Goal: Task Accomplishment & Management: Manage account settings

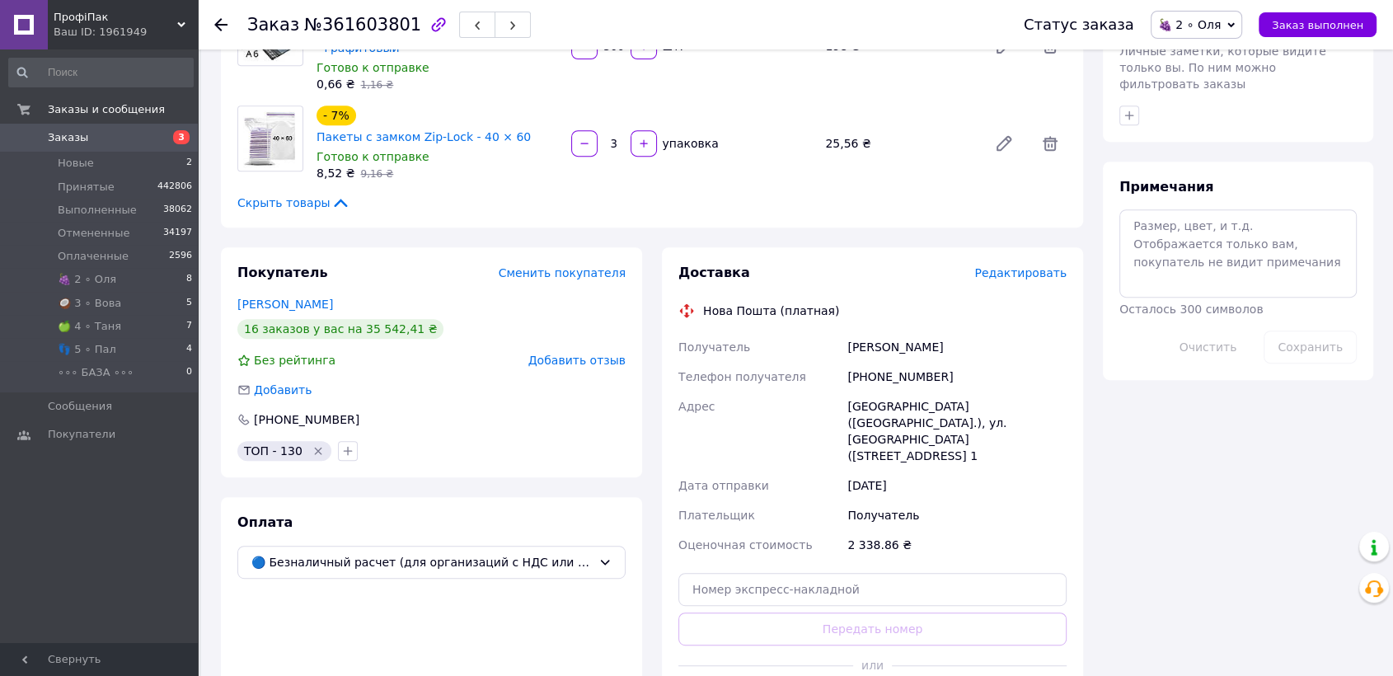
scroll to position [732, 0]
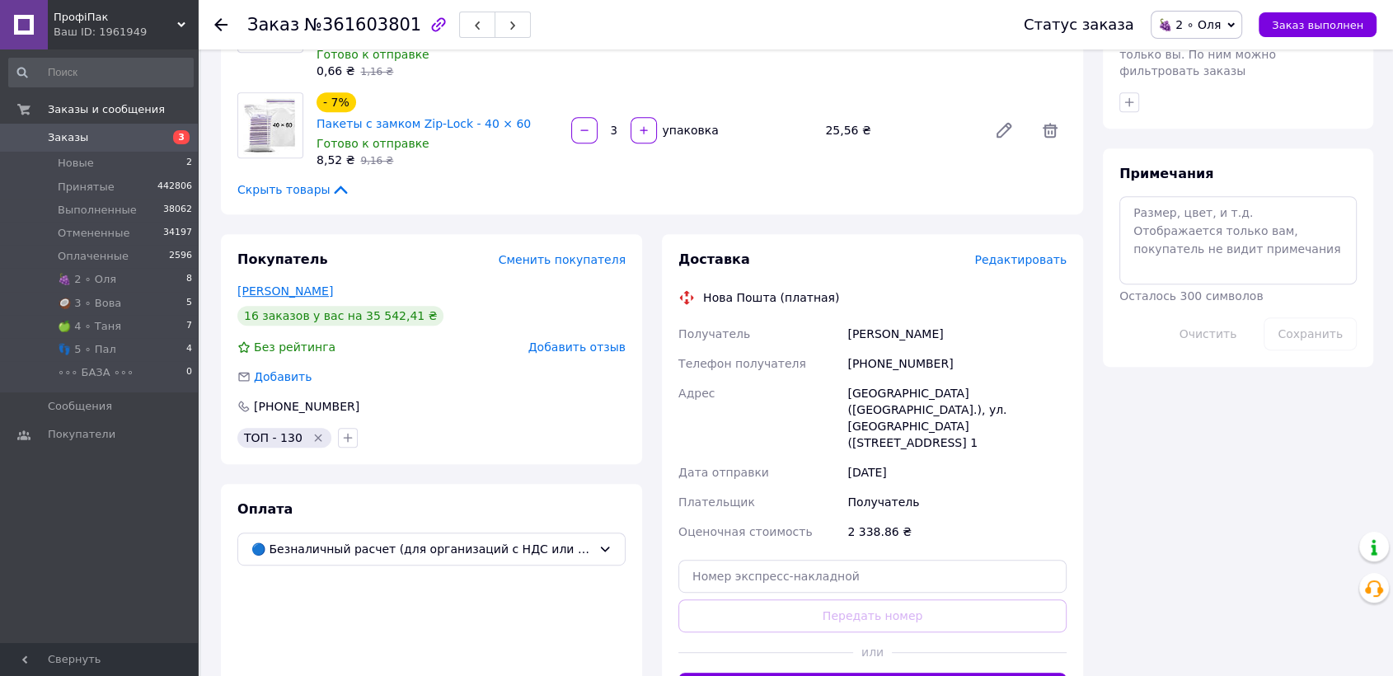
click at [284, 284] on link "[PERSON_NAME]" at bounding box center [285, 290] width 96 height 13
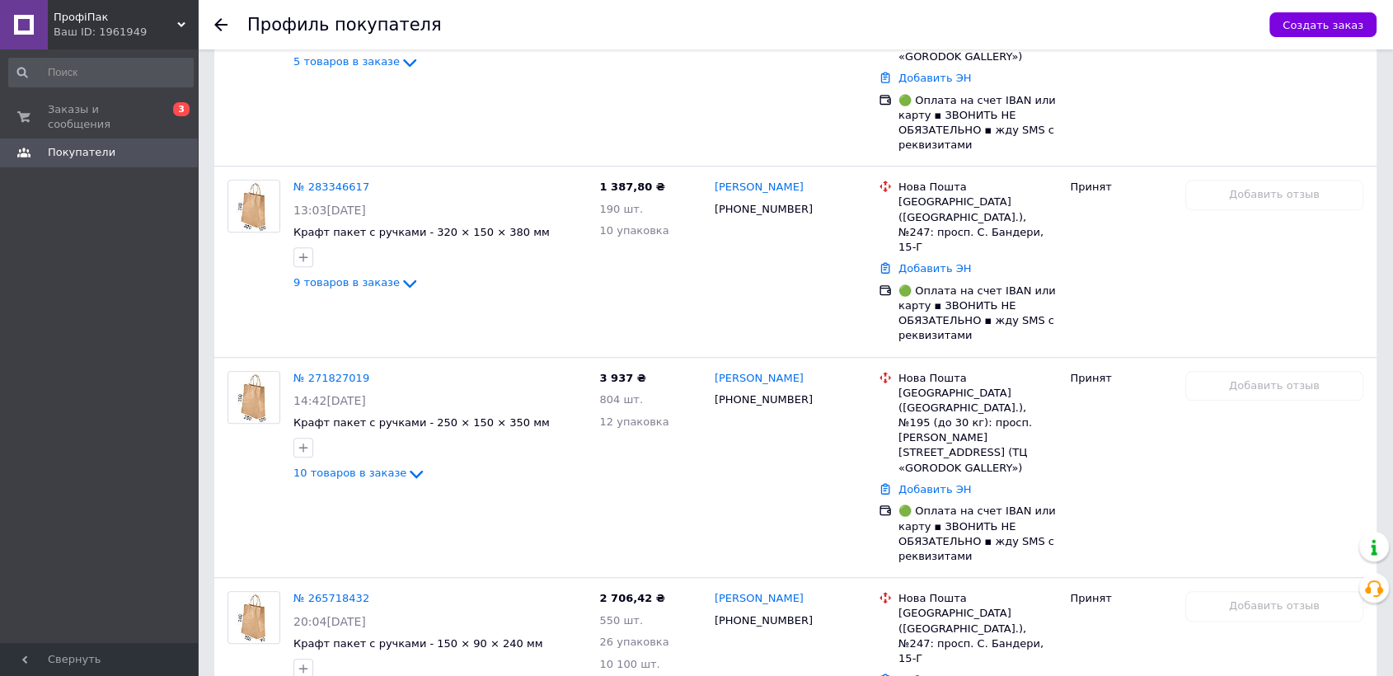
scroll to position [1190, 0]
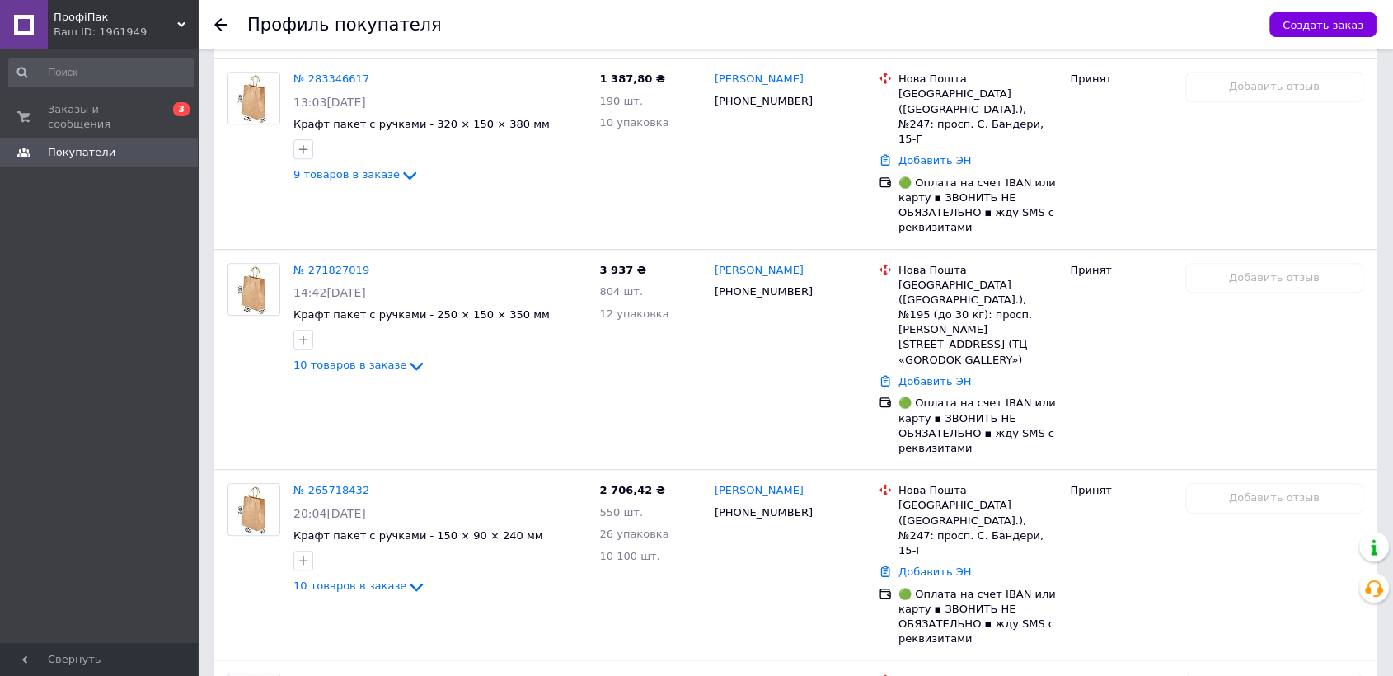
click at [216, 14] on div at bounding box center [230, 24] width 33 height 49
click at [222, 24] on use at bounding box center [220, 24] width 13 height 13
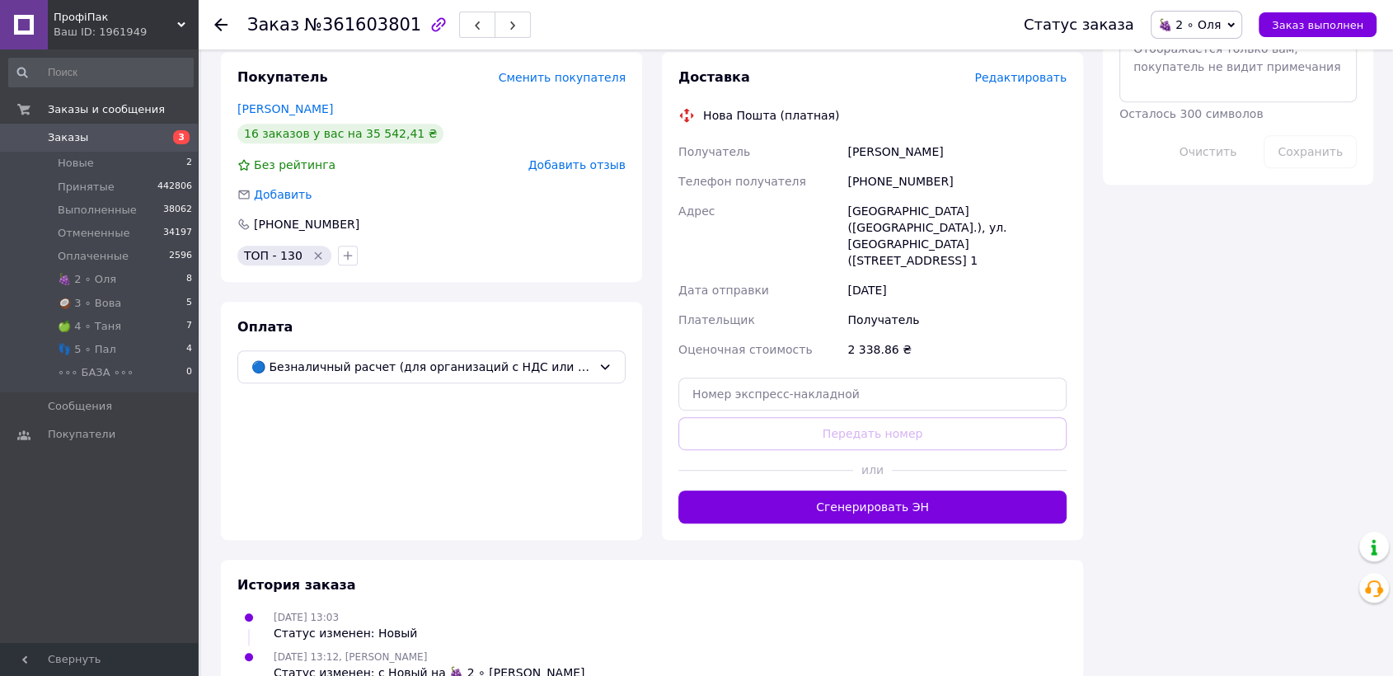
scroll to position [916, 0]
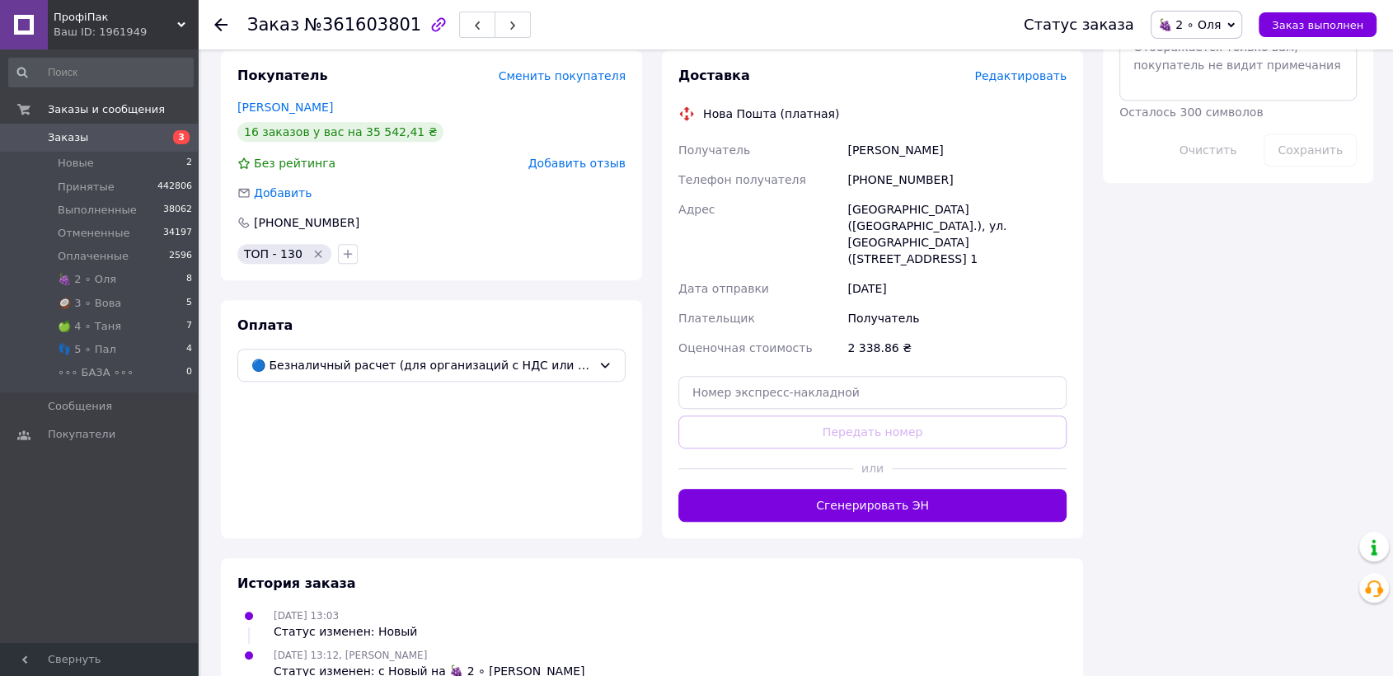
click at [275, 101] on link "[PERSON_NAME]" at bounding box center [285, 107] width 96 height 13
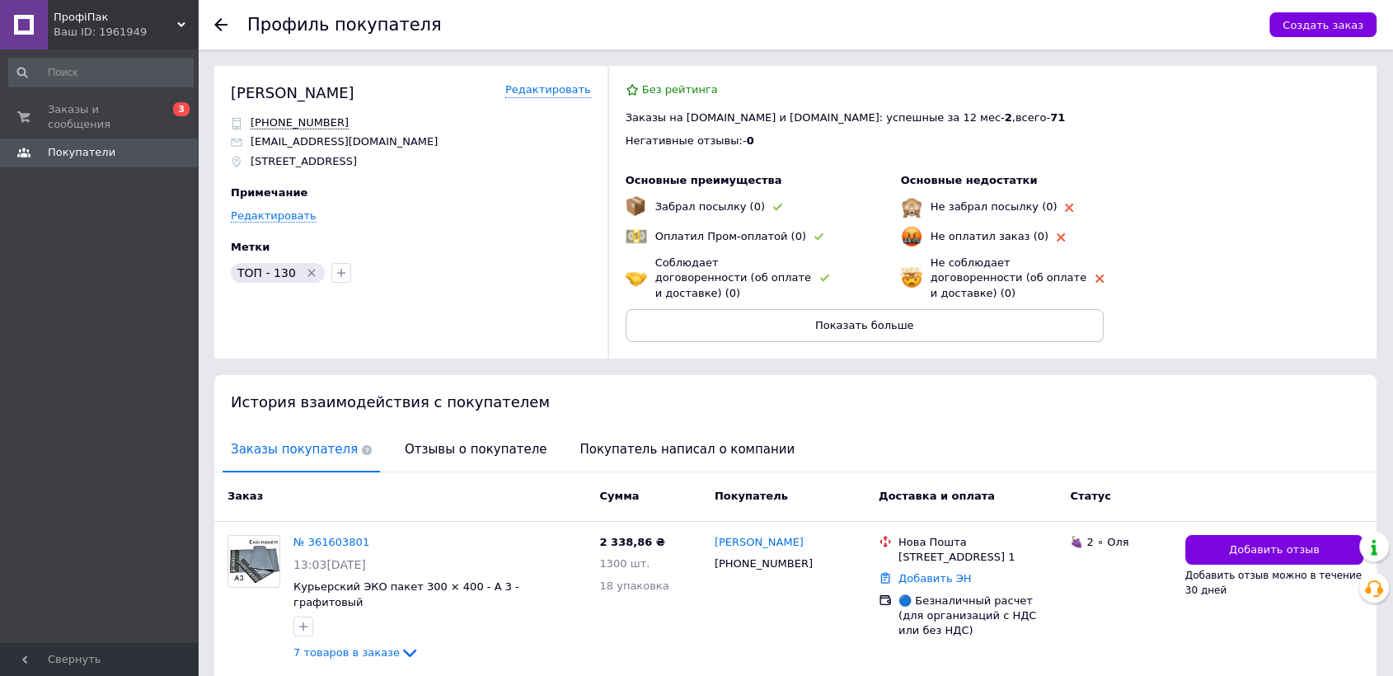
click at [211, 23] on div "Профиль покупателя Создать заказ" at bounding box center [795, 24] width 1195 height 49
click at [225, 25] on use at bounding box center [220, 24] width 13 height 13
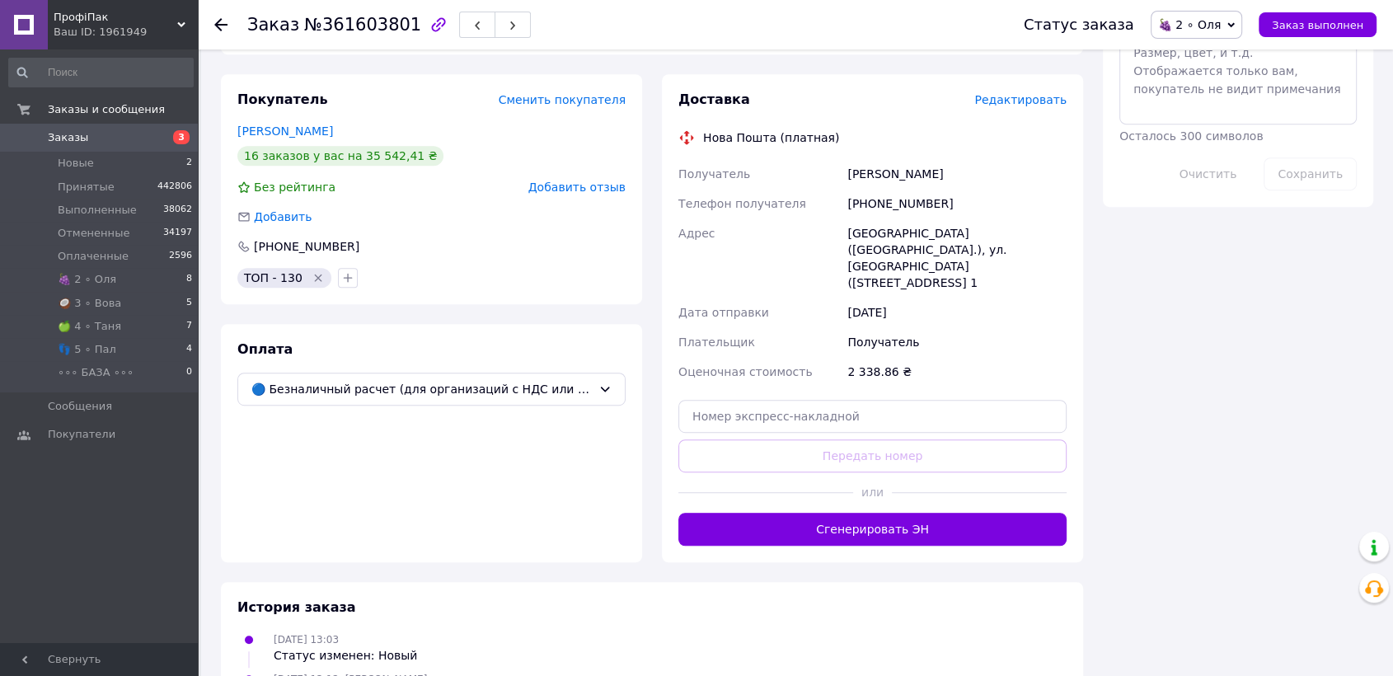
scroll to position [902, 0]
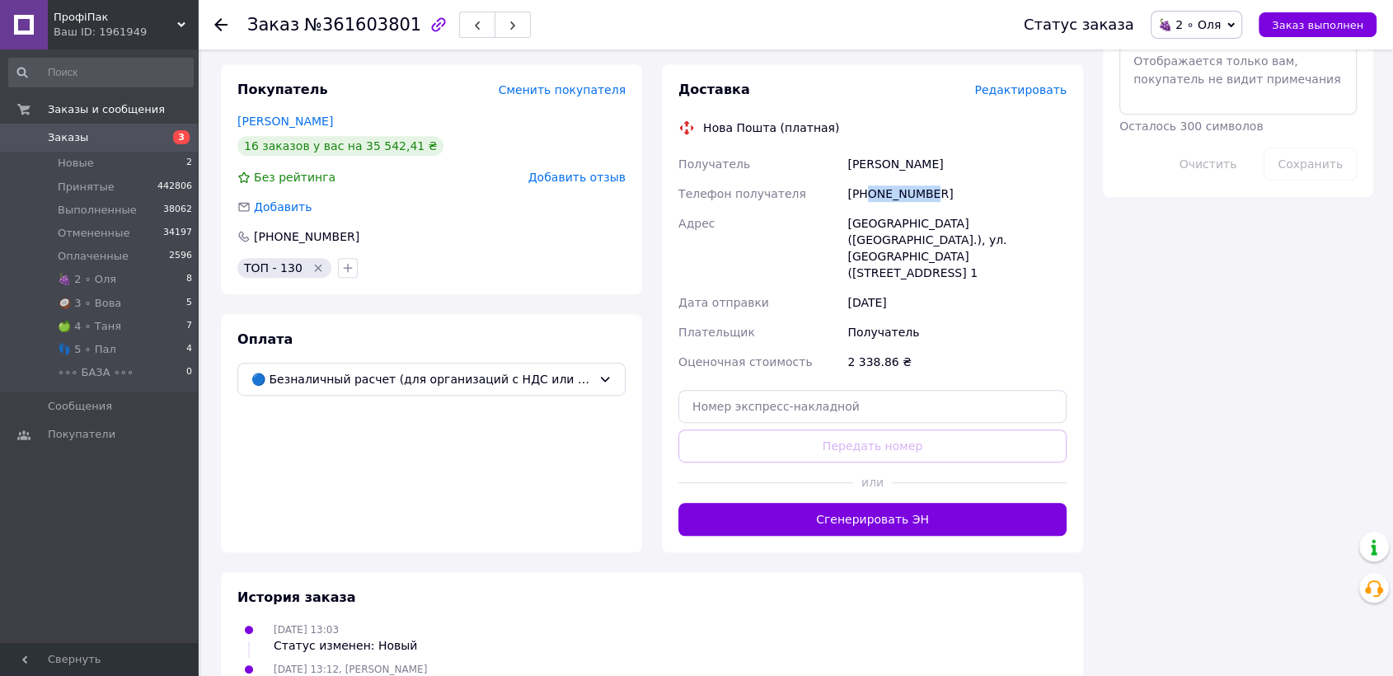
drag, startPoint x: 868, startPoint y: 186, endPoint x: 922, endPoint y: 190, distance: 53.7
click at [922, 190] on div "[PHONE_NUMBER]" at bounding box center [957, 194] width 226 height 30
click at [871, 184] on div "[PHONE_NUMBER]" at bounding box center [957, 194] width 226 height 30
click at [867, 181] on div "[PHONE_NUMBER]" at bounding box center [957, 194] width 226 height 30
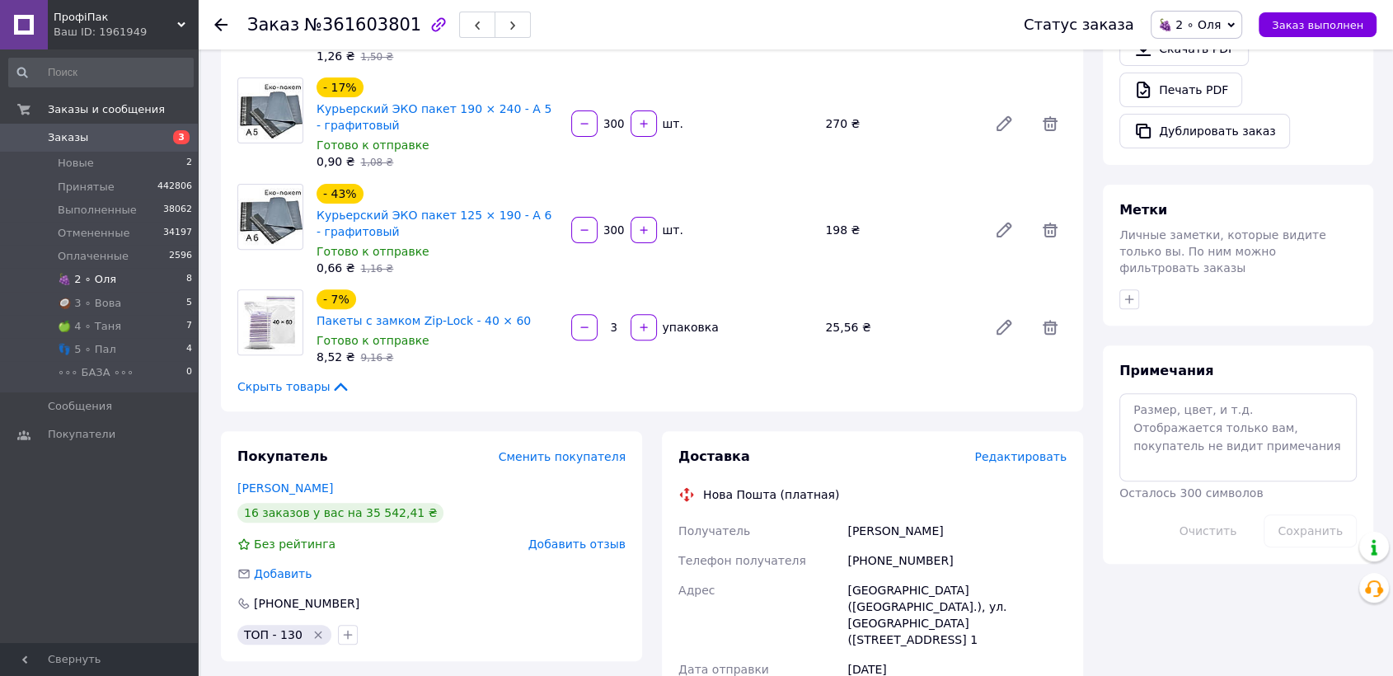
click at [119, 281] on li "🍇 2 ∘ Оля 8" at bounding box center [101, 279] width 202 height 23
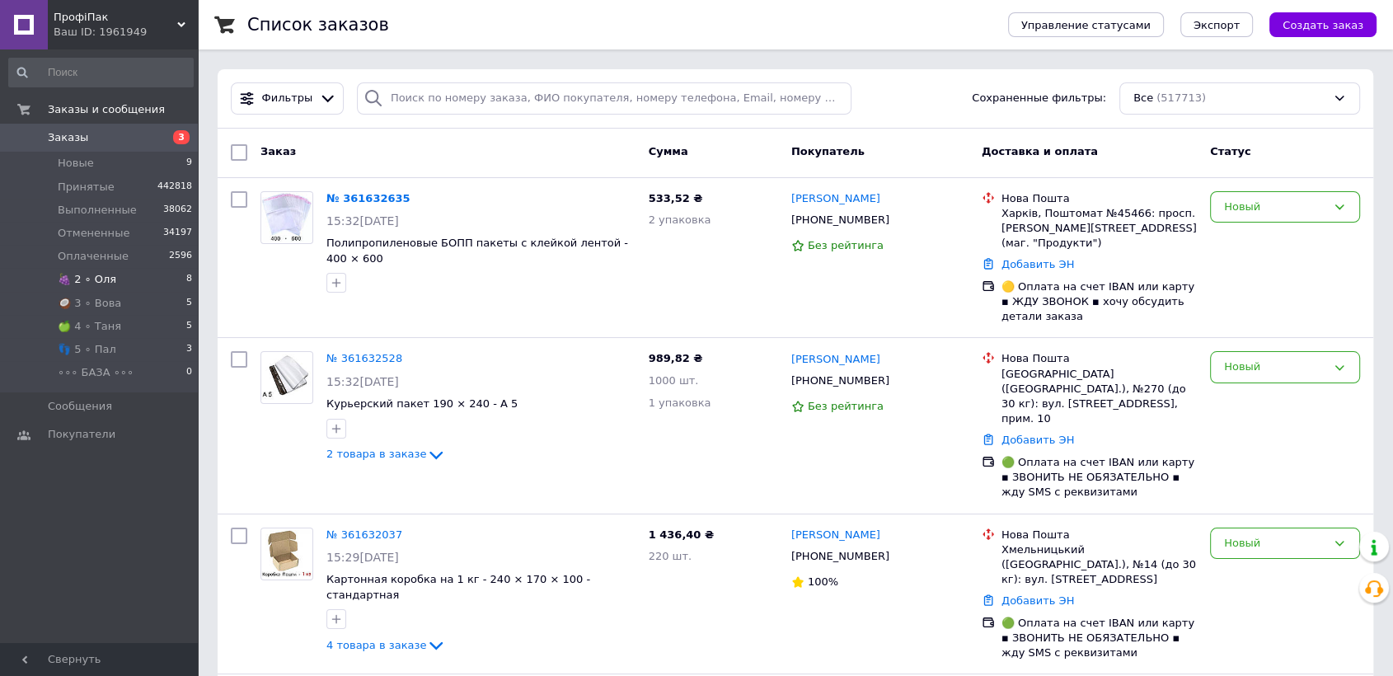
click at [104, 279] on span "🍇 2 ∘ Оля" at bounding box center [87, 279] width 59 height 15
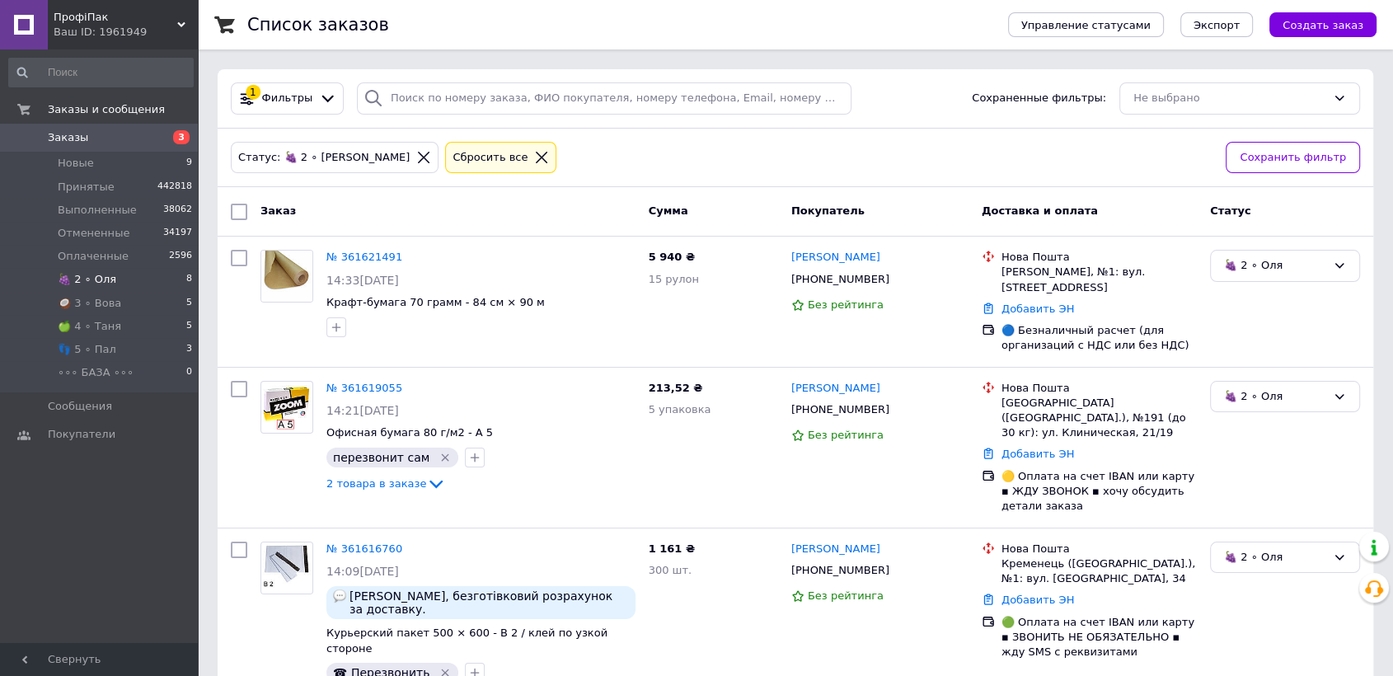
click at [106, 284] on span "🍇 2 ∘ Оля" at bounding box center [87, 279] width 59 height 15
click at [294, 264] on img at bounding box center [286, 276] width 51 height 51
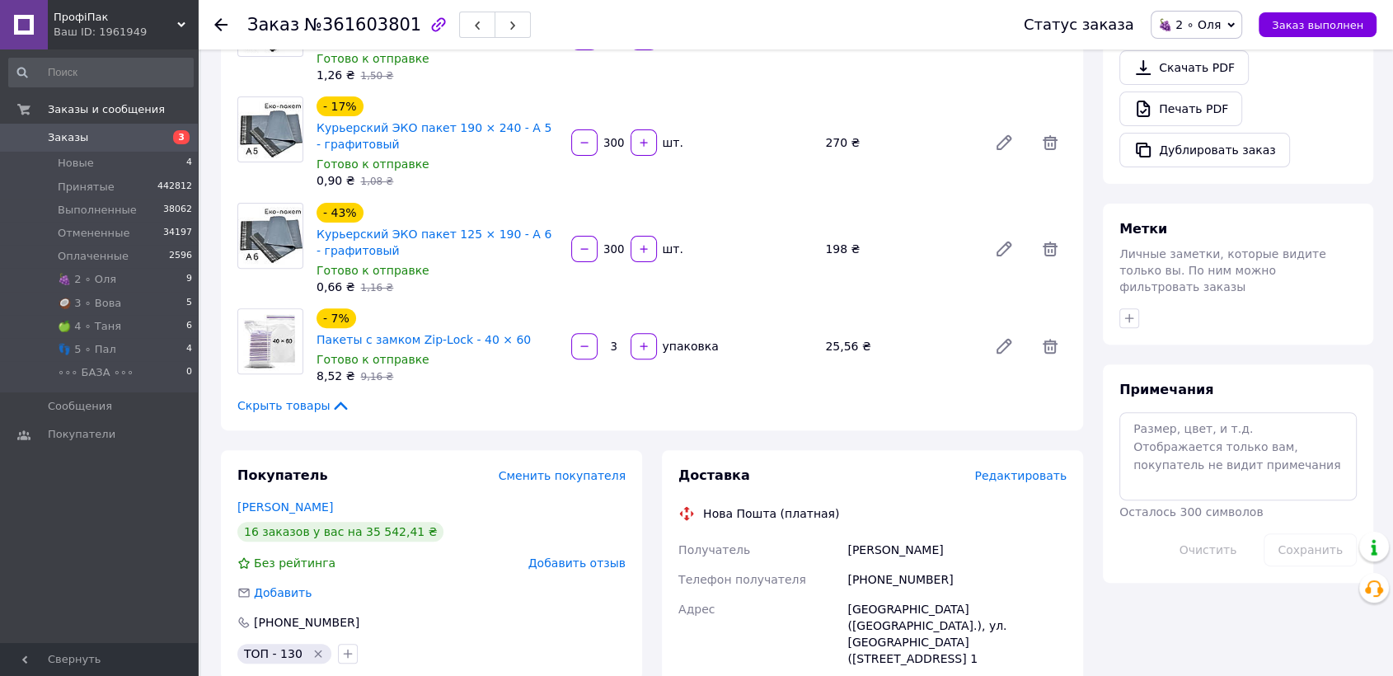
scroll to position [641, 0]
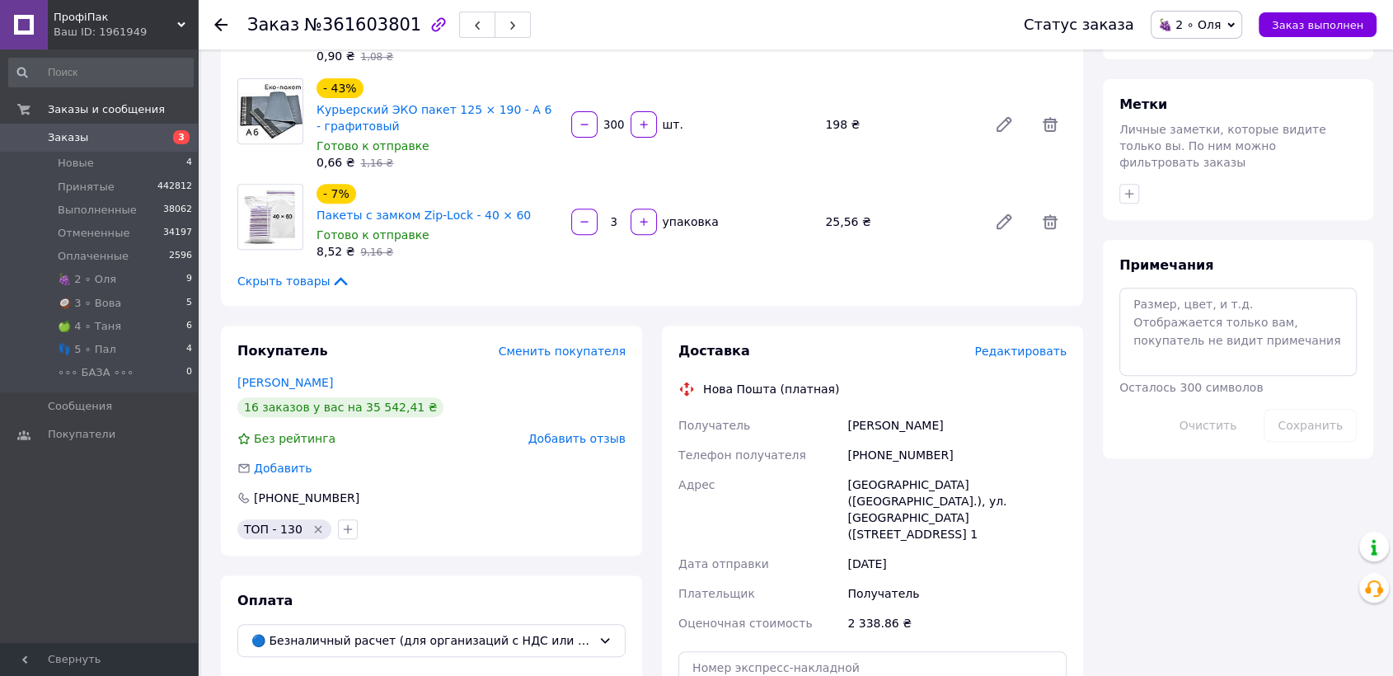
click at [218, 19] on icon at bounding box center [220, 24] width 13 height 13
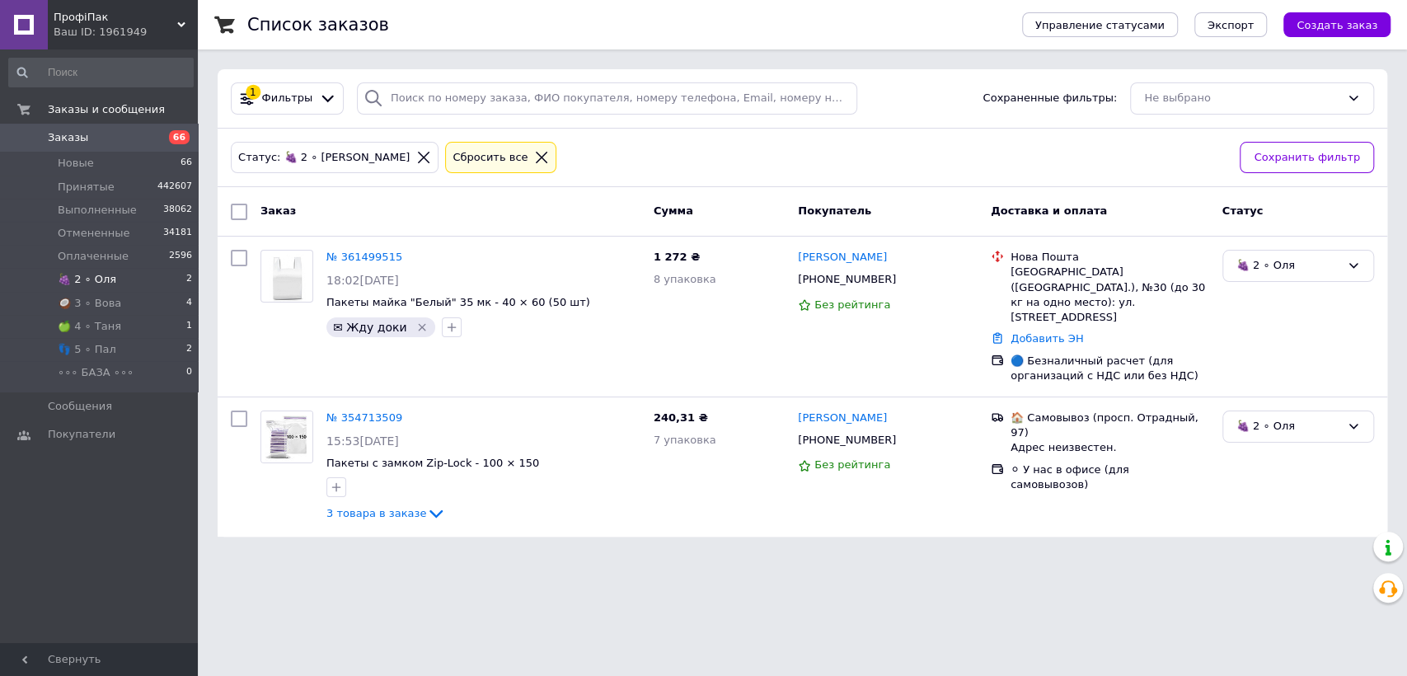
click at [123, 270] on li "🍇 2 ∘ Оля 2" at bounding box center [101, 279] width 202 height 23
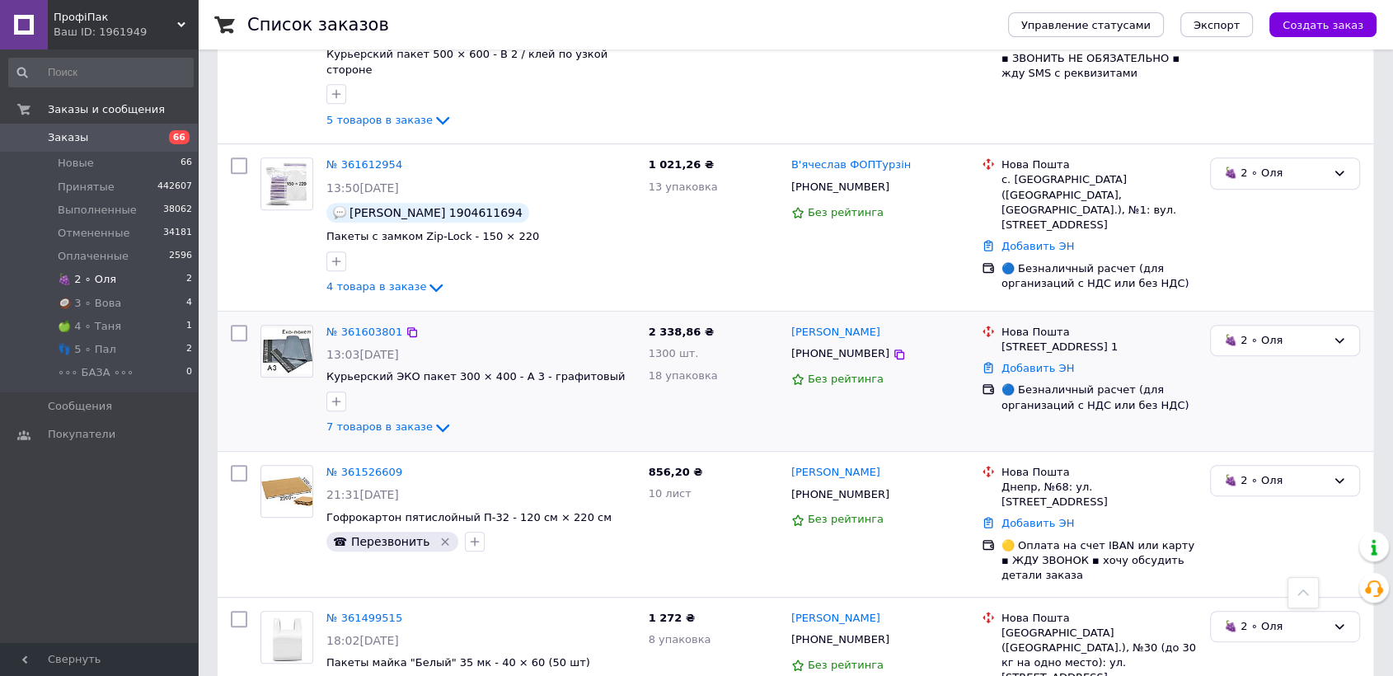
scroll to position [732, 0]
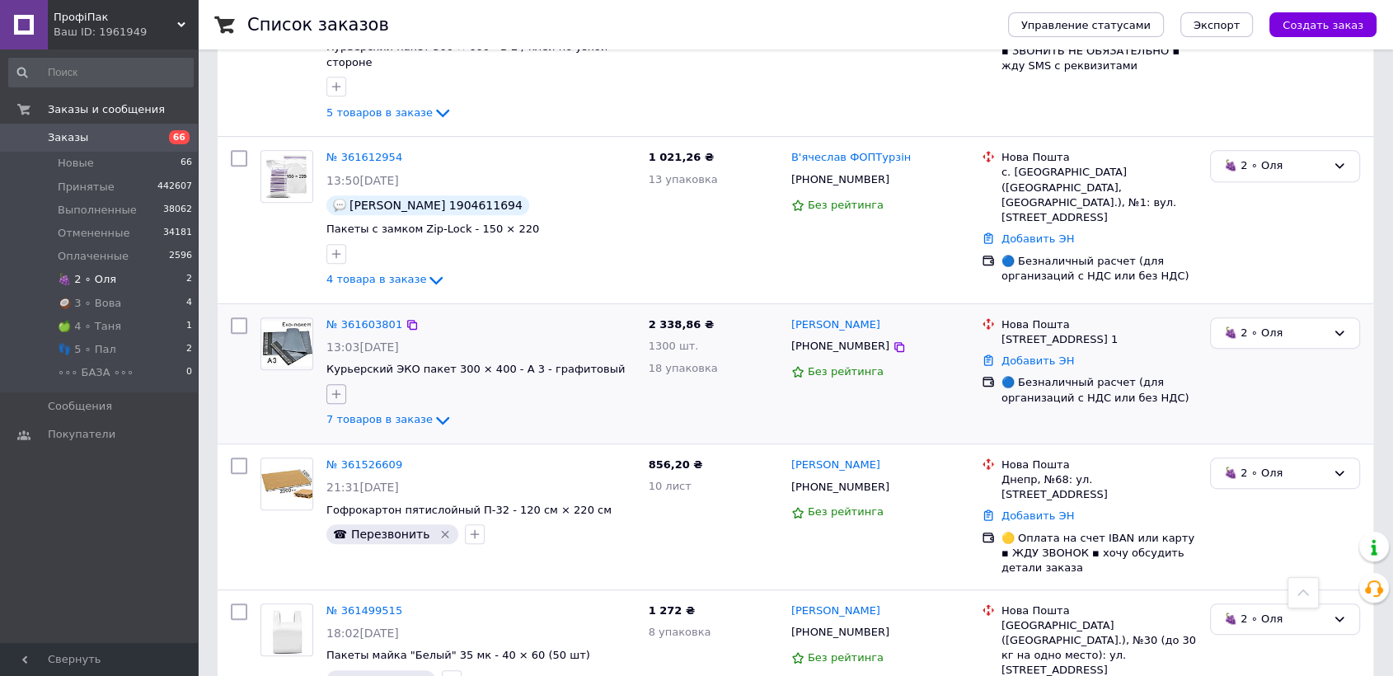
click at [344, 384] on button "button" at bounding box center [336, 394] width 20 height 20
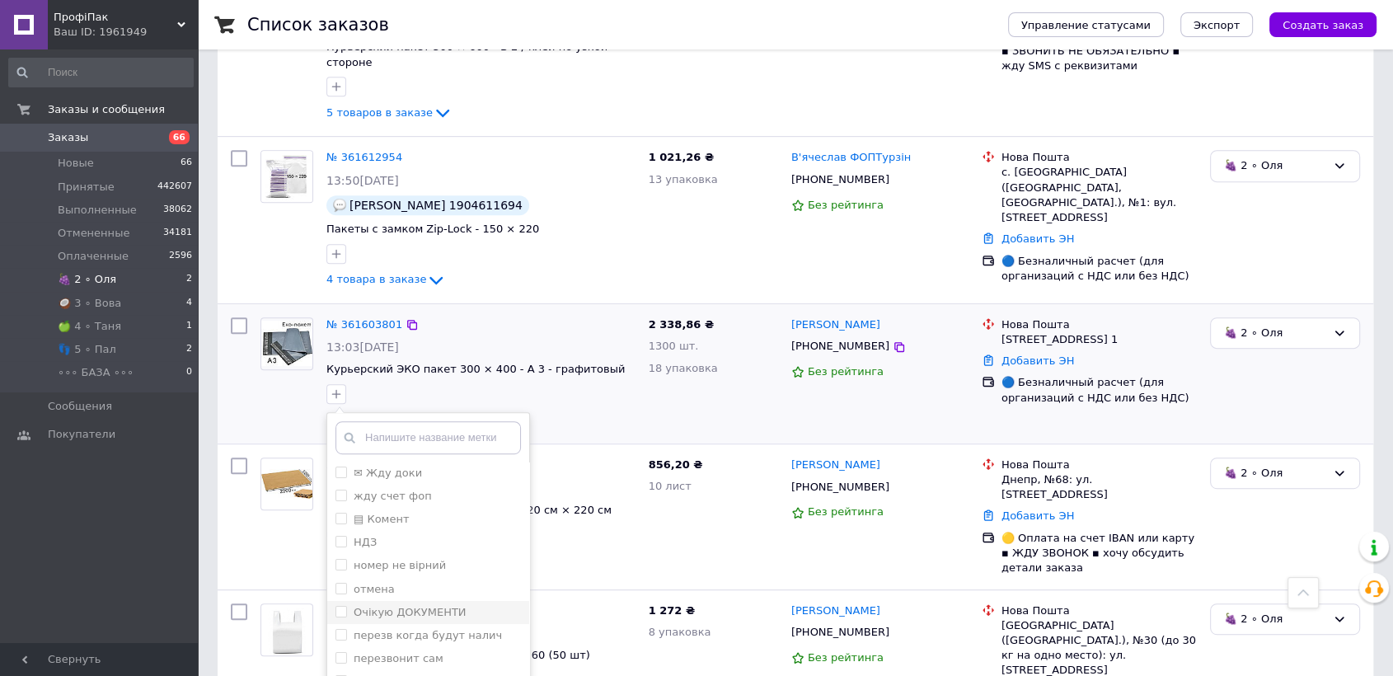
scroll to position [275, 0]
click at [340, 593] on input "☎ Перезвонить" at bounding box center [341, 598] width 11 height 11
checkbox input "true"
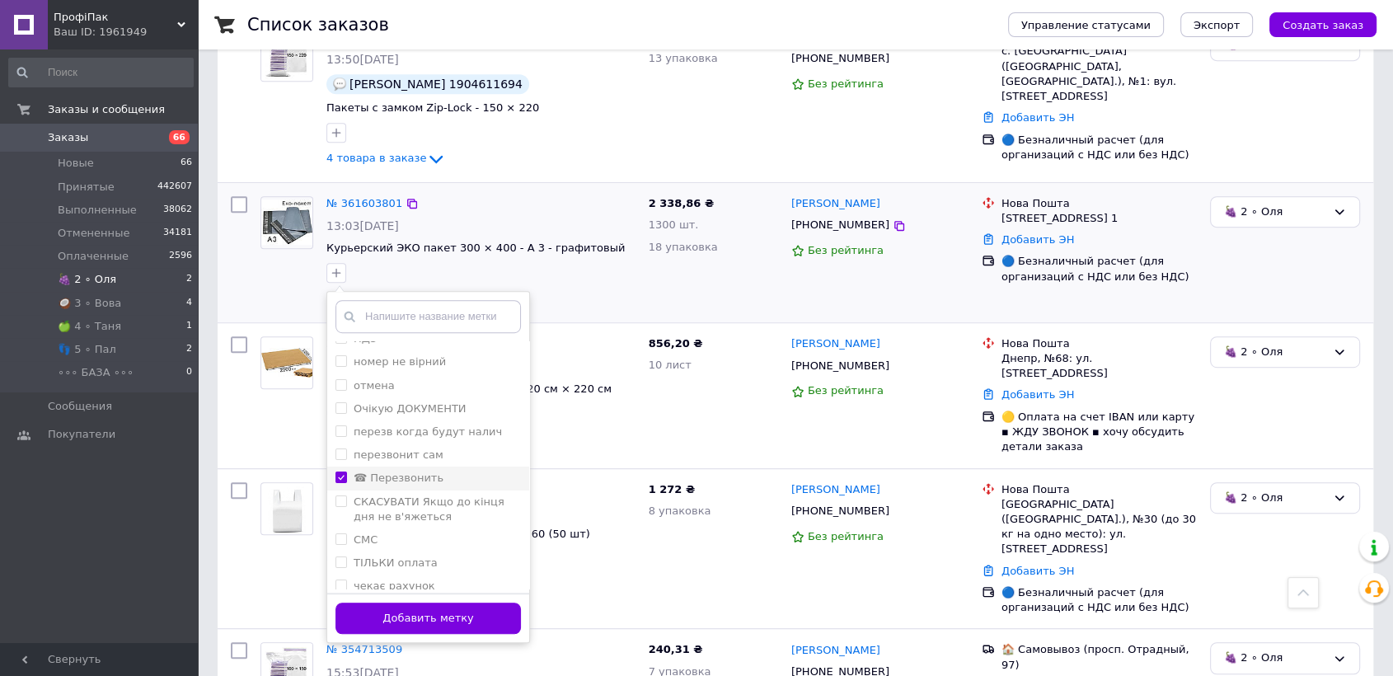
scroll to position [882, 0]
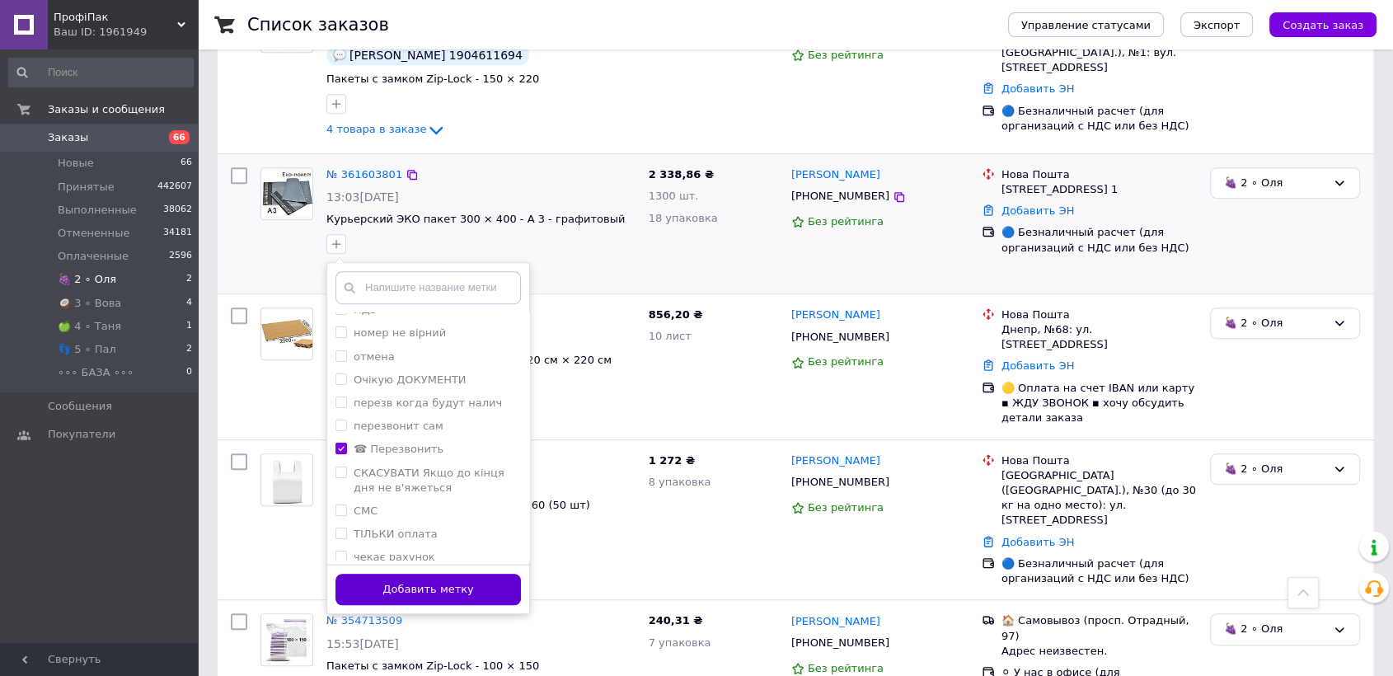
click at [437, 574] on button "Добавить метку" at bounding box center [428, 590] width 185 height 32
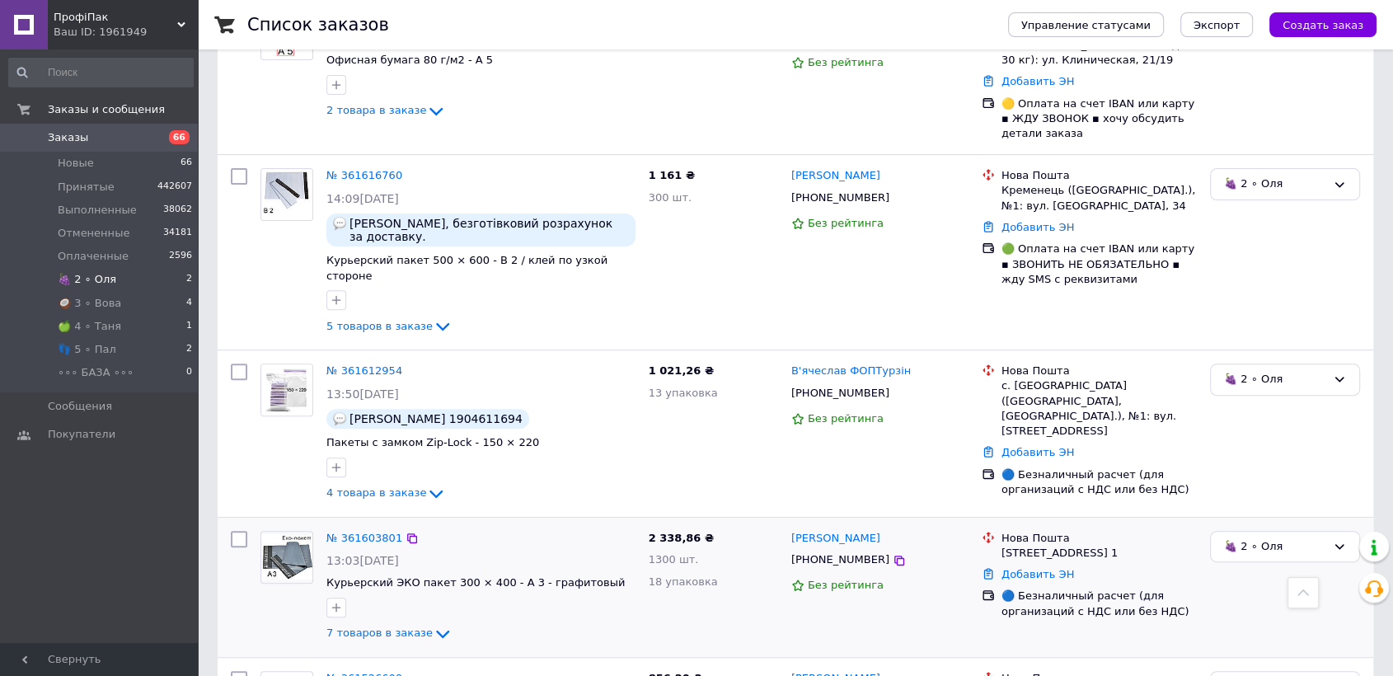
scroll to position [515, 0]
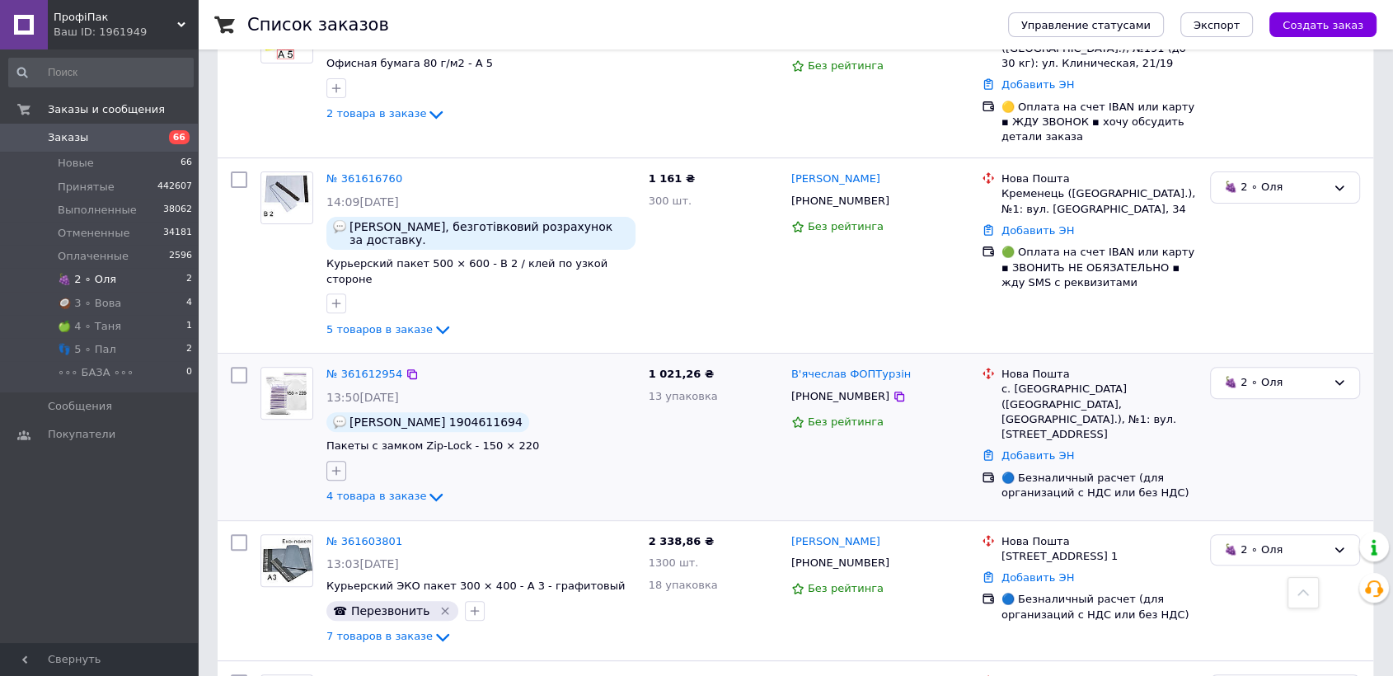
click at [337, 464] on icon "button" at bounding box center [336, 470] width 13 height 13
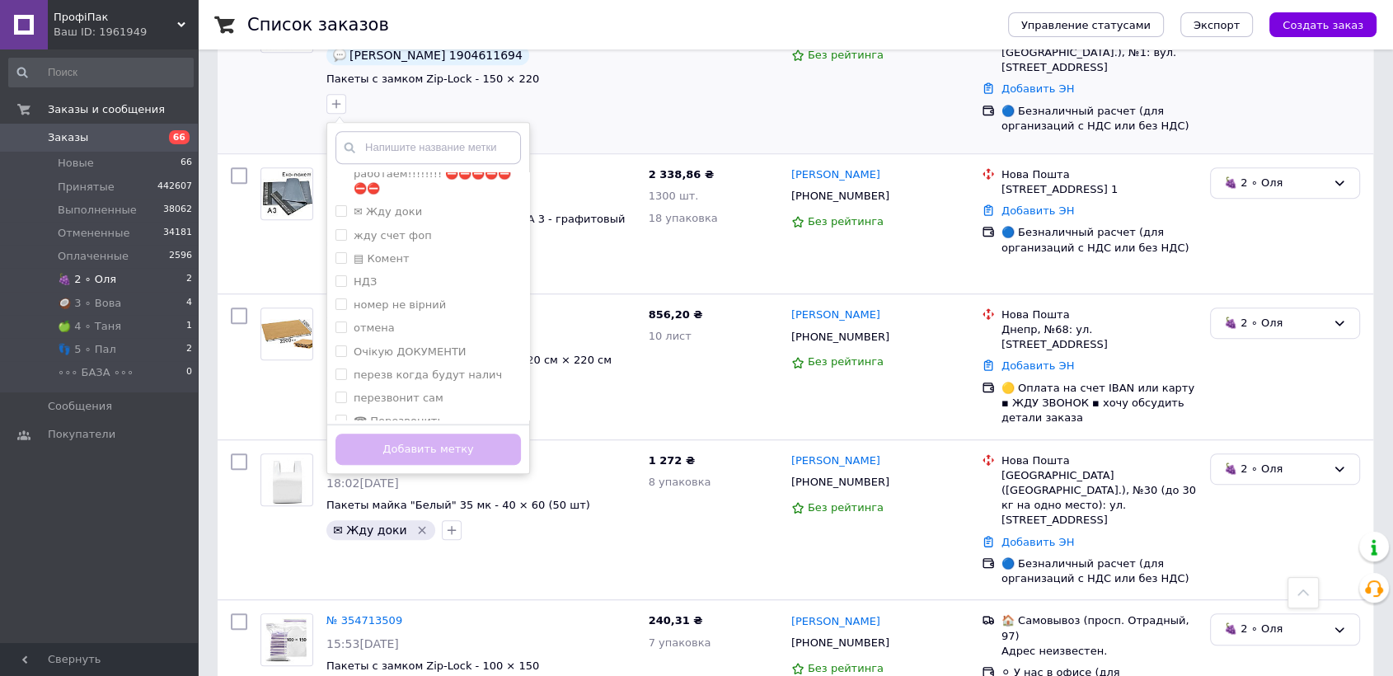
scroll to position [183, 0]
drag, startPoint x: 338, startPoint y: 322, endPoint x: 357, endPoint y: 337, distance: 24.1
click at [348, 393] on label "☎ Перезвонить" at bounding box center [390, 400] width 108 height 15
click at [346, 394] on input "☎ Перезвонить" at bounding box center [341, 399] width 11 height 11
checkbox input "false"
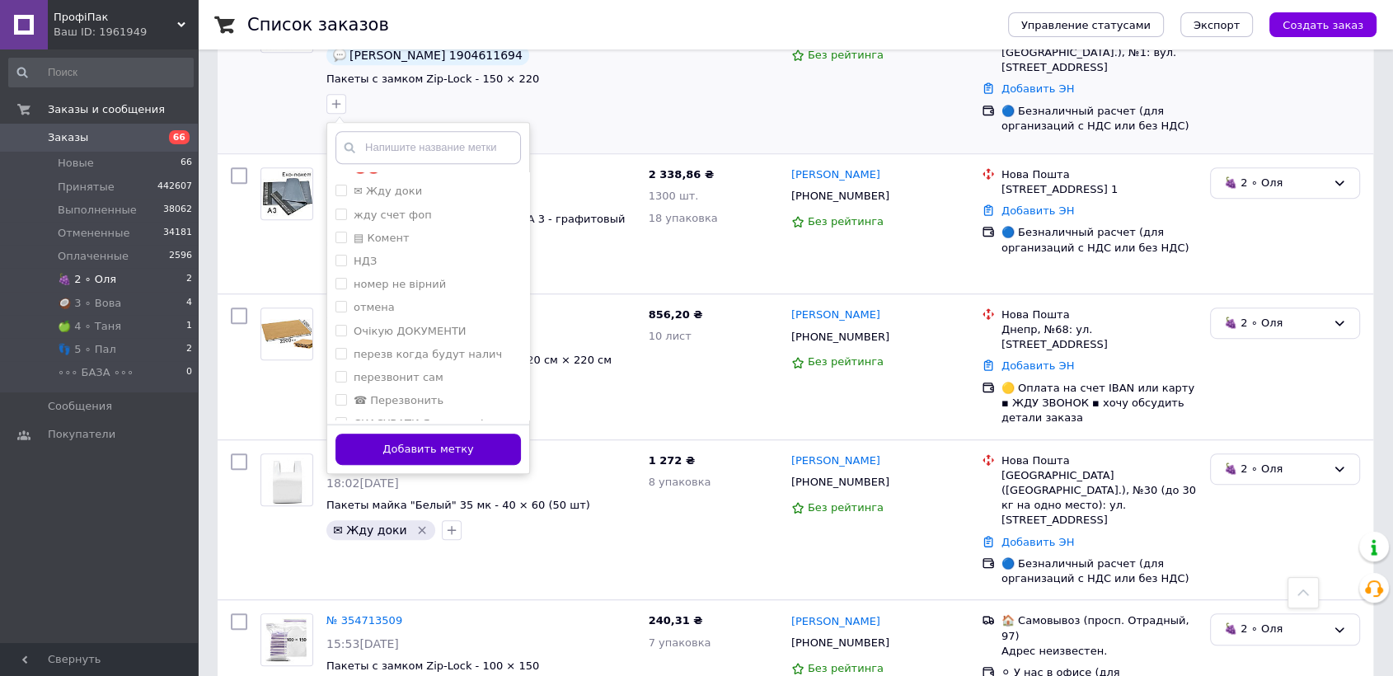
drag, startPoint x: 401, startPoint y: 392, endPoint x: 412, endPoint y: 399, distance: 13.7
click at [401, 434] on button "Добавить метку" at bounding box center [428, 450] width 185 height 32
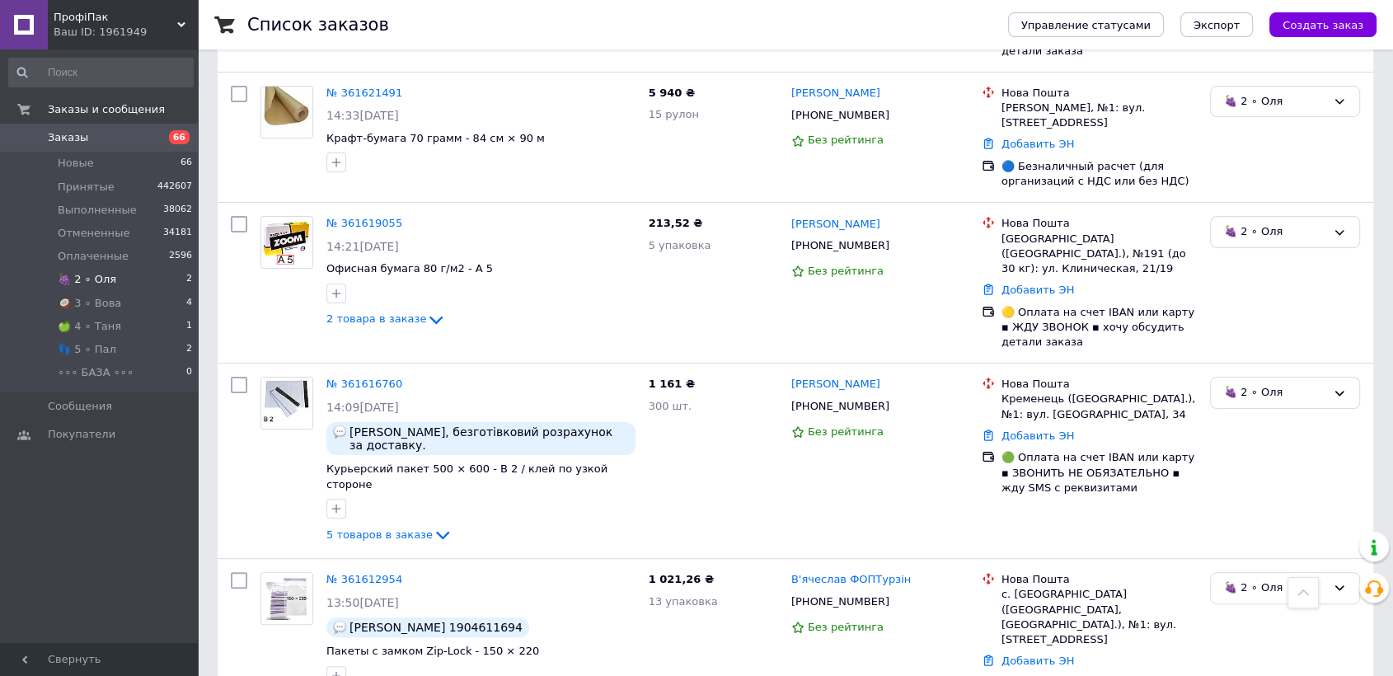
scroll to position [241, 0]
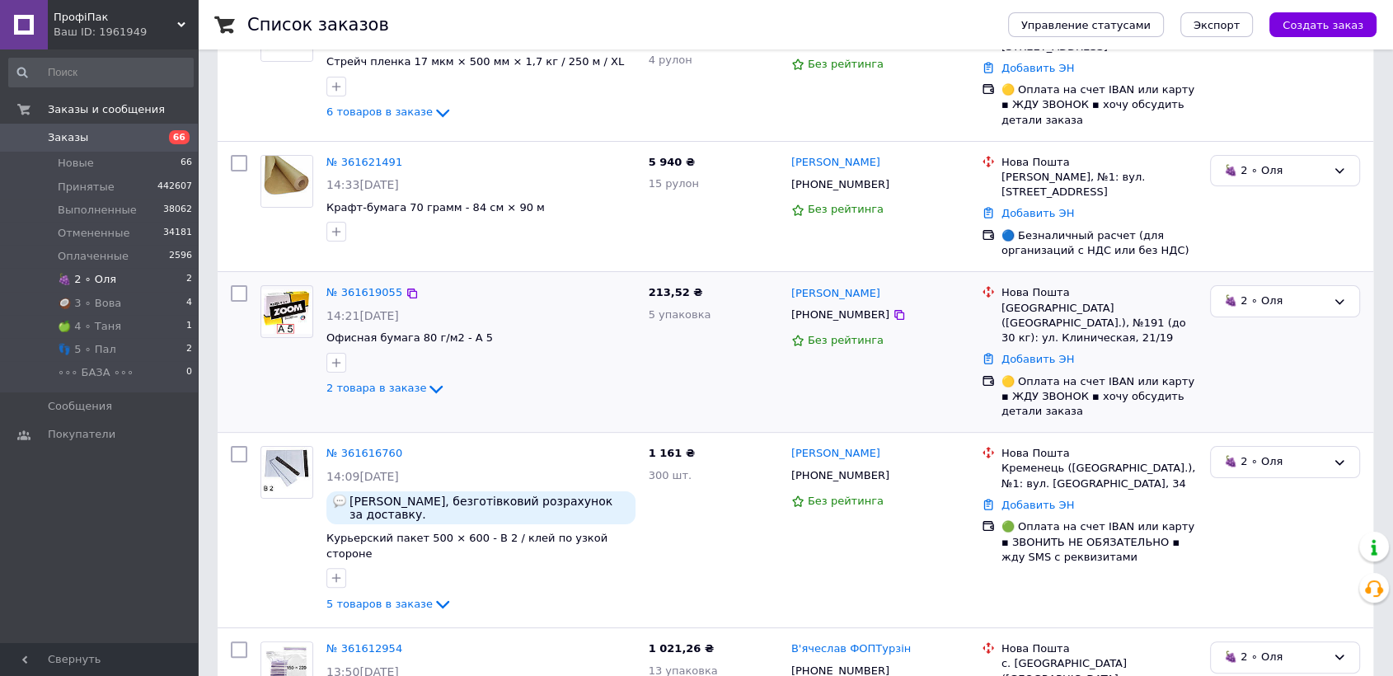
click at [287, 289] on img at bounding box center [286, 311] width 51 height 45
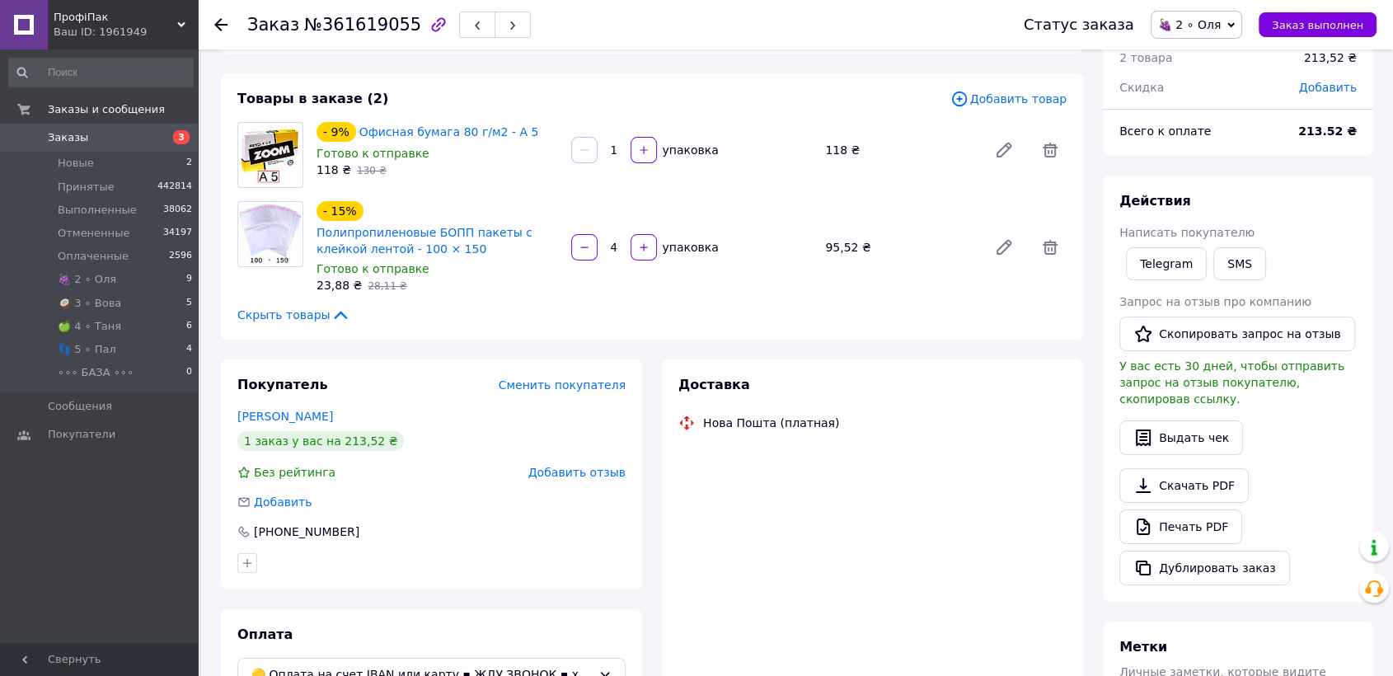
scroll to position [142, 0]
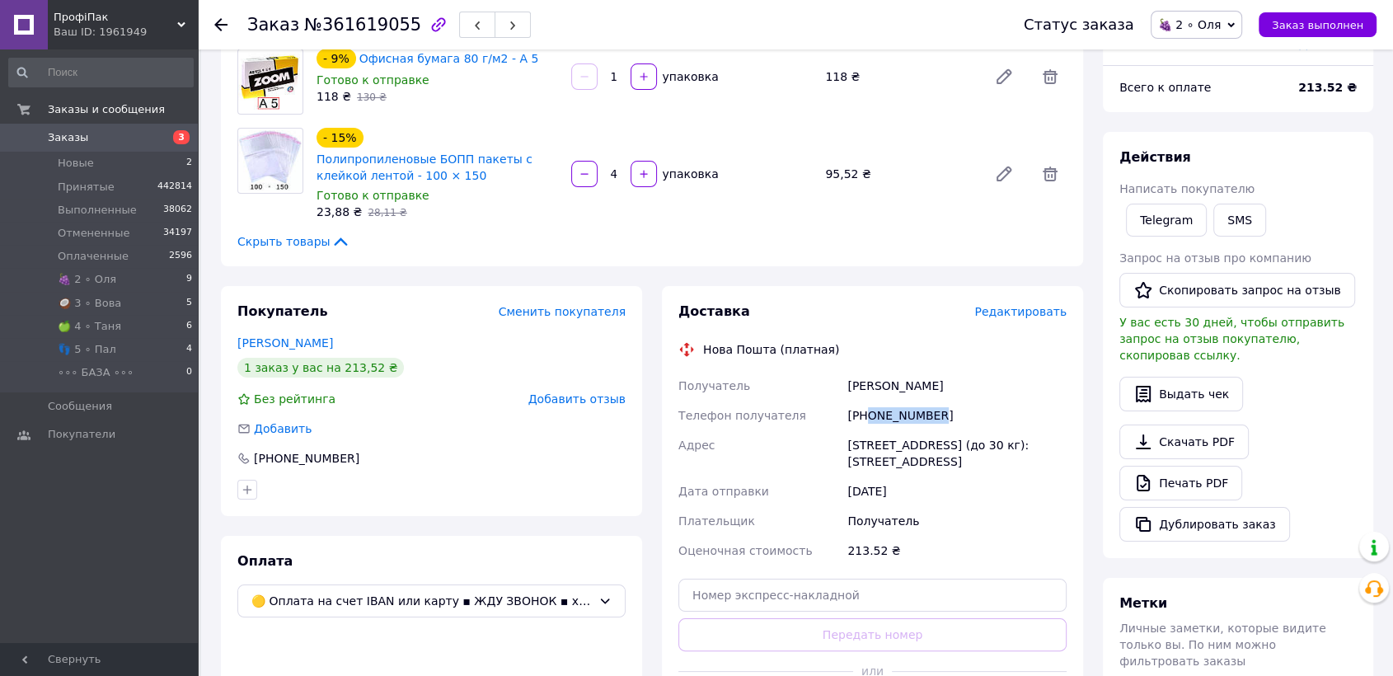
drag, startPoint x: 868, startPoint y: 412, endPoint x: 949, endPoint y: 418, distance: 81.0
click at [949, 418] on div "+380731040950" at bounding box center [957, 416] width 226 height 30
click at [316, 21] on span "№361619055" at bounding box center [362, 25] width 117 height 20
drag, startPoint x: 317, startPoint y: 22, endPoint x: 397, endPoint y: 23, distance: 80.0
click at [397, 23] on span "№361619055" at bounding box center [362, 25] width 117 height 20
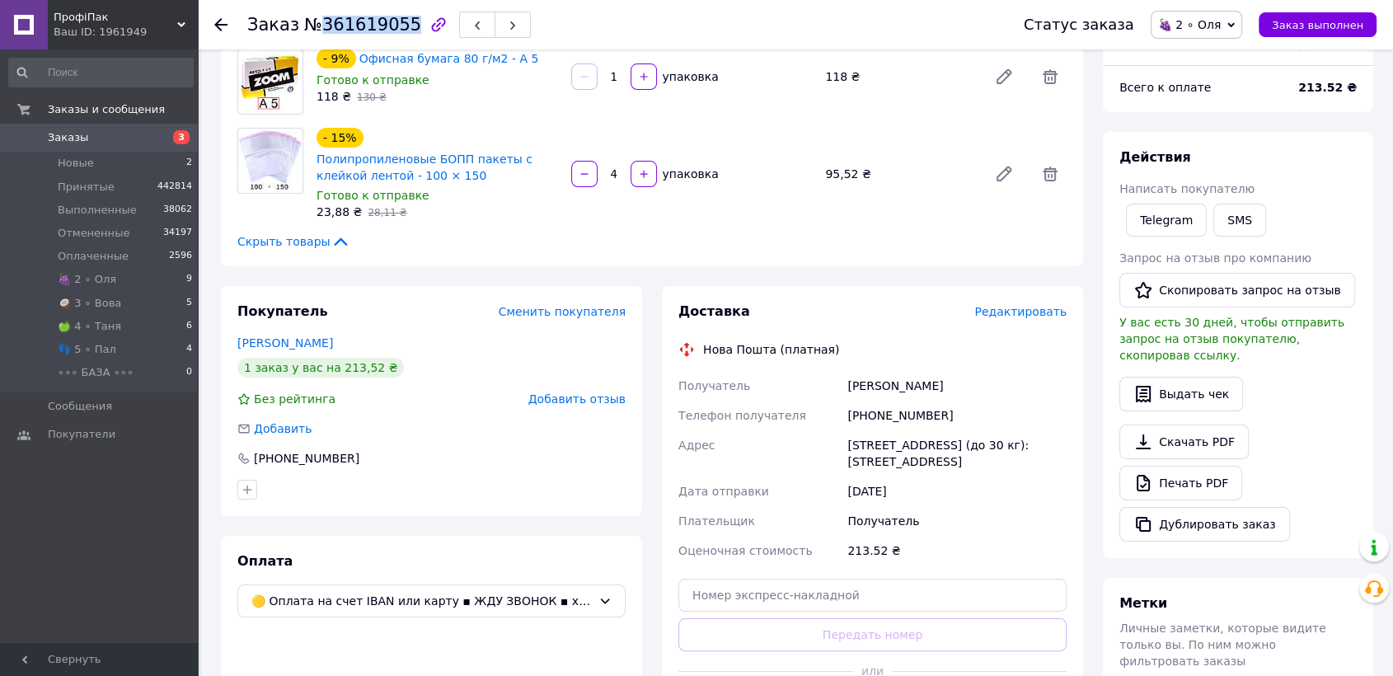
copy span "361619055"
click at [221, 21] on icon at bounding box center [220, 24] width 13 height 13
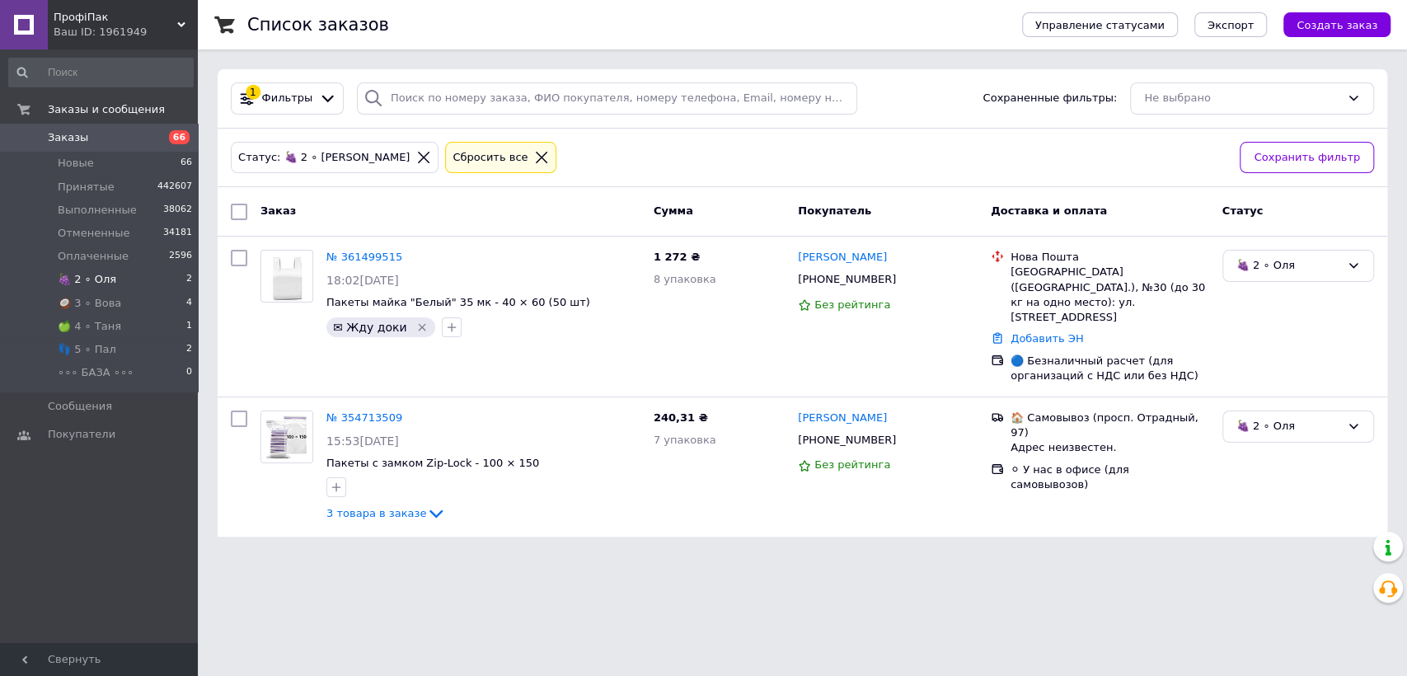
click at [134, 284] on li "🍇 2 ∘ [PERSON_NAME] 2" at bounding box center [101, 279] width 202 height 23
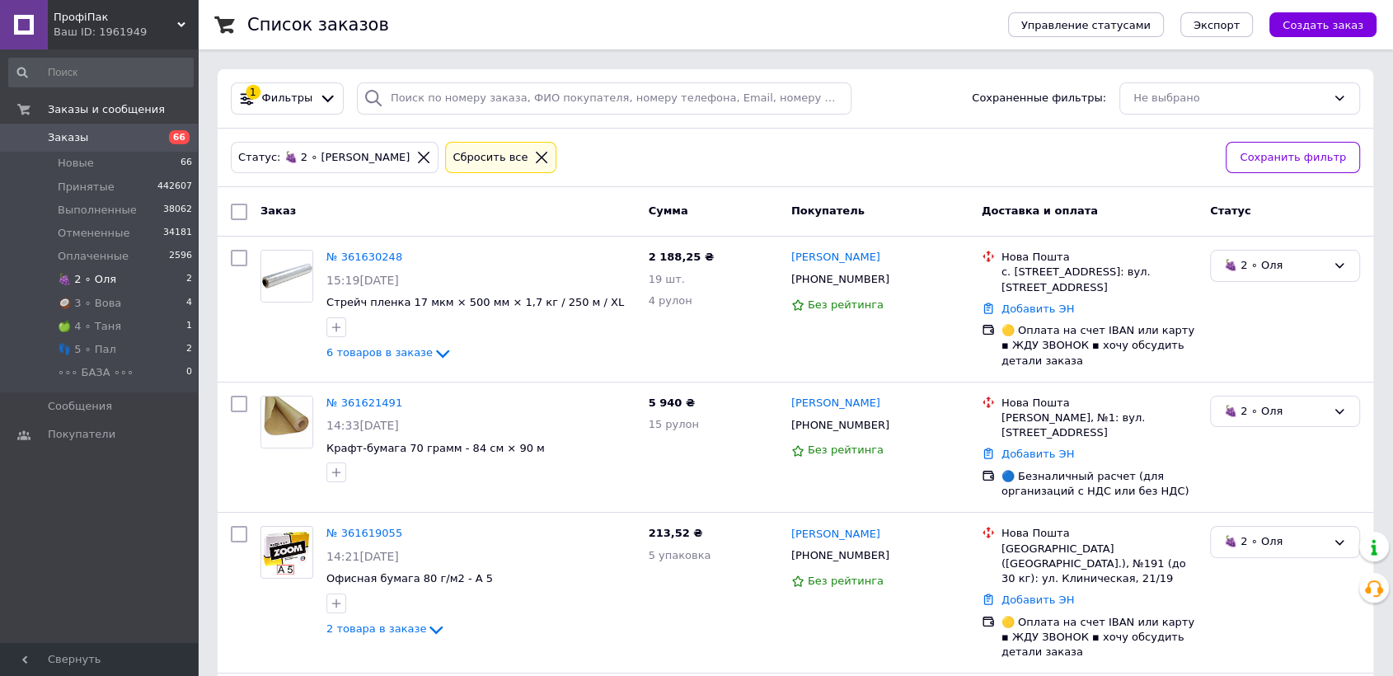
click at [120, 285] on li "🍇 2 ∘ [PERSON_NAME] 2" at bounding box center [101, 279] width 202 height 23
click at [336, 120] on div "1 Фильтры Сохраненные фильтры: Не выбрано" at bounding box center [796, 98] width 1156 height 59
click at [336, 597] on icon "button" at bounding box center [336, 603] width 13 height 13
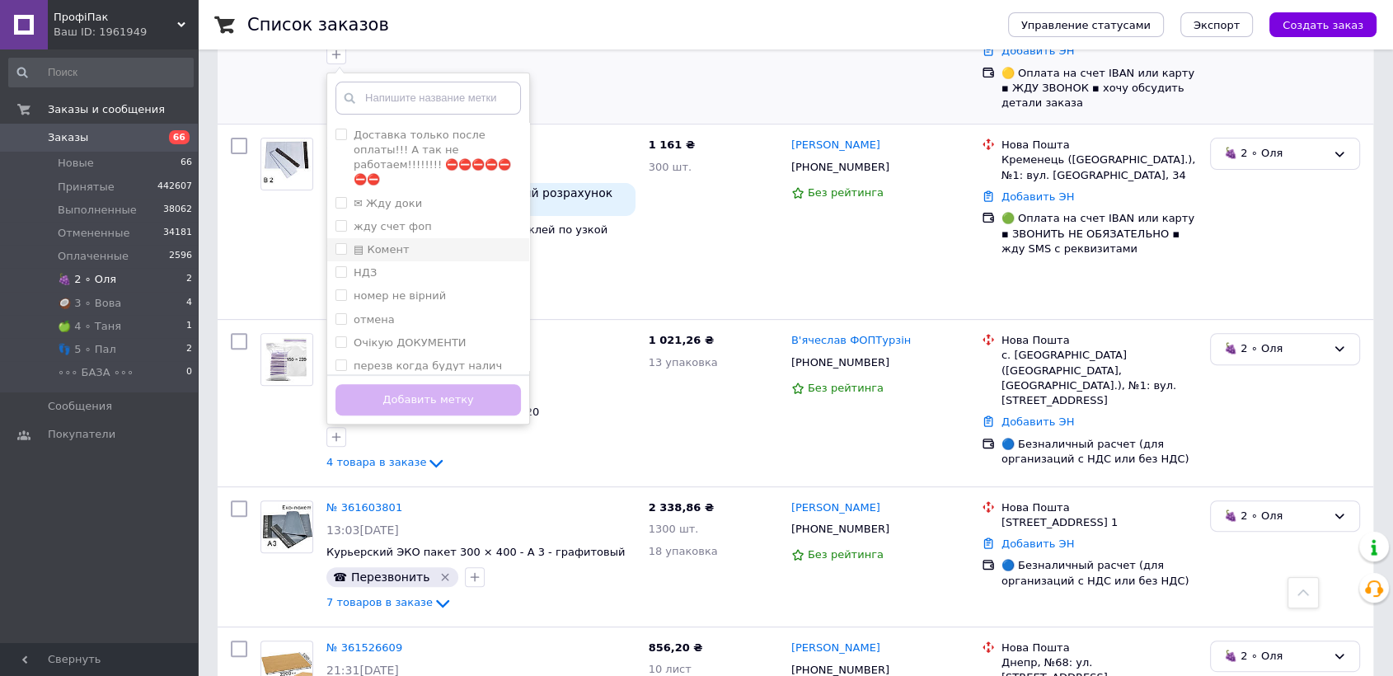
scroll to position [183, 0]
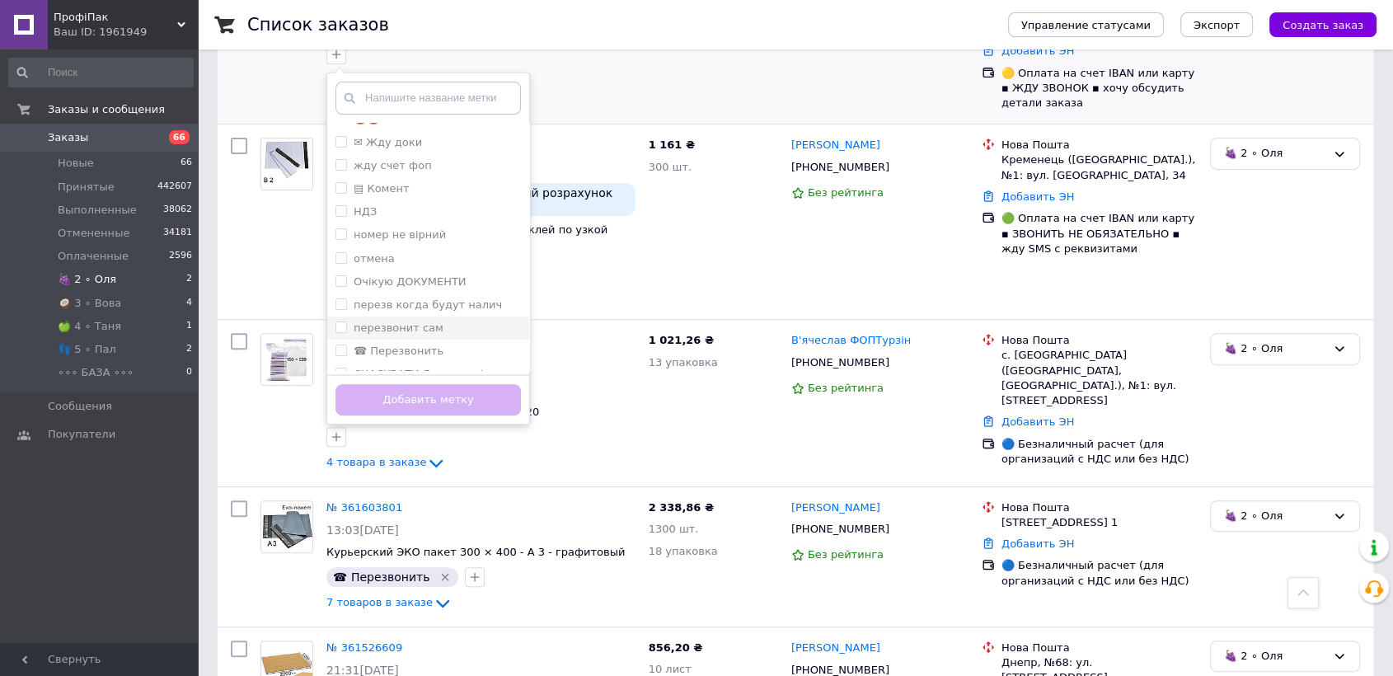
click at [337, 322] on input "перезвонит сам" at bounding box center [341, 327] width 11 height 11
checkbox input "true"
click at [434, 384] on button "Добавить метку" at bounding box center [428, 400] width 185 height 32
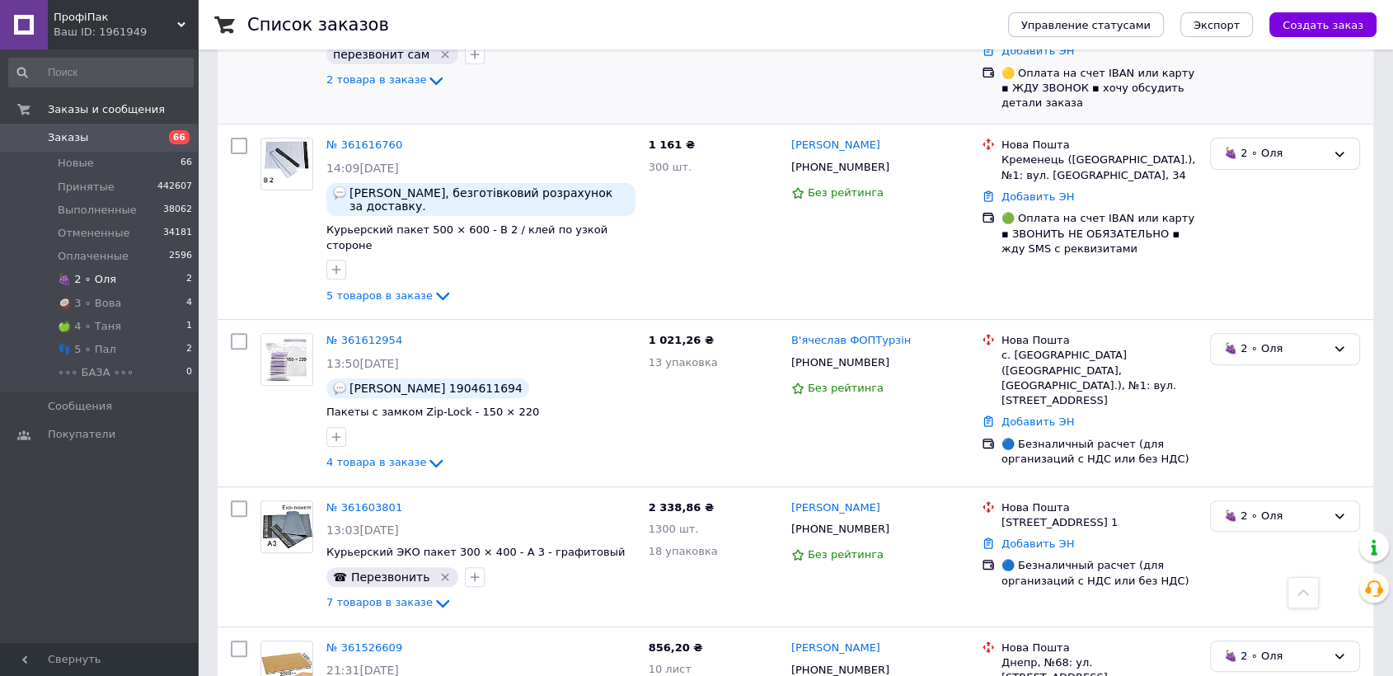
click at [106, 279] on span "🍇 2 ∘ Оля" at bounding box center [87, 279] width 59 height 15
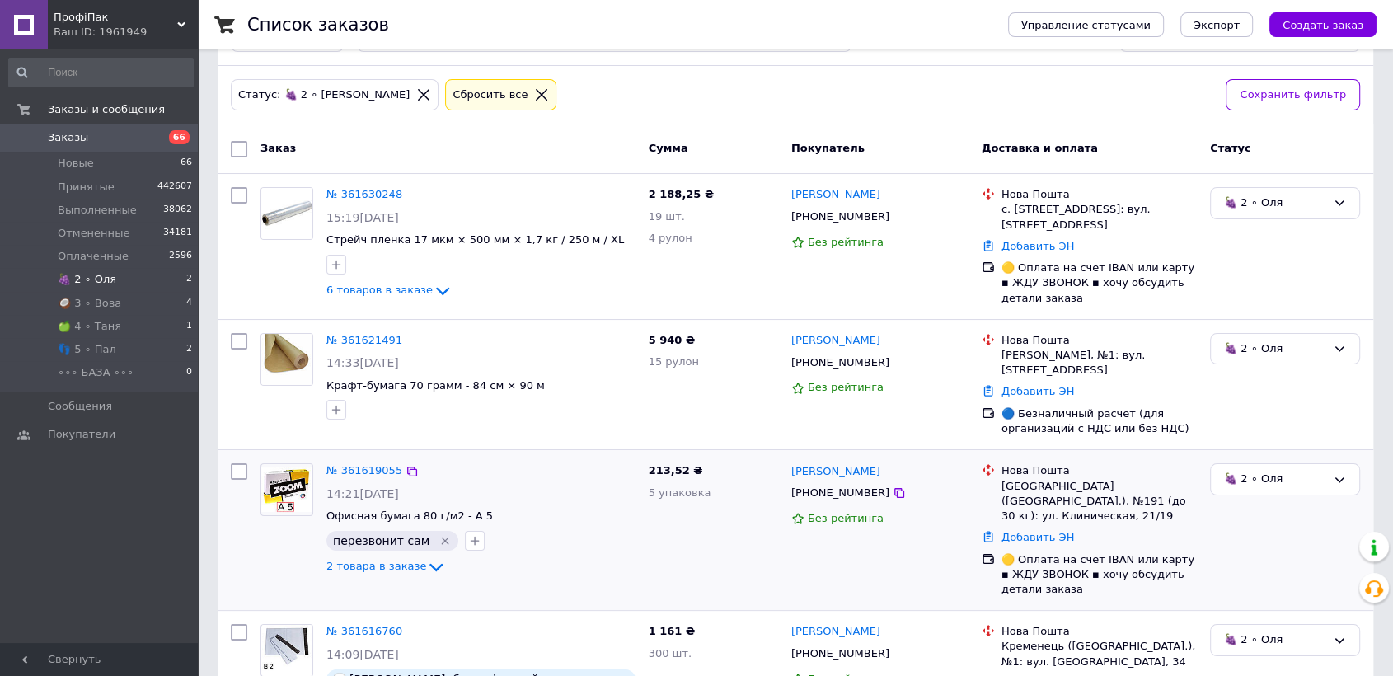
scroll to position [64, 0]
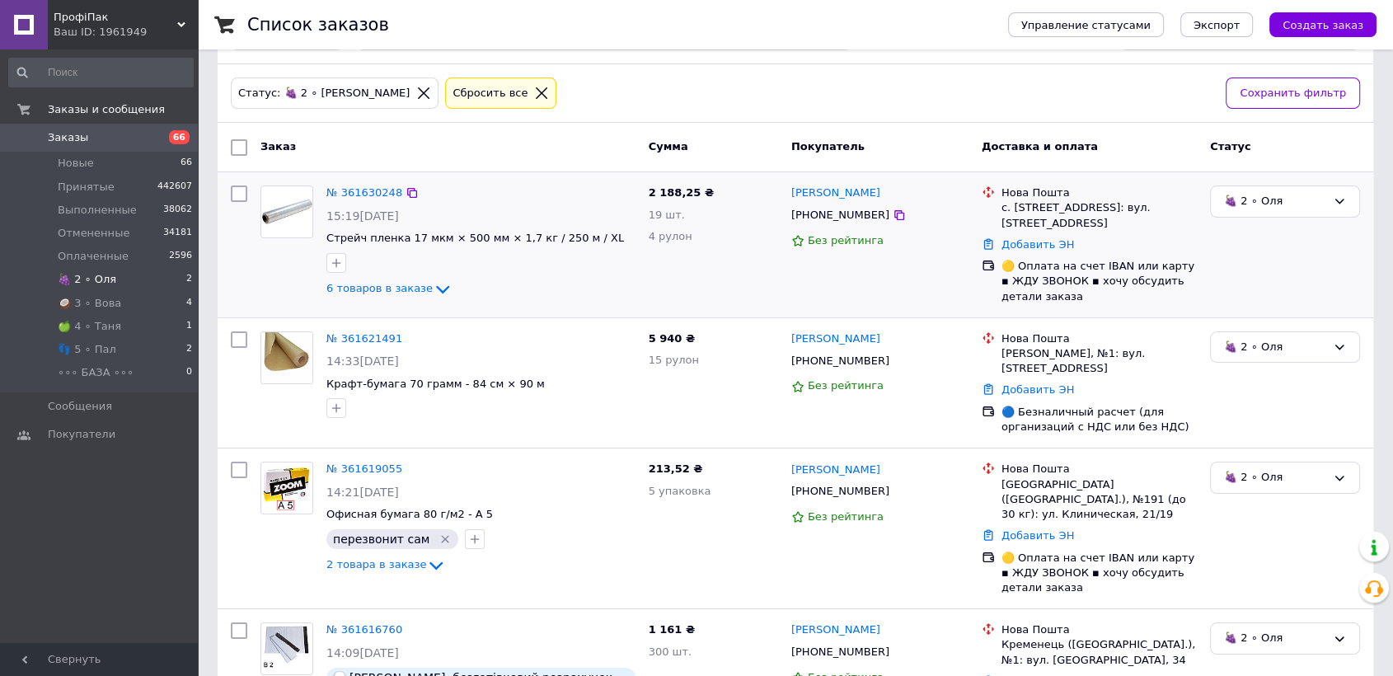
click at [312, 196] on picture at bounding box center [287, 211] width 53 height 53
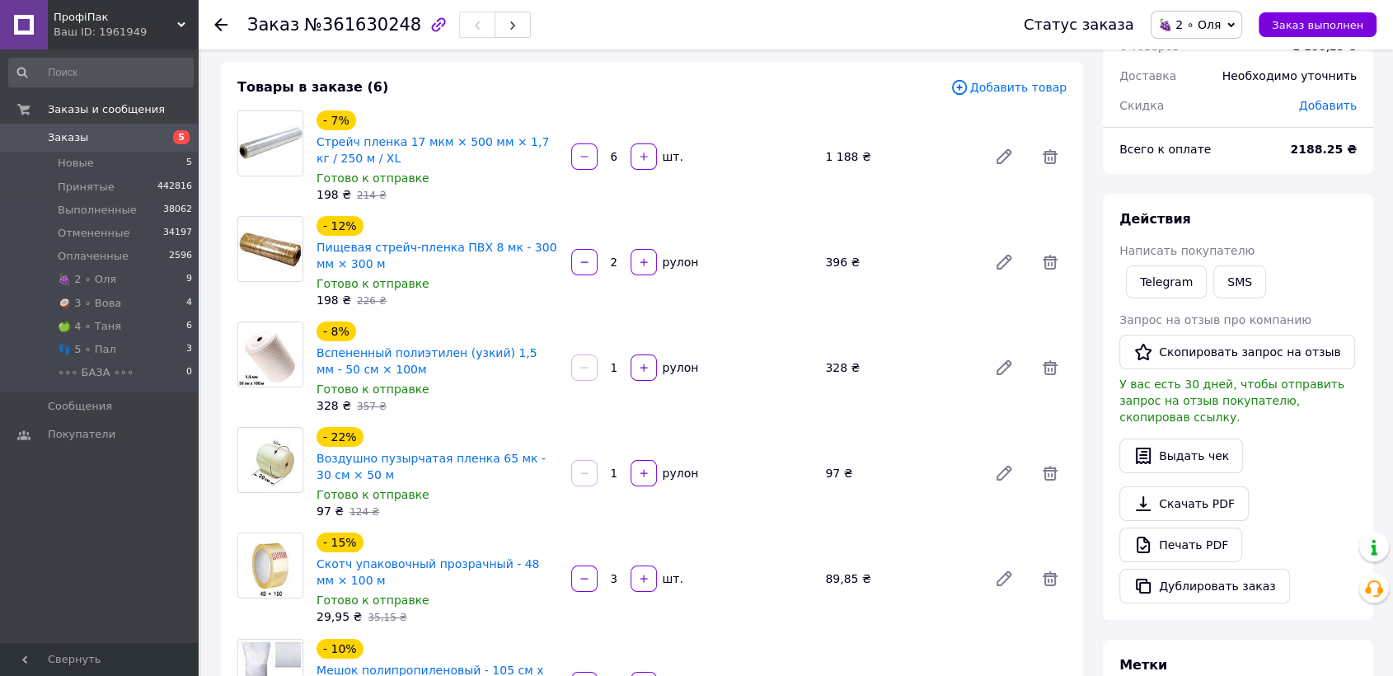
scroll to position [458, 0]
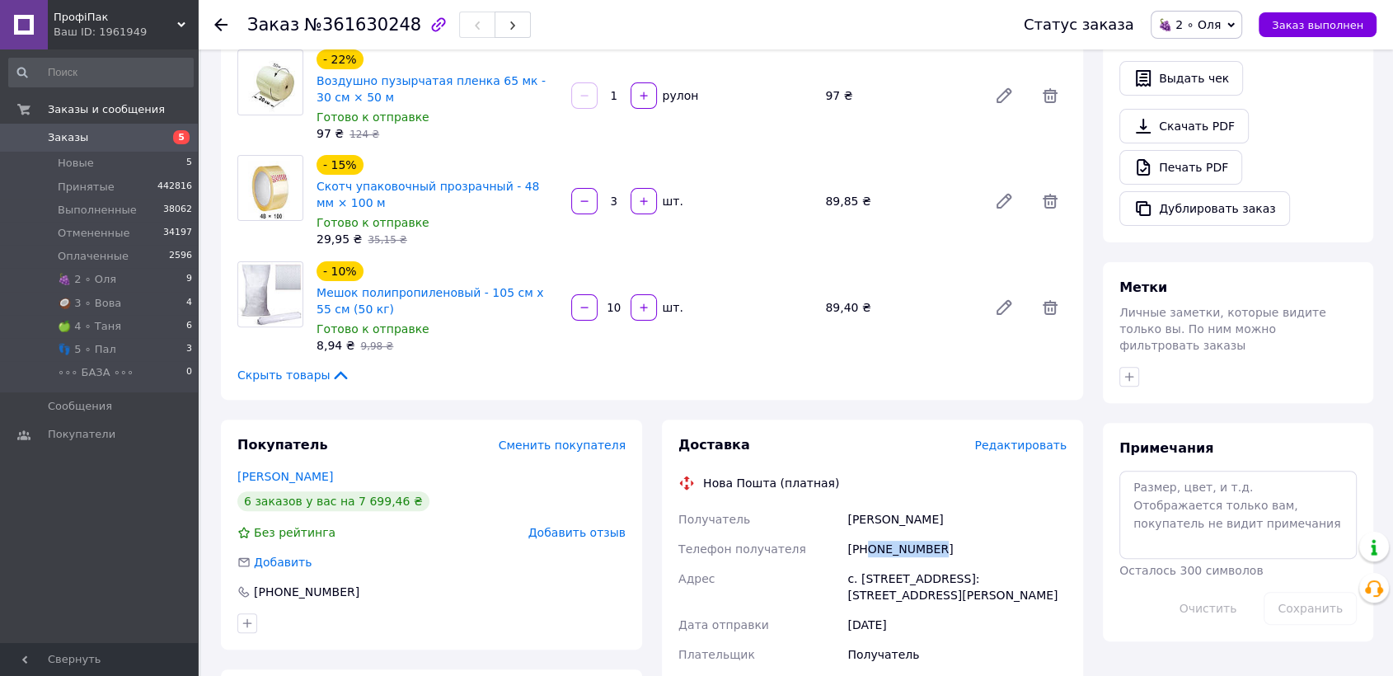
drag, startPoint x: 865, startPoint y: 547, endPoint x: 987, endPoint y: 541, distance: 122.1
click at [987, 541] on div "+380681265849" at bounding box center [957, 549] width 226 height 30
click at [641, 603] on div "Покупатель Сменить покупателя Віталій Онищенко 6 заказов у вас на 7 699,46 ₴ Бе…" at bounding box center [431, 535] width 421 height 230
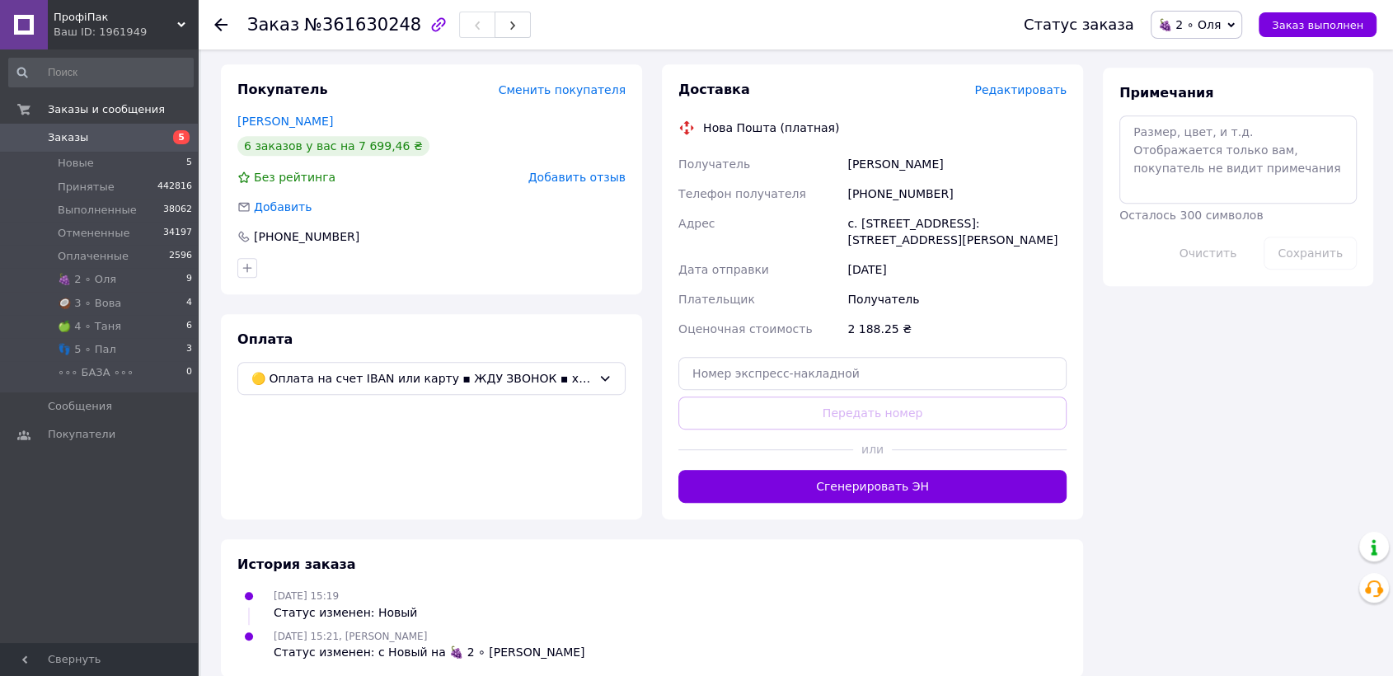
scroll to position [815, 0]
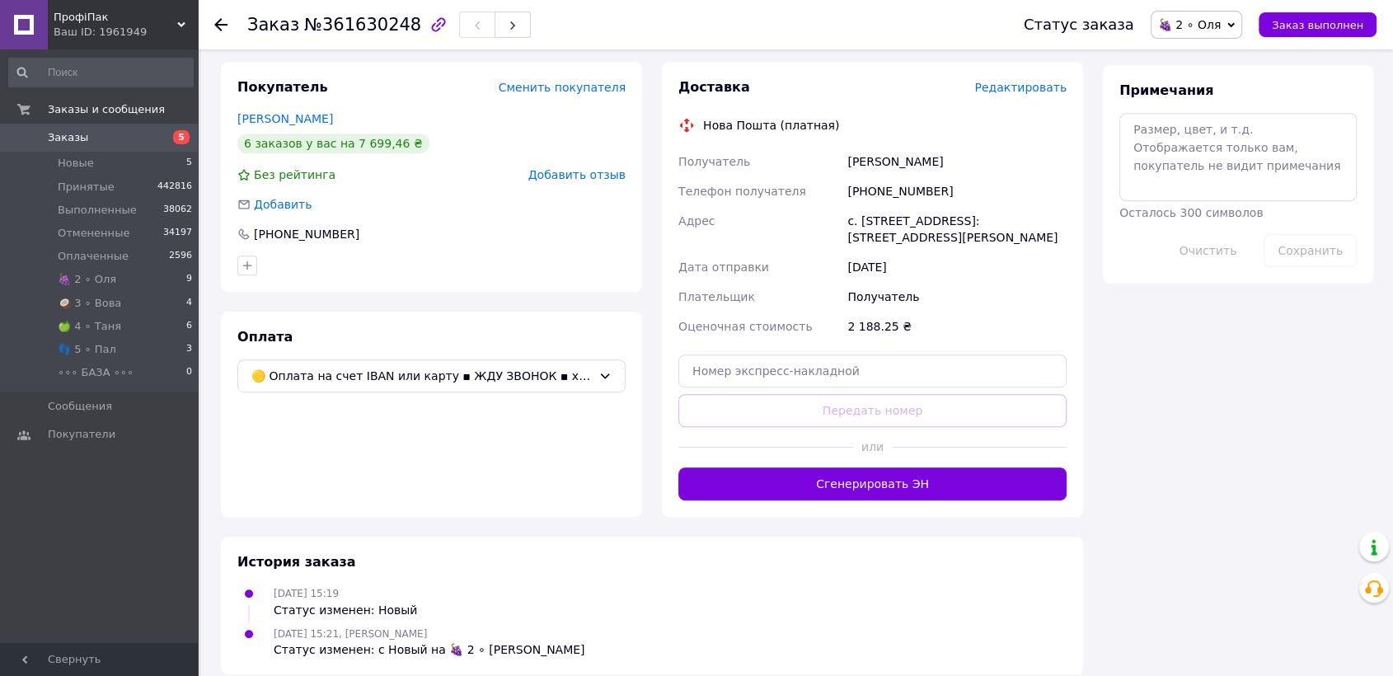
click at [868, 585] on div "12.09.2025 15:19 Статус изменен: Новый" at bounding box center [652, 601] width 843 height 33
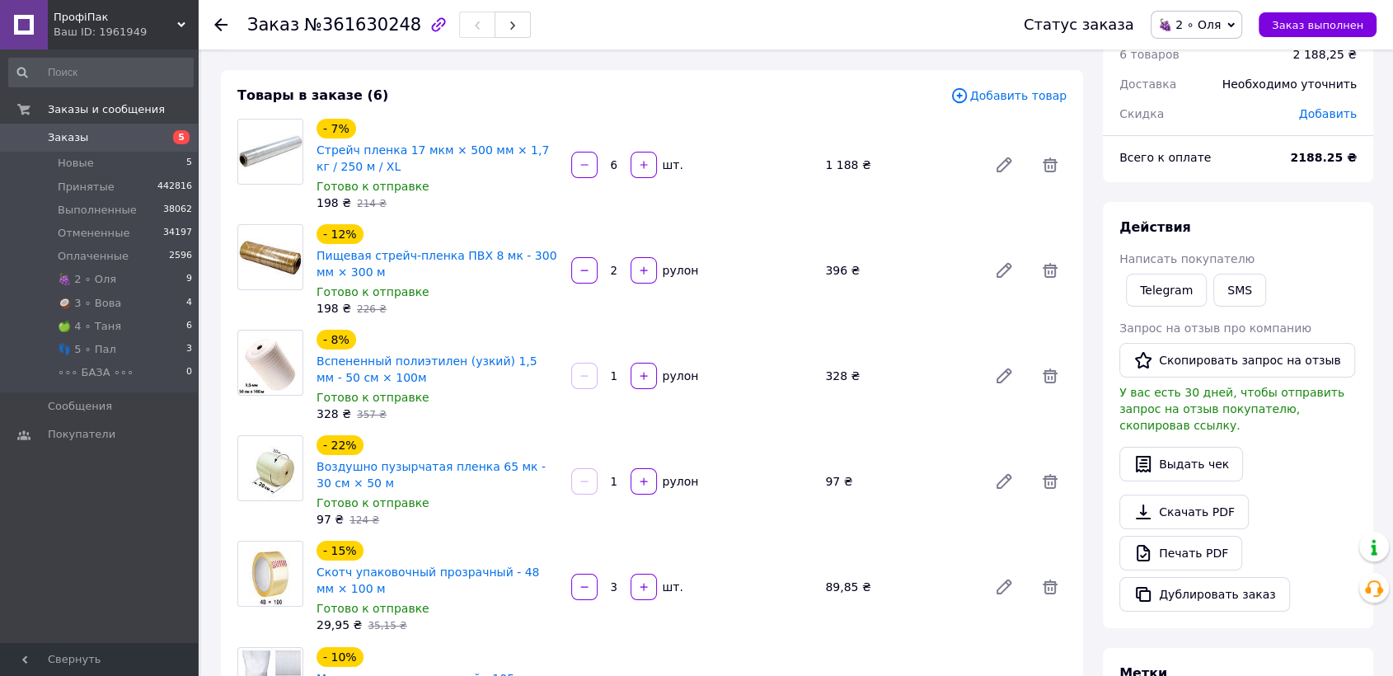
scroll to position [0, 0]
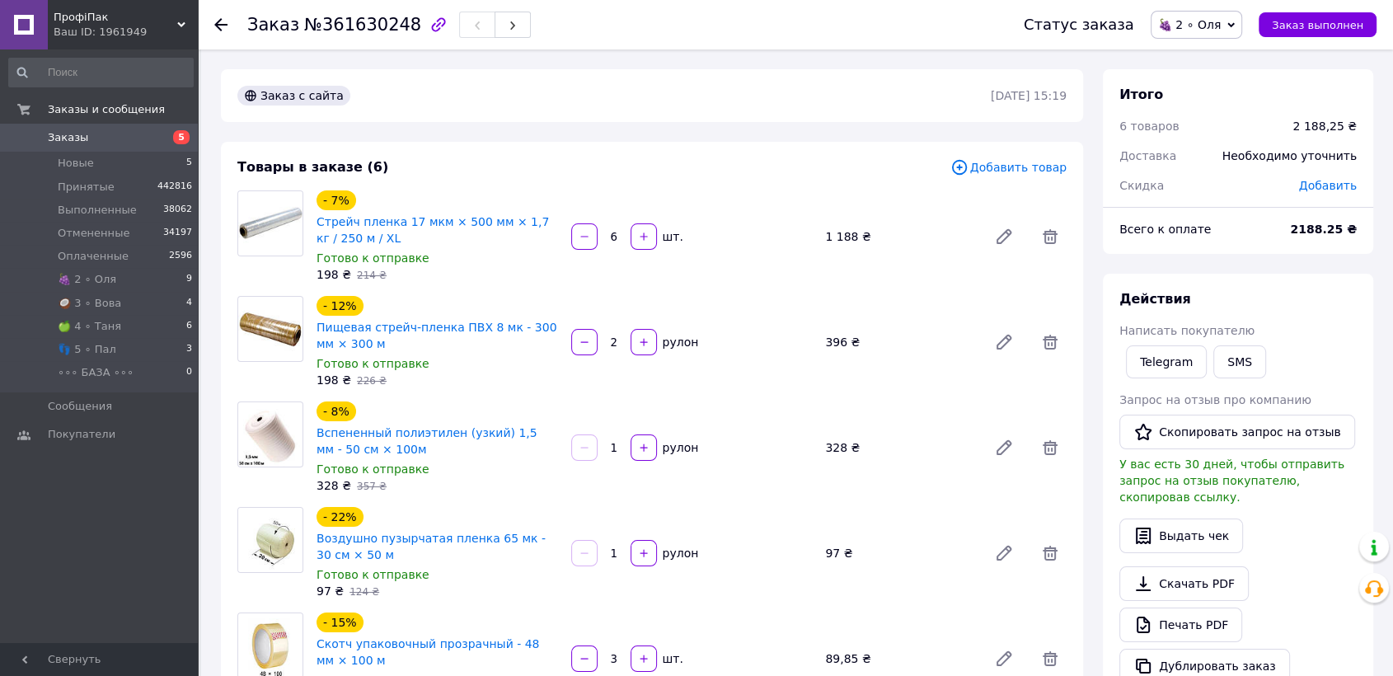
click at [323, 28] on span "№361630248" at bounding box center [362, 25] width 117 height 20
drag, startPoint x: 336, startPoint y: 26, endPoint x: 398, endPoint y: 18, distance: 63.1
click at [398, 18] on span "№361630248" at bounding box center [362, 25] width 117 height 20
copy span "361630248"
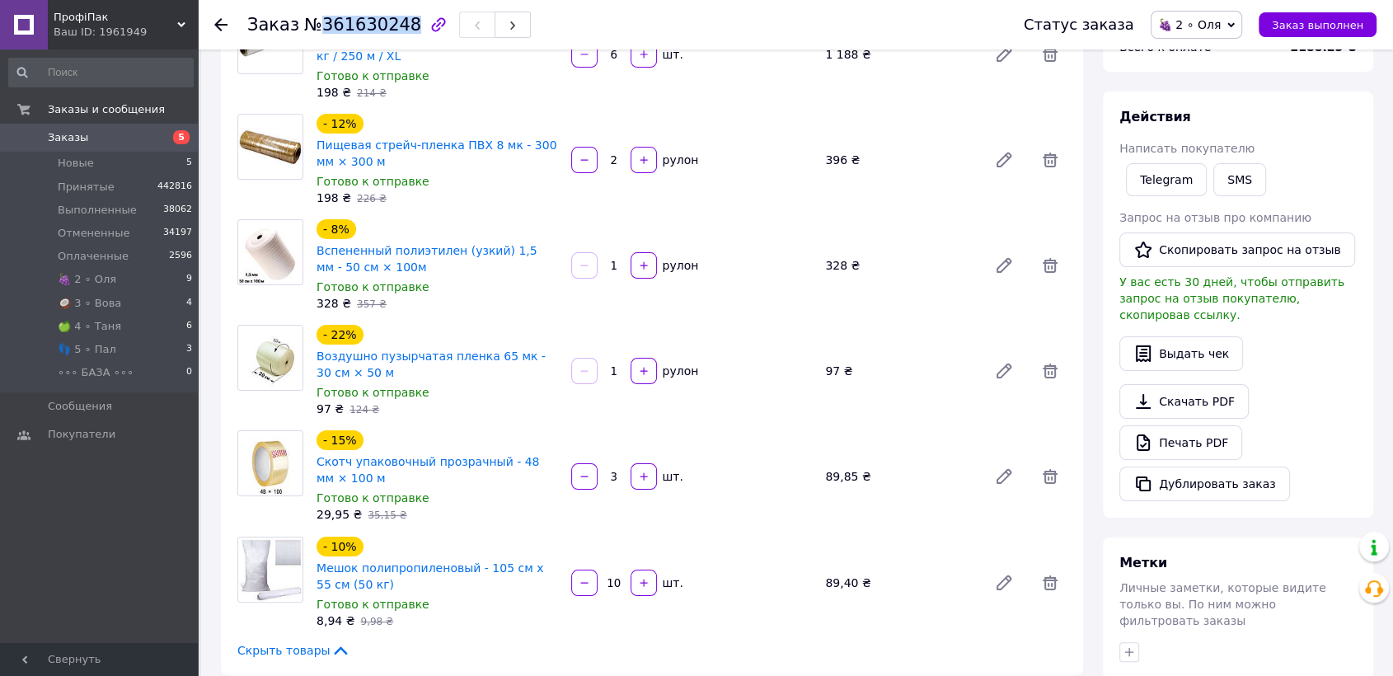
scroll to position [183, 0]
drag, startPoint x: 1227, startPoint y: 18, endPoint x: 1227, endPoint y: 49, distance: 31.3
click at [1221, 18] on span "🍇 2 ∘ Оля" at bounding box center [1189, 24] width 63 height 13
click at [1218, 47] on li "Принят" at bounding box center [1198, 57] width 92 height 25
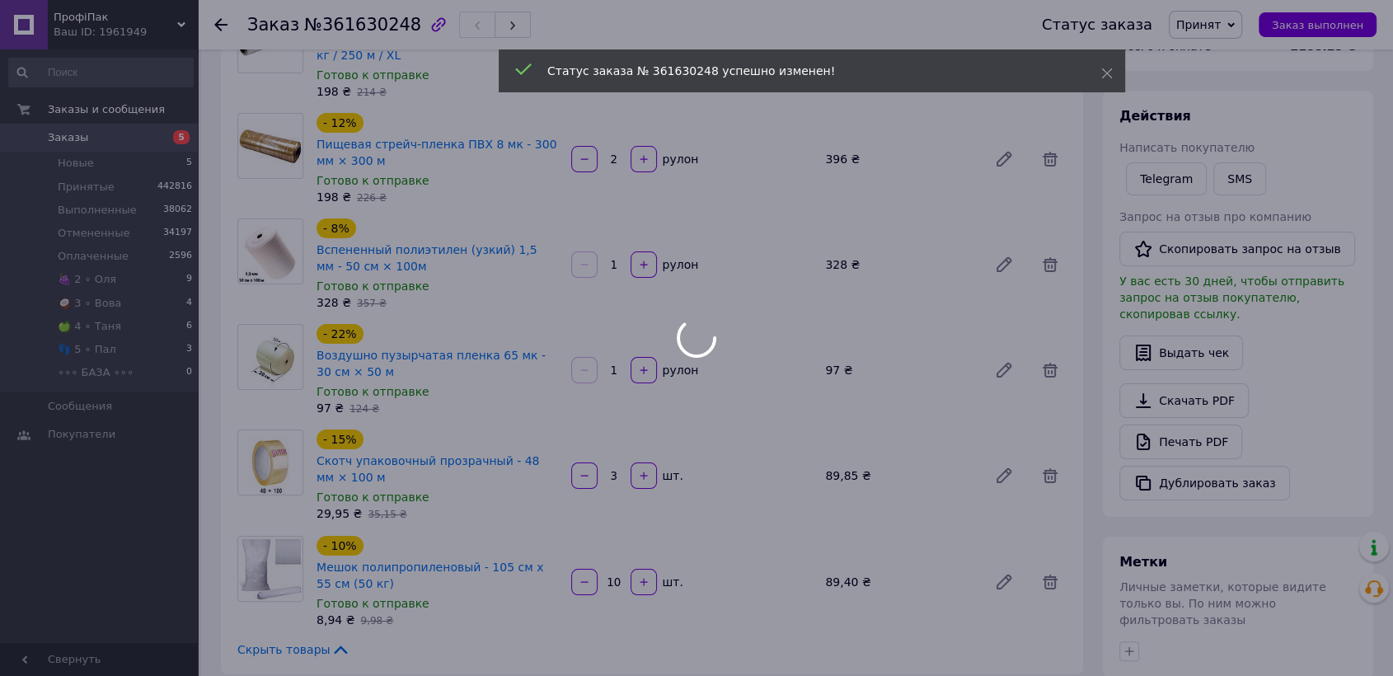
click at [218, 22] on icon at bounding box center [220, 24] width 13 height 13
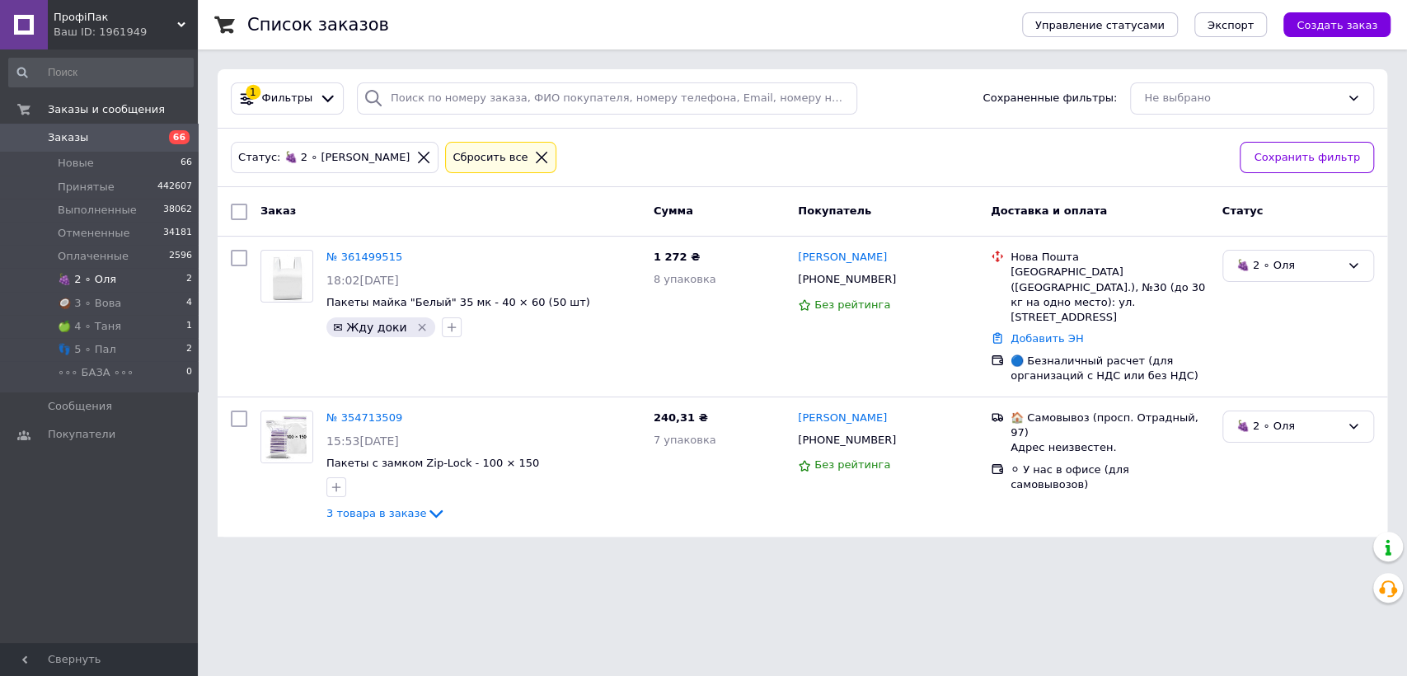
click at [110, 278] on li "🍇 2 ∘ Оля 2" at bounding box center [101, 279] width 202 height 23
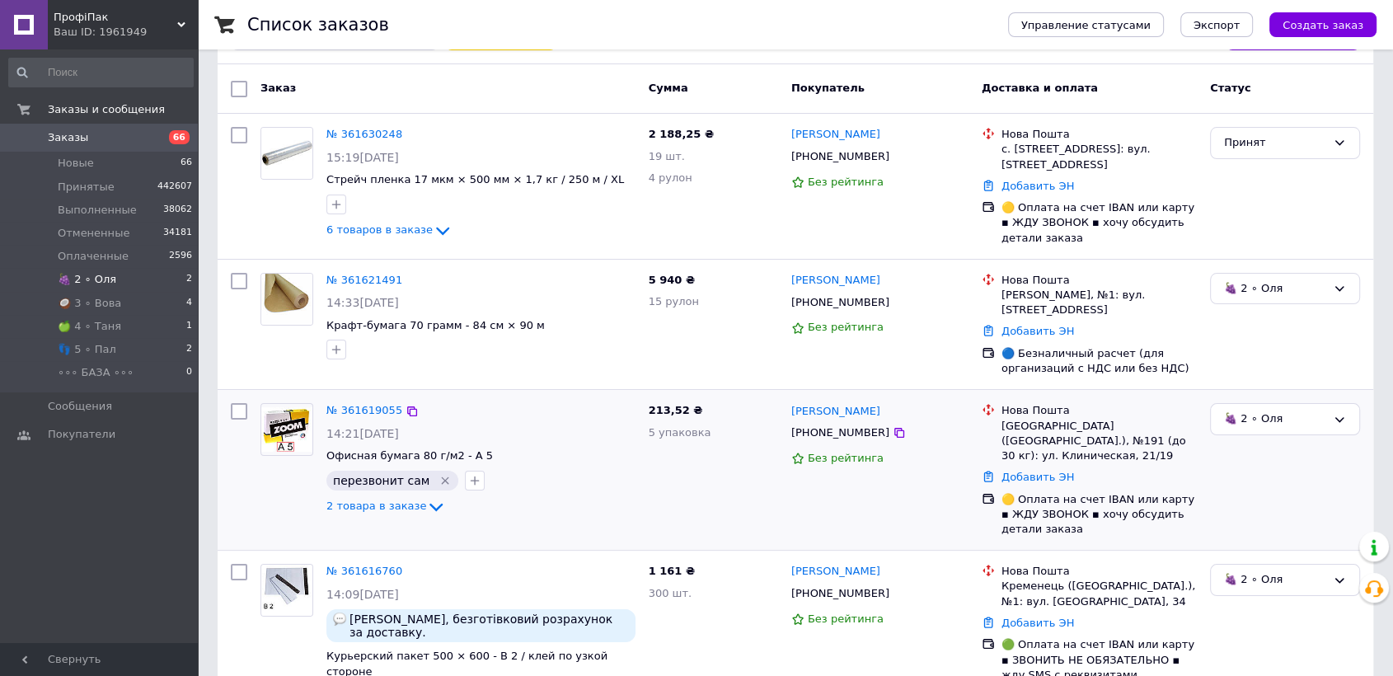
scroll to position [183, 0]
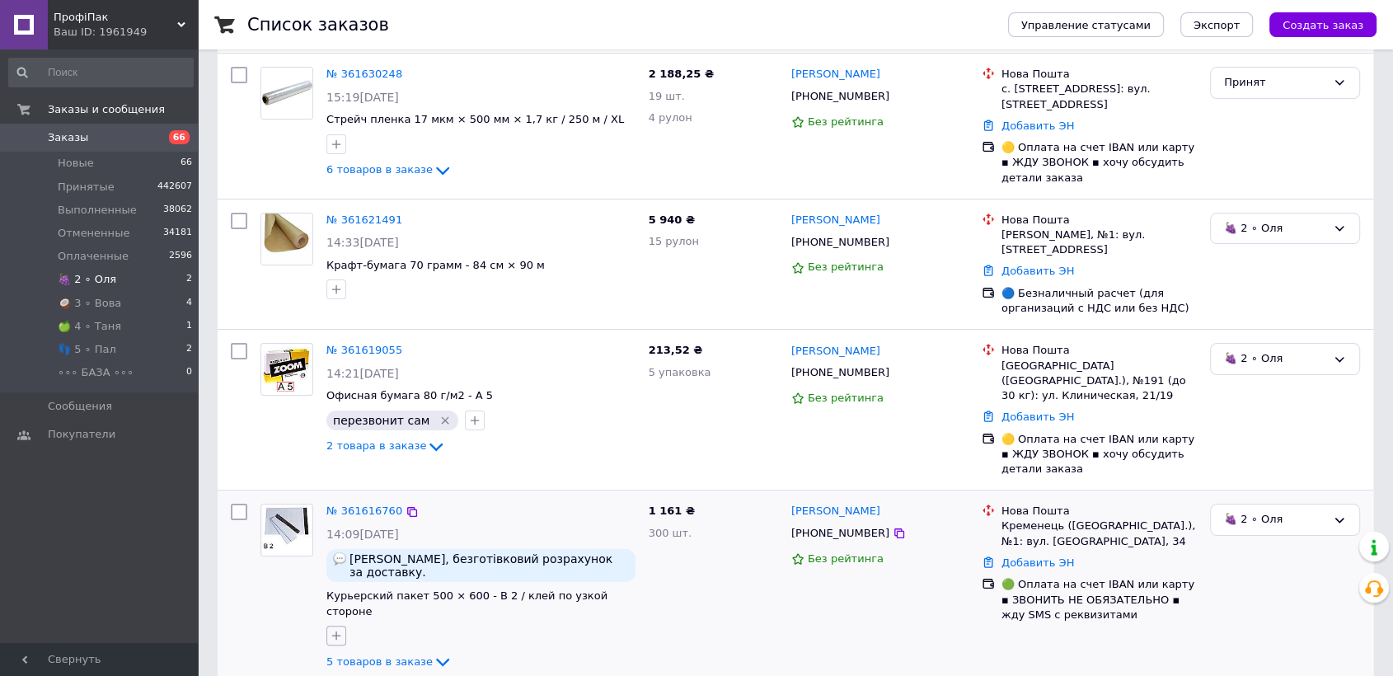
click at [330, 629] on icon "button" at bounding box center [336, 635] width 13 height 13
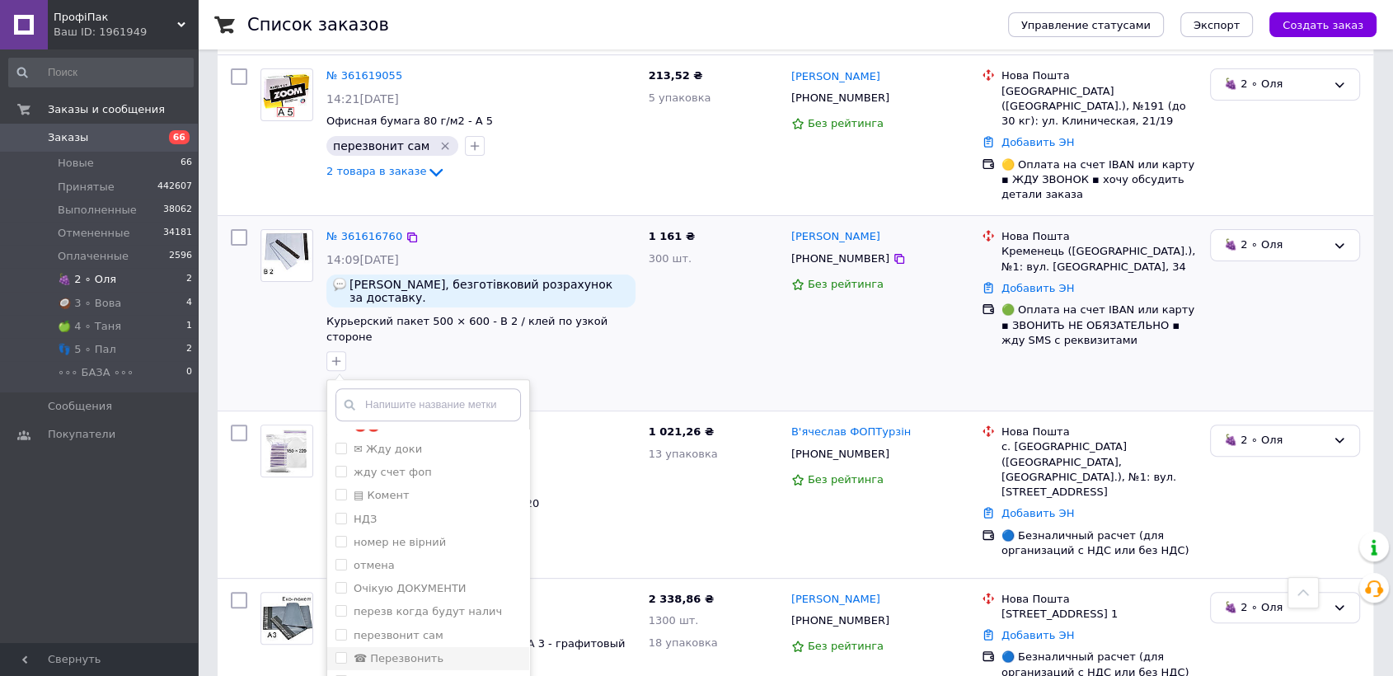
click at [340, 652] on input "☎ Перезвонить" at bounding box center [341, 657] width 11 height 11
checkbox input "true"
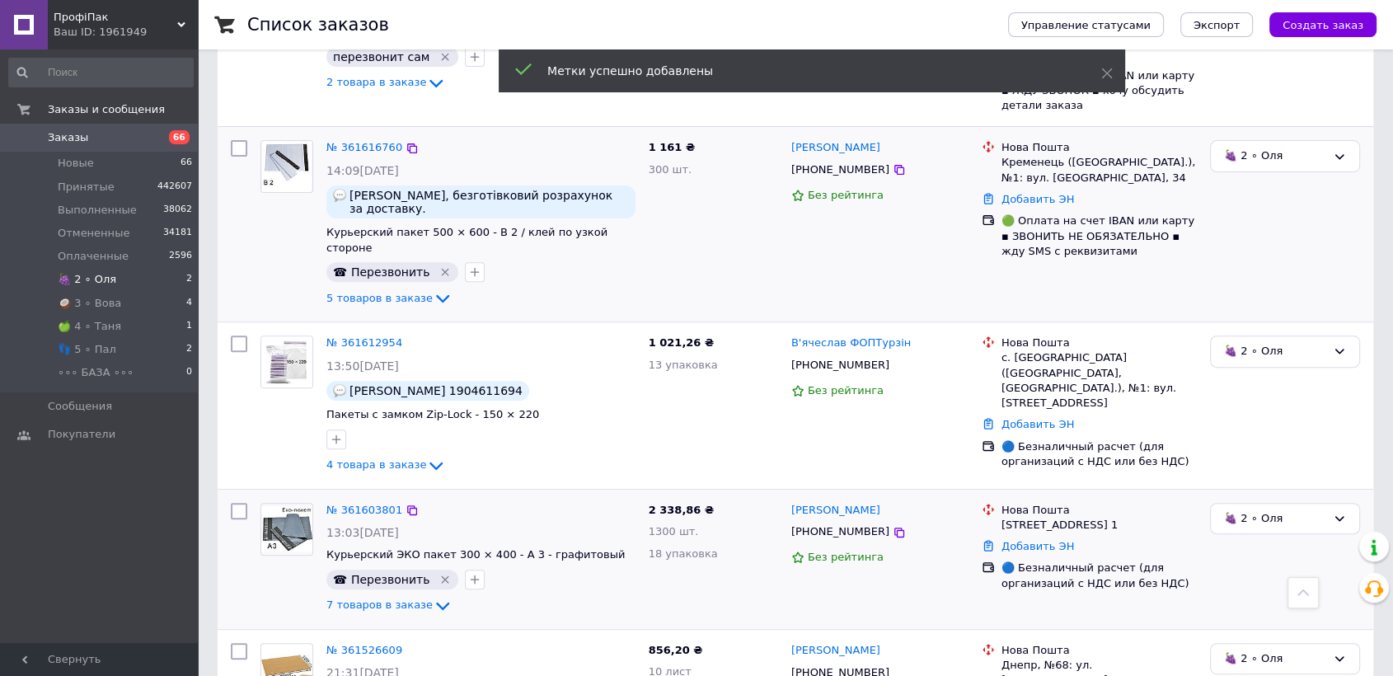
scroll to position [549, 0]
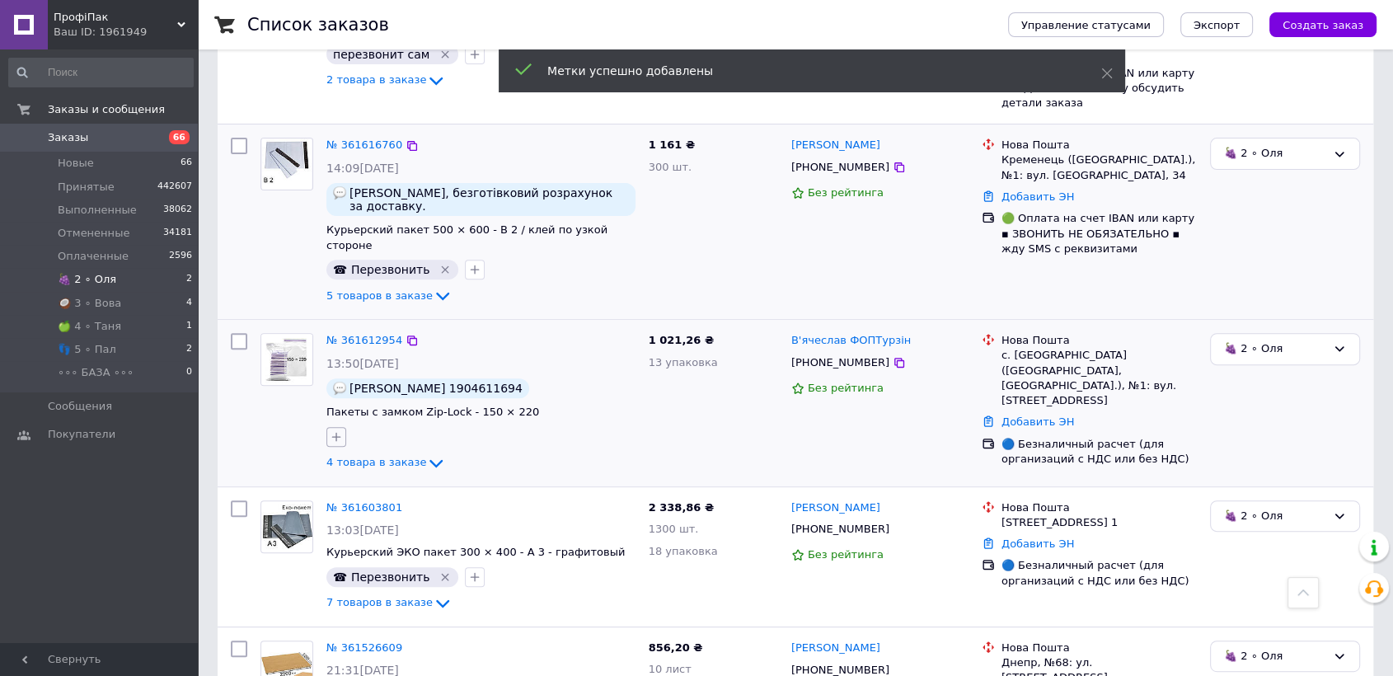
click at [336, 430] on icon "button" at bounding box center [336, 436] width 13 height 13
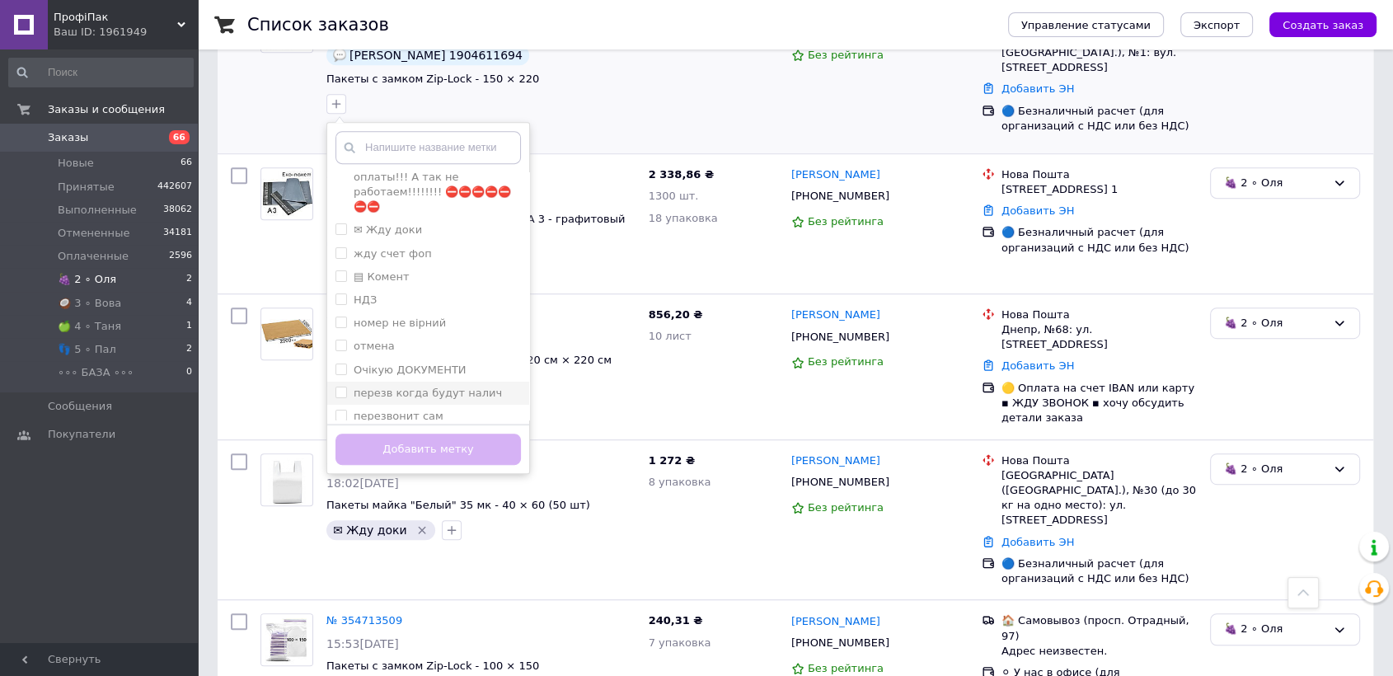
scroll to position [183, 0]
click at [341, 394] on input "☎ Перезвонить" at bounding box center [341, 399] width 11 height 11
checkbox input "true"
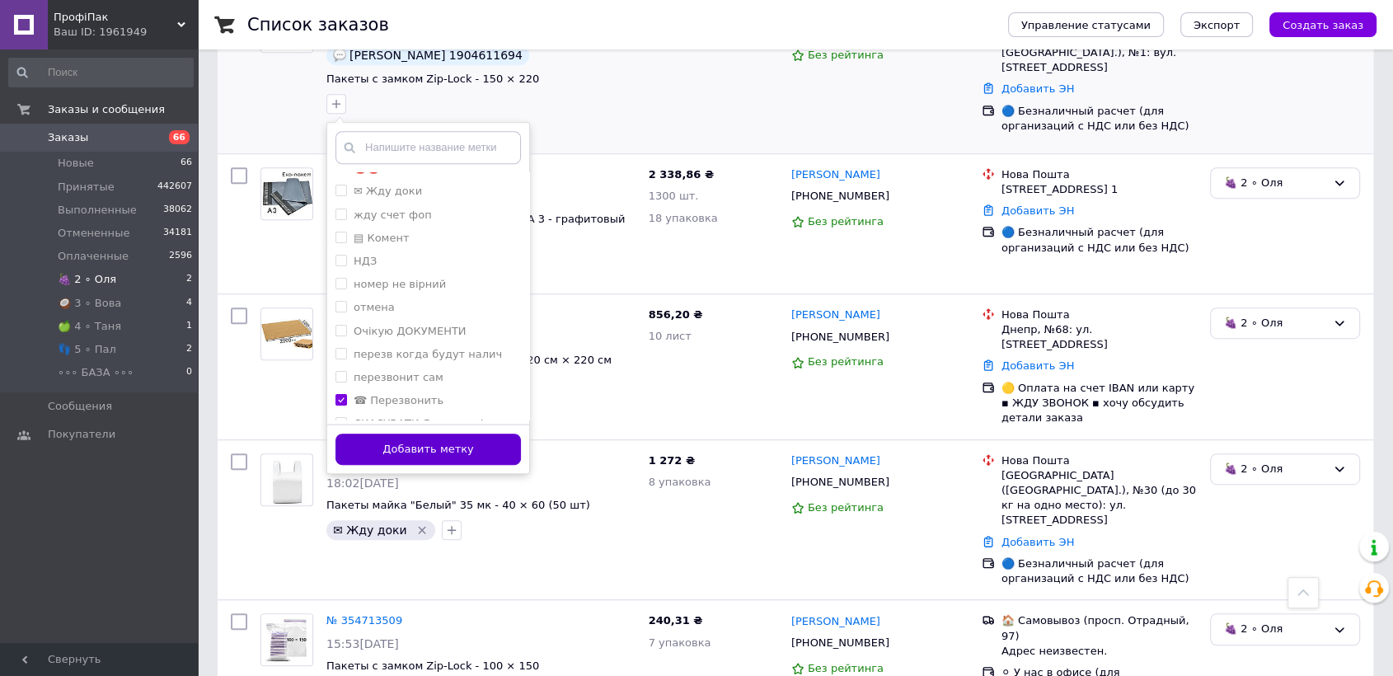
click at [439, 434] on button "Добавить метку" at bounding box center [428, 450] width 185 height 32
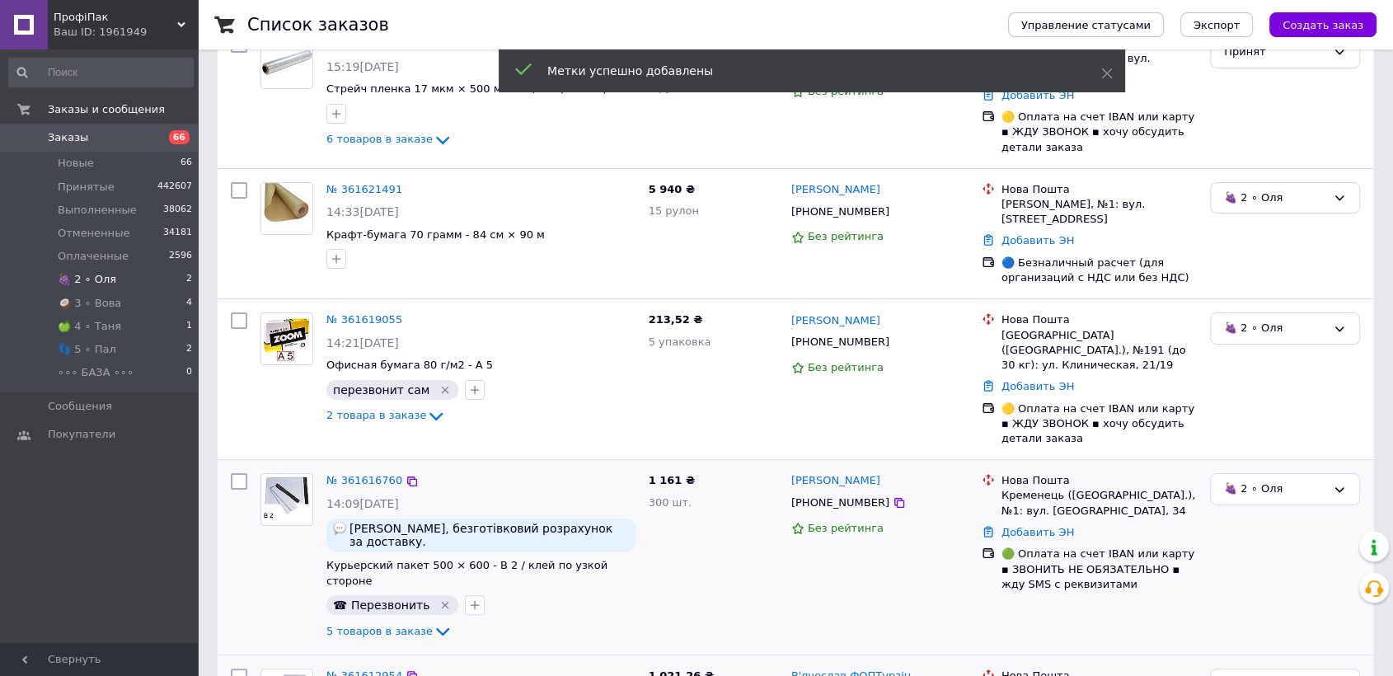
scroll to position [58, 0]
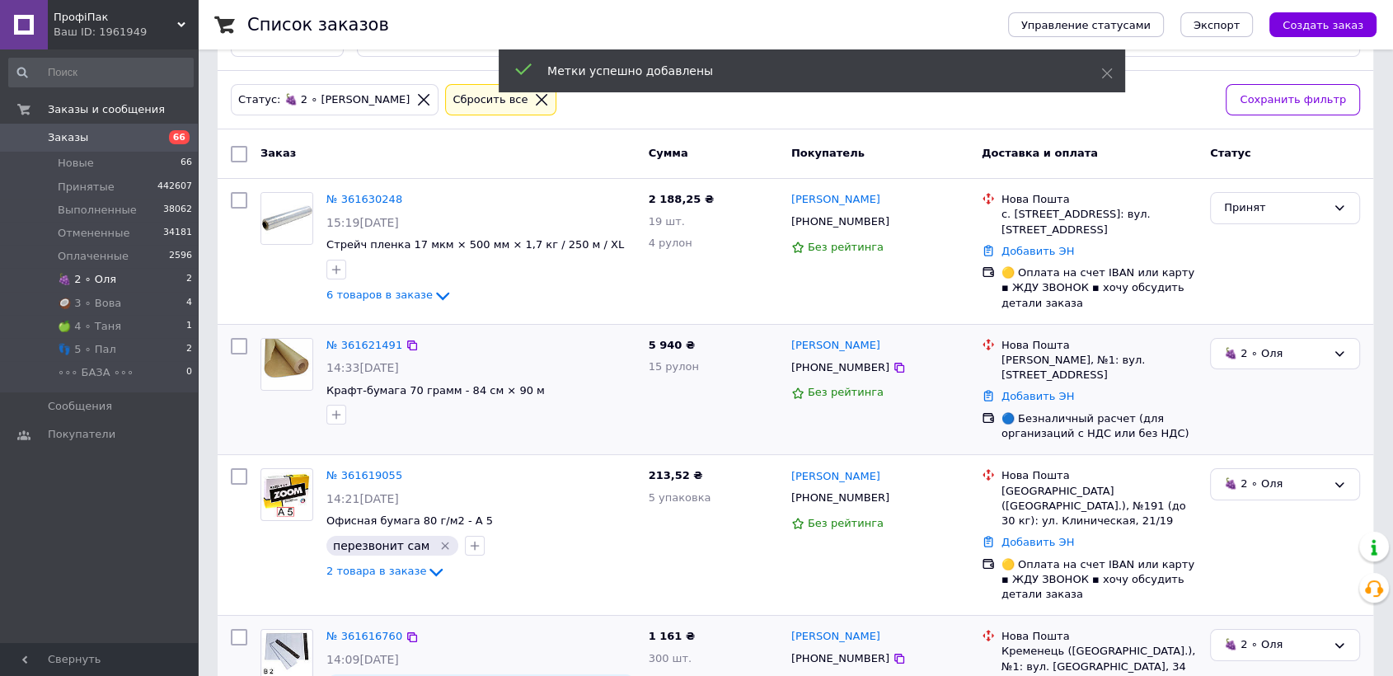
click at [272, 346] on img at bounding box center [286, 364] width 51 height 51
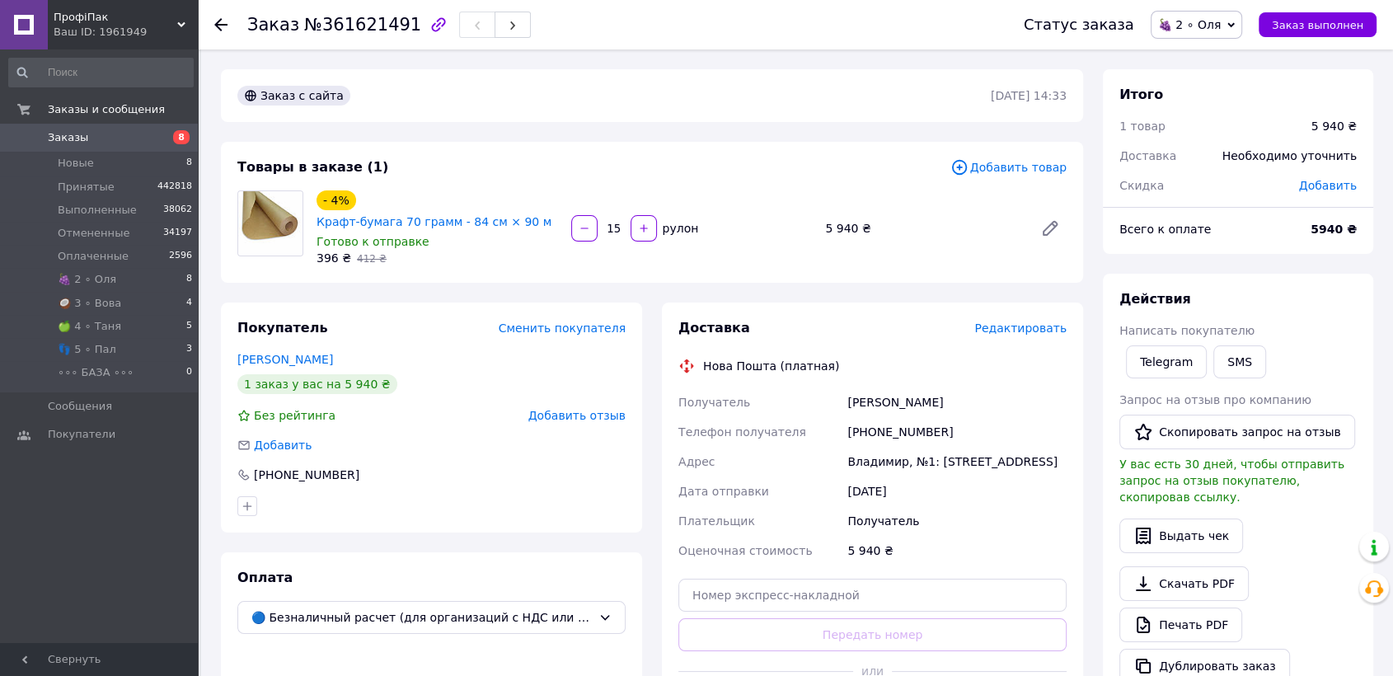
click at [857, 457] on div "Владимир, №1: [STREET_ADDRESS]" at bounding box center [957, 462] width 226 height 30
drag, startPoint x: 867, startPoint y: 433, endPoint x: 950, endPoint y: 436, distance: 82.5
click at [950, 436] on div "[PHONE_NUMBER]" at bounding box center [957, 432] width 226 height 30
copy div "0982667957"
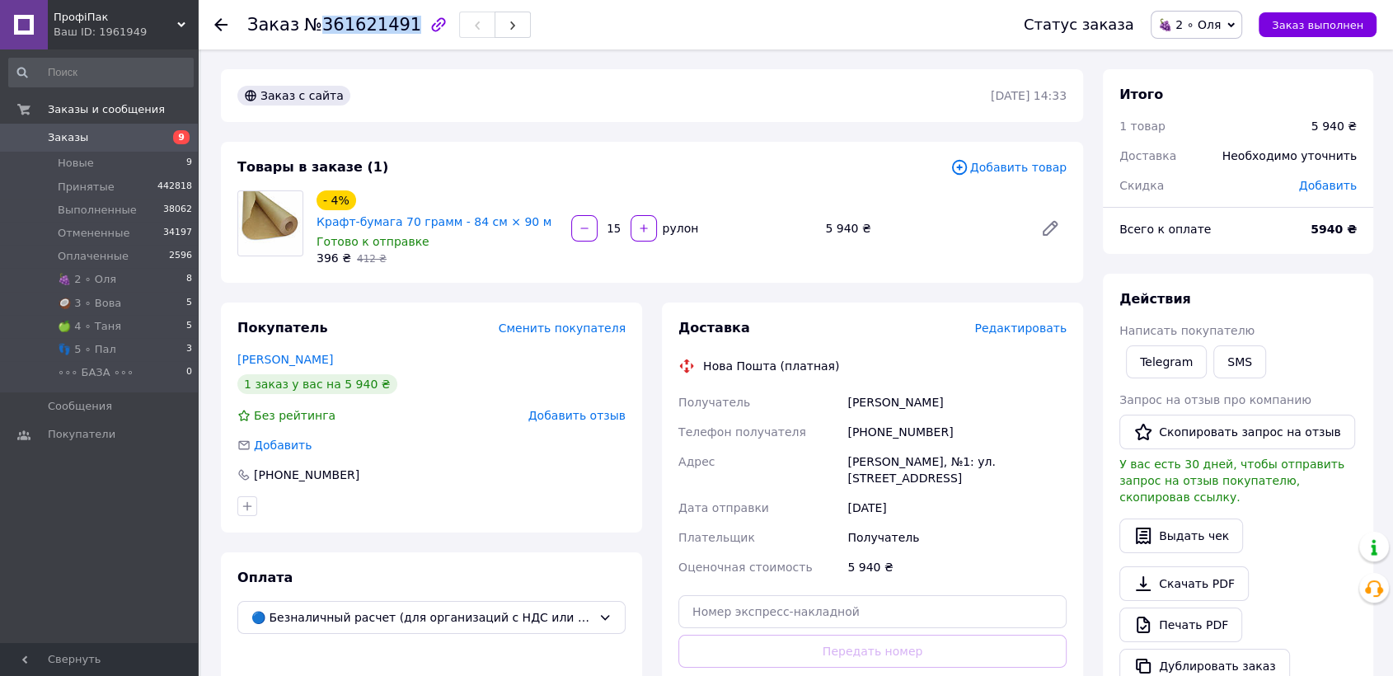
drag, startPoint x: 313, startPoint y: 23, endPoint x: 397, endPoint y: 27, distance: 83.4
click at [397, 27] on span "№361621491" at bounding box center [362, 25] width 117 height 20
copy span "361621491"
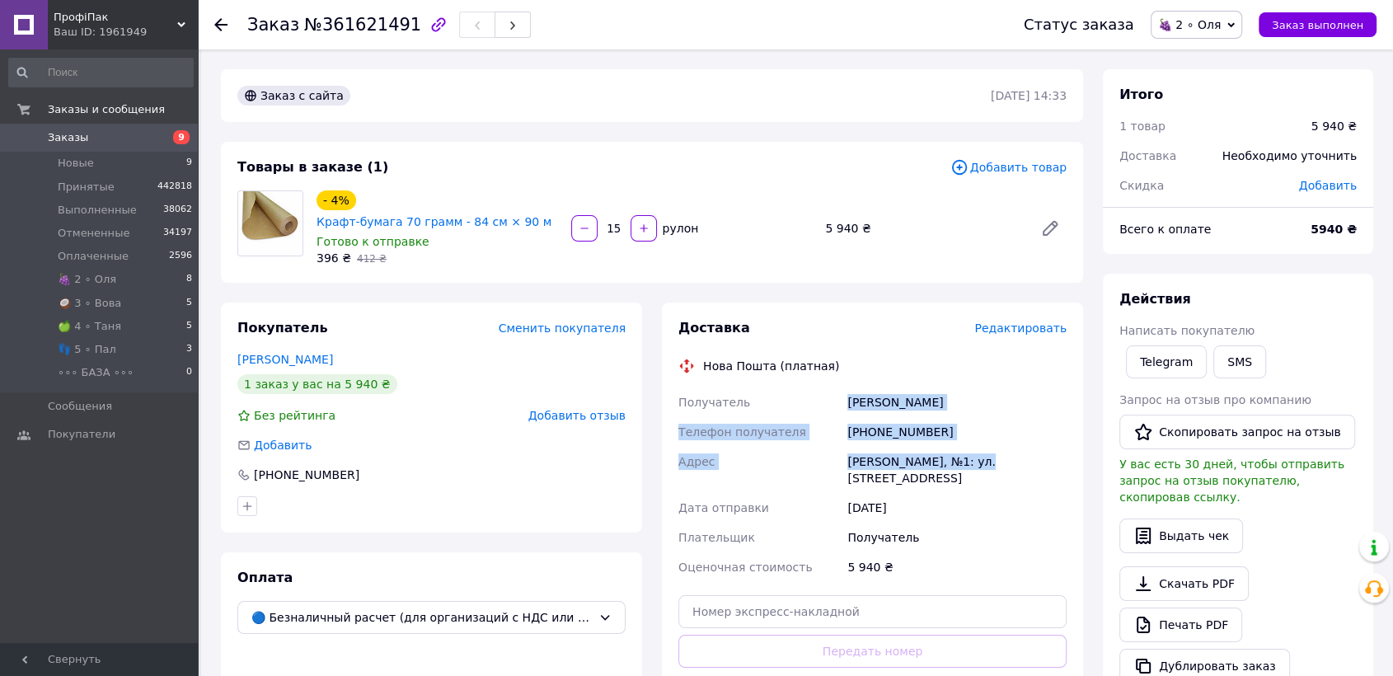
drag, startPoint x: 838, startPoint y: 393, endPoint x: 977, endPoint y: 462, distance: 155.6
click at [977, 462] on div "Получатель [PERSON_NAME] Телефон получателя [PHONE_NUMBER] [PERSON_NAME], №1: у…" at bounding box center [872, 484] width 395 height 195
copy div "Получатель [PERSON_NAME] Телефон получателя [PHONE_NUMBER] [PERSON_NAME], №1: у…"
drag, startPoint x: 1220, startPoint y: 24, endPoint x: 1227, endPoint y: 47, distance: 24.0
click at [1220, 30] on span "🍇 2 ∘ Оля" at bounding box center [1189, 24] width 63 height 13
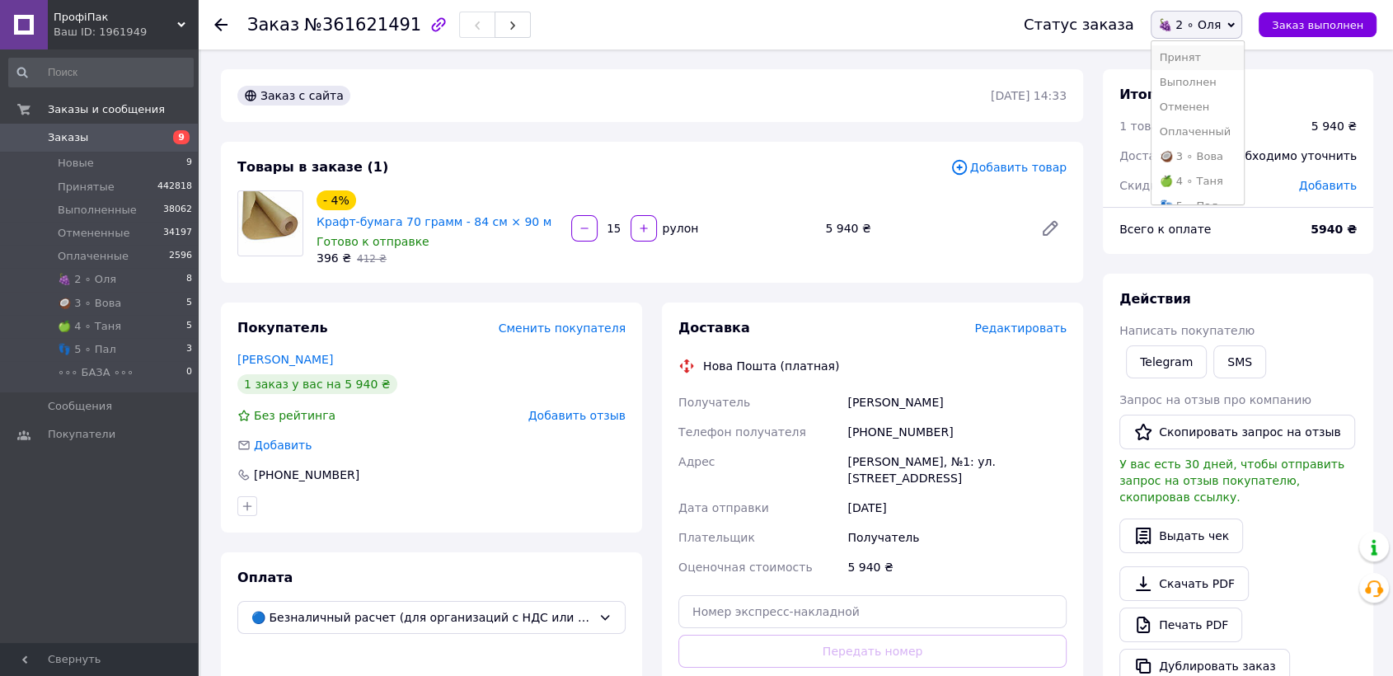
click at [1227, 49] on li "Принят" at bounding box center [1198, 57] width 92 height 25
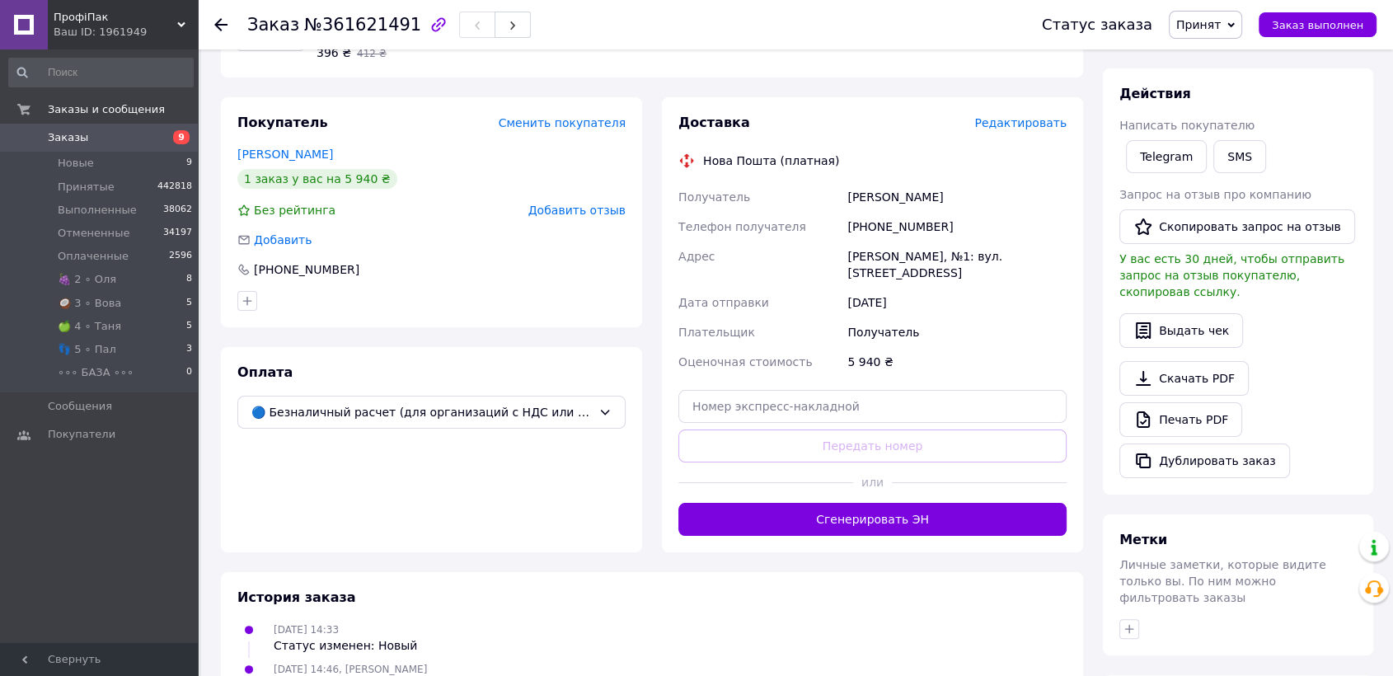
scroll to position [409, 0]
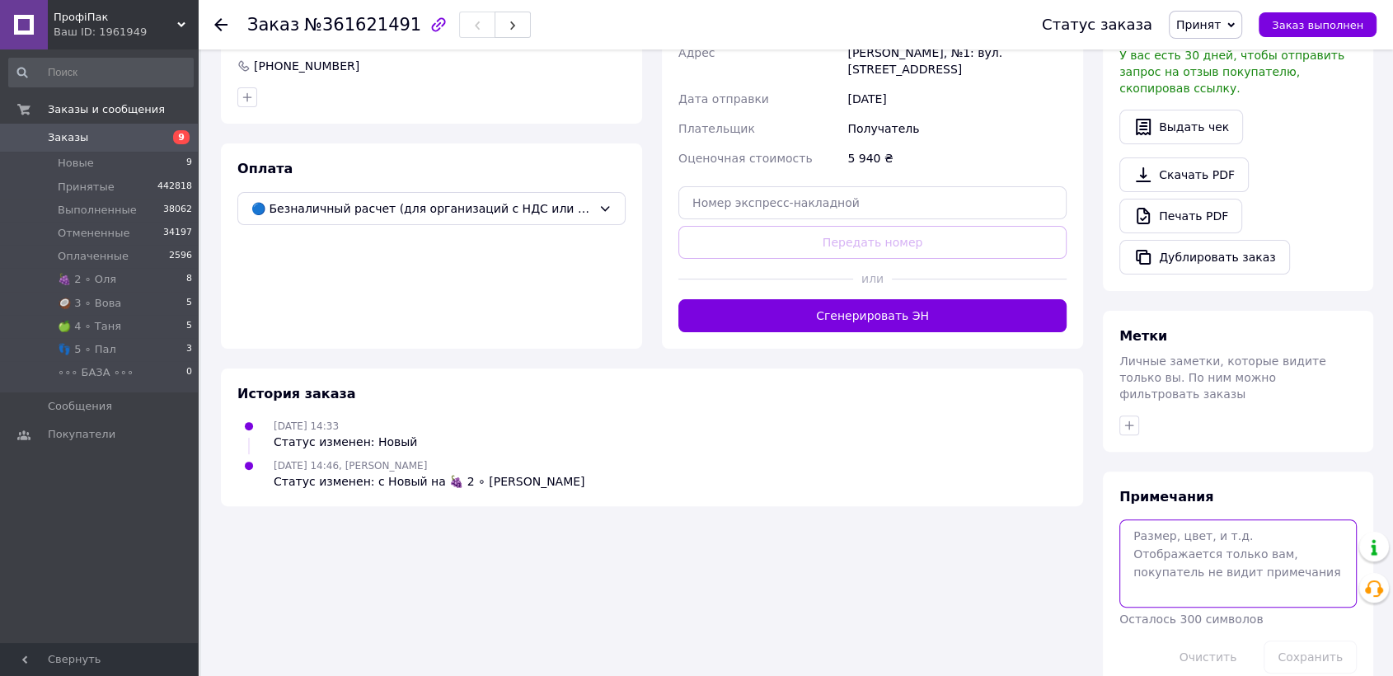
click at [1175, 536] on textarea at bounding box center [1238, 562] width 237 height 87
paste textarea "[PERSON_NAME] хлібозавод"
type textarea "[PERSON_NAME] хлібозавод"
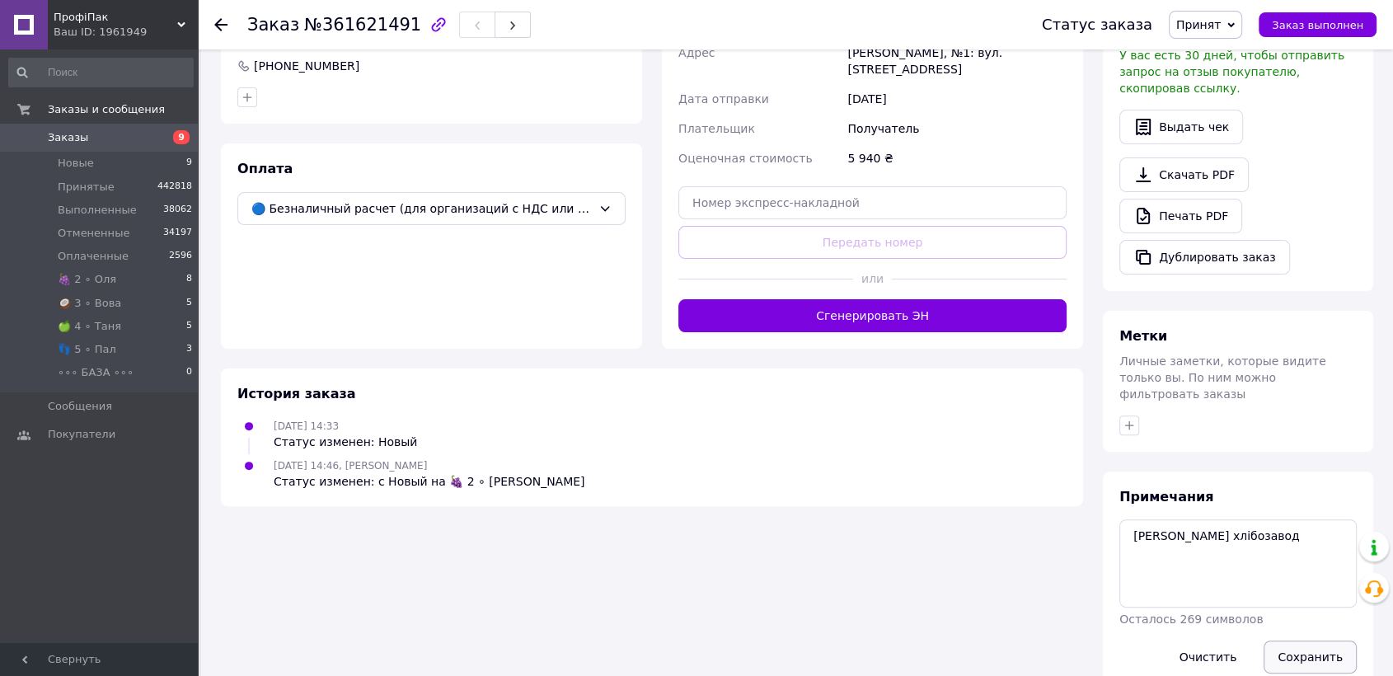
click at [1331, 641] on button "Сохранить" at bounding box center [1310, 657] width 93 height 33
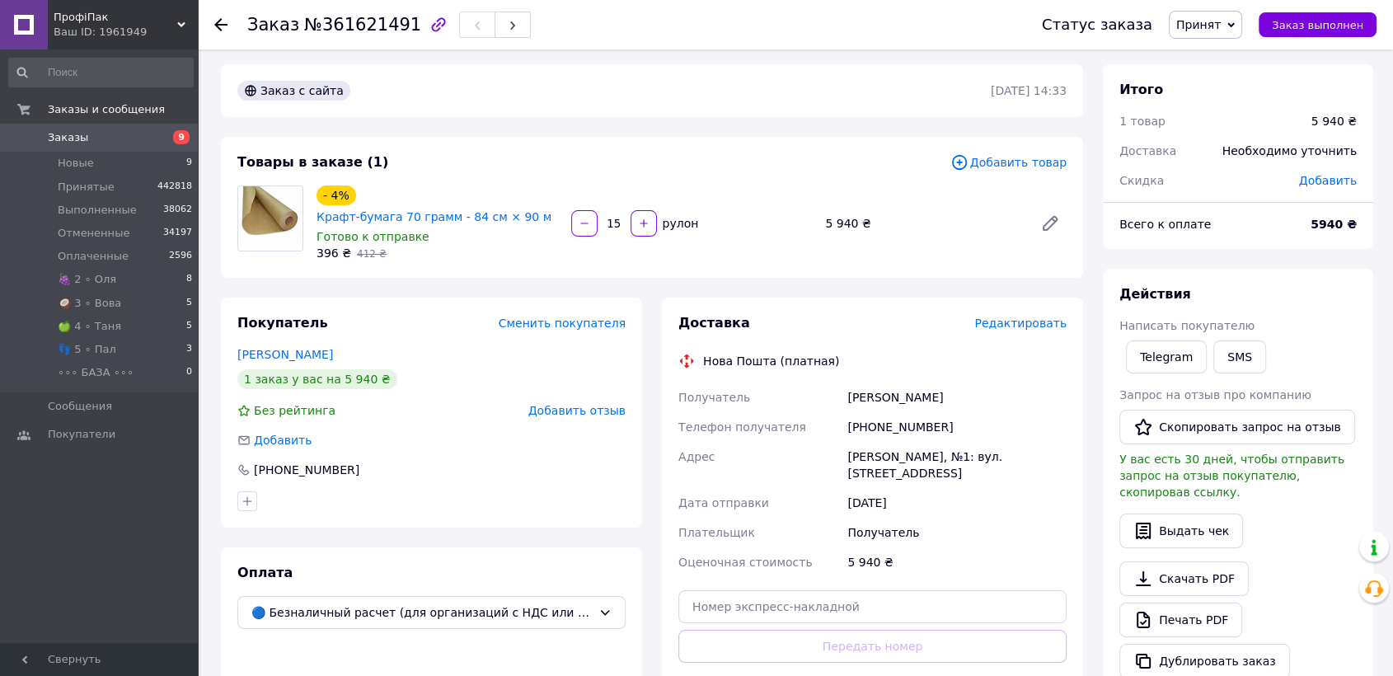
scroll to position [0, 0]
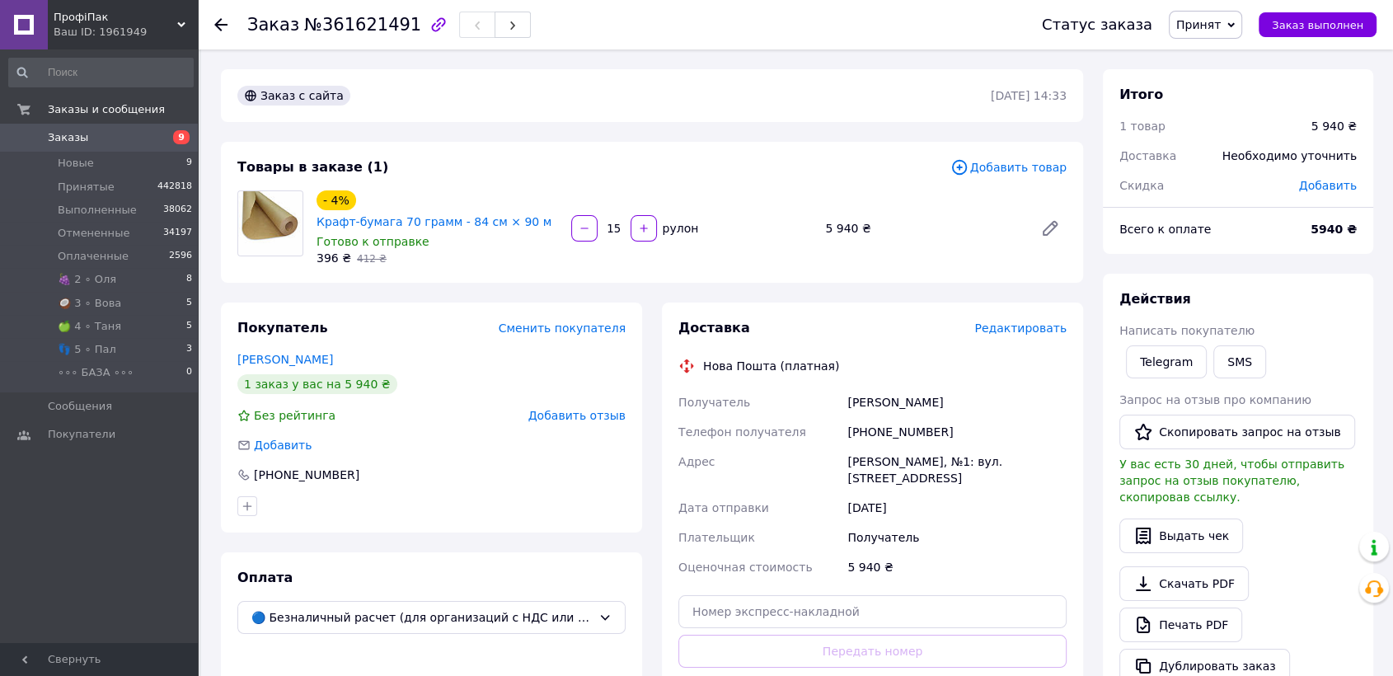
click at [225, 18] on icon at bounding box center [220, 24] width 13 height 13
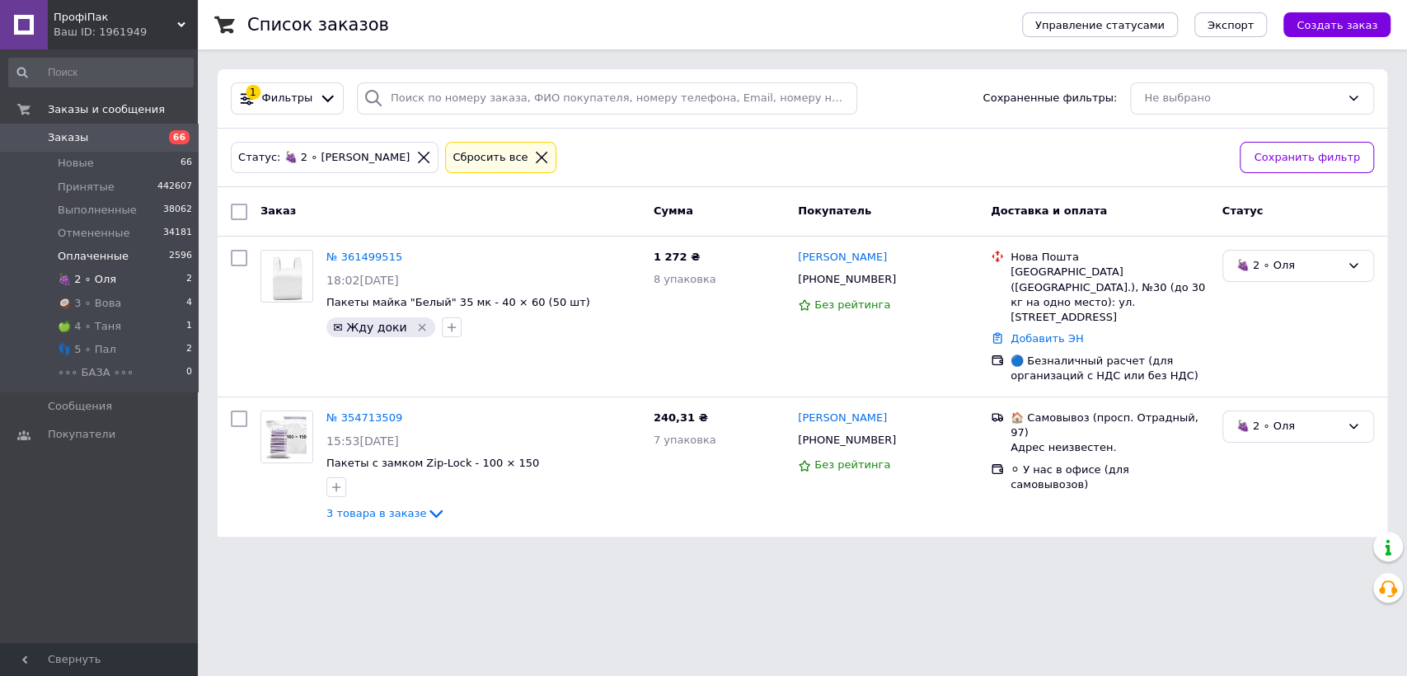
click at [95, 265] on li "Оплаченные 2596" at bounding box center [101, 256] width 202 height 23
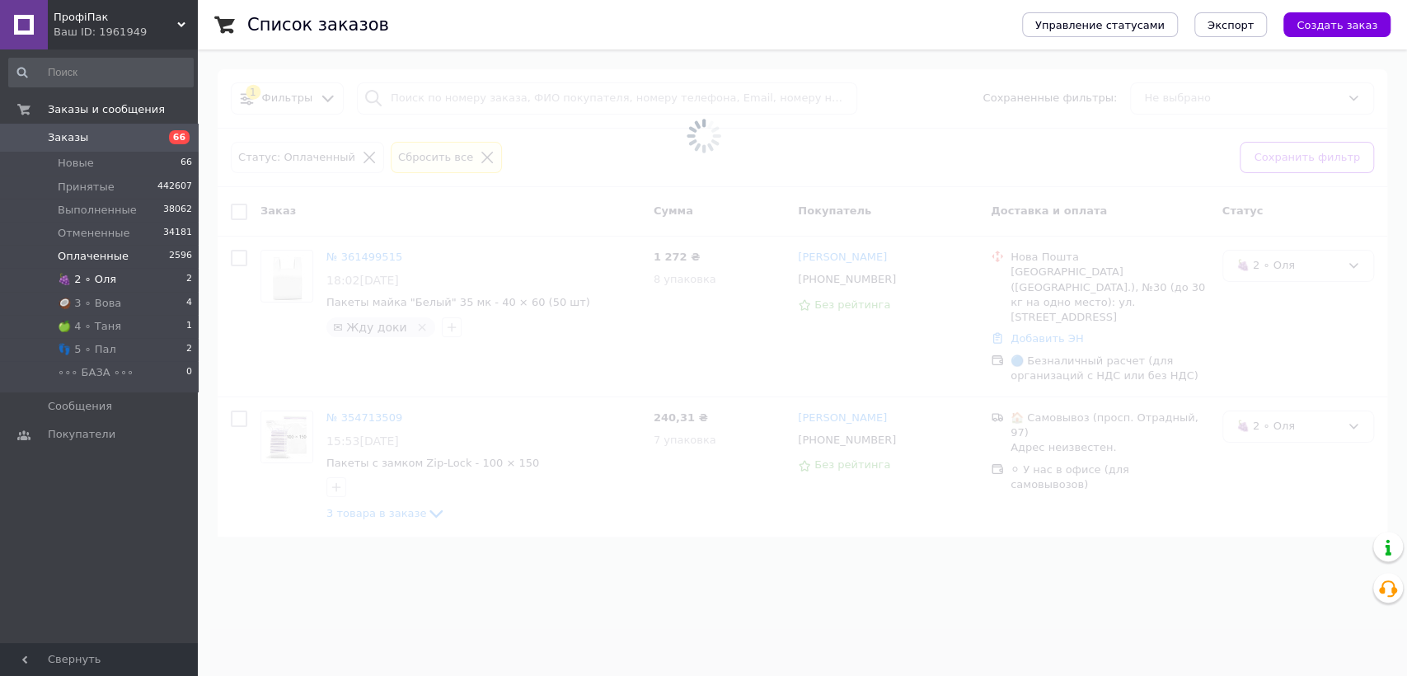
click at [103, 283] on span "🍇 2 ∘ Оля" at bounding box center [87, 279] width 59 height 15
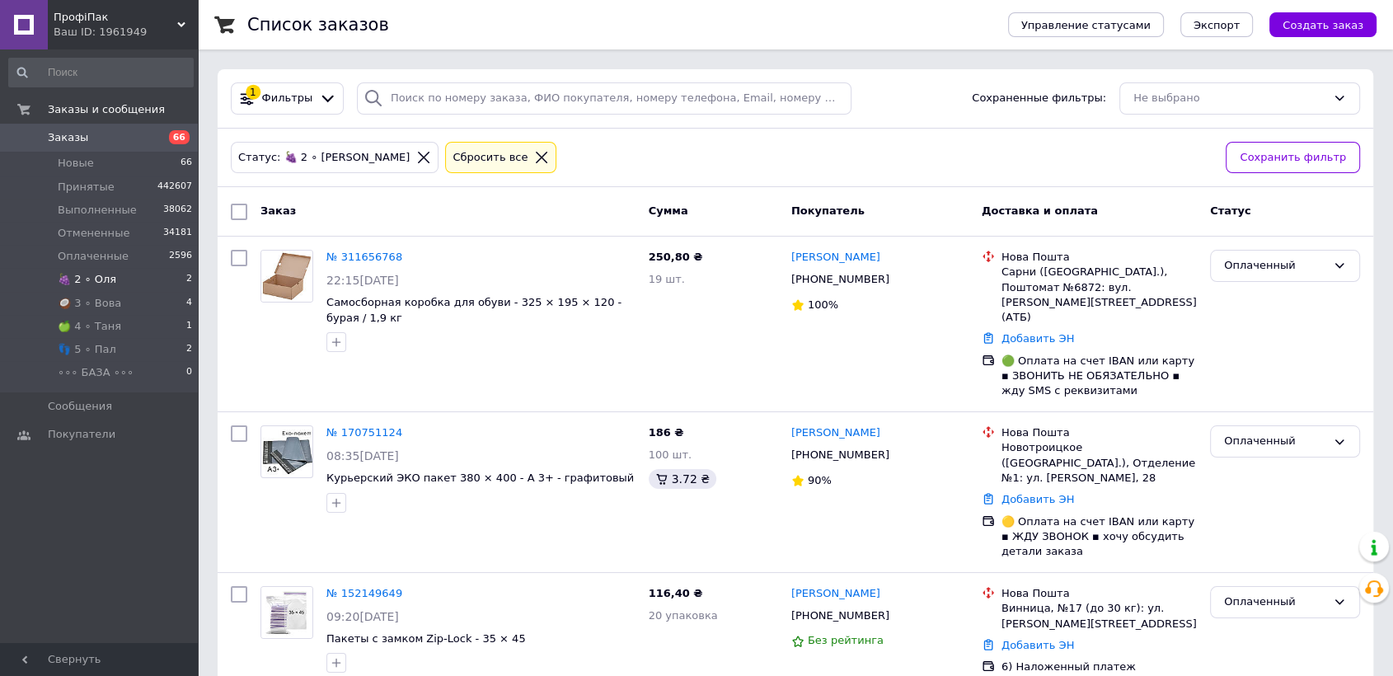
click at [121, 274] on li "🍇 2 ∘ Оля 2" at bounding box center [101, 279] width 202 height 23
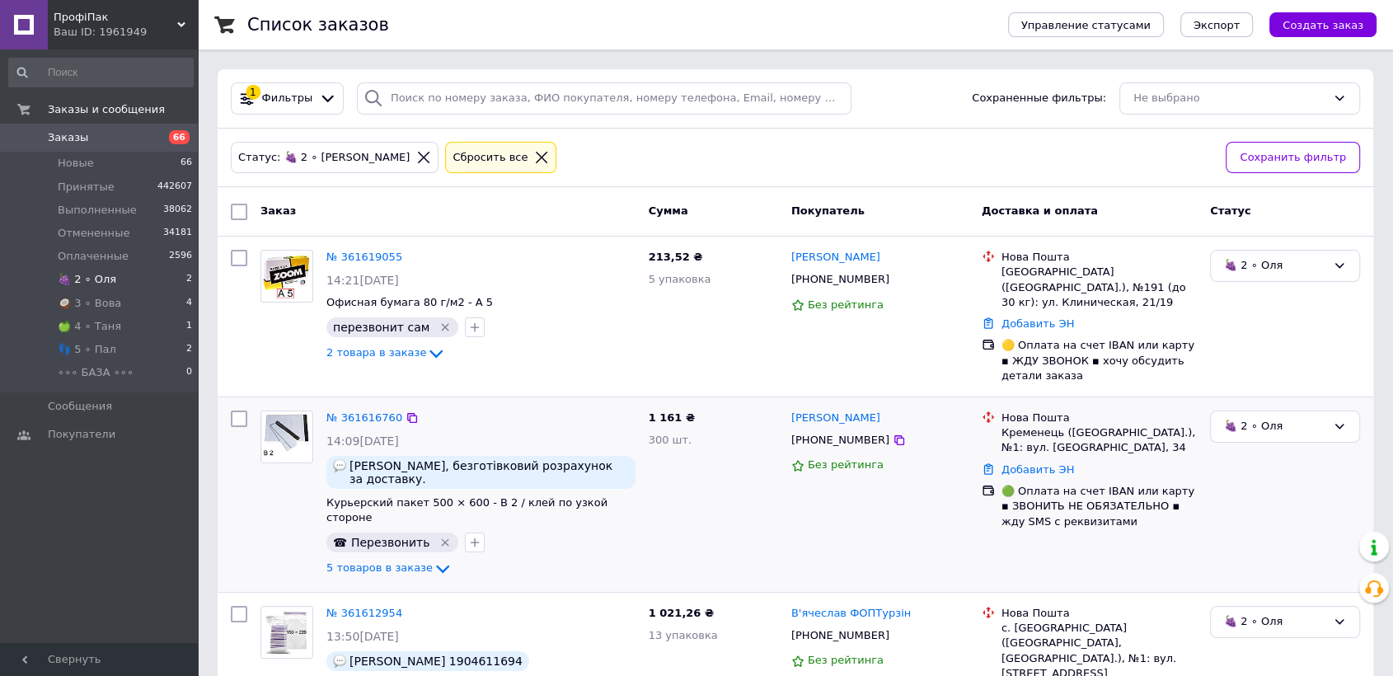
scroll to position [183, 0]
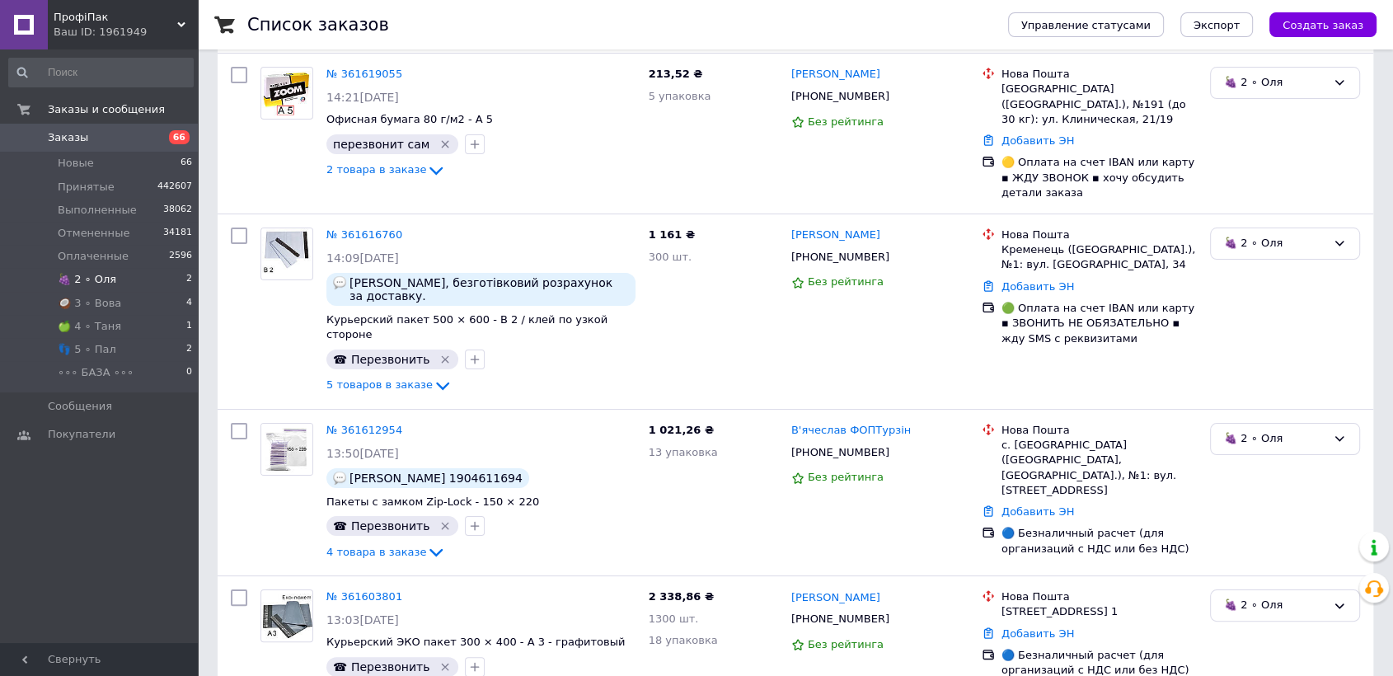
click at [204, 447] on div "Список заказов Управление статусами Экспорт Создать заказ 1 Фильтры Сохраненные…" at bounding box center [795, 500] width 1195 height 1366
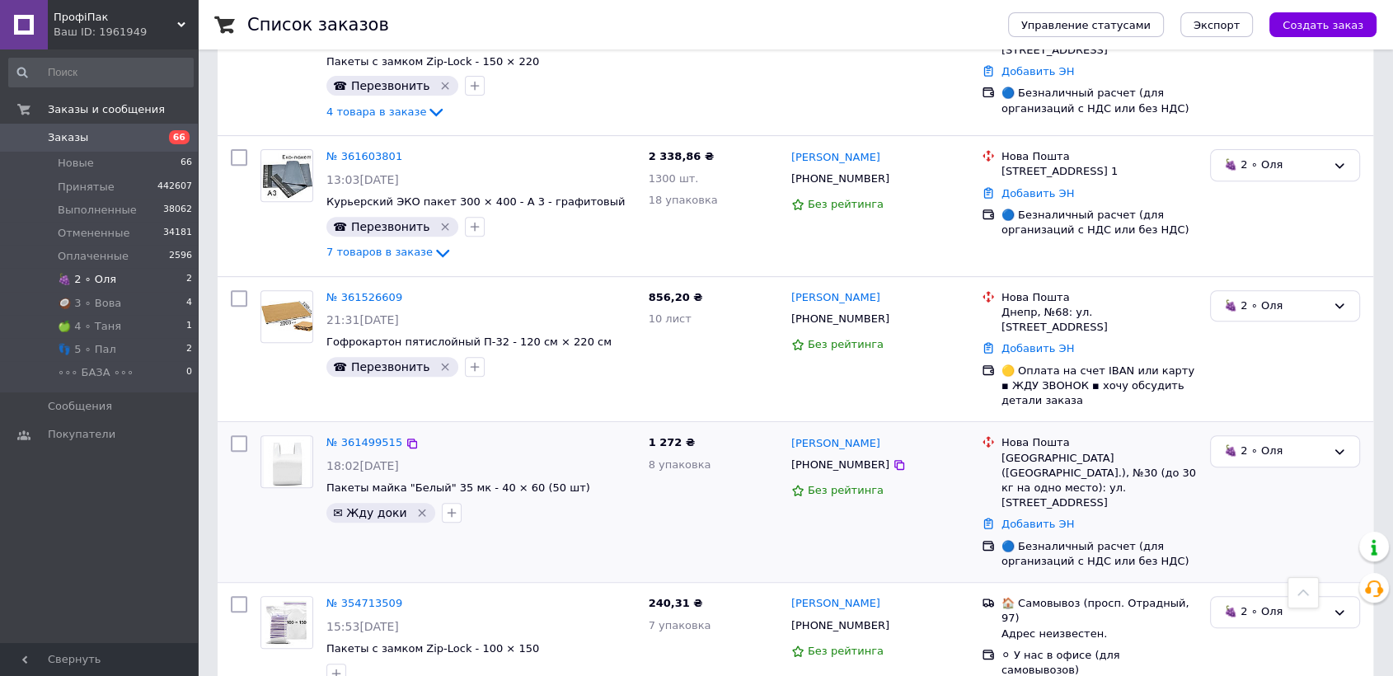
scroll to position [627, 0]
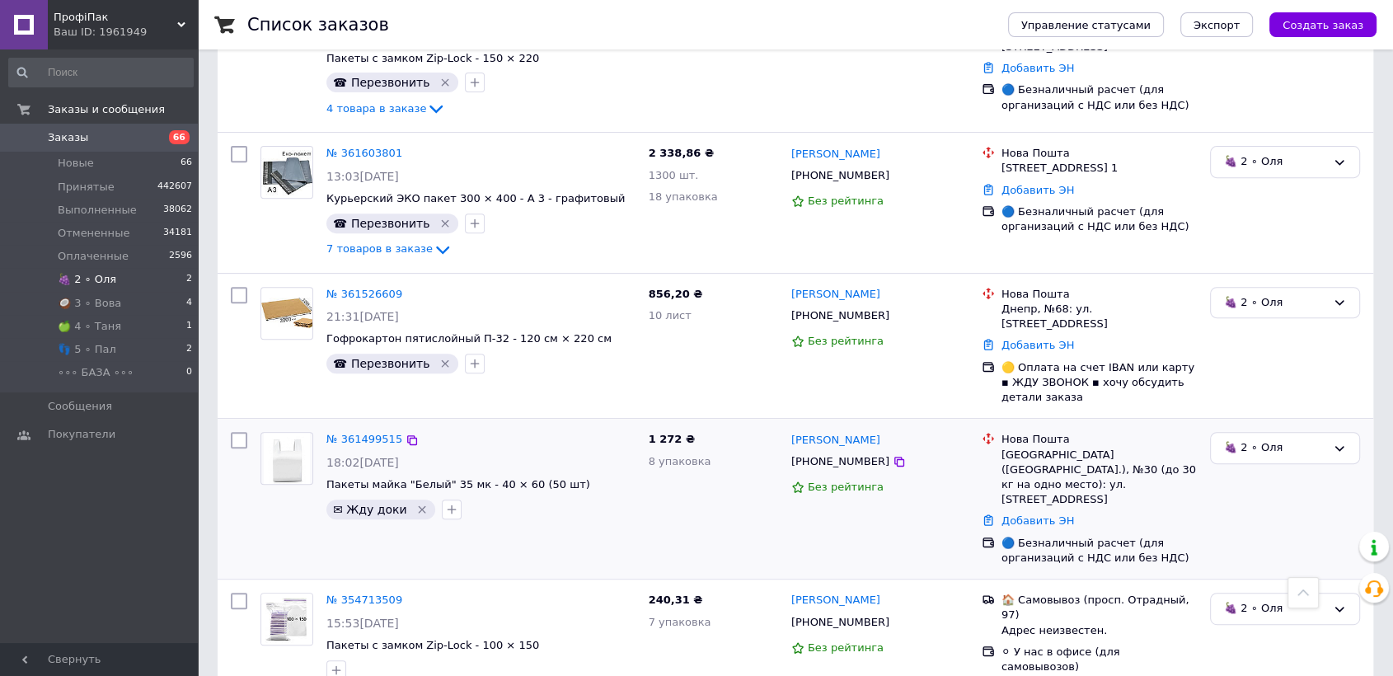
click at [290, 433] on img at bounding box center [286, 458] width 45 height 51
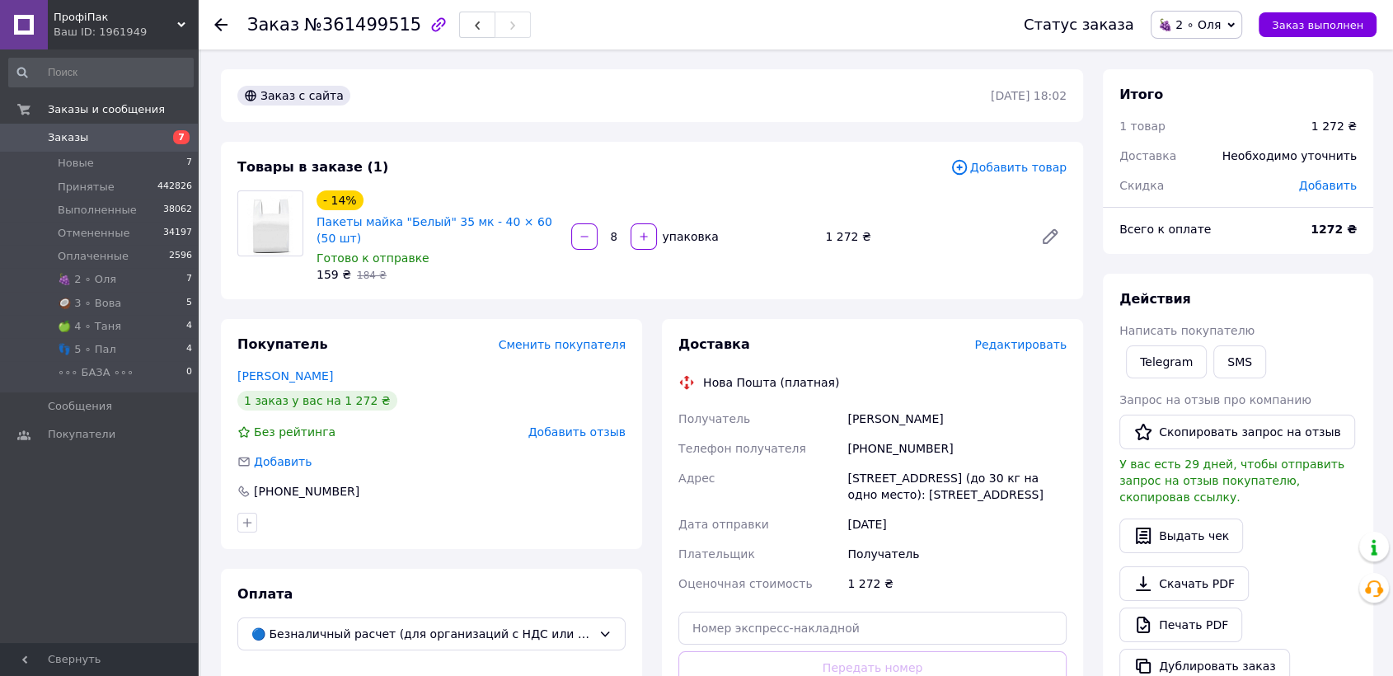
drag, startPoint x: 1203, startPoint y: 20, endPoint x: 1212, endPoint y: 61, distance: 42.2
click at [1204, 21] on span "🍇 2 ∘ Оля" at bounding box center [1189, 24] width 63 height 13
drag, startPoint x: 1205, startPoint y: 56, endPoint x: 1167, endPoint y: 77, distance: 43.6
click at [1204, 55] on li "Принят" at bounding box center [1198, 57] width 92 height 25
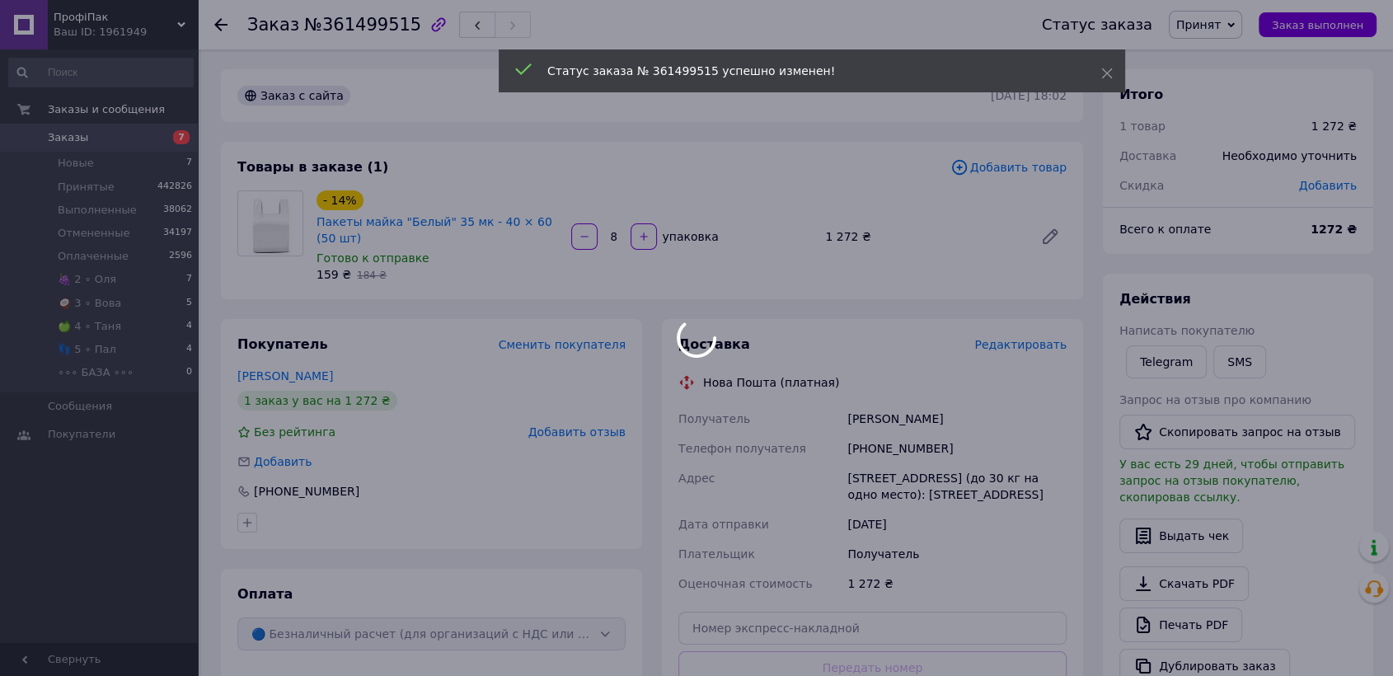
drag, startPoint x: 847, startPoint y: 417, endPoint x: 998, endPoint y: 479, distance: 163.8
click at [983, 476] on div at bounding box center [696, 338] width 1393 height 676
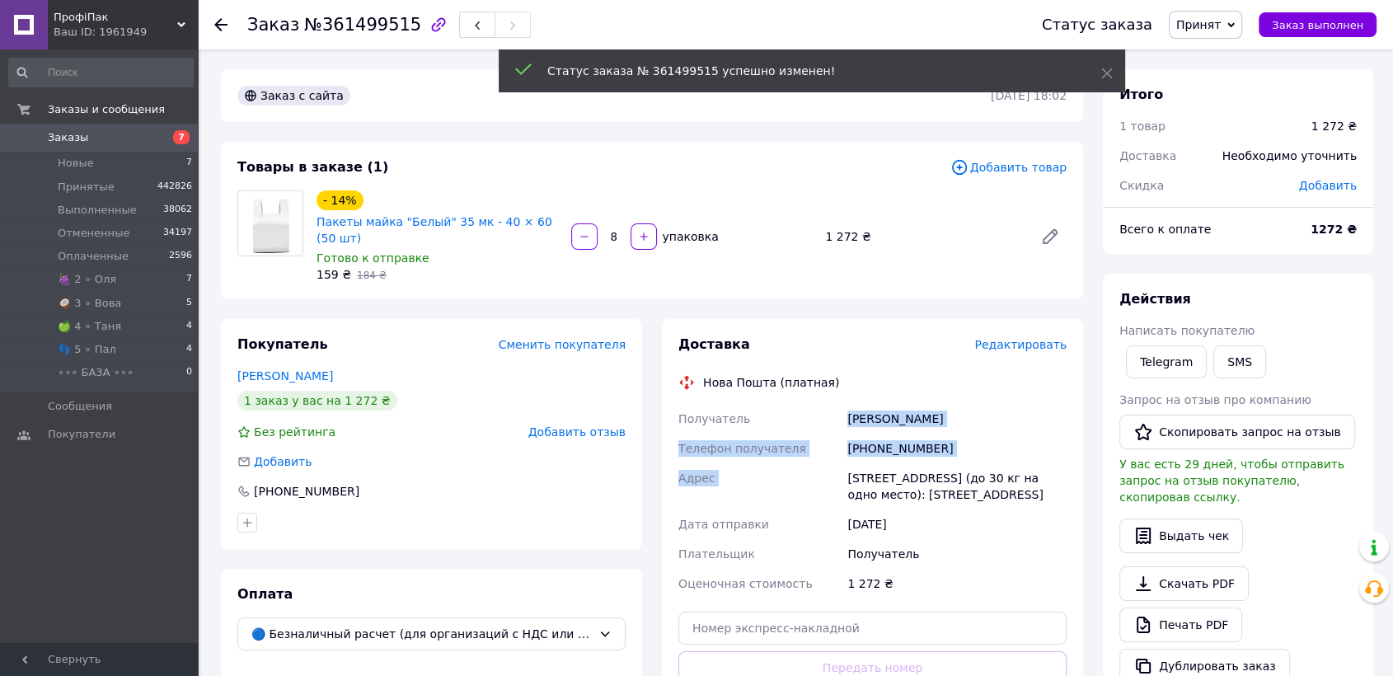
drag, startPoint x: 960, startPoint y: 477, endPoint x: 839, endPoint y: 415, distance: 136.0
click at [839, 415] on div "Получатель [PERSON_NAME] Телефон получателя [PHONE_NUMBER] [GEOGRAPHIC_DATA] [S…" at bounding box center [872, 501] width 395 height 195
drag, startPoint x: 882, startPoint y: 439, endPoint x: 895, endPoint y: 455, distance: 21.1
click at [883, 440] on div "[PHONE_NUMBER]" at bounding box center [957, 449] width 226 height 30
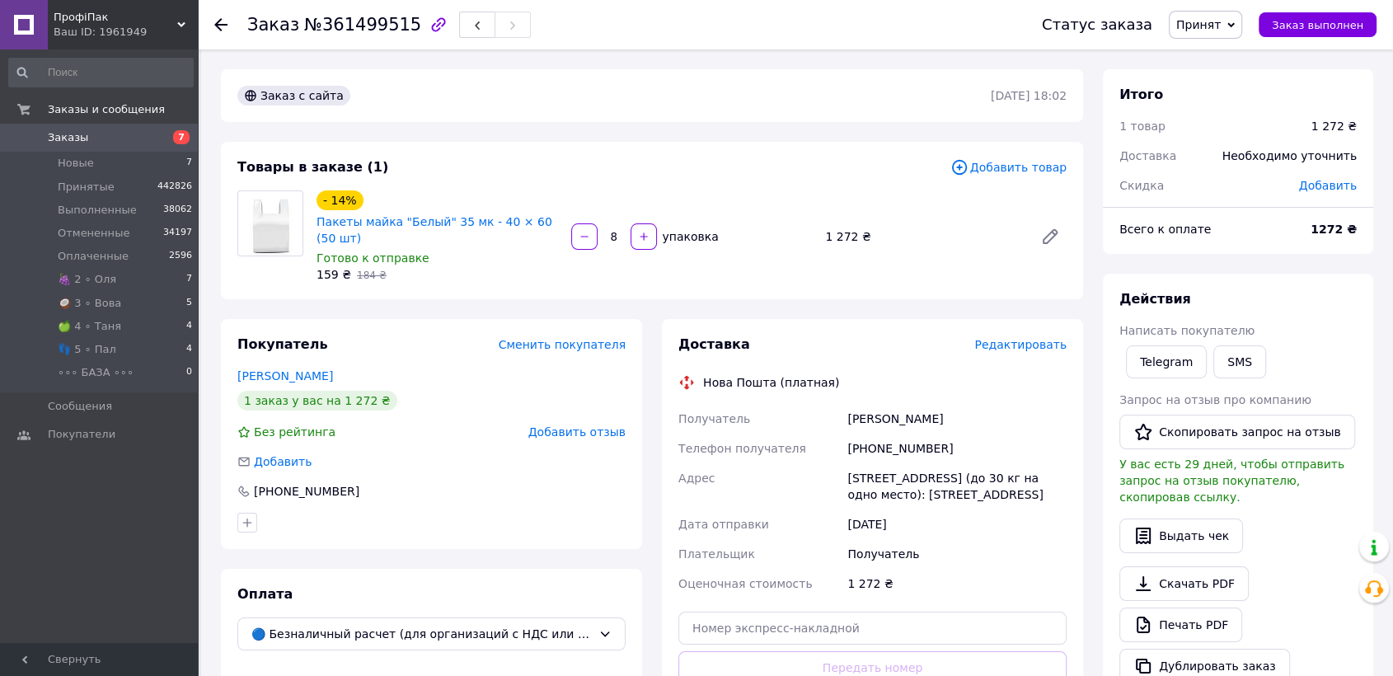
click at [890, 467] on div "[STREET_ADDRESS] (до 30 кг на одно место): [STREET_ADDRESS]" at bounding box center [957, 486] width 226 height 46
click at [900, 482] on div "[STREET_ADDRESS] (до 30 кг на одно место): [STREET_ADDRESS]" at bounding box center [957, 486] width 226 height 46
click at [856, 421] on div "[PERSON_NAME]" at bounding box center [957, 419] width 226 height 30
drag, startPoint x: 849, startPoint y: 414, endPoint x: 1007, endPoint y: 486, distance: 173.0
click at [1007, 486] on div "Получатель [PERSON_NAME] Телефон получателя [PHONE_NUMBER] [GEOGRAPHIC_DATA] [S…" at bounding box center [872, 501] width 395 height 195
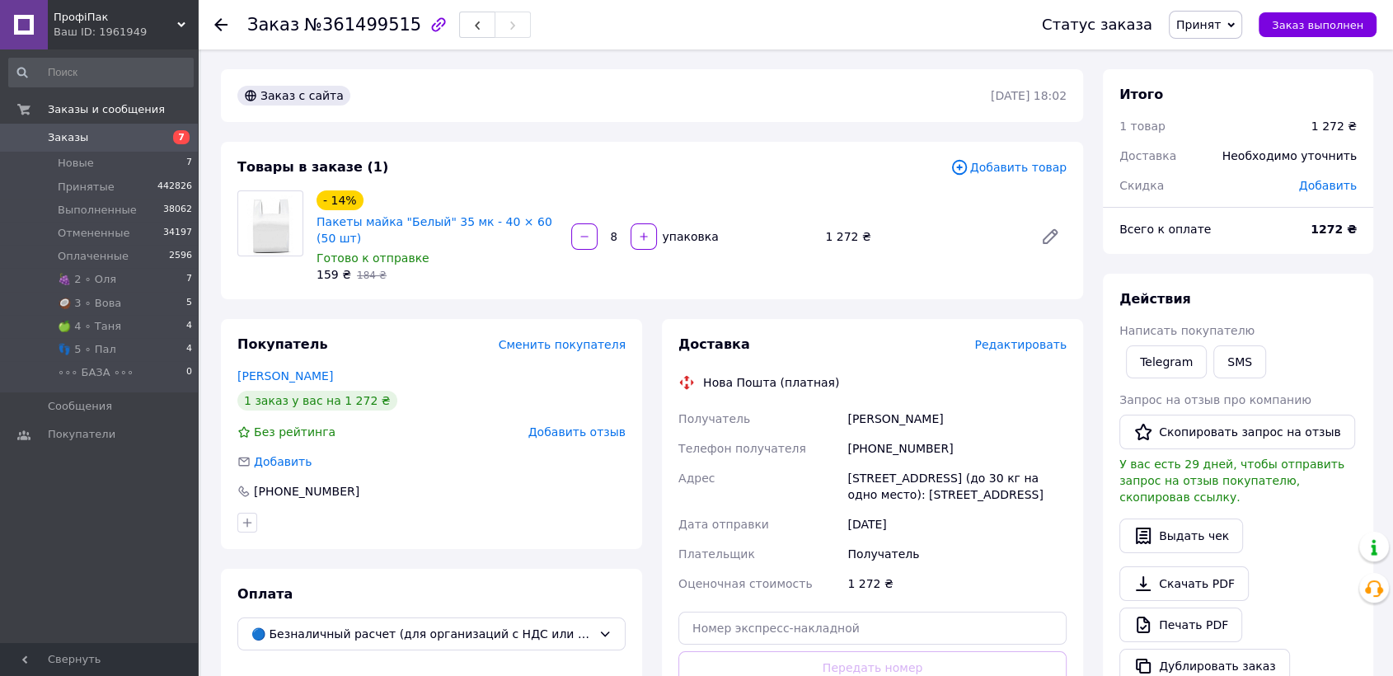
copy div "[PERSON_NAME] Телефон получателя [PHONE_NUMBER] [GEOGRAPHIC_DATA] [STREET_ADDRE…"
click at [116, 279] on li "🍇 2 ∘ [PERSON_NAME] 7" at bounding box center [101, 279] width 202 height 23
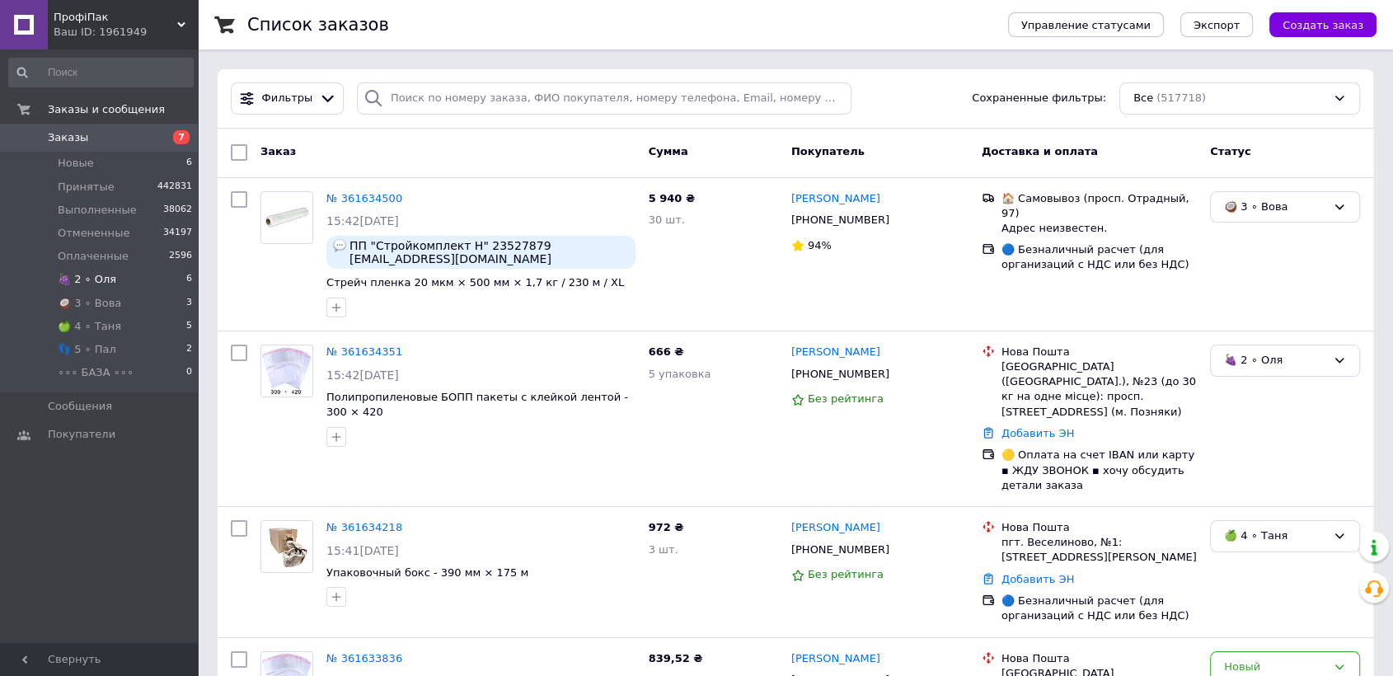
click at [132, 277] on li "🍇 2 ∘ Оля 6" at bounding box center [101, 279] width 202 height 23
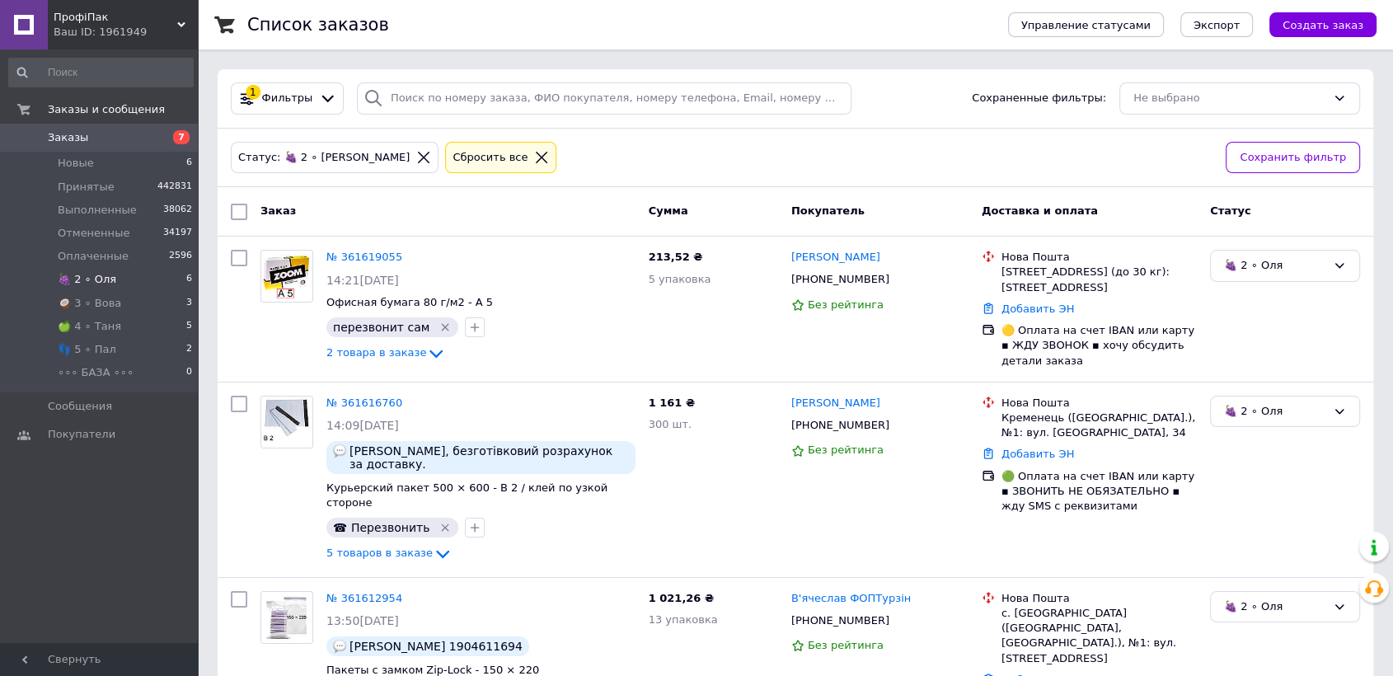
click at [99, 279] on span "🍇 2 ∘ Оля" at bounding box center [87, 279] width 59 height 15
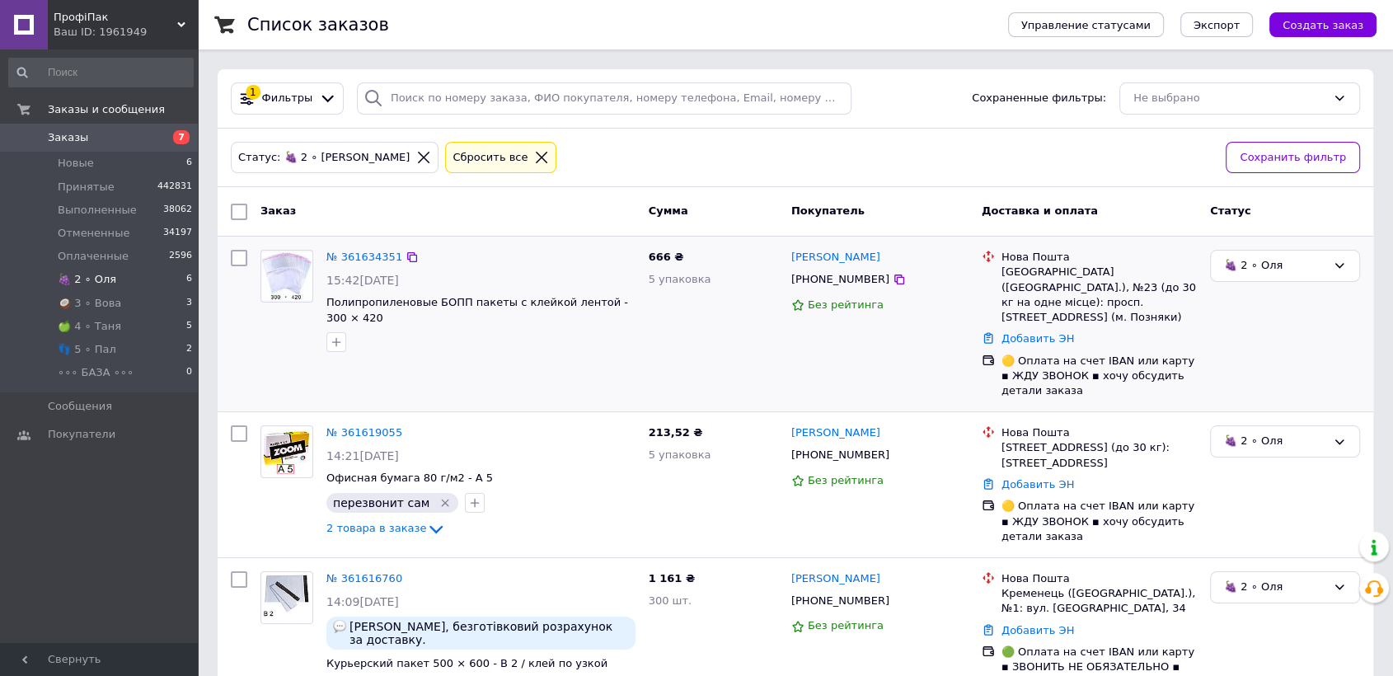
click at [273, 275] on img at bounding box center [286, 276] width 51 height 48
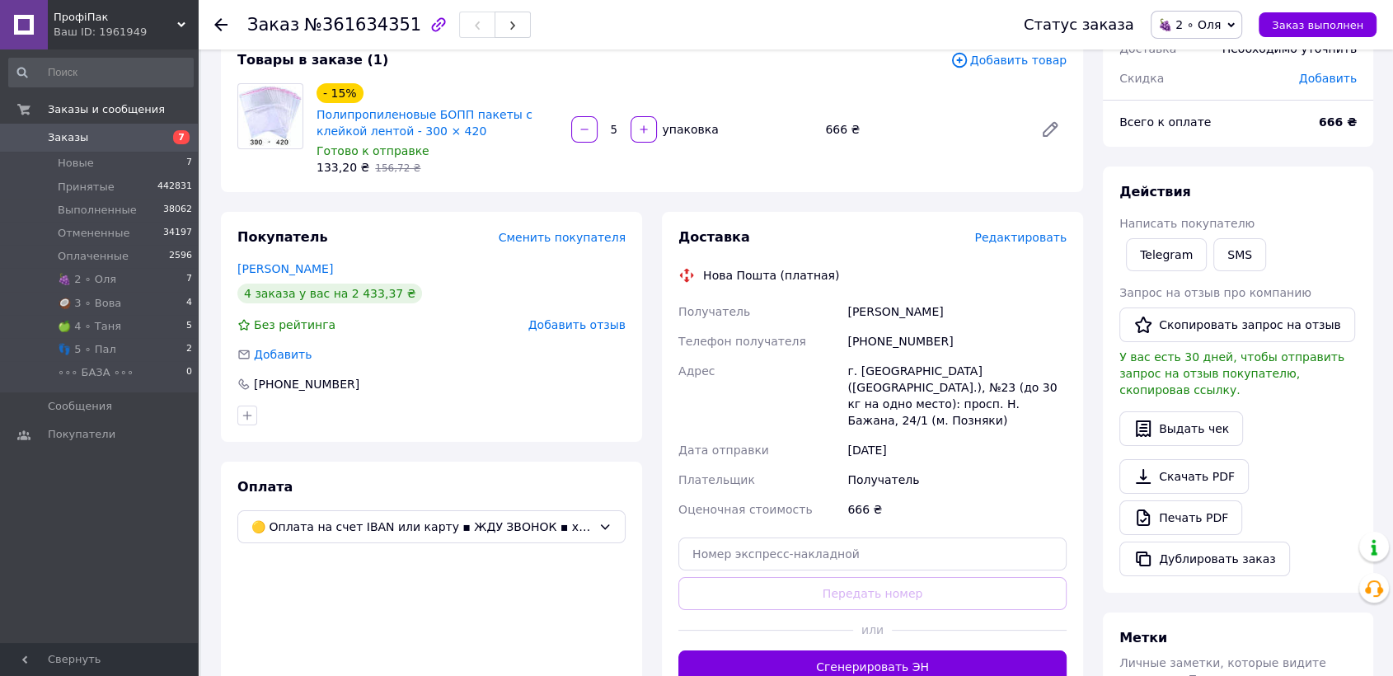
scroll to position [183, 0]
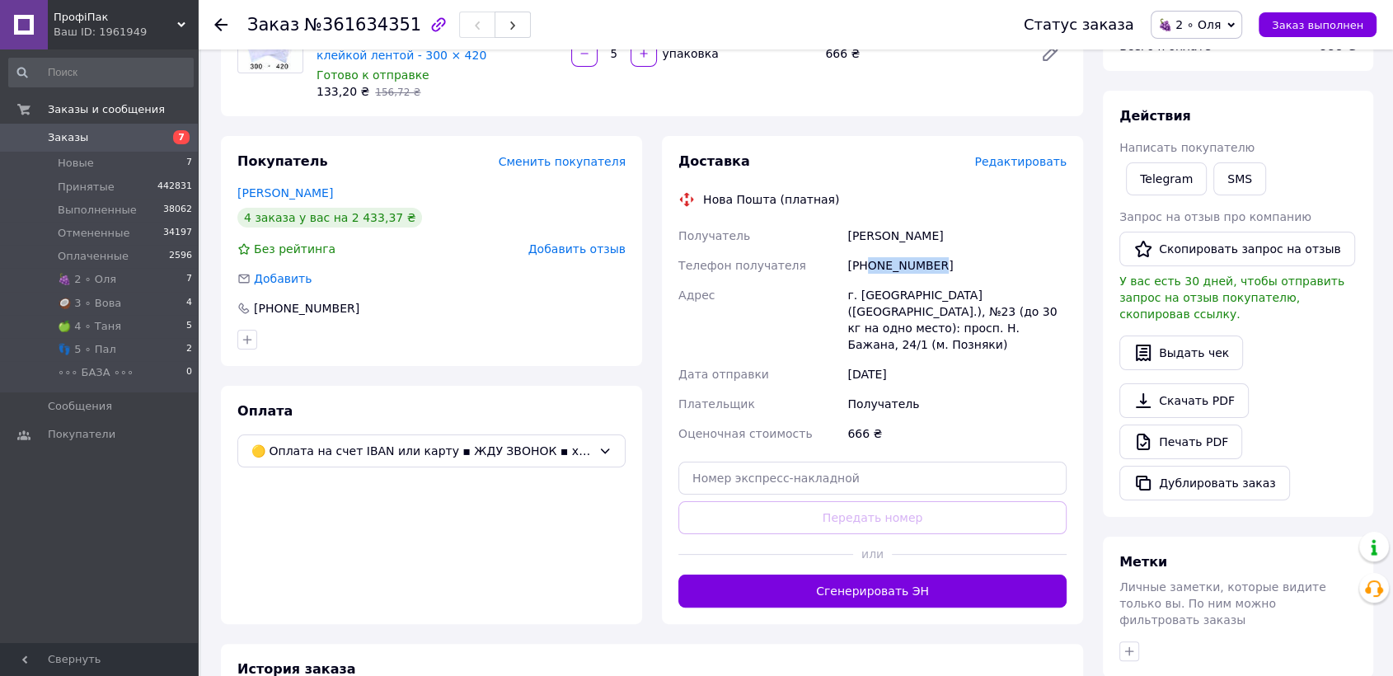
drag, startPoint x: 869, startPoint y: 265, endPoint x: 937, endPoint y: 264, distance: 67.6
click at [952, 270] on div "[PHONE_NUMBER]" at bounding box center [957, 266] width 226 height 30
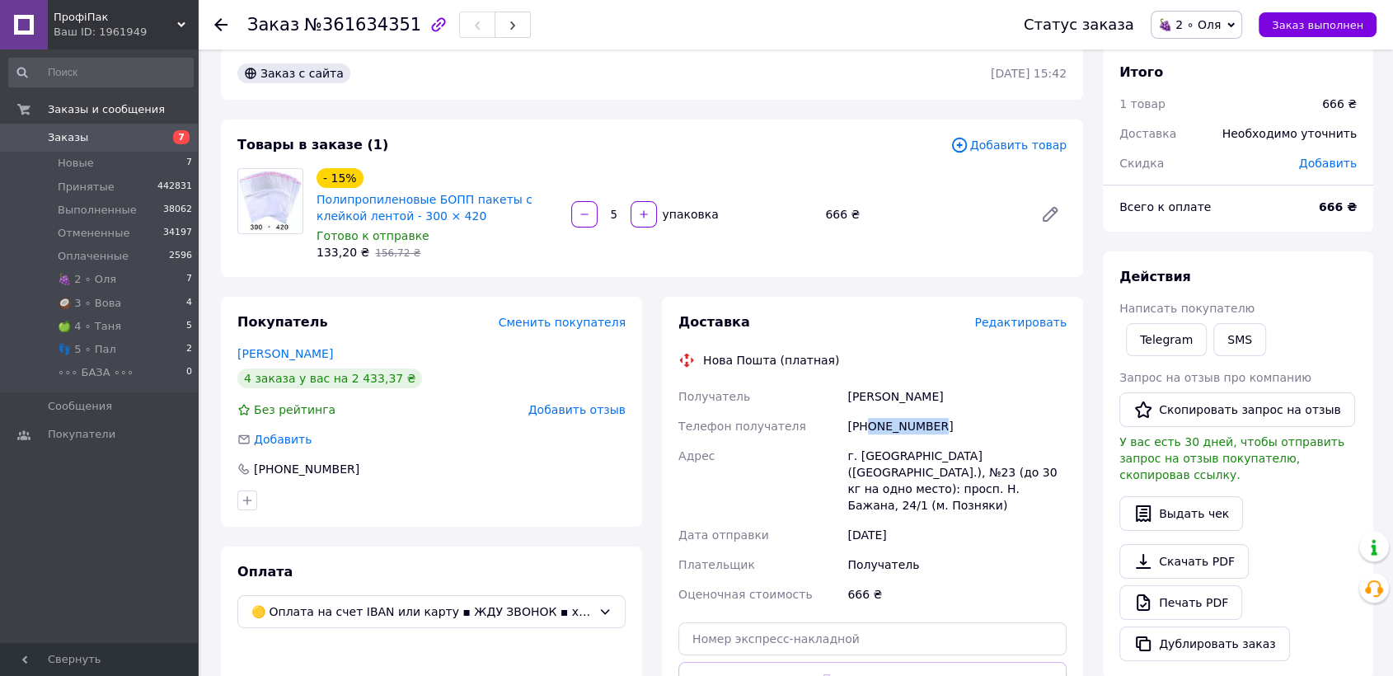
scroll to position [0, 0]
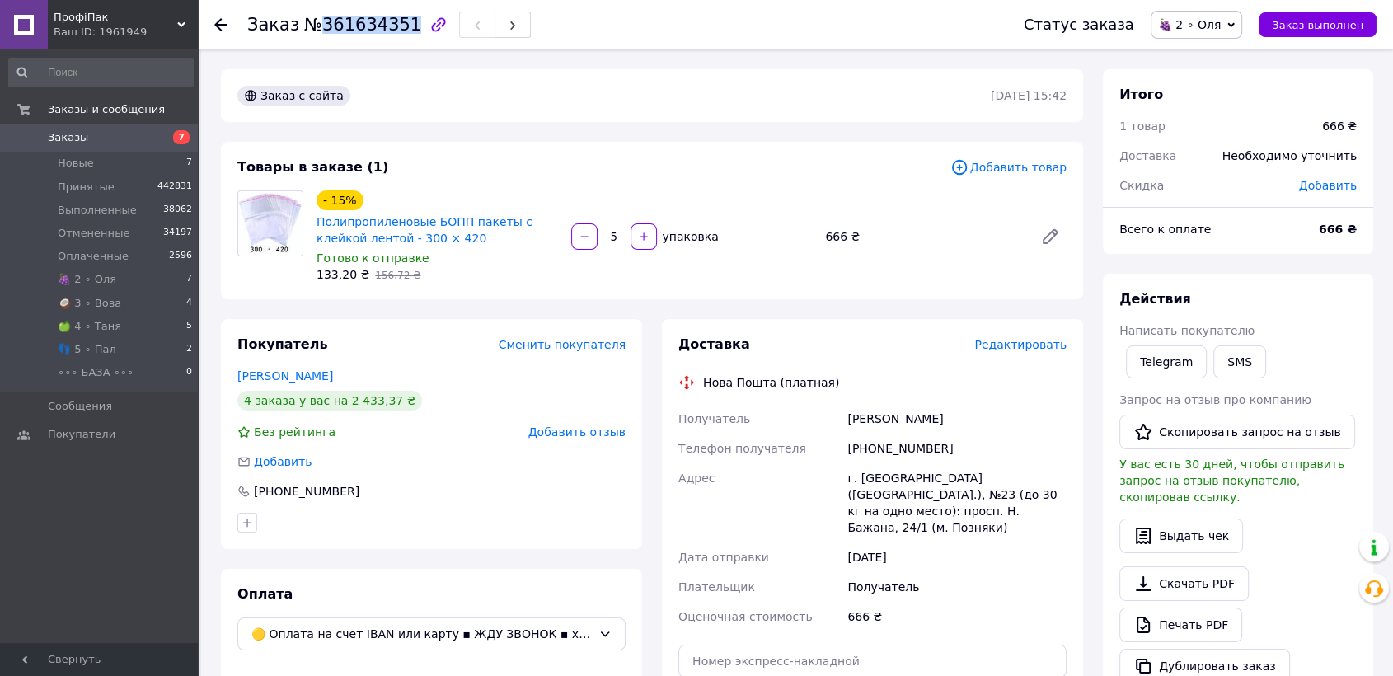
drag, startPoint x: 315, startPoint y: 20, endPoint x: 396, endPoint y: 26, distance: 81.0
click at [396, 26] on span "№361634351" at bounding box center [362, 25] width 117 height 20
copy span "361634351"
click at [1221, 22] on span "🍇 2 ∘ Оля" at bounding box center [1189, 24] width 63 height 13
click at [1217, 48] on li "Принят" at bounding box center [1198, 57] width 92 height 25
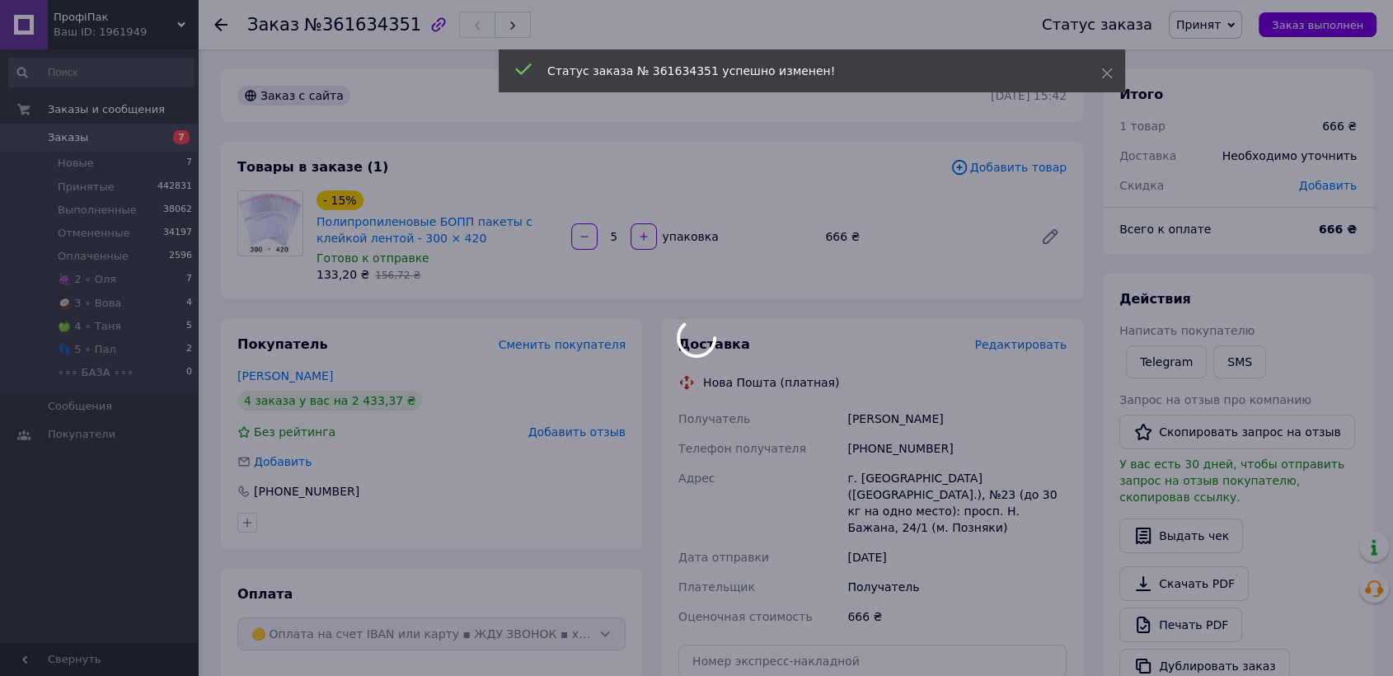
click at [223, 20] on icon at bounding box center [220, 24] width 13 height 13
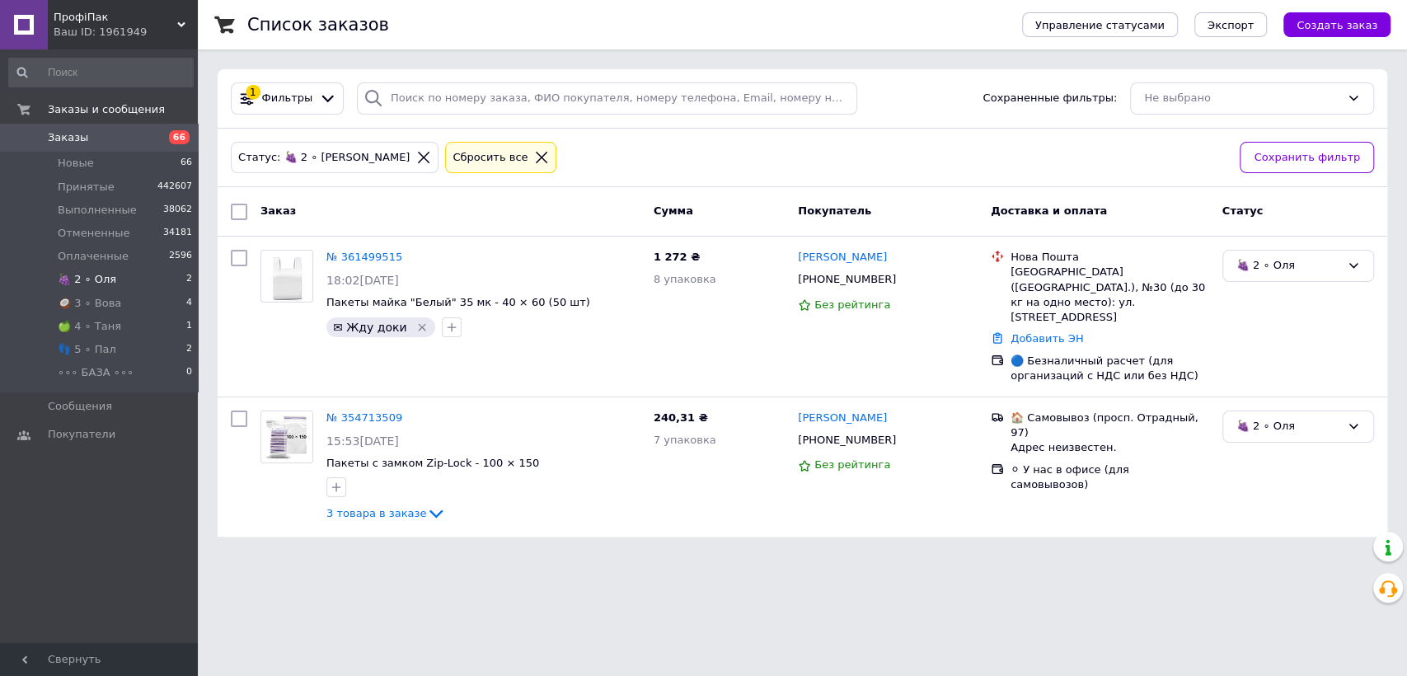
click at [129, 278] on li "🍇 2 ∘ [PERSON_NAME] 2" at bounding box center [101, 279] width 202 height 23
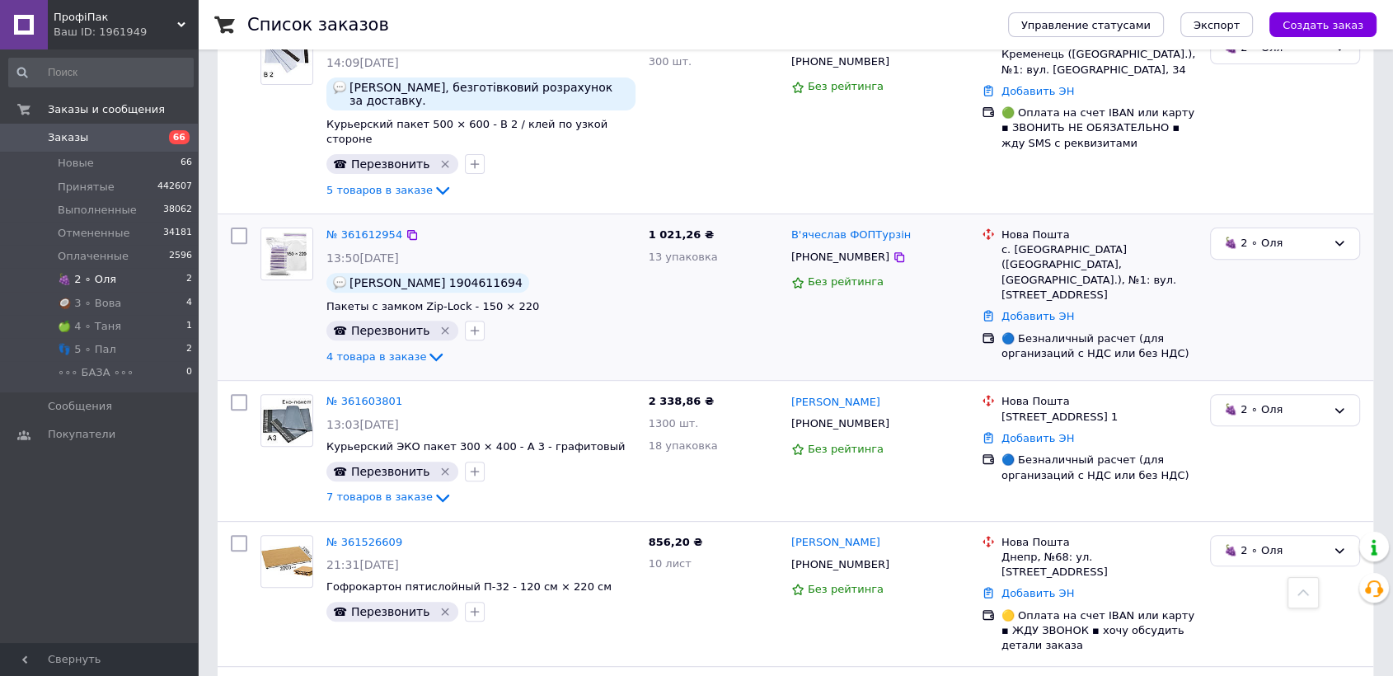
scroll to position [549, 0]
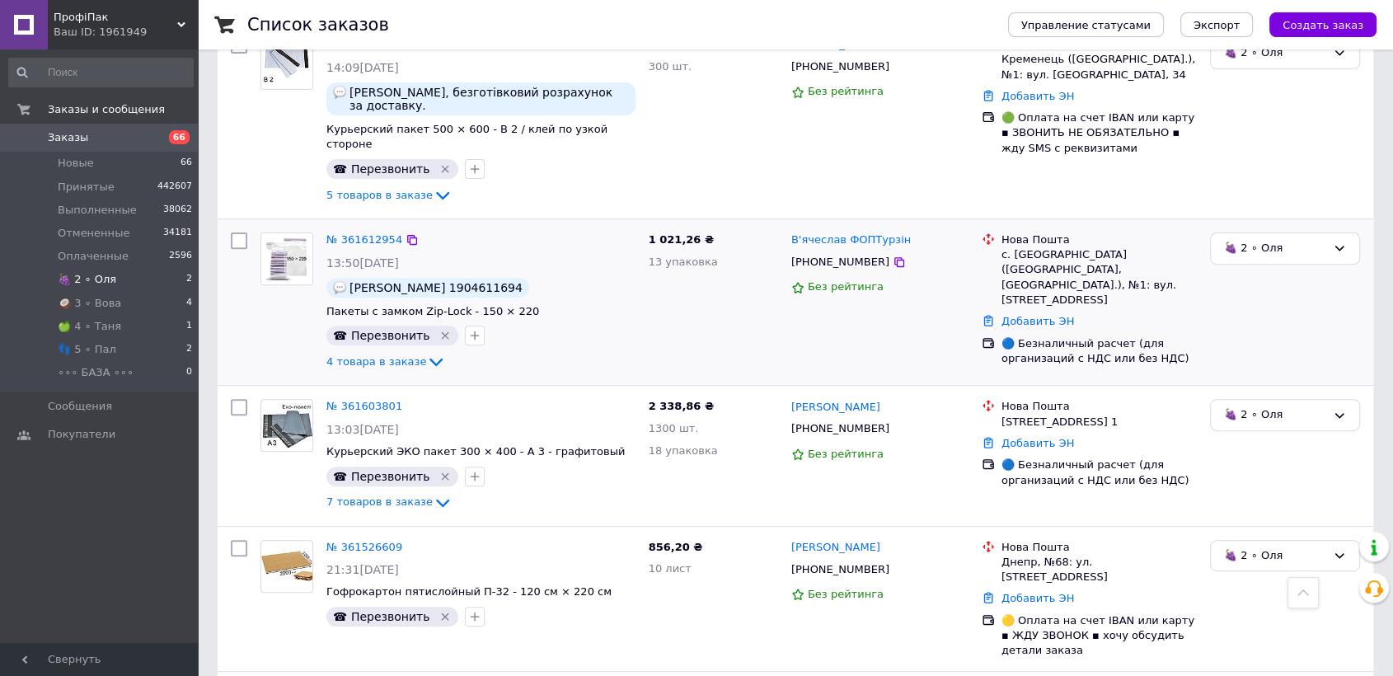
click at [286, 233] on img at bounding box center [286, 258] width 51 height 51
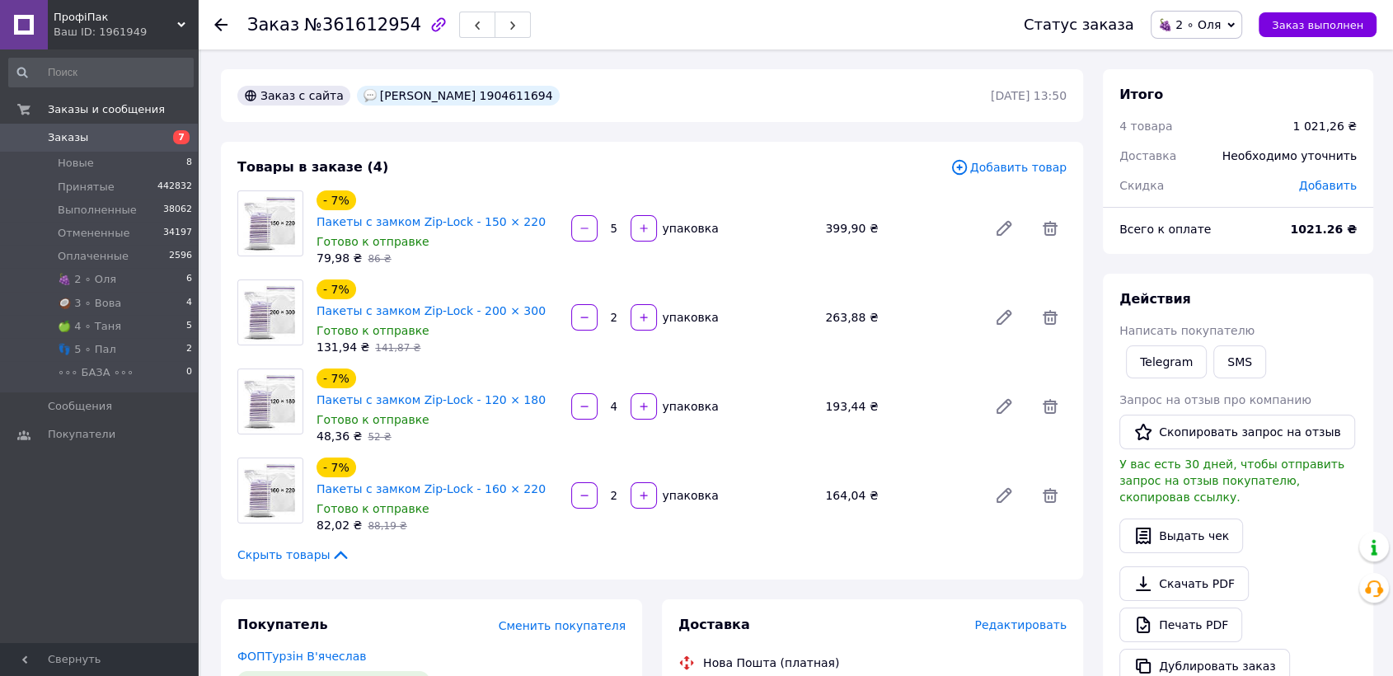
drag, startPoint x: 620, startPoint y: 95, endPoint x: 681, endPoint y: 95, distance: 61.0
click at [560, 95] on div "[PERSON_NAME] 1904611694" at bounding box center [458, 96] width 203 height 20
click at [768, 195] on div "- 7% Пакеты с замком Zip-Lock - 150 × 220 Готово к отправке 79,98 ₴   86 ₴ 5   …" at bounding box center [691, 228] width 763 height 82
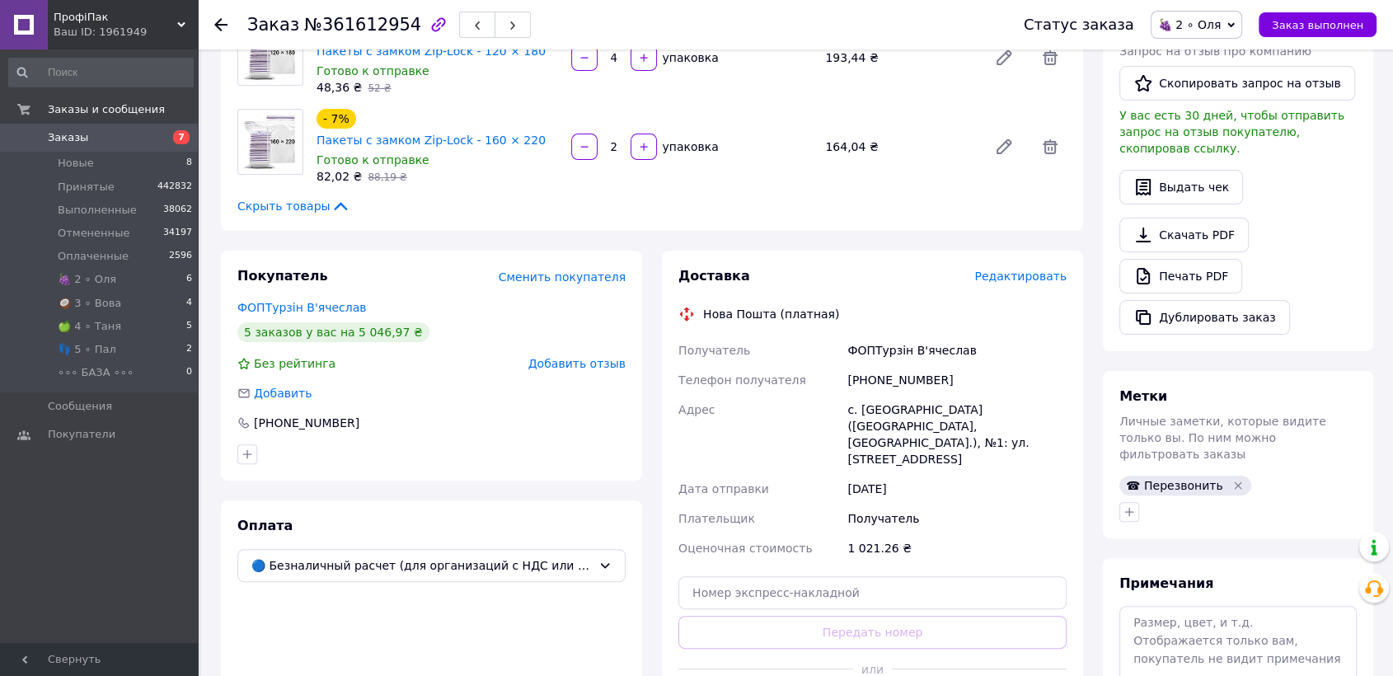
scroll to position [366, 0]
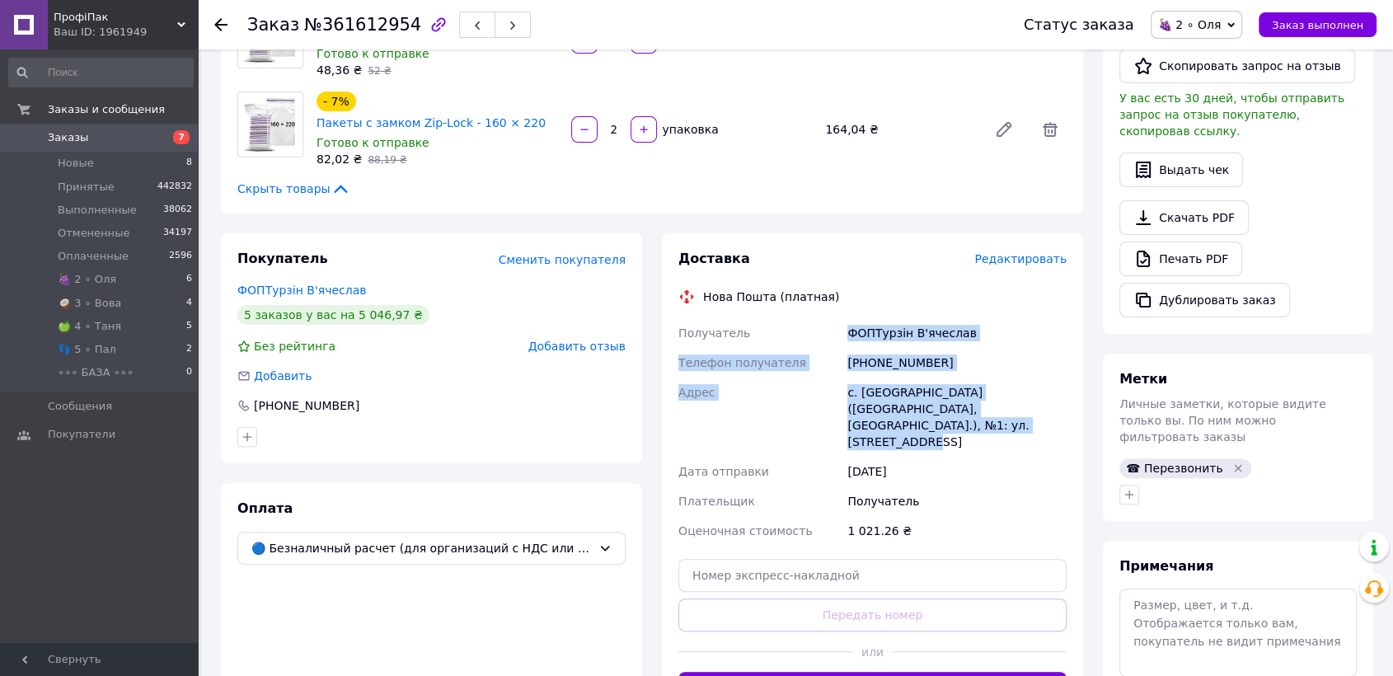
drag, startPoint x: 847, startPoint y: 294, endPoint x: 993, endPoint y: 397, distance: 178.2
click at [993, 397] on div "Получатель ФОПТурзін В'ячеслав Телефон получателя +380981281010 Адрес с. Новоал…" at bounding box center [872, 432] width 395 height 228
copy div "ФОПТурзін В'ячеслав Телефон получателя +380981281010 Адрес с. Новоалександровка…"
click at [1242, 14] on span "🍇 2 ∘ Оля" at bounding box center [1197, 25] width 92 height 28
click at [1218, 54] on li "Принят" at bounding box center [1198, 57] width 92 height 25
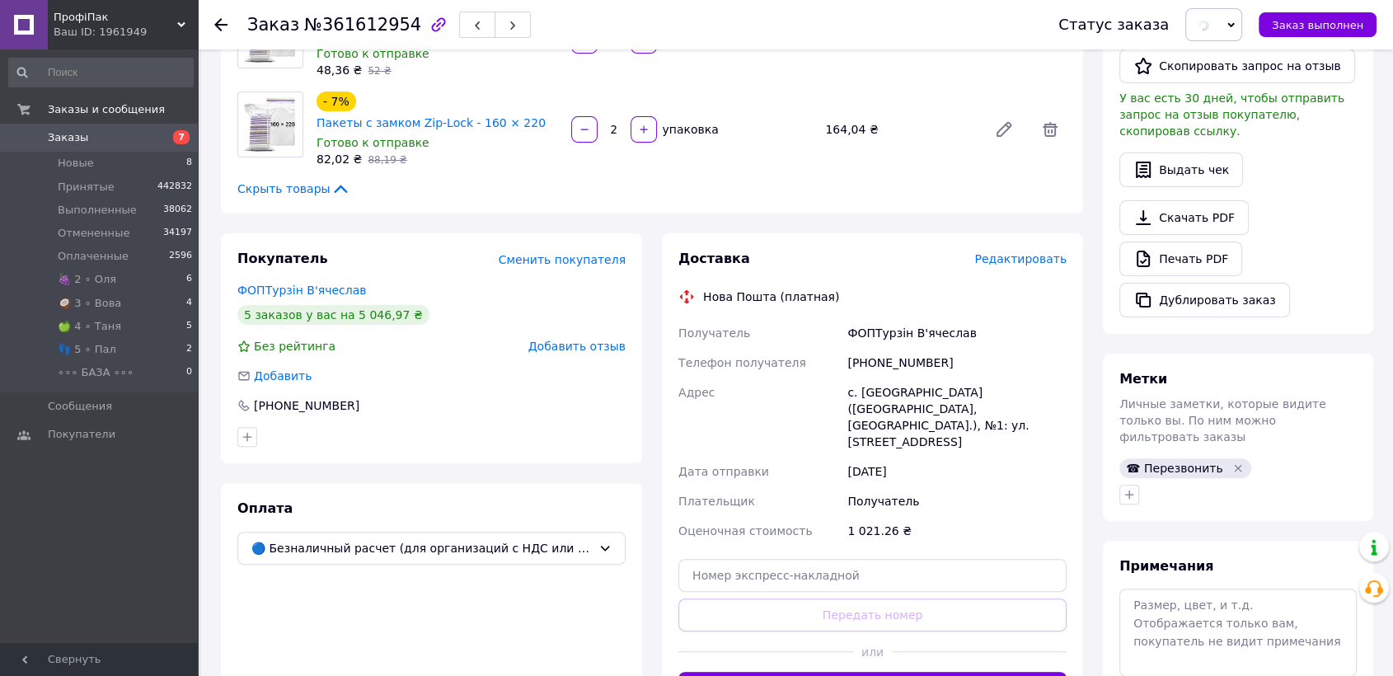
click at [959, 348] on div "[PHONE_NUMBER]" at bounding box center [957, 363] width 226 height 30
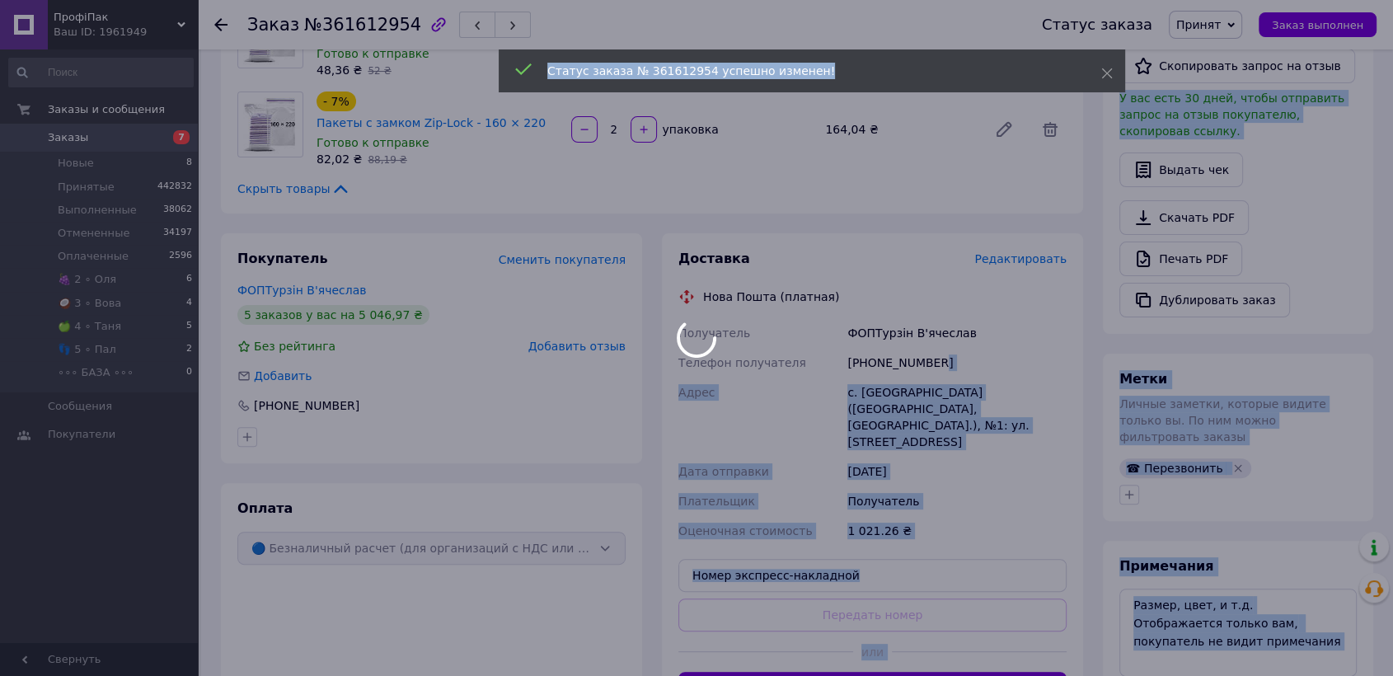
drag, startPoint x: 942, startPoint y: 323, endPoint x: 884, endPoint y: 322, distance: 58.6
click at [884, 322] on body "ПрофіПак Ваш ID: 1961949 Сайт ПрофіПак Кабинет покупателя Проверить состояние с…" at bounding box center [696, 286] width 1393 height 1305
click at [954, 307] on div at bounding box center [696, 338] width 1393 height 676
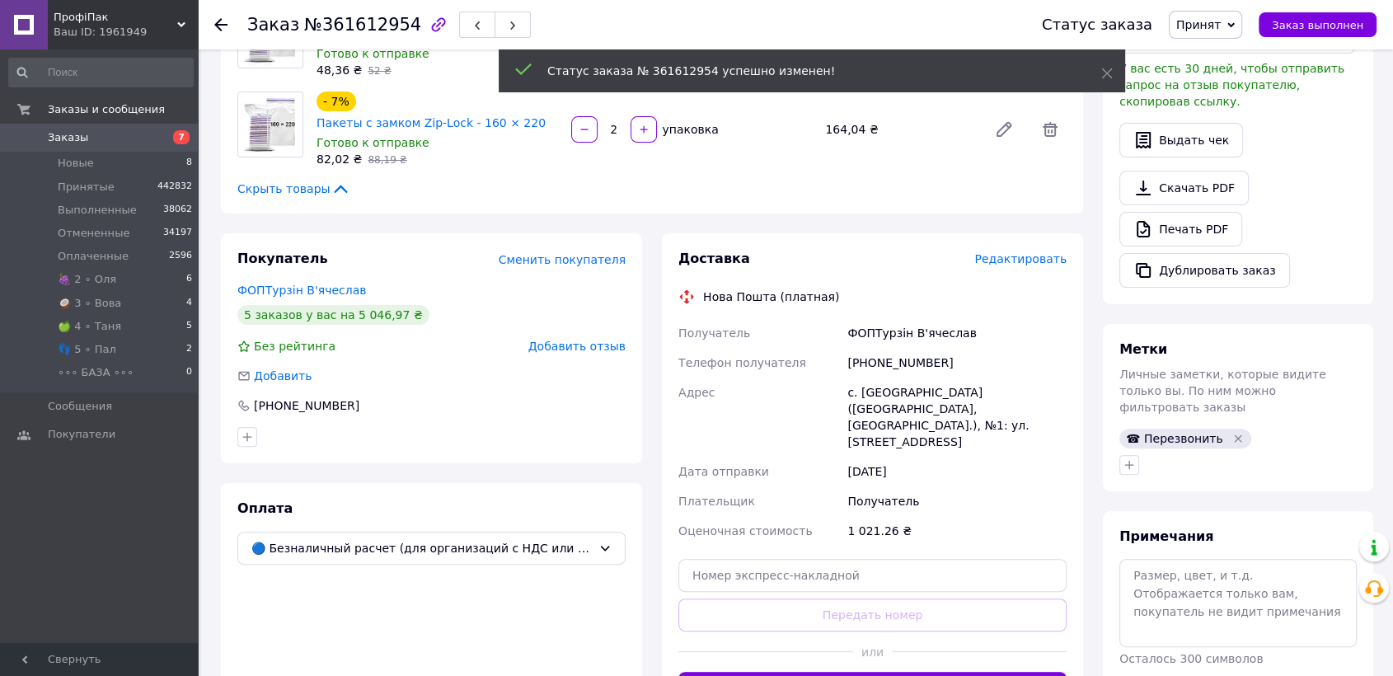
click at [950, 348] on div "+380981281010" at bounding box center [957, 363] width 226 height 30
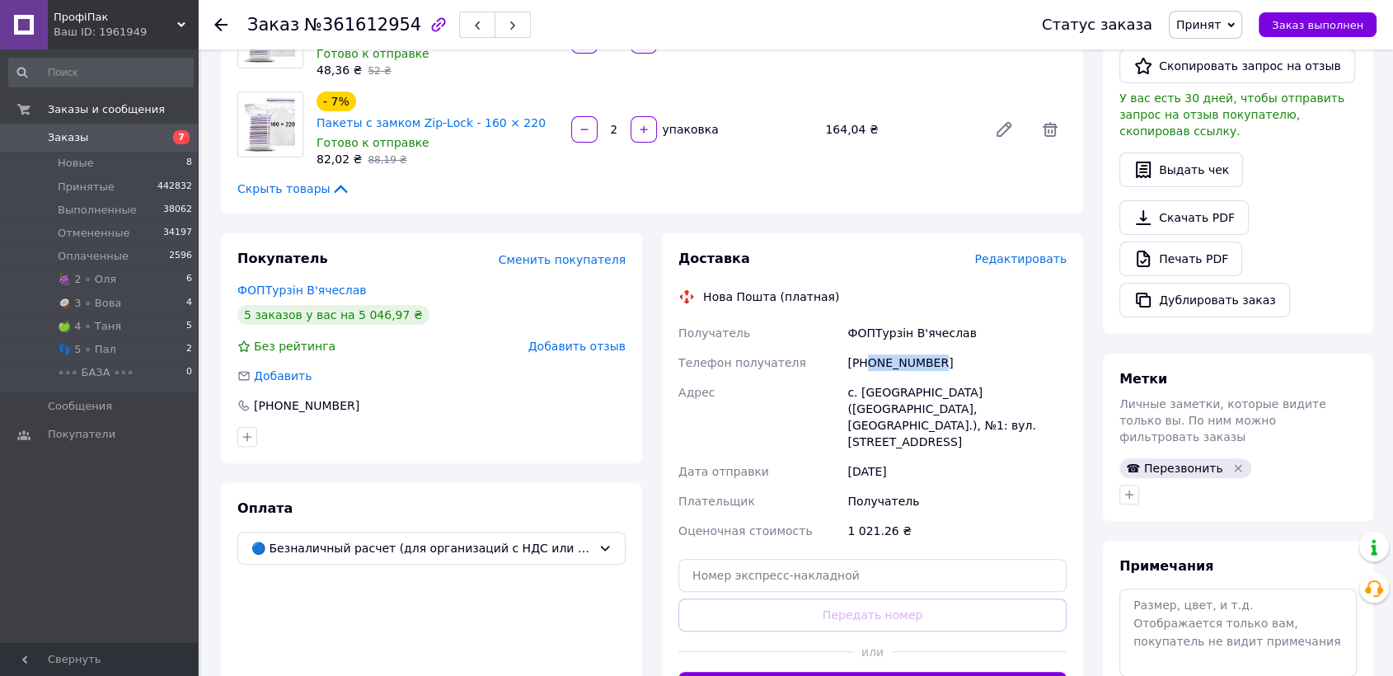
drag, startPoint x: 955, startPoint y: 319, endPoint x: 867, endPoint y: 322, distance: 88.2
click at [867, 348] on div "+380981281010" at bounding box center [957, 363] width 226 height 30
copy div "0981281010"
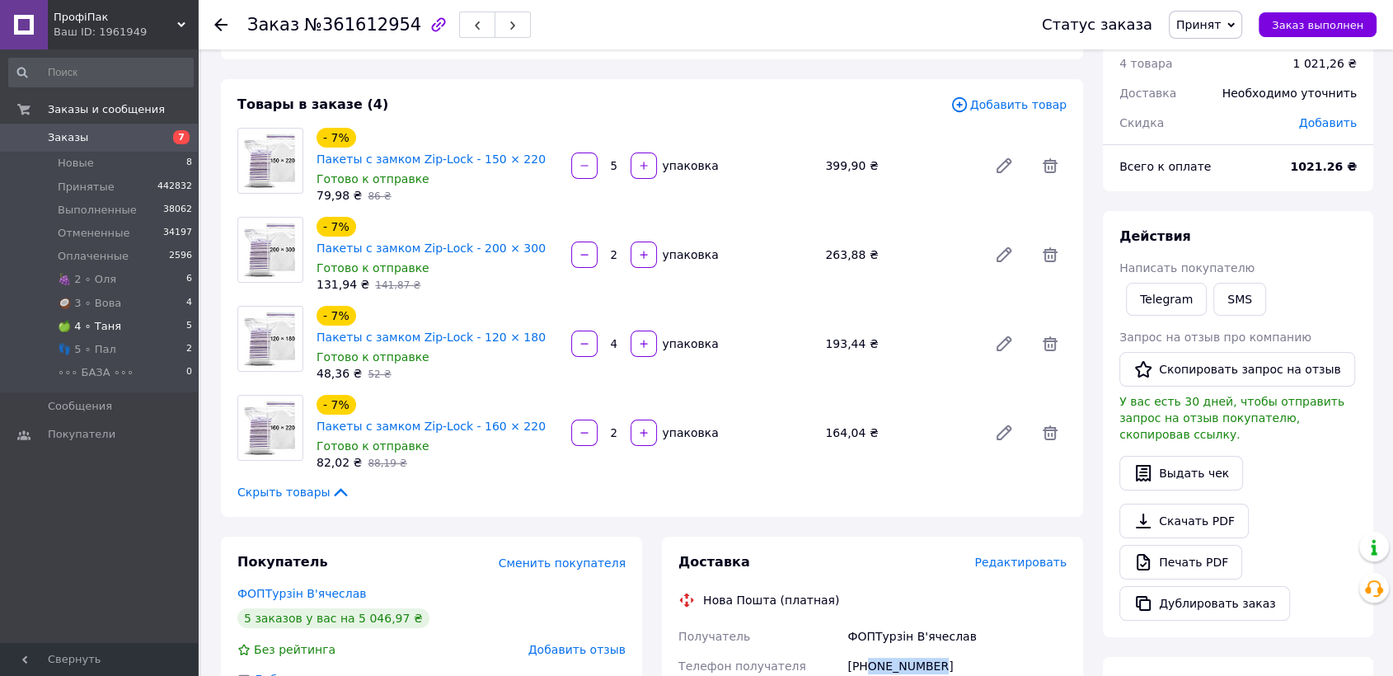
scroll to position [0, 0]
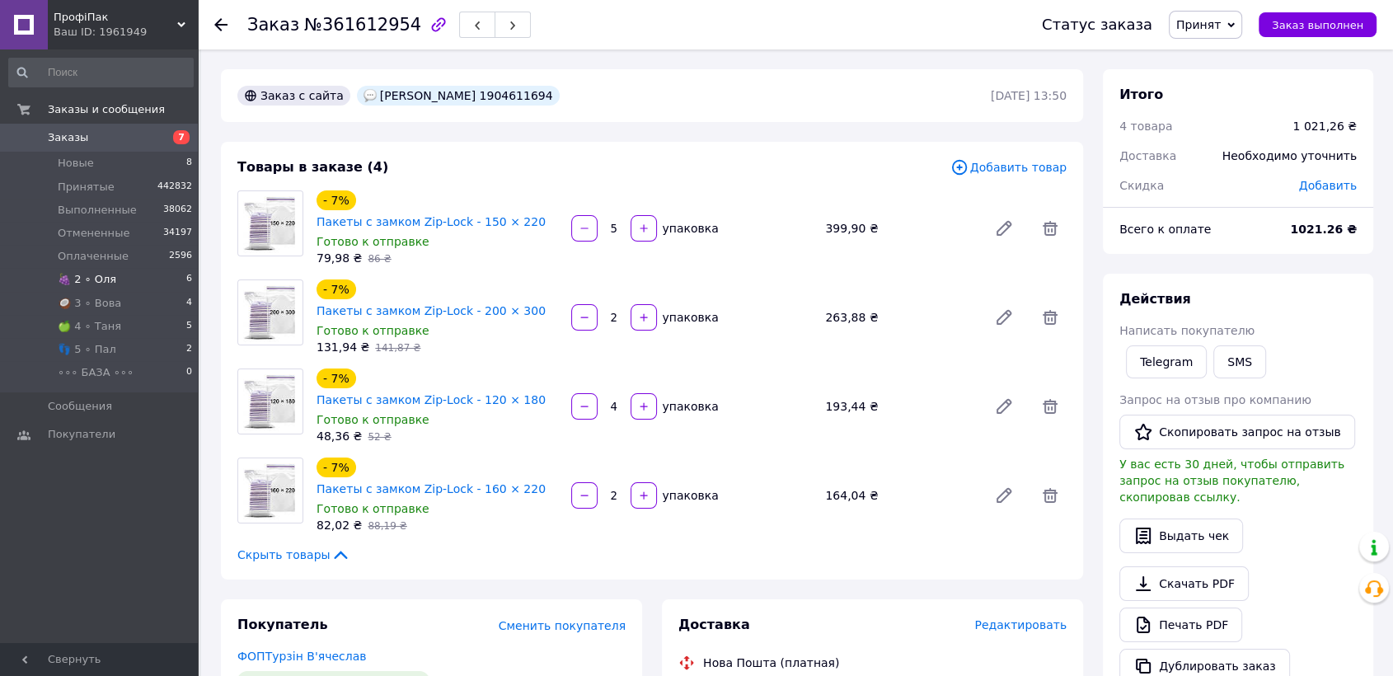
click at [115, 276] on li "🍇 2 ∘ Оля 6" at bounding box center [101, 279] width 202 height 23
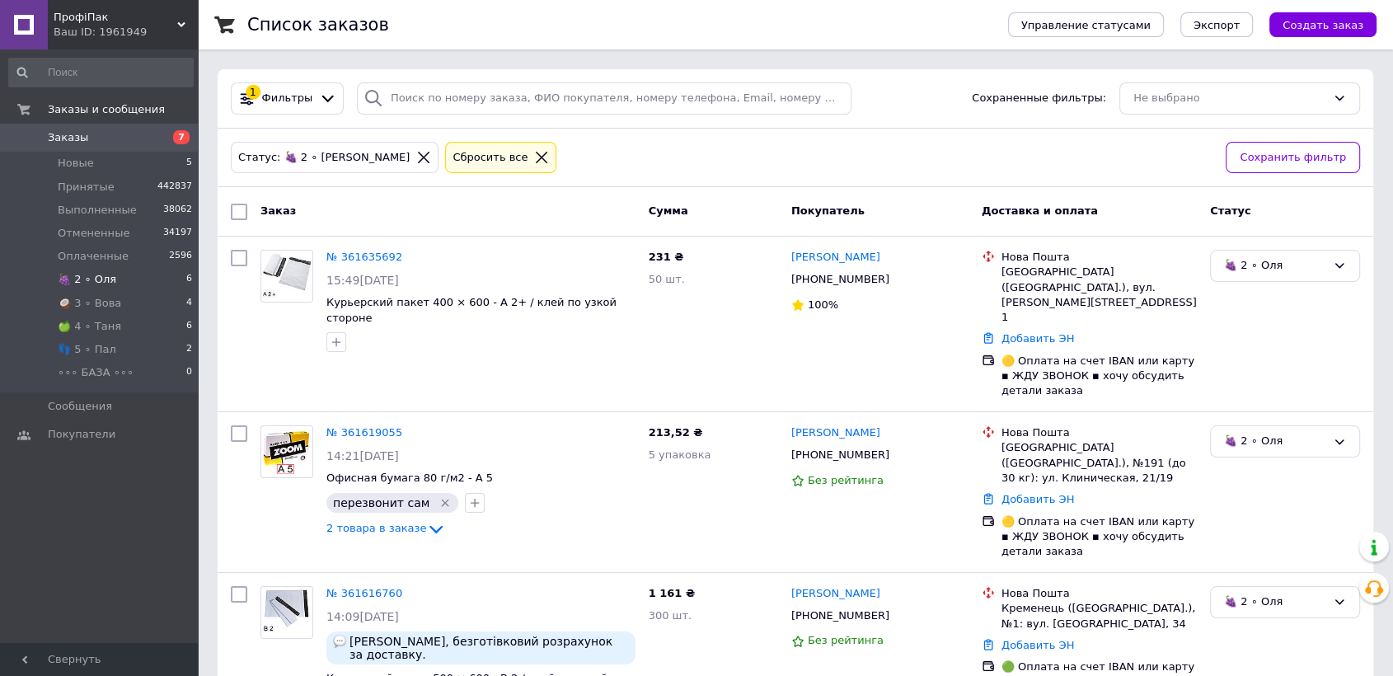
click at [117, 285] on li "🍇 2 ∘ Оля 6" at bounding box center [101, 279] width 202 height 23
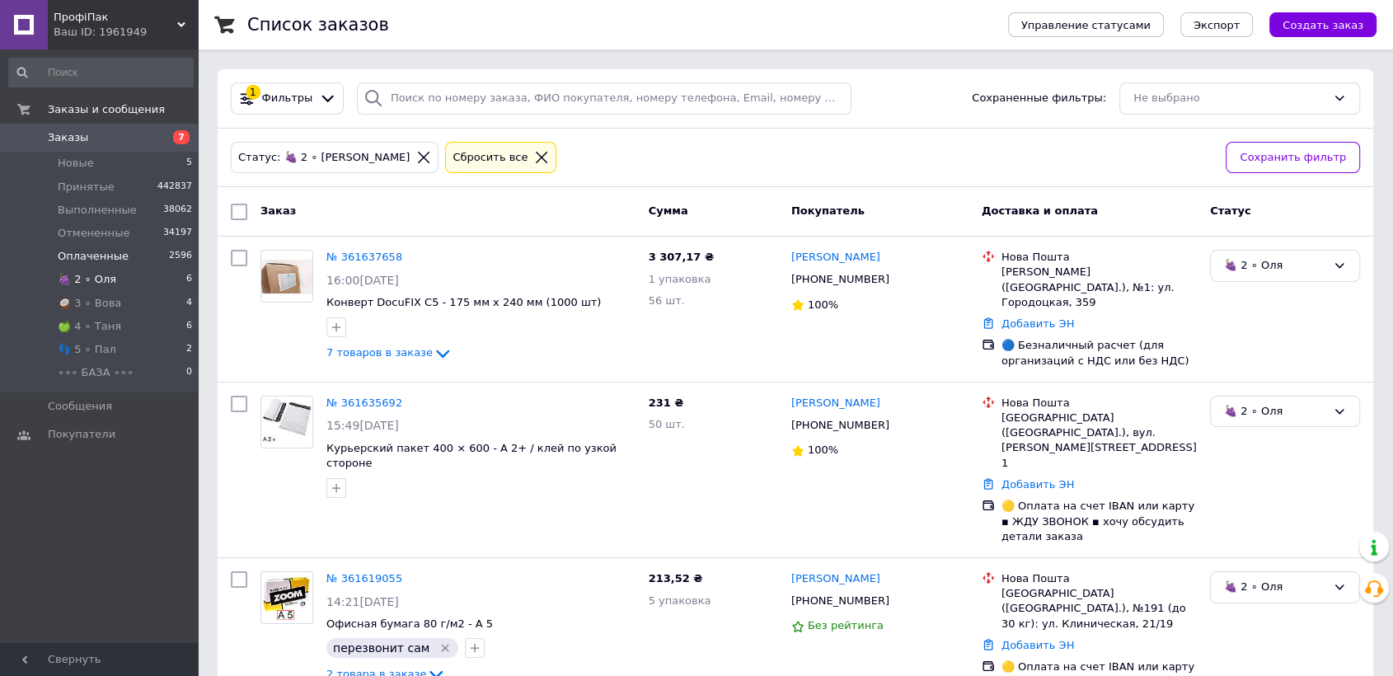
click at [108, 265] on li "Оплаченные 2596" at bounding box center [101, 256] width 202 height 23
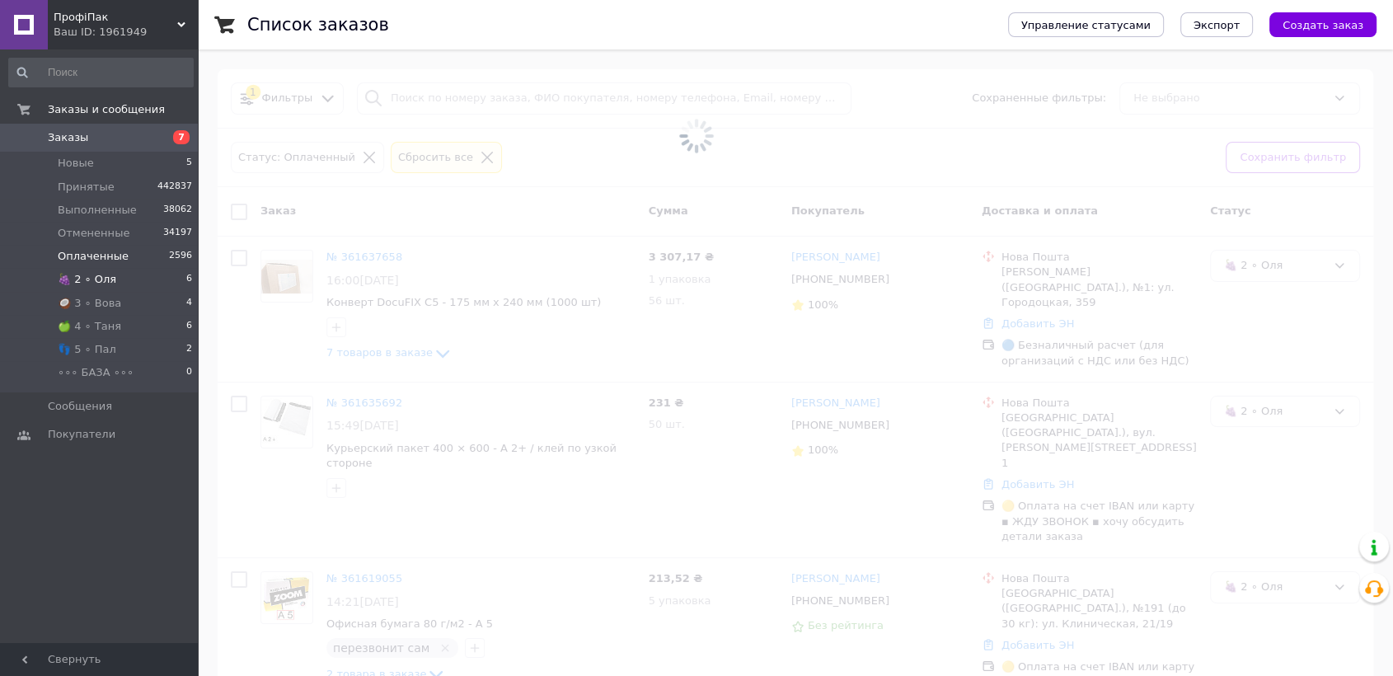
click at [110, 280] on li "🍇 2 ∘ Оля 6" at bounding box center [101, 279] width 202 height 23
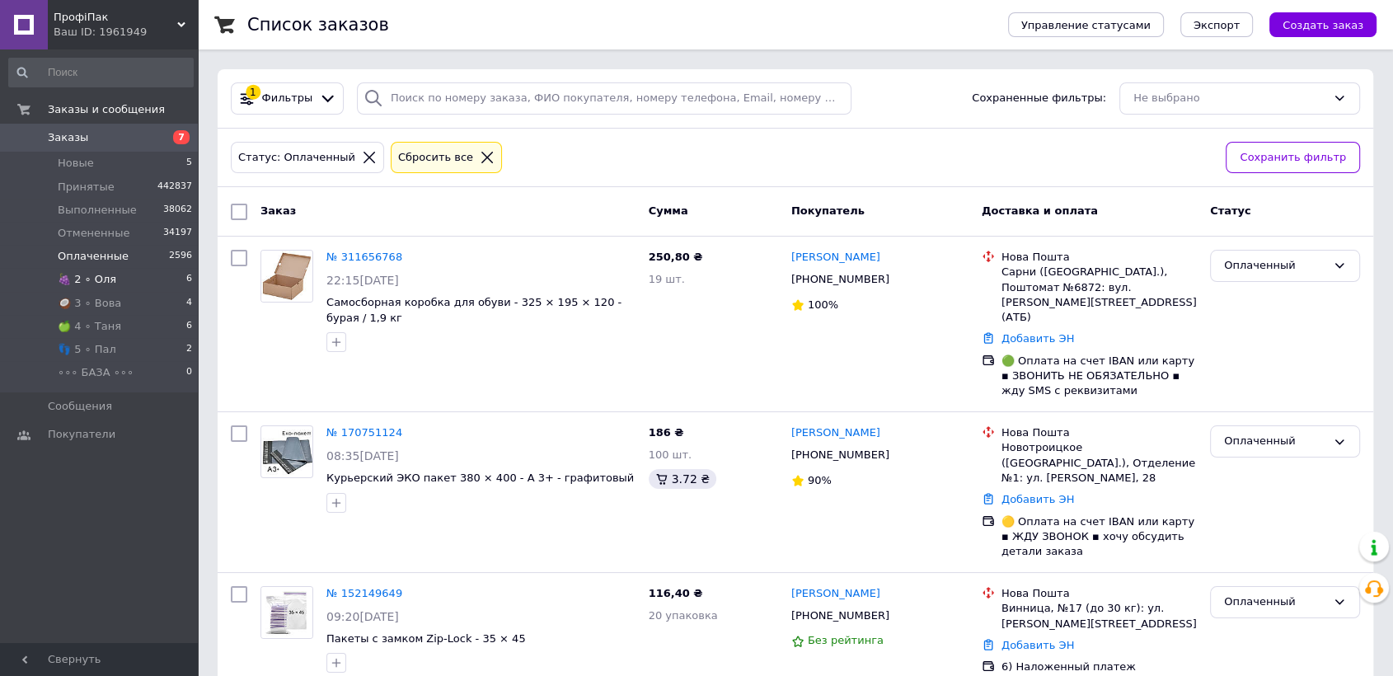
click at [106, 272] on span "🍇 2 ∘ Оля" at bounding box center [87, 279] width 59 height 15
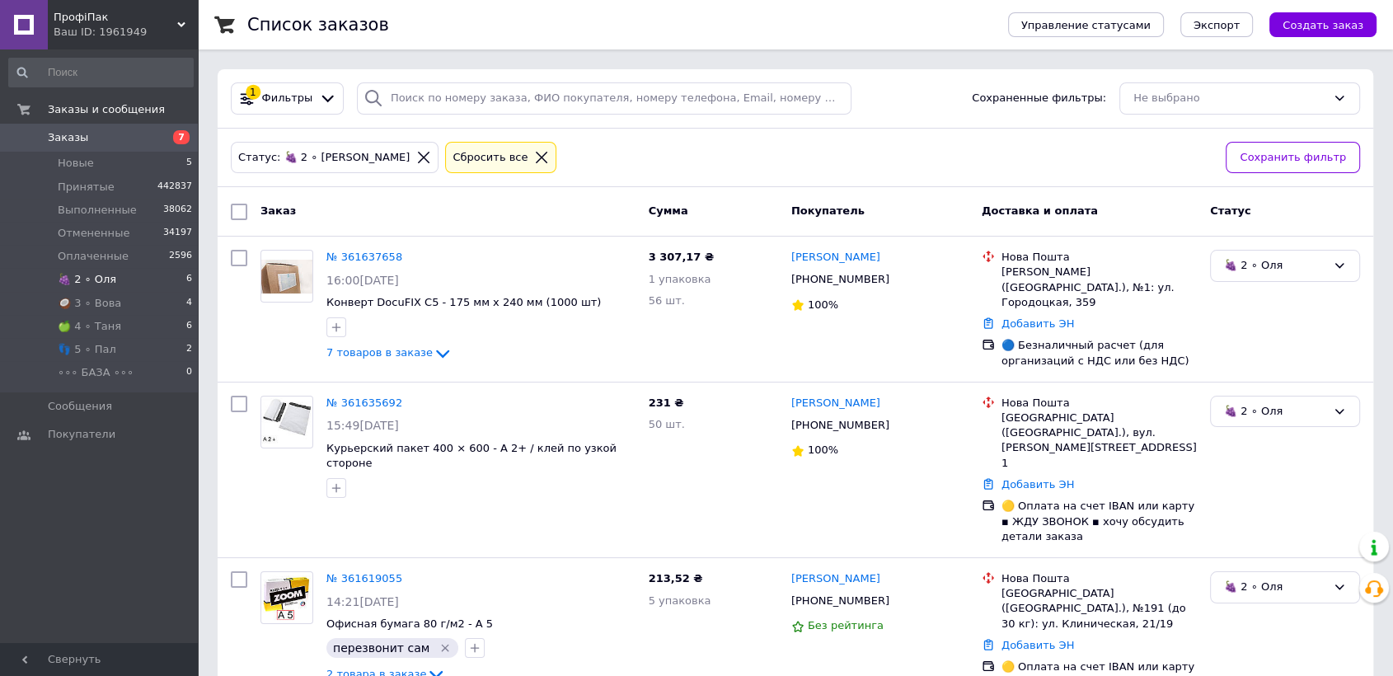
click at [111, 273] on li "🍇 2 ∘ Оля 6" at bounding box center [101, 279] width 202 height 23
click at [106, 276] on span "🍇 2 ∘ Оля" at bounding box center [87, 279] width 59 height 15
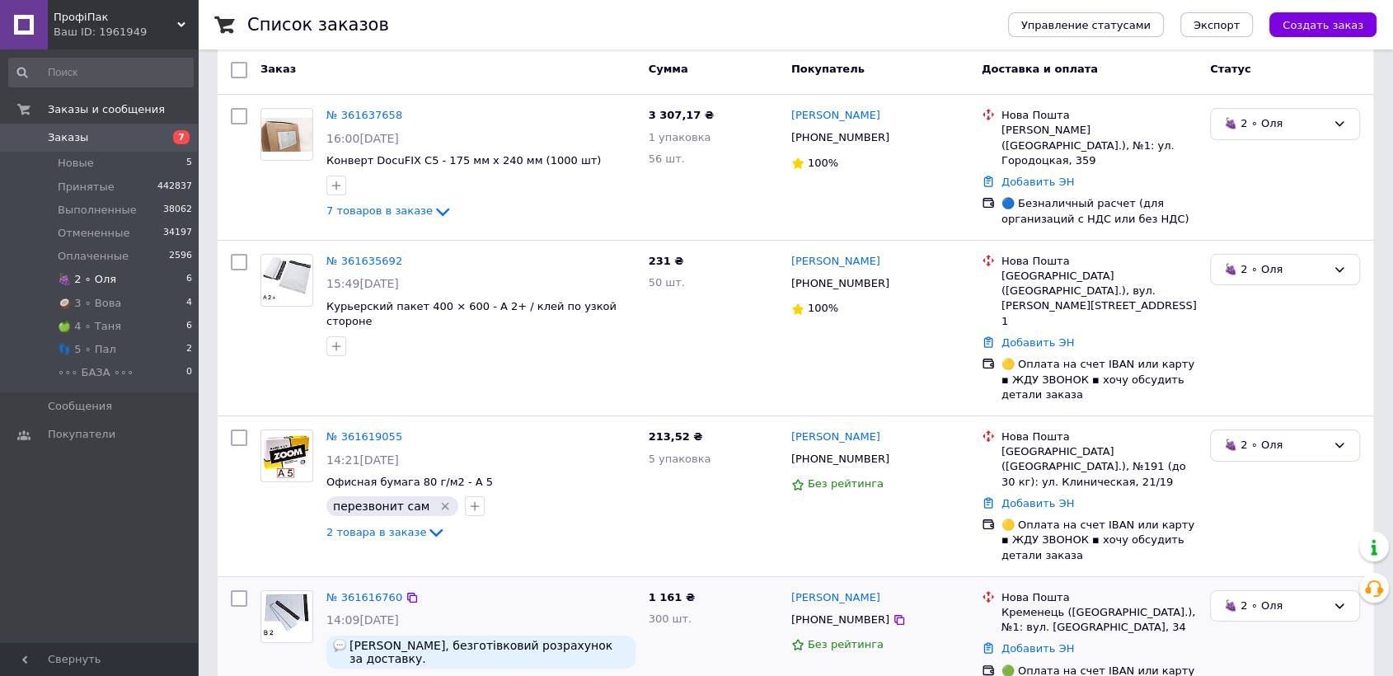
scroll to position [129, 0]
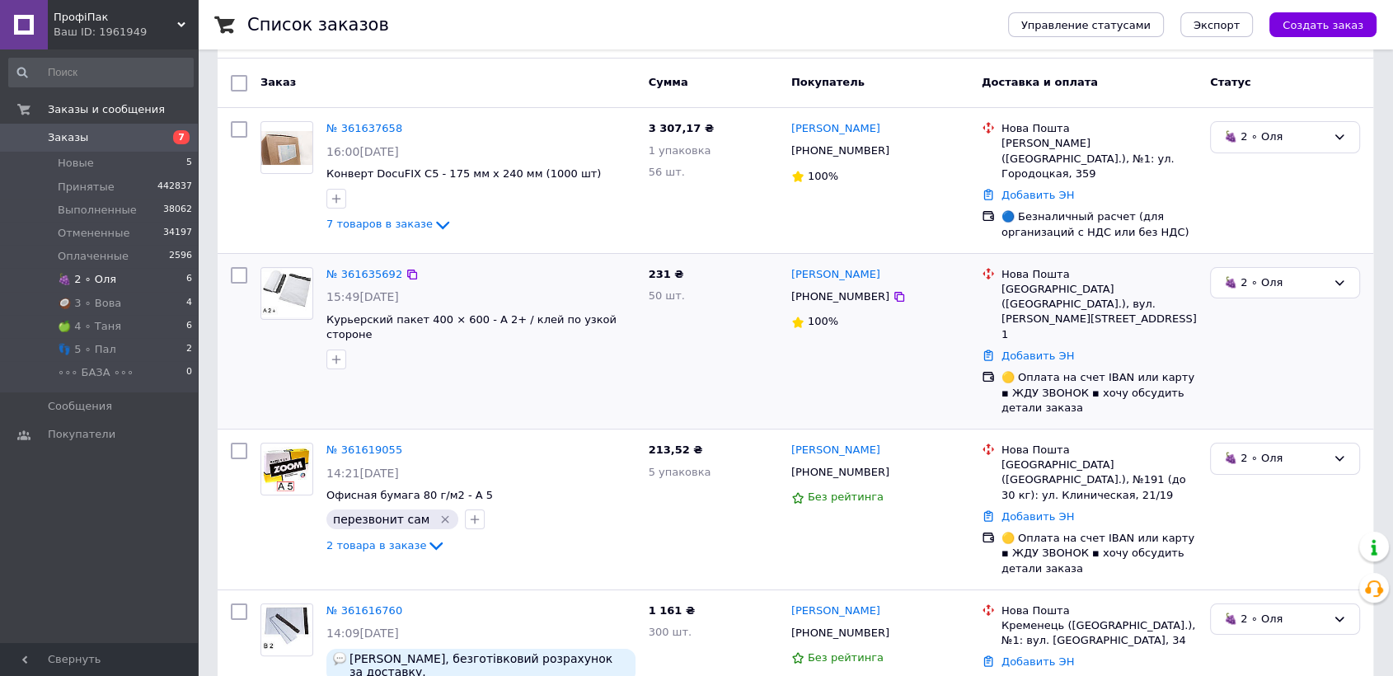
click at [272, 276] on img at bounding box center [286, 293] width 51 height 49
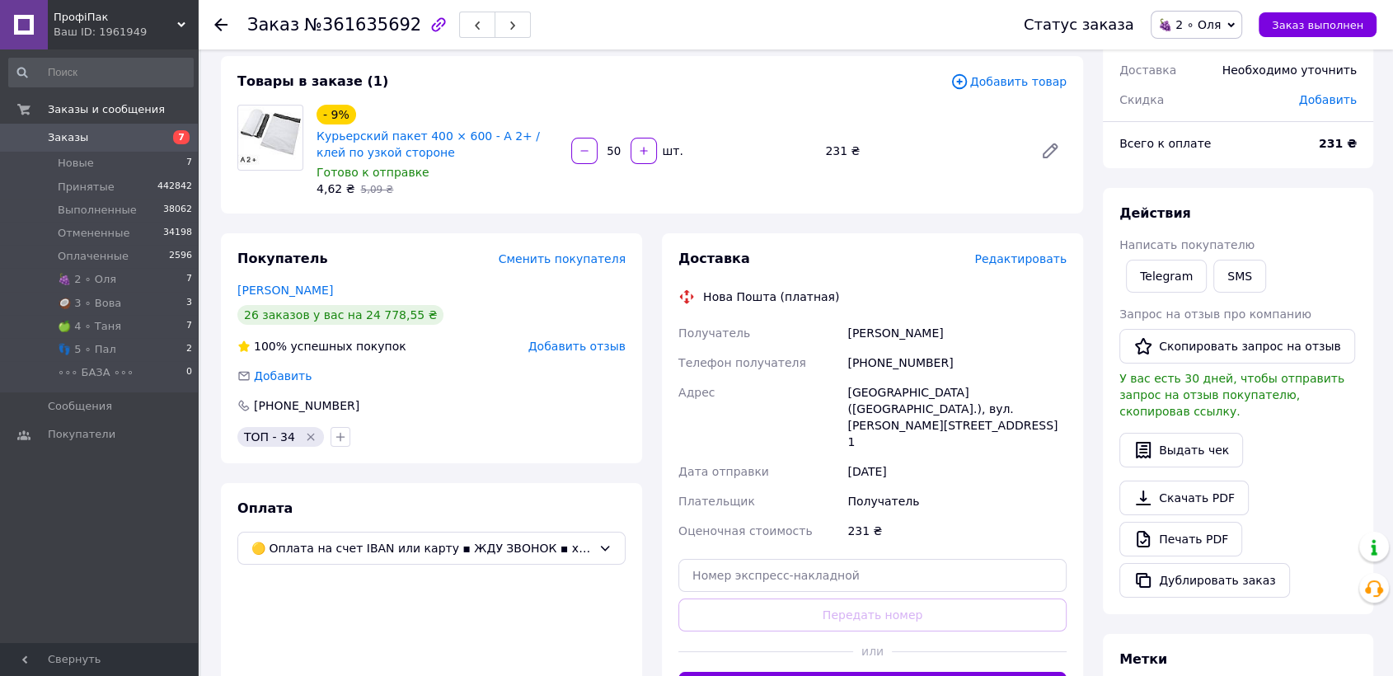
scroll to position [125, 0]
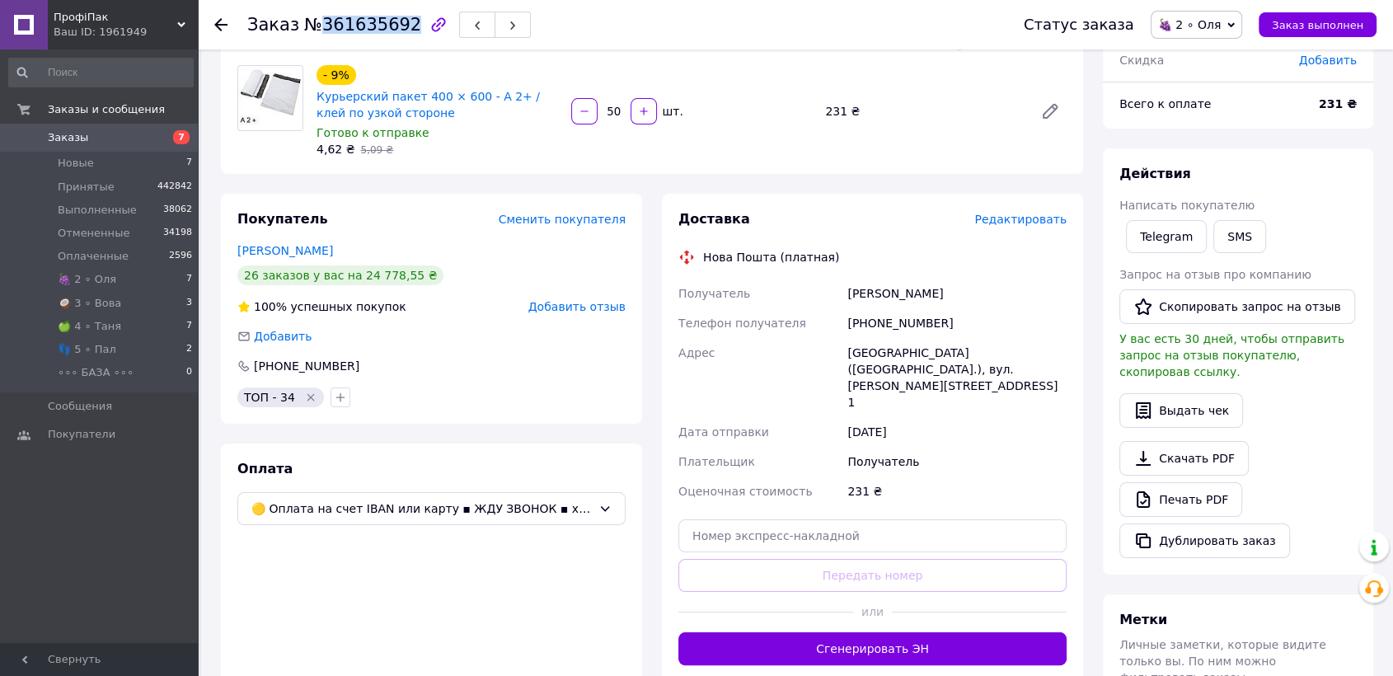
drag, startPoint x: 314, startPoint y: 28, endPoint x: 397, endPoint y: 21, distance: 83.5
click at [397, 21] on span "№361635692" at bounding box center [362, 25] width 117 height 20
drag, startPoint x: 383, startPoint y: 26, endPoint x: 101, endPoint y: 279, distance: 378.3
click at [101, 279] on span "🍇 2 ∘ Оля" at bounding box center [87, 279] width 59 height 15
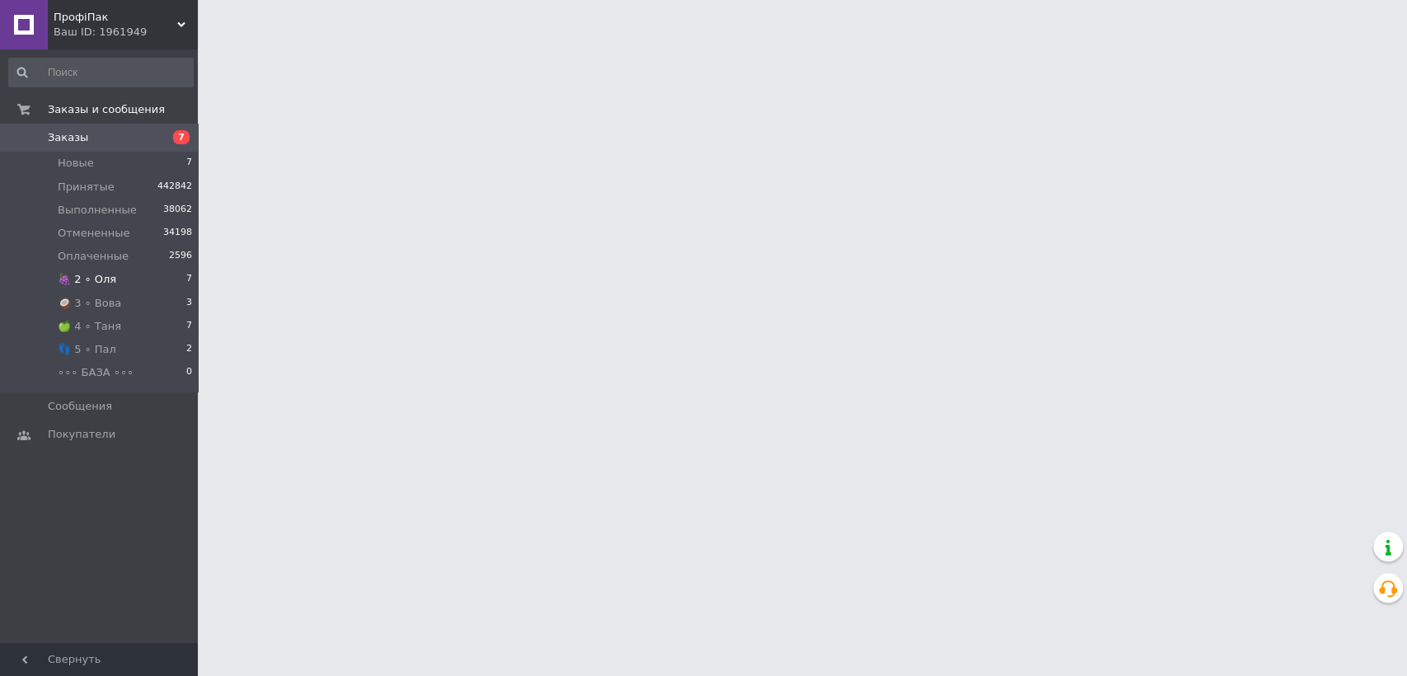
click at [90, 279] on span "🍇 2 ∘ Оля" at bounding box center [87, 279] width 59 height 15
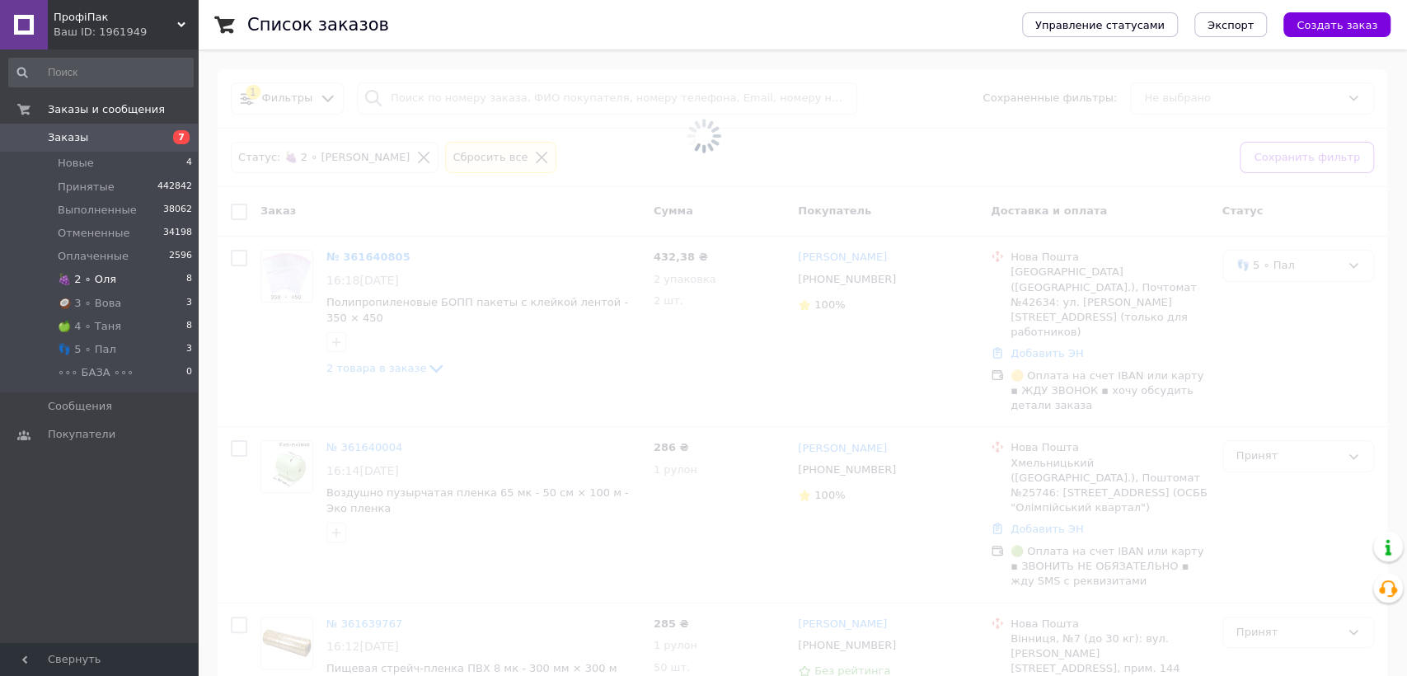
click at [90, 279] on span "🍇 2 ∘ Оля" at bounding box center [87, 279] width 59 height 15
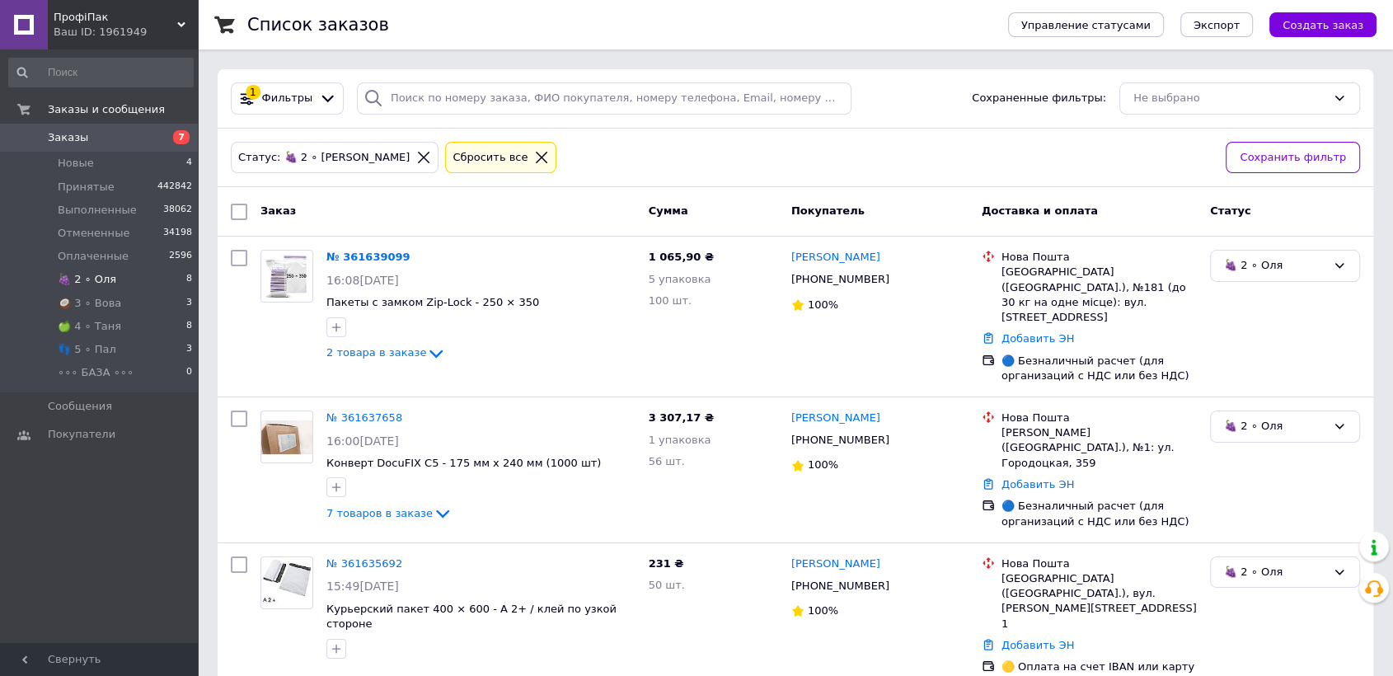
click at [86, 283] on span "🍇 2 ∘ Оля" at bounding box center [87, 279] width 59 height 15
click at [94, 280] on span "🍇 2 ∘ Оля" at bounding box center [87, 279] width 59 height 15
click at [165, 275] on li "🍇 2 ∘ Оля 8" at bounding box center [101, 279] width 202 height 23
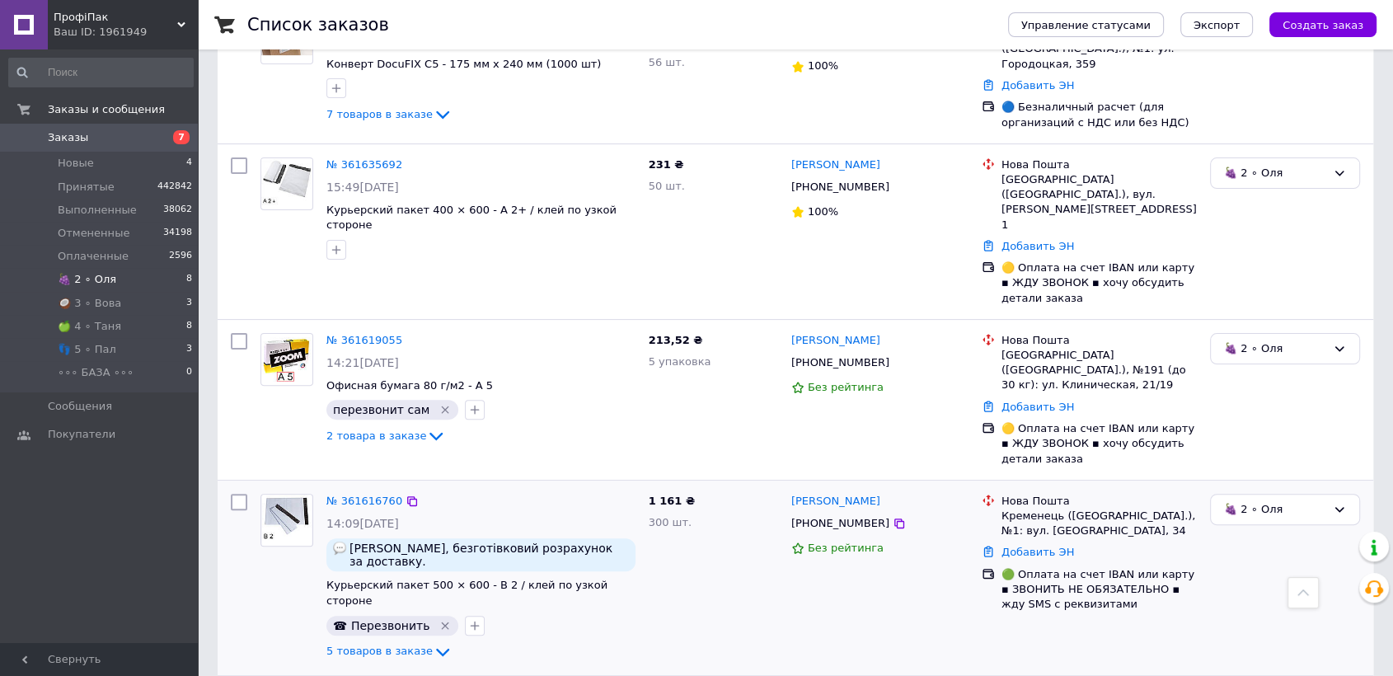
scroll to position [275, 0]
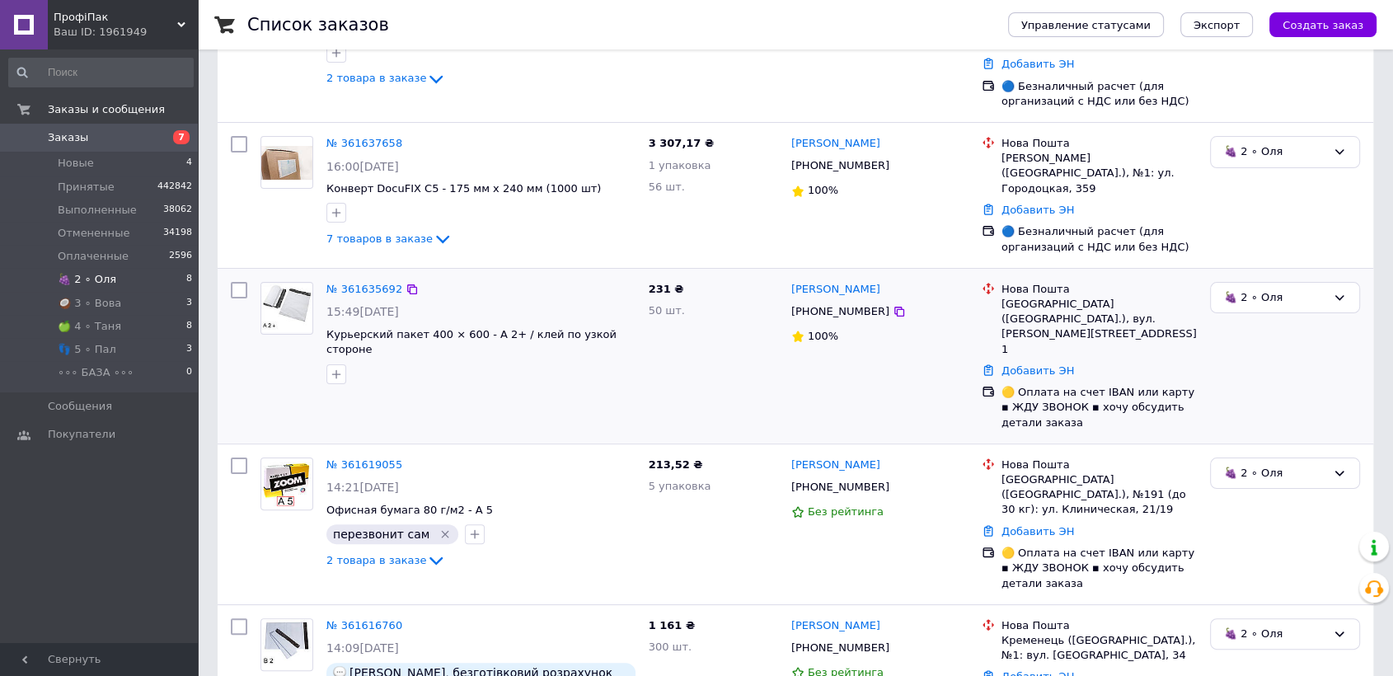
click at [303, 284] on img at bounding box center [286, 308] width 51 height 49
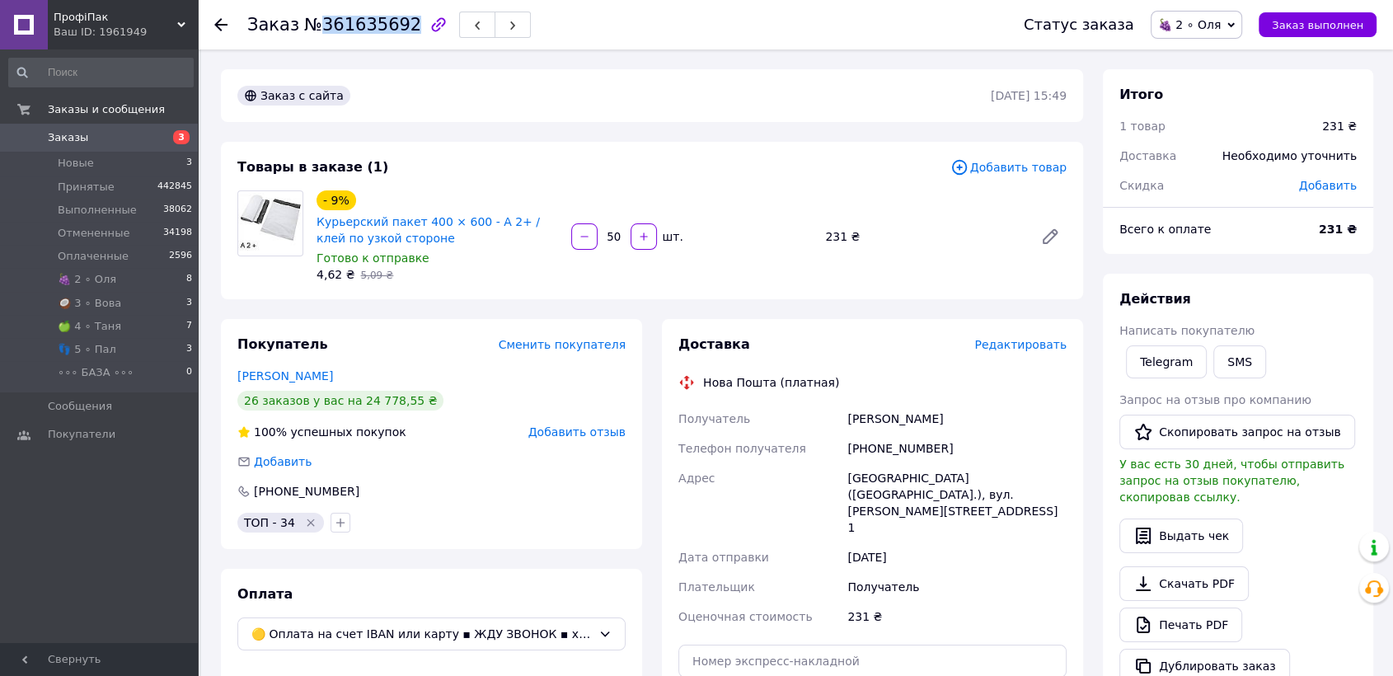
drag, startPoint x: 316, startPoint y: 25, endPoint x: 398, endPoint y: 25, distance: 82.4
click at [398, 25] on span "№361635692" at bounding box center [362, 25] width 117 height 20
copy span "361635692"
drag, startPoint x: 864, startPoint y: 448, endPoint x: 994, endPoint y: 447, distance: 130.3
click at [994, 447] on div "+380660300888" at bounding box center [957, 449] width 226 height 30
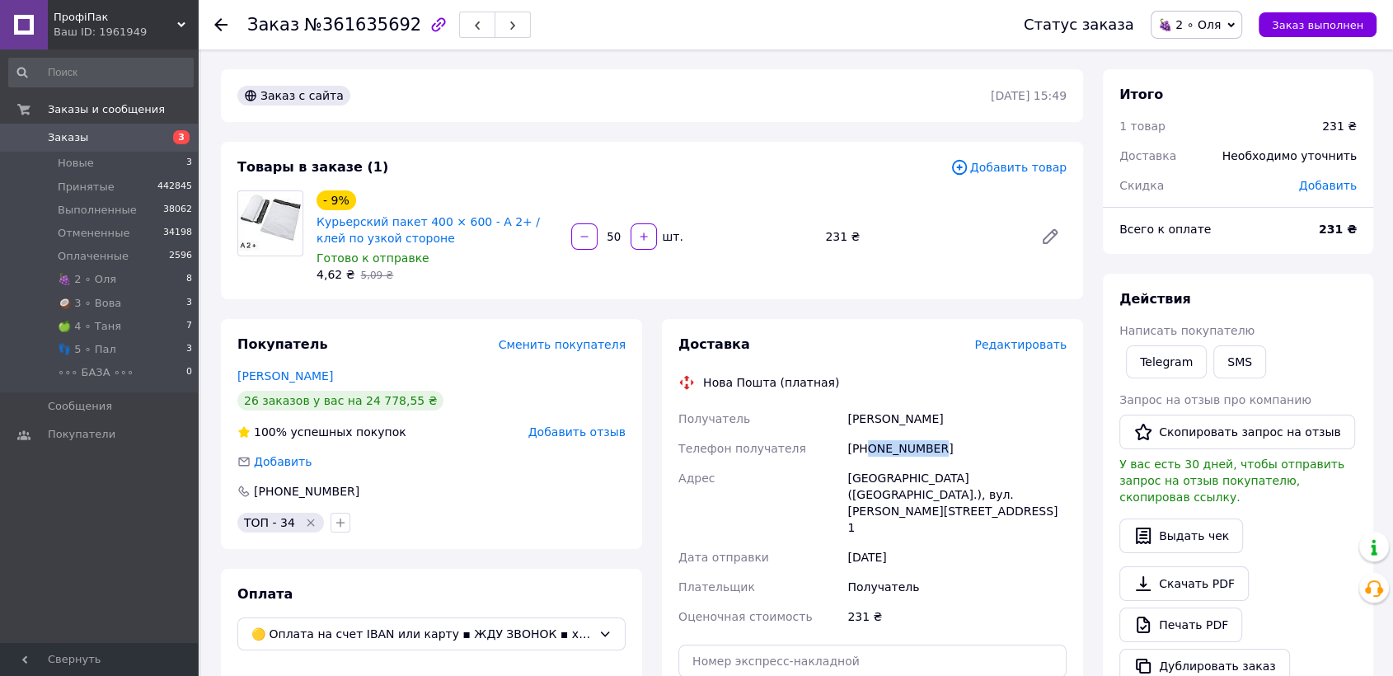
click at [413, 173] on div "Товары в заказе (1)" at bounding box center [593, 167] width 713 height 19
click at [317, 21] on span "№361635692" at bounding box center [362, 25] width 117 height 20
drag, startPoint x: 313, startPoint y: 26, endPoint x: 396, endPoint y: 26, distance: 82.4
click at [396, 26] on span "№361635692" at bounding box center [362, 25] width 117 height 20
copy span "361635692"
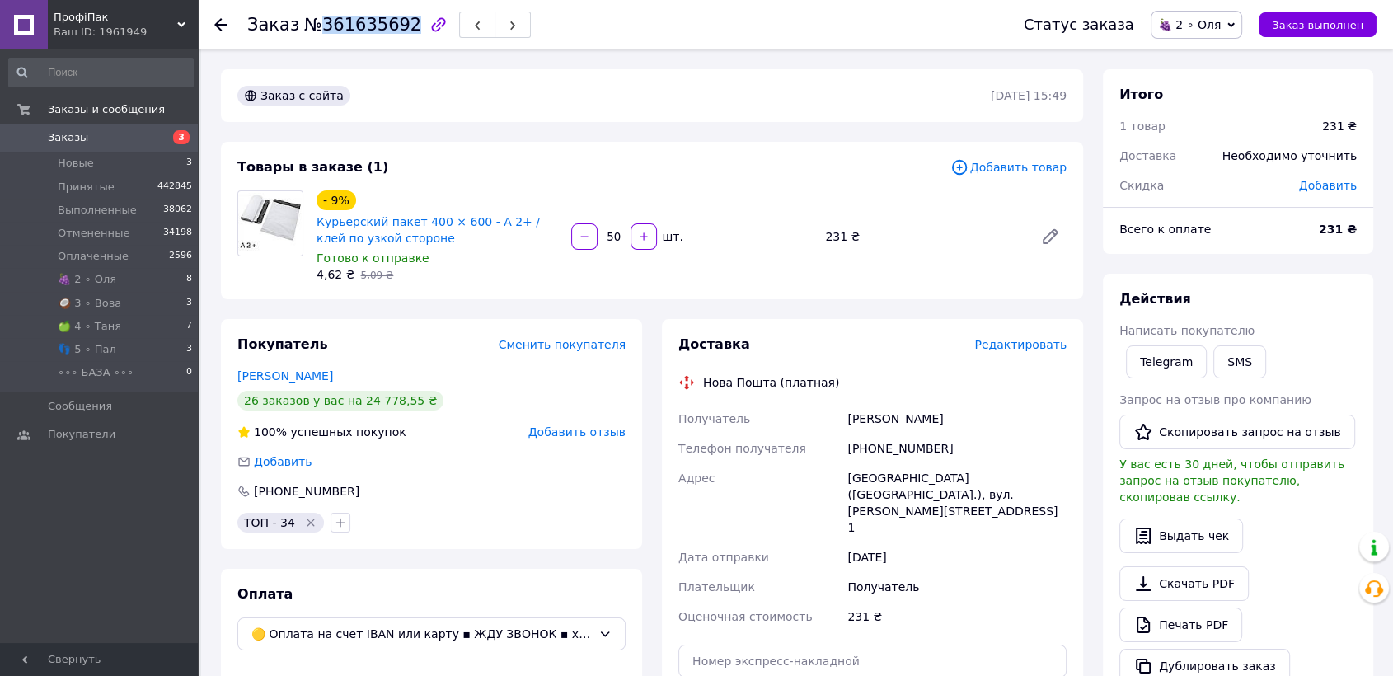
click at [1211, 28] on span "🍇 2 ∘ Оля" at bounding box center [1189, 24] width 63 height 13
click at [1213, 50] on li "Принят" at bounding box center [1198, 57] width 92 height 25
click at [125, 270] on li "🍇 2 ∘ Оля 8" at bounding box center [101, 279] width 202 height 23
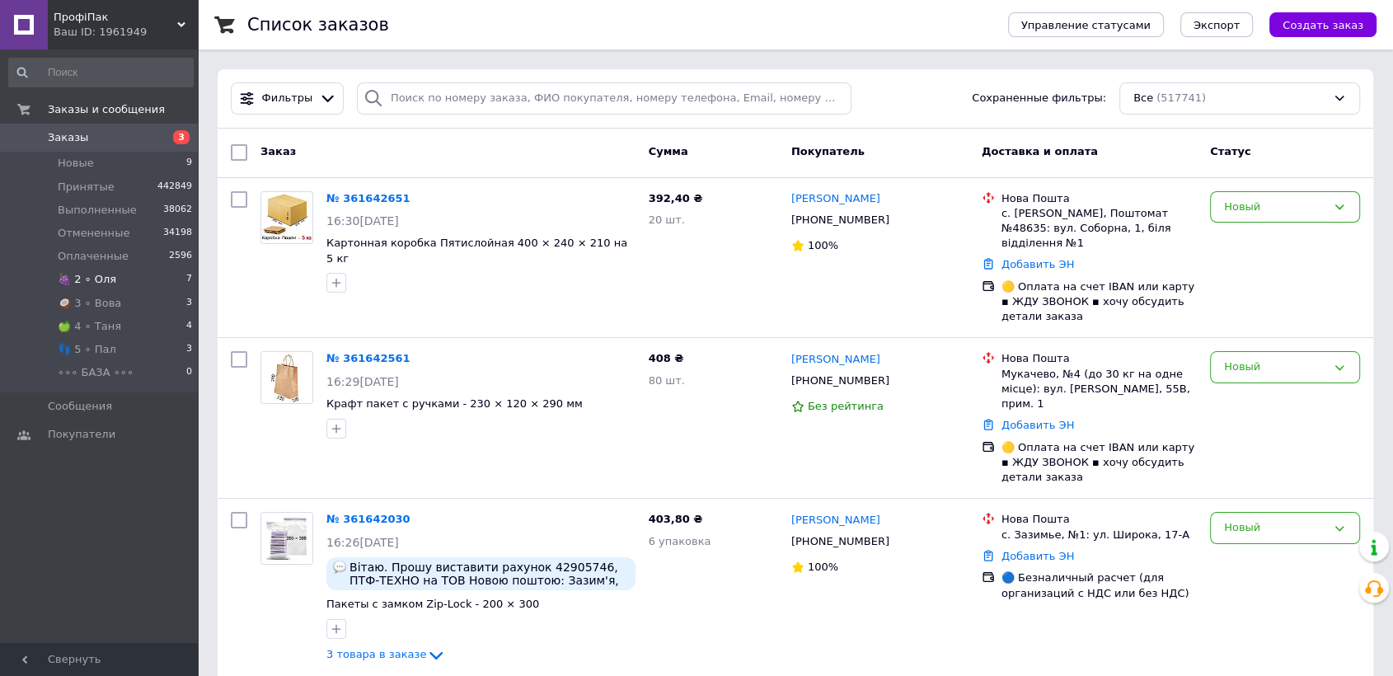
click at [114, 279] on li "🍇 2 ∘ Оля 7" at bounding box center [101, 279] width 202 height 23
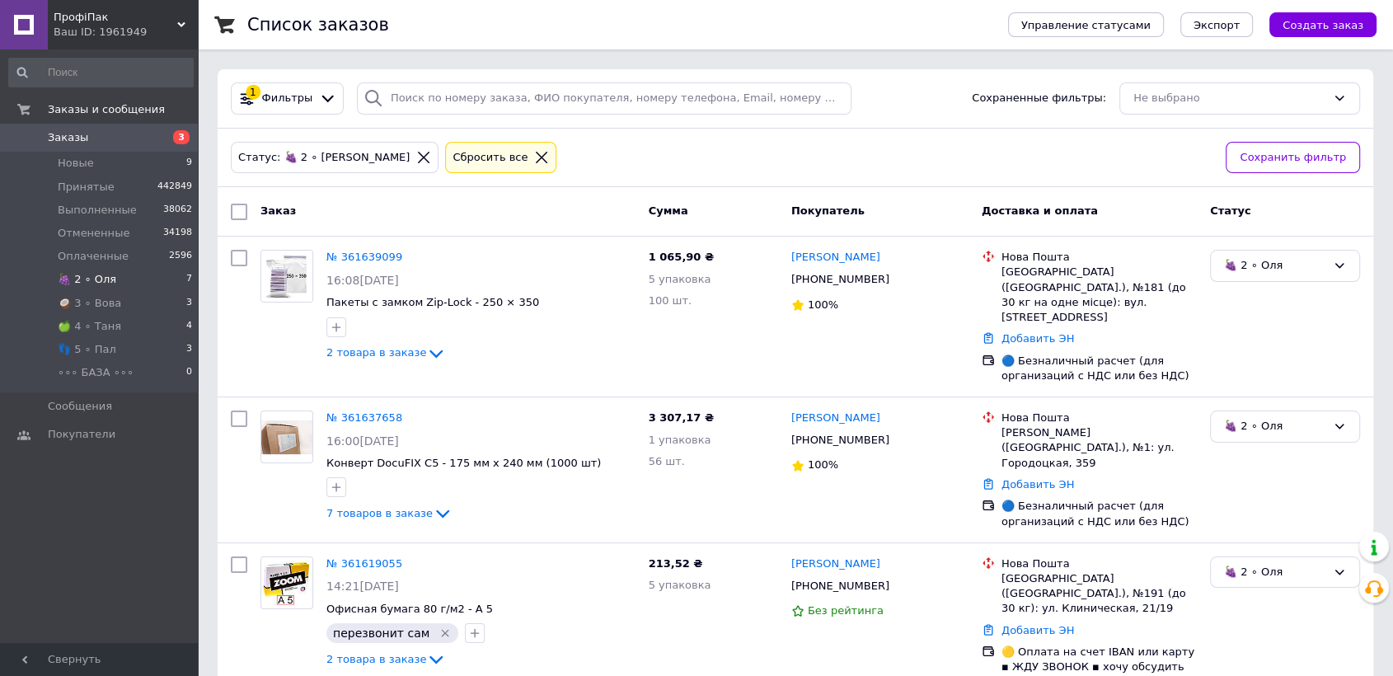
click at [111, 283] on li "🍇 2 ∘ Оля 7" at bounding box center [101, 279] width 202 height 23
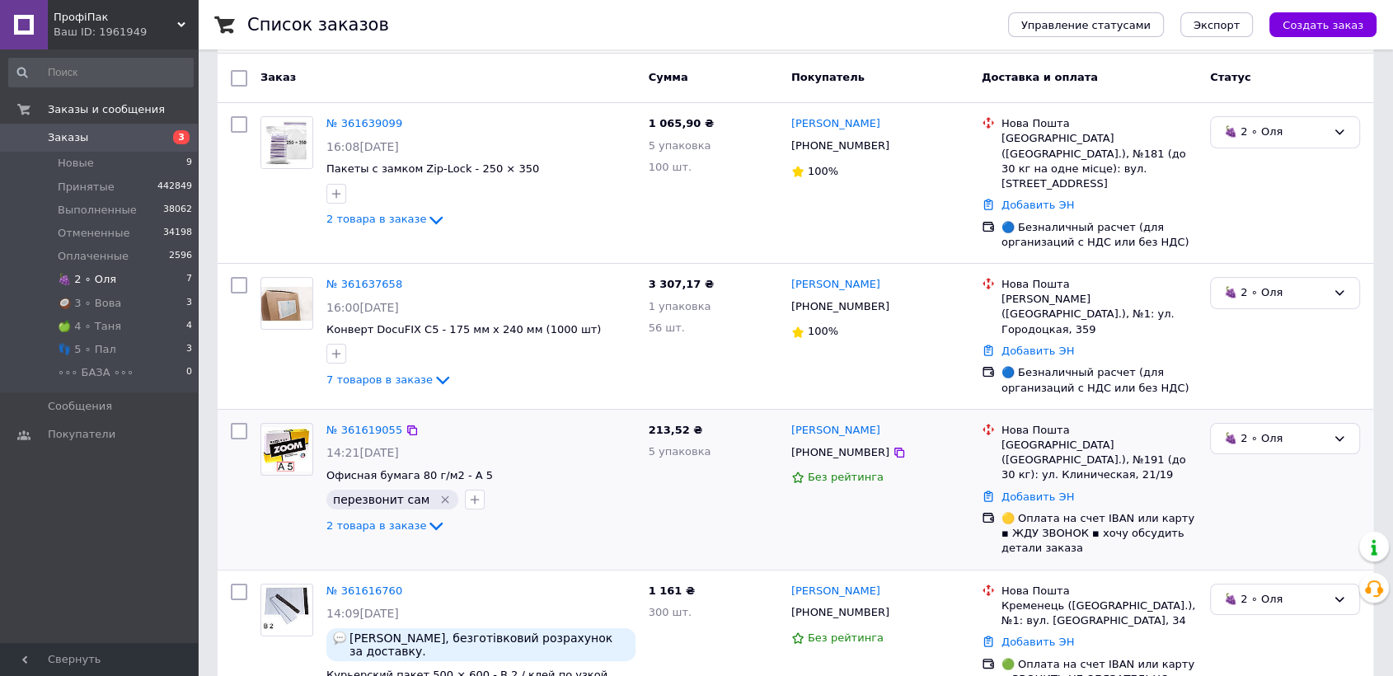
scroll to position [183, 0]
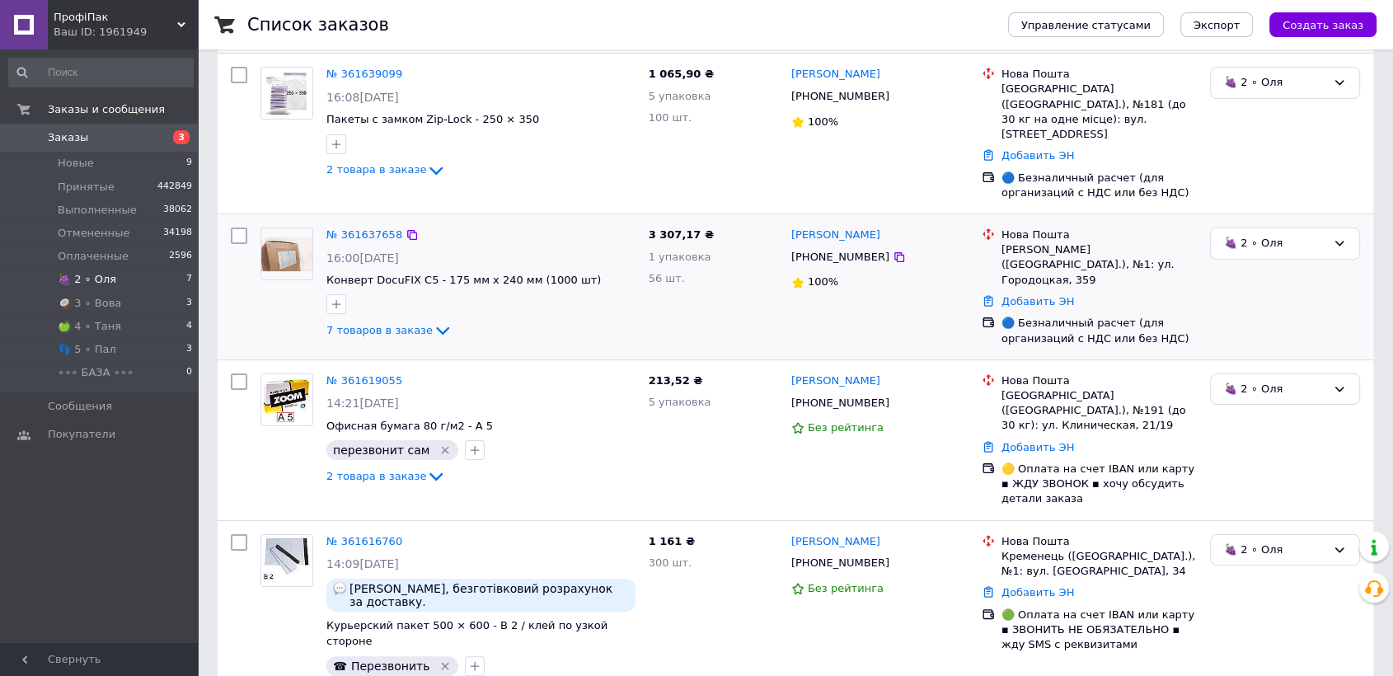
click at [283, 237] on img at bounding box center [286, 254] width 51 height 34
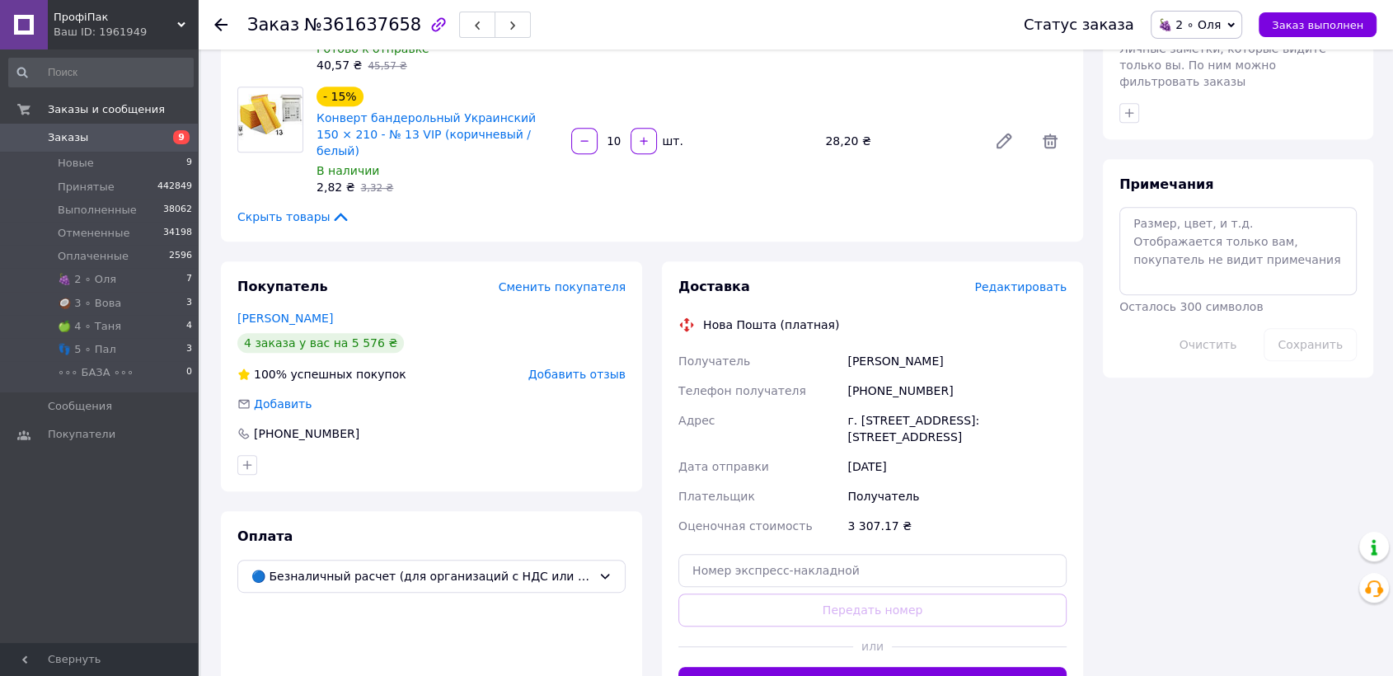
scroll to position [824, 0]
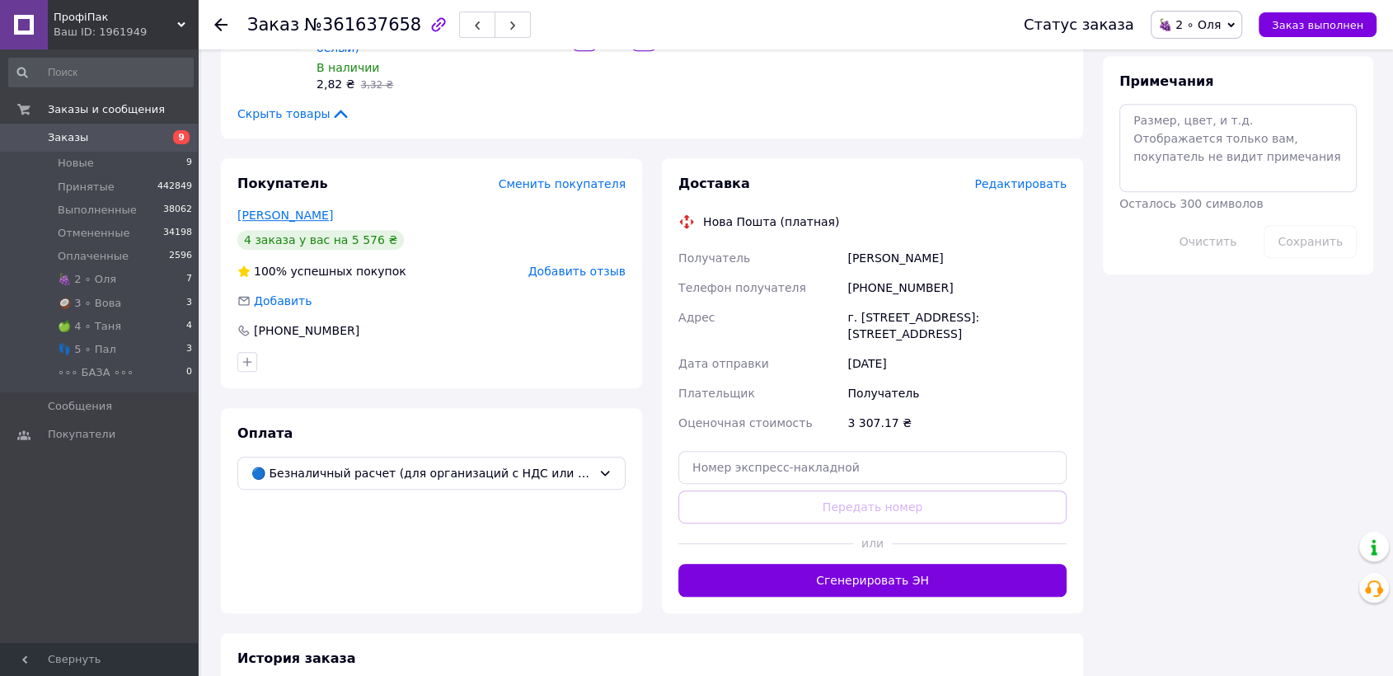
click at [310, 209] on link "[PERSON_NAME]" at bounding box center [285, 215] width 96 height 13
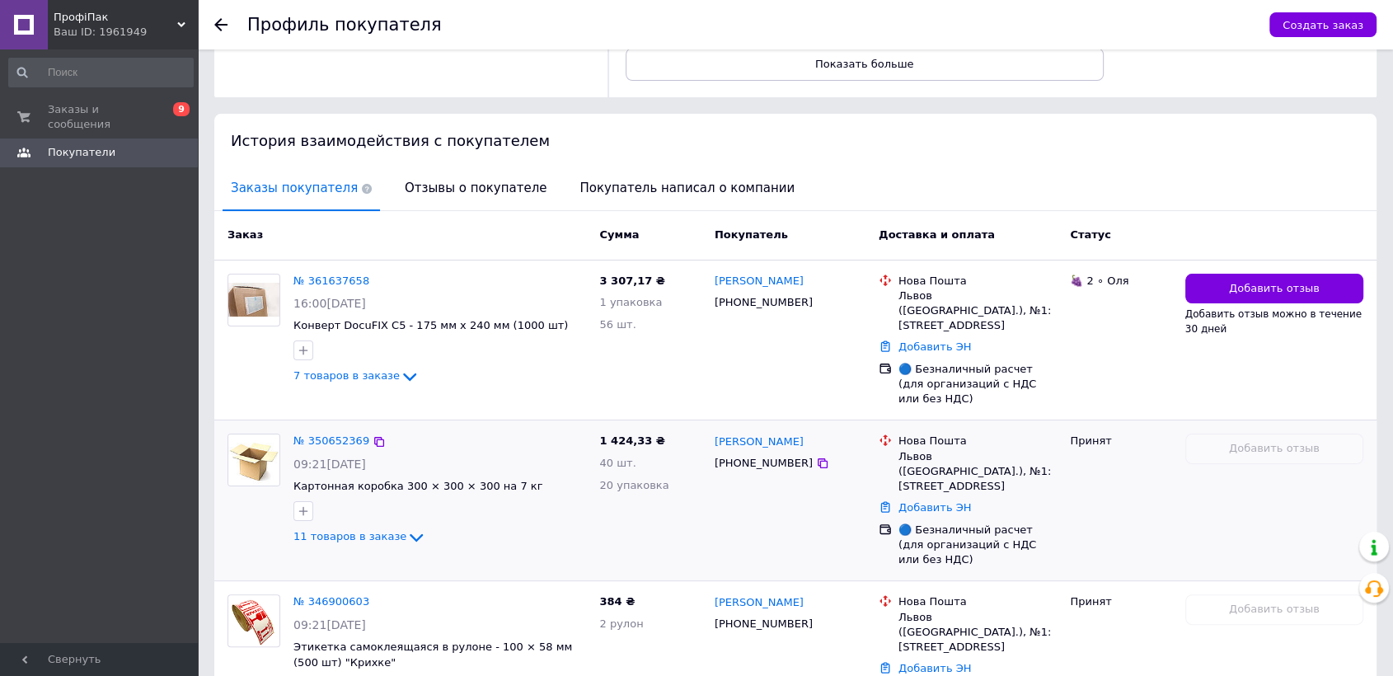
scroll to position [218, 0]
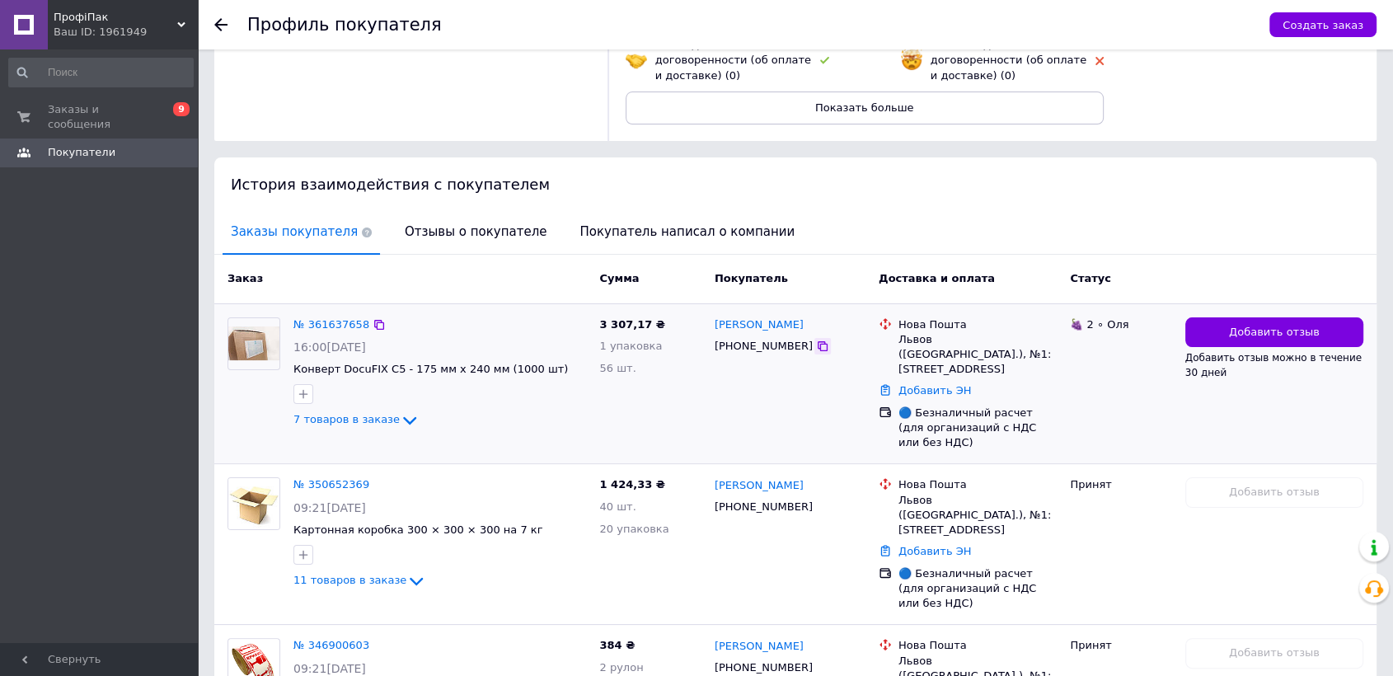
click at [816, 340] on icon at bounding box center [822, 346] width 13 height 13
click at [218, 23] on use at bounding box center [220, 24] width 13 height 13
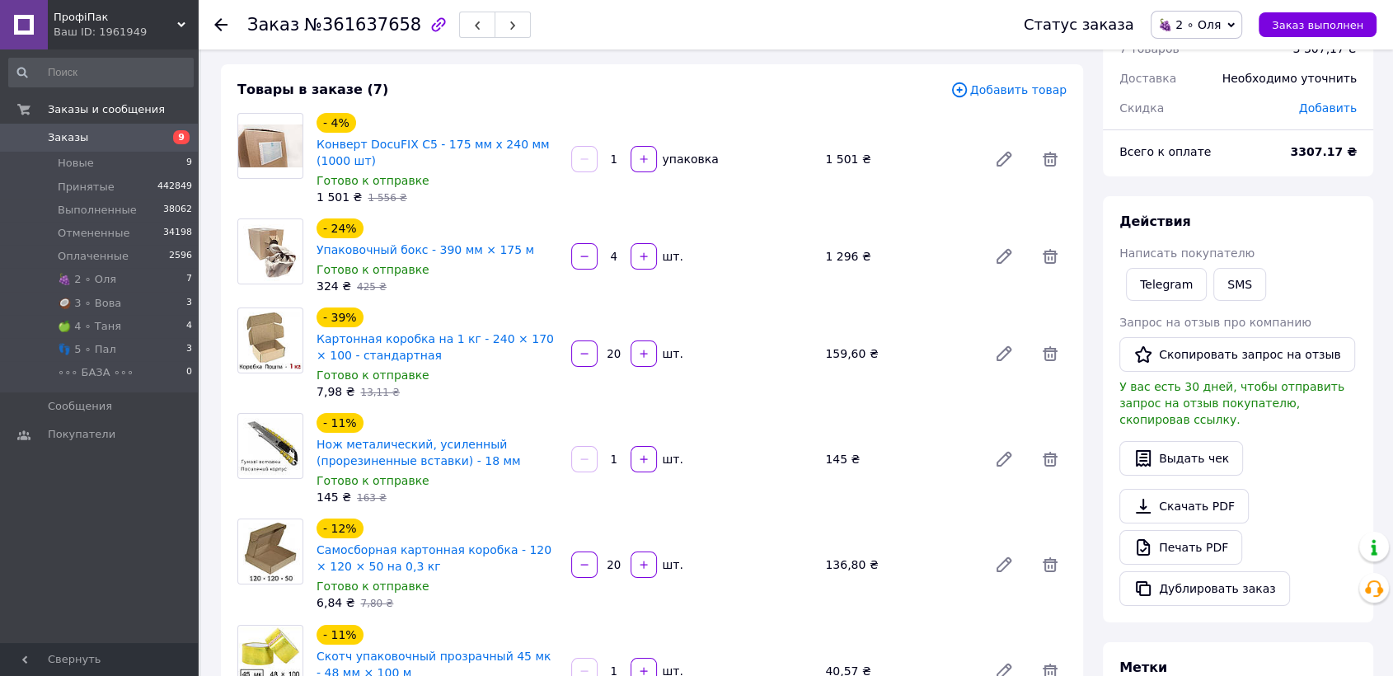
click at [218, 20] on icon at bounding box center [220, 24] width 13 height 13
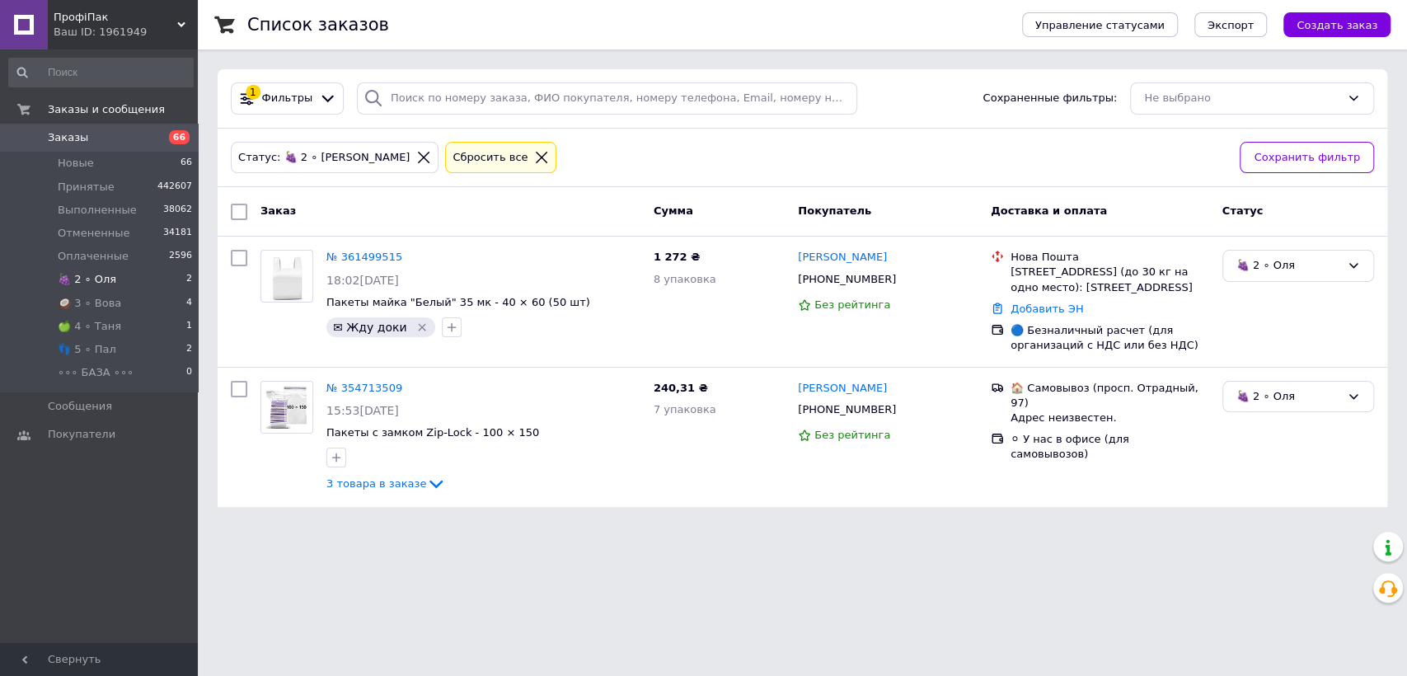
click at [186, 274] on span "2" at bounding box center [189, 279] width 6 height 15
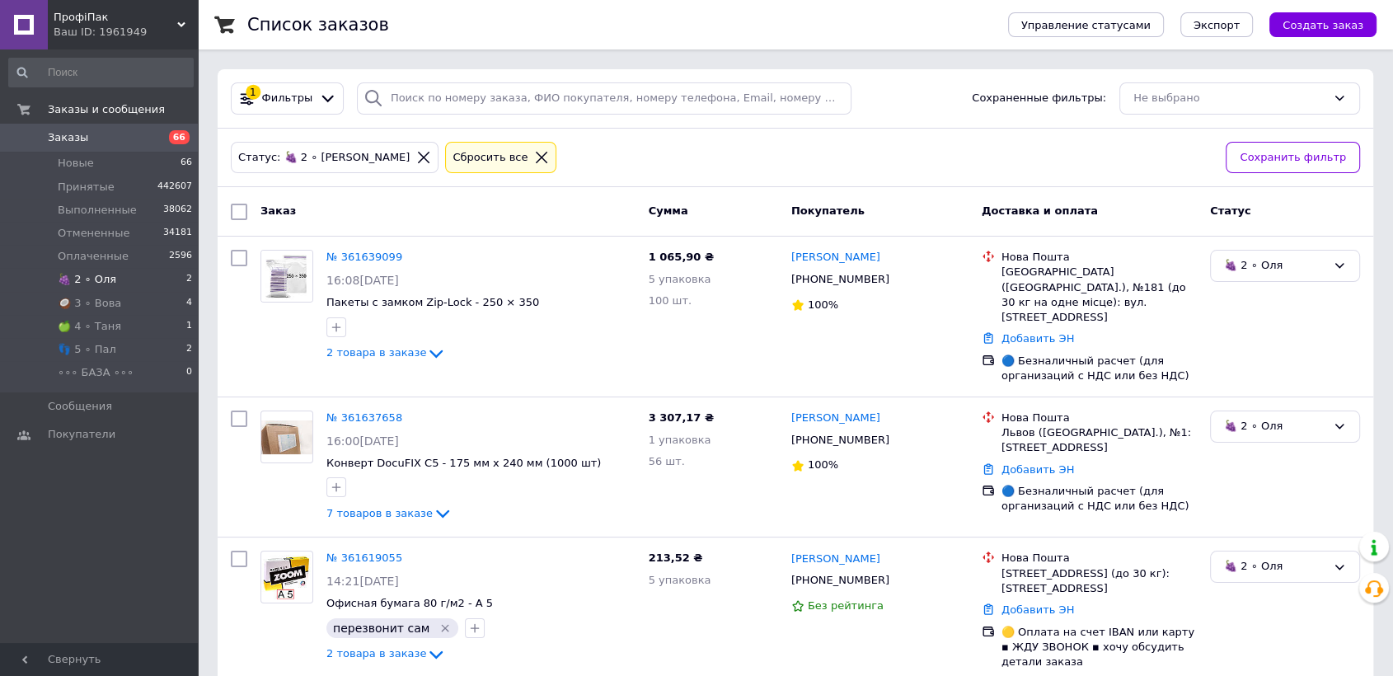
click at [138, 284] on li "🍇 2 ∘ [PERSON_NAME] 2" at bounding box center [101, 279] width 202 height 23
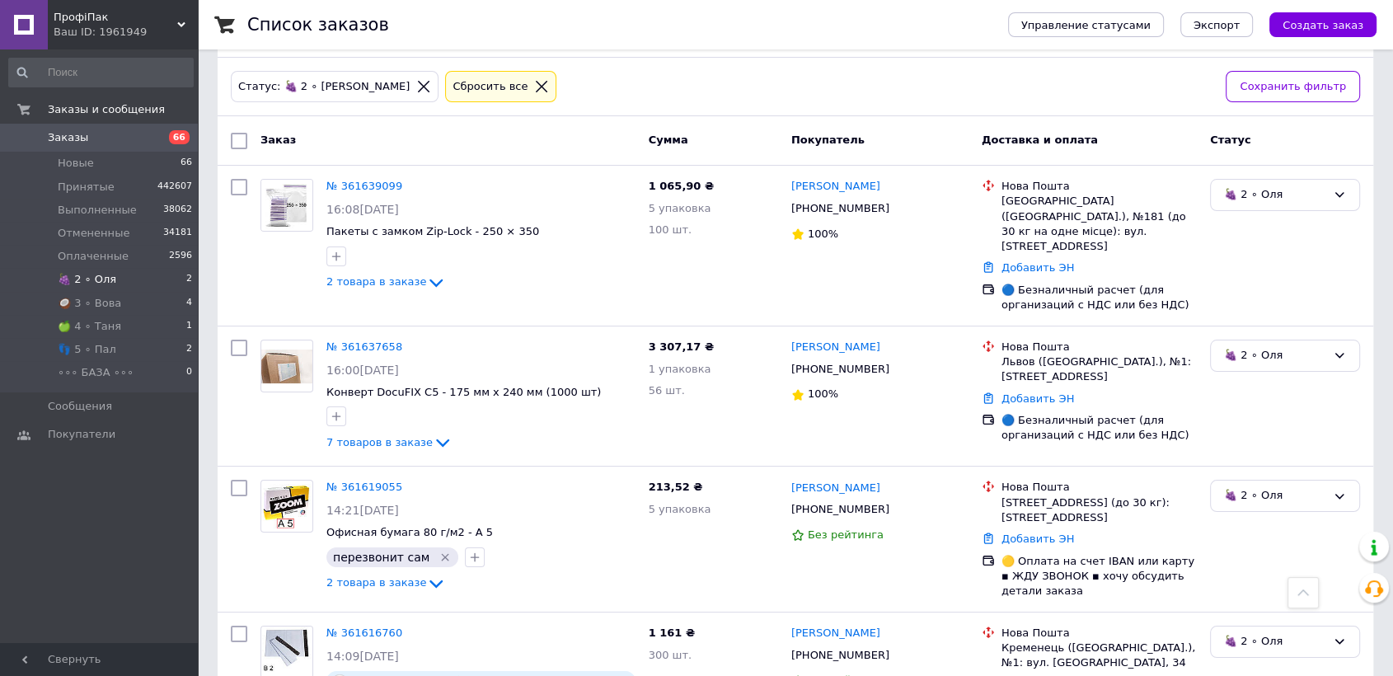
scroll to position [183, 0]
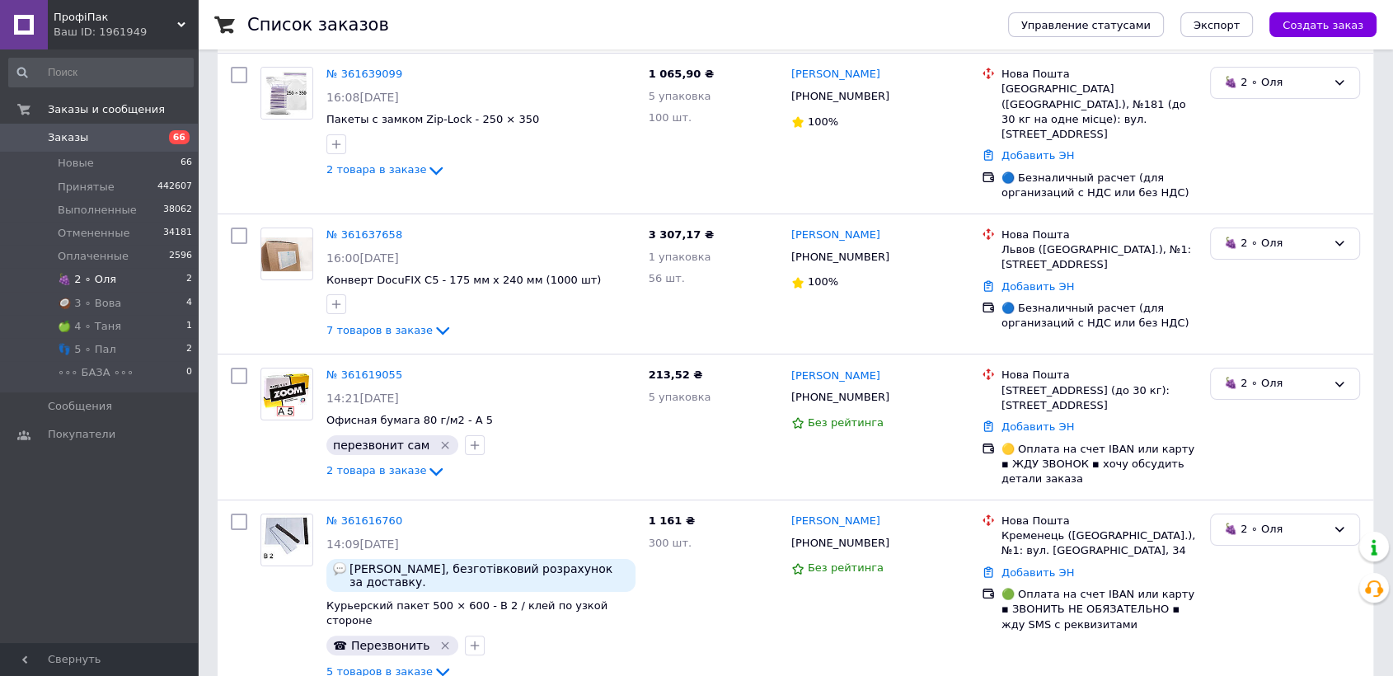
click at [203, 124] on div "Список заказов Управление статусами Экспорт Создать заказ 1 Фильтры Сохраненные…" at bounding box center [795, 479] width 1195 height 1324
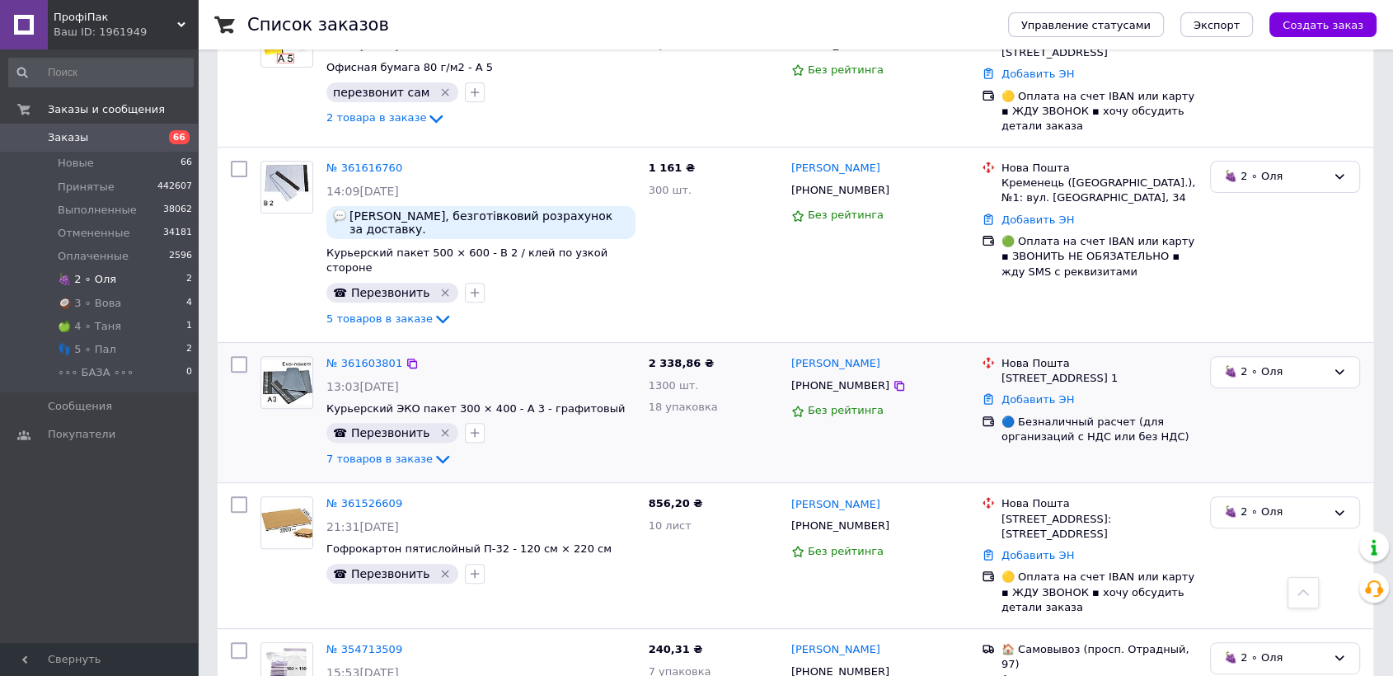
scroll to position [505, 0]
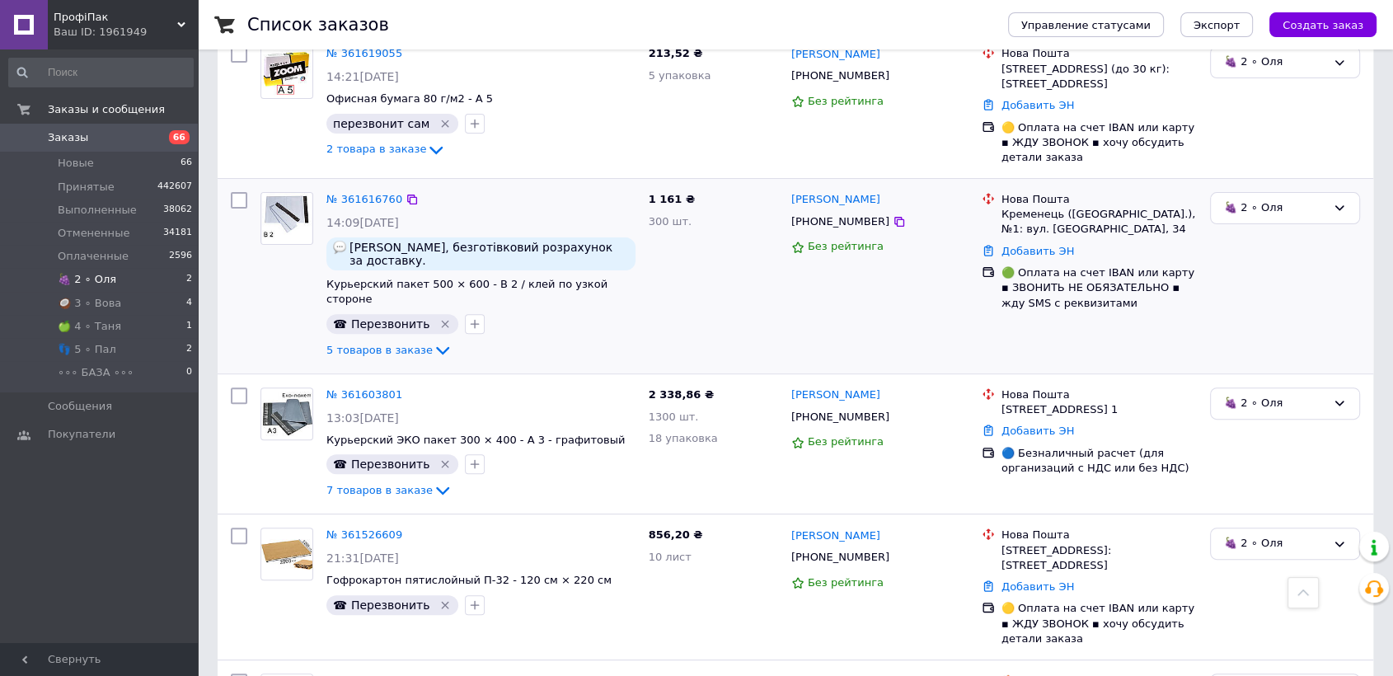
click at [275, 193] on img at bounding box center [286, 218] width 49 height 51
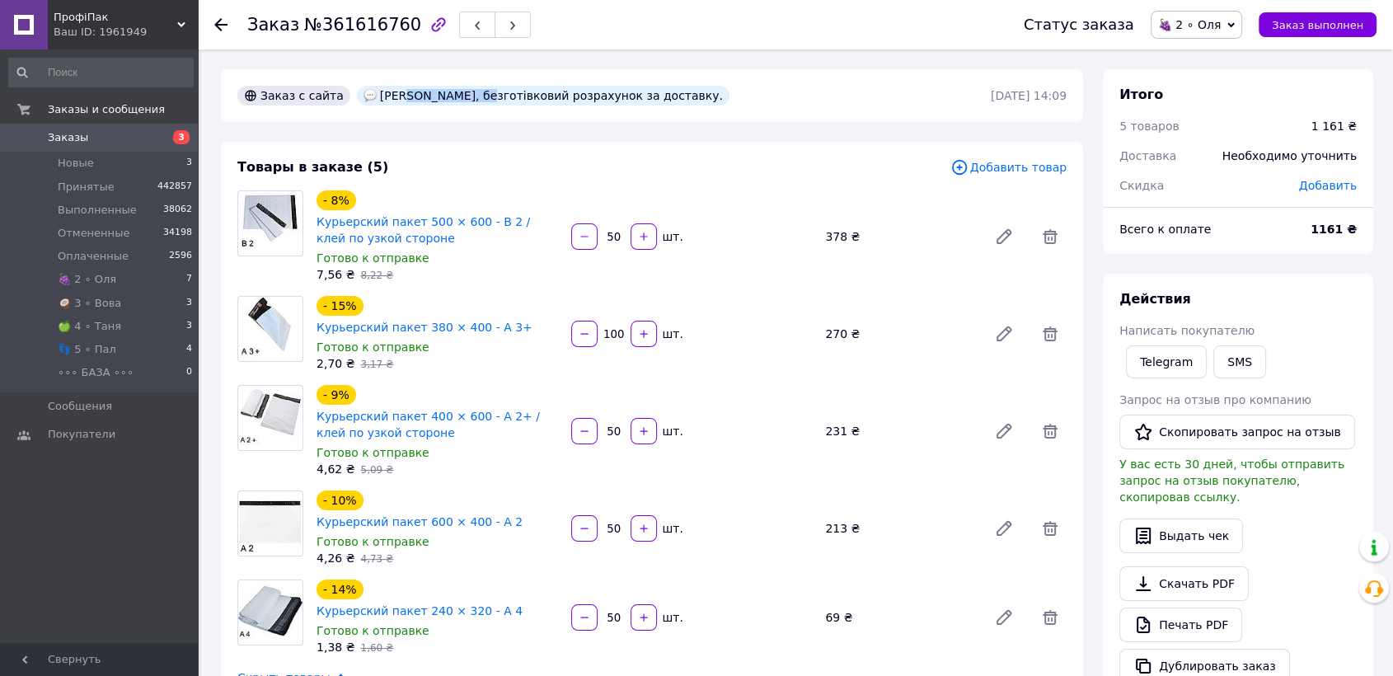
drag, startPoint x: 393, startPoint y: 96, endPoint x: 475, endPoint y: 93, distance: 81.7
click at [475, 94] on div "[PERSON_NAME], безготівковий розрахунок за доставку." at bounding box center [543, 96] width 373 height 20
copy div "[PERSON_NAME]"
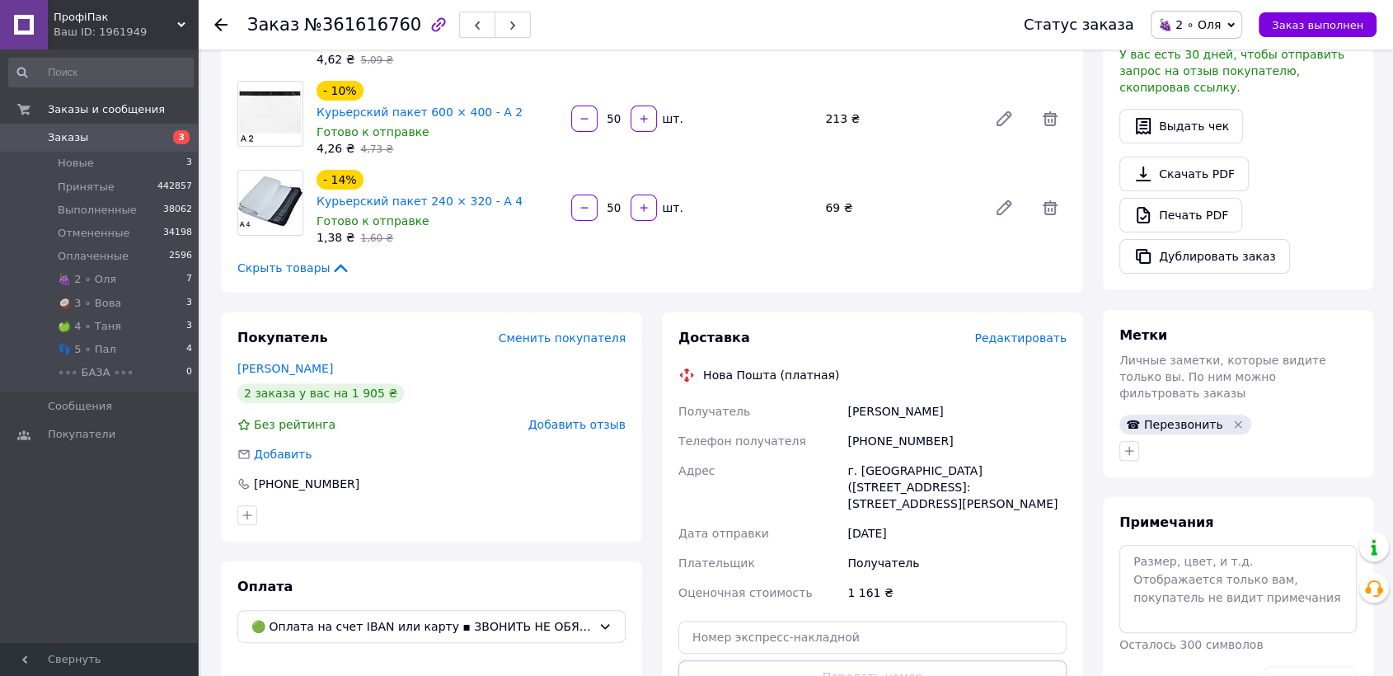
scroll to position [549, 0]
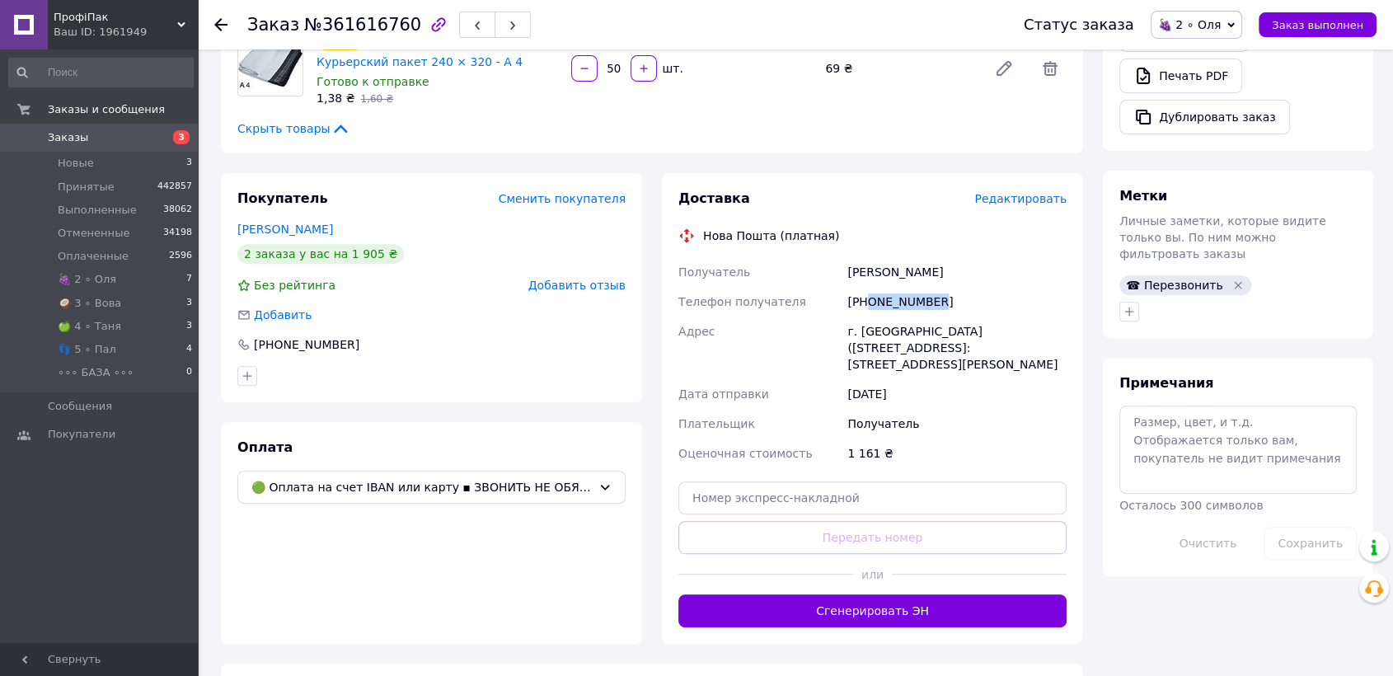
drag, startPoint x: 866, startPoint y: 270, endPoint x: 980, endPoint y: 275, distance: 113.9
click at [980, 287] on div "[PHONE_NUMBER]" at bounding box center [957, 302] width 226 height 30
drag, startPoint x: 312, startPoint y: 29, endPoint x: 396, endPoint y: 24, distance: 84.2
click at [396, 24] on span "№361616760" at bounding box center [362, 25] width 117 height 20
copy span "361616760"
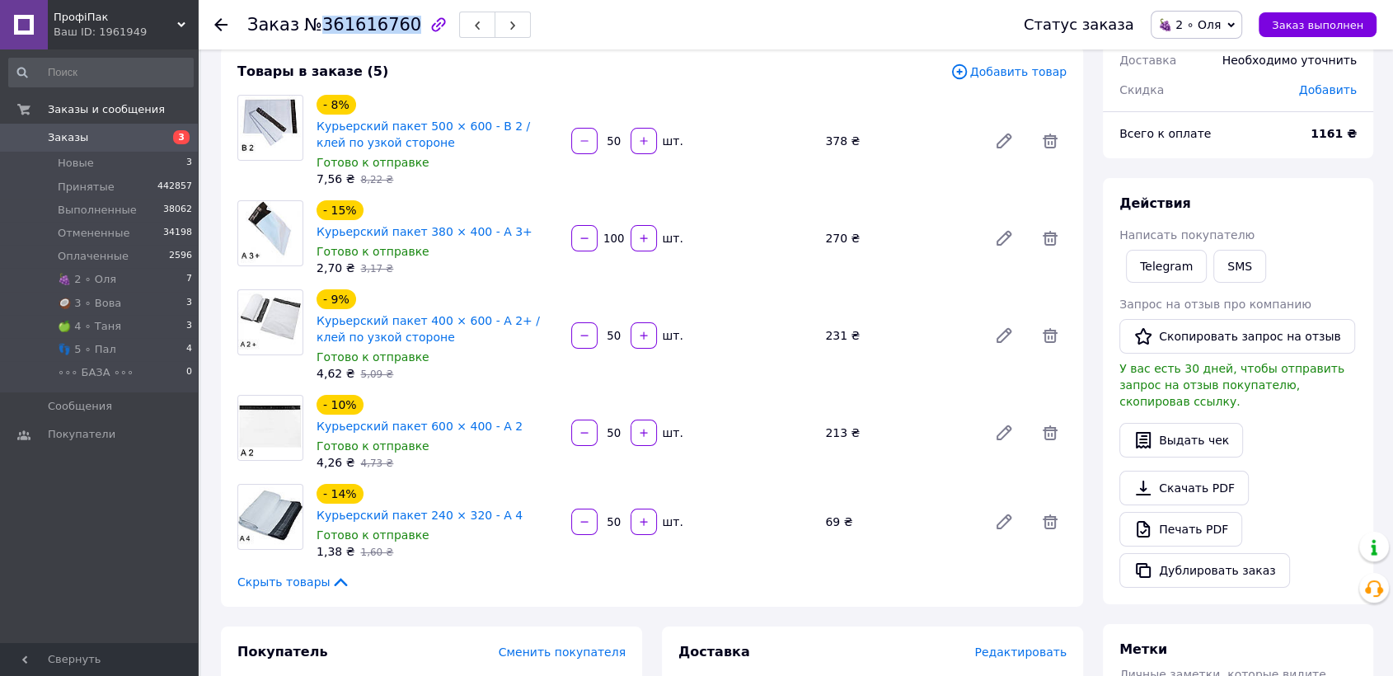
scroll to position [0, 0]
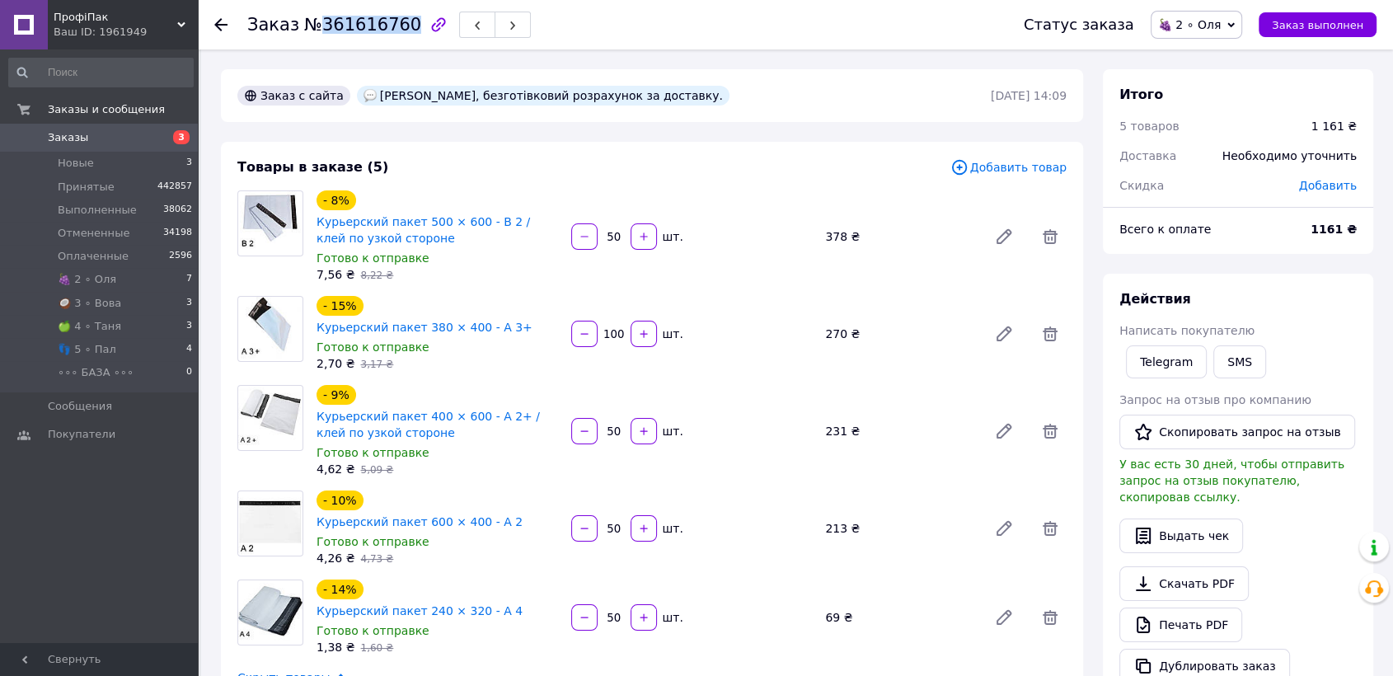
click at [557, 167] on div "Товары в заказе (5)" at bounding box center [593, 167] width 713 height 19
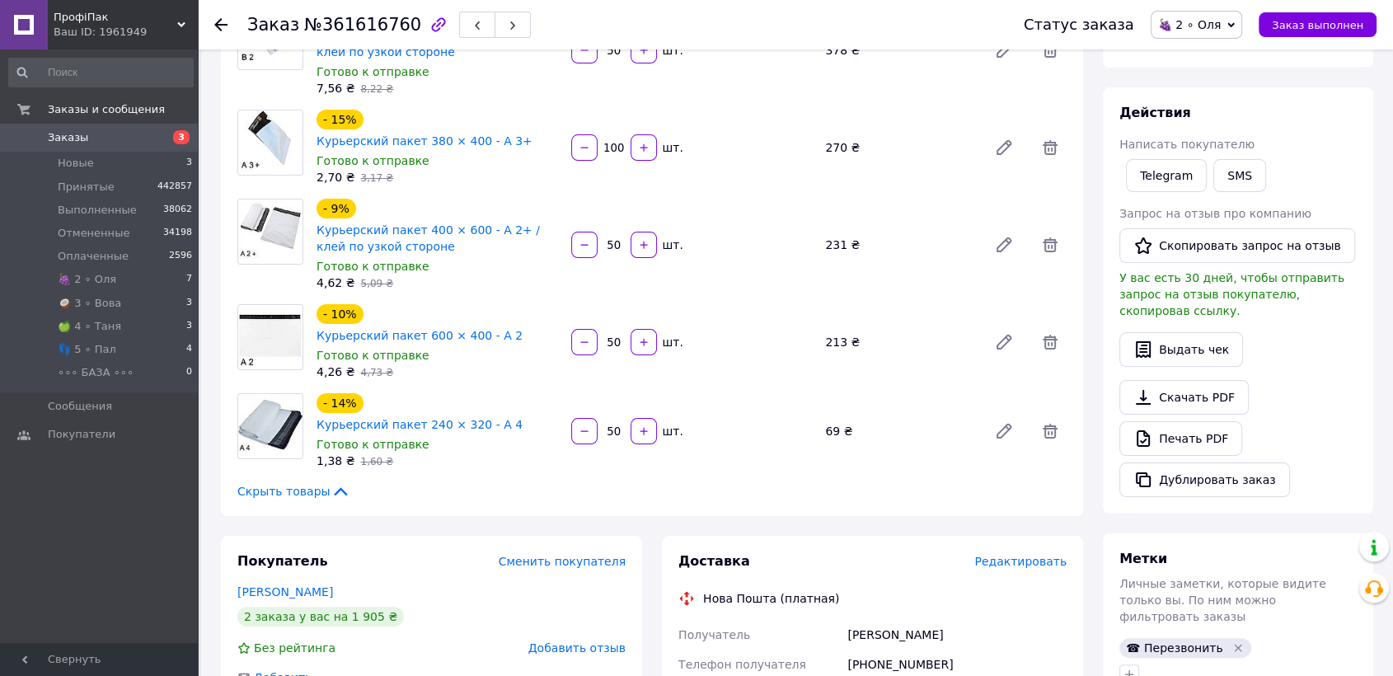
scroll to position [275, 0]
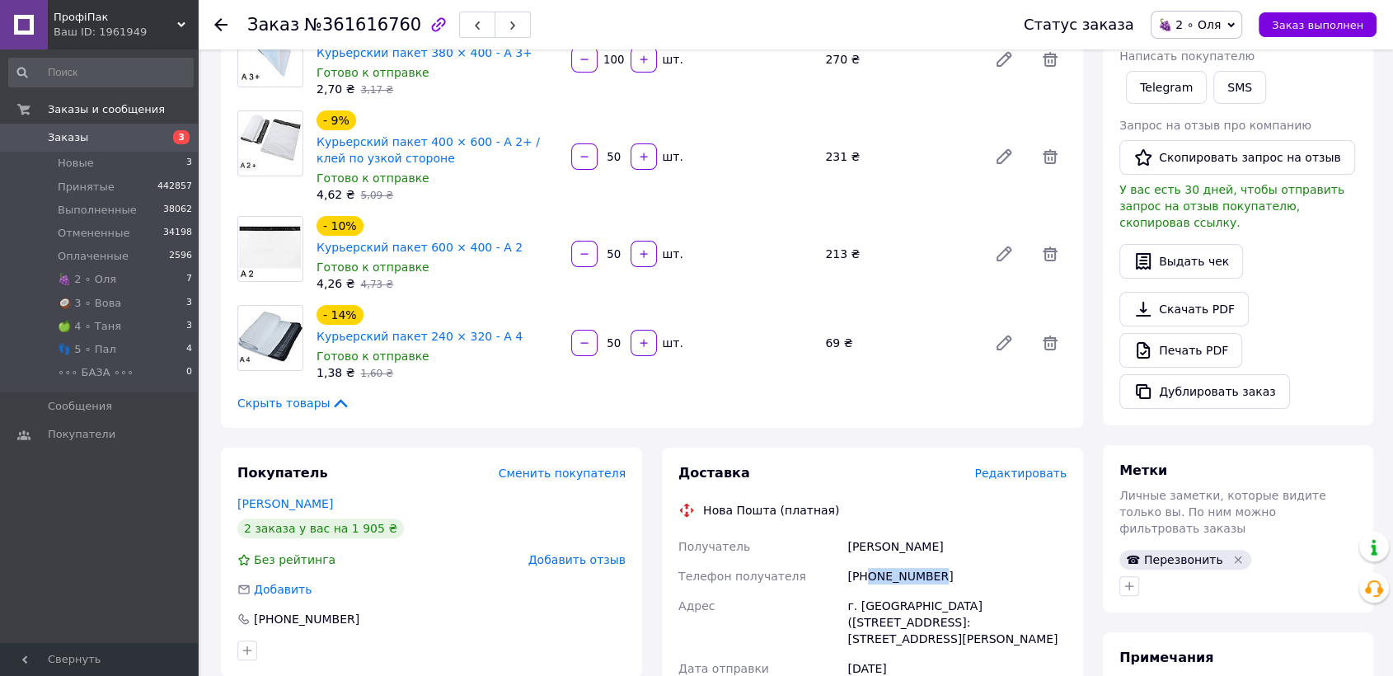
drag, startPoint x: 866, startPoint y: 543, endPoint x: 930, endPoint y: 542, distance: 63.5
click at [930, 561] on div "[PHONE_NUMBER]" at bounding box center [957, 576] width 226 height 30
click at [646, 575] on div "Покупатель Сменить покупателя [PERSON_NAME] 2 заказа у вас на 1 905 ₴ Без рейти…" at bounding box center [431, 684] width 441 height 472
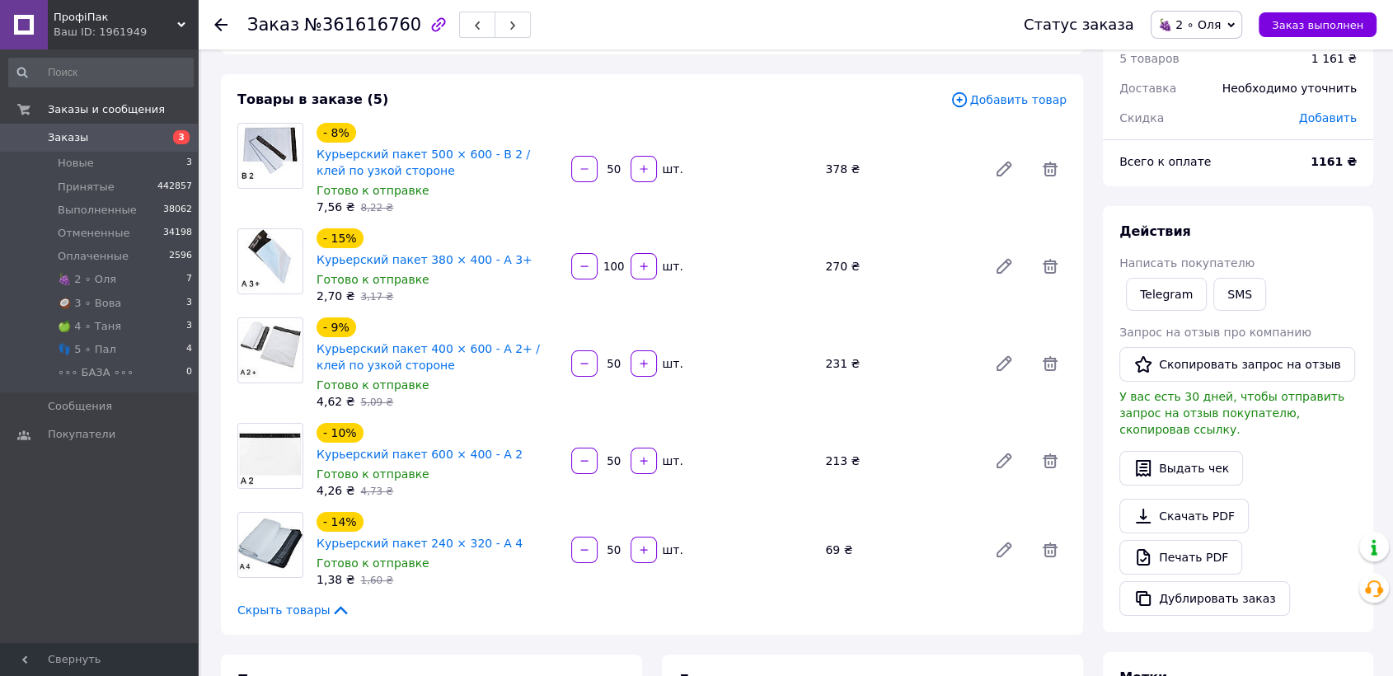
scroll to position [0, 0]
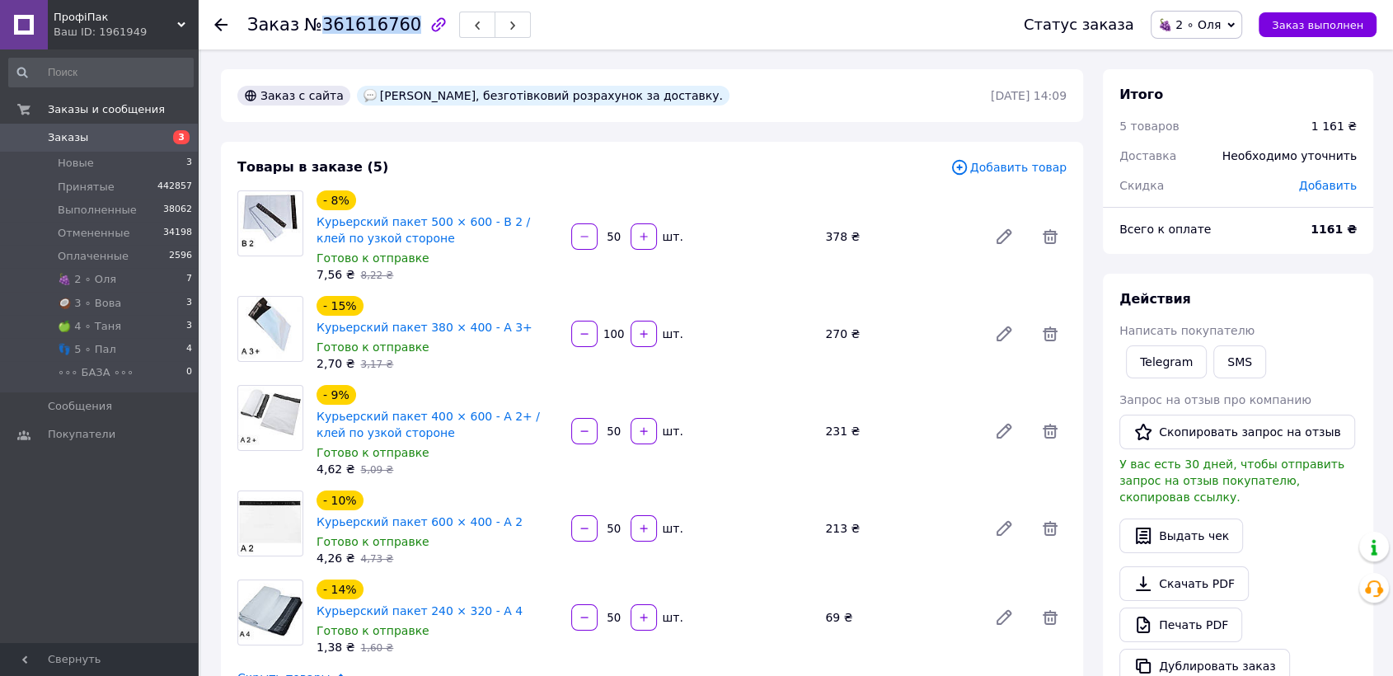
drag, startPoint x: 313, startPoint y: 23, endPoint x: 397, endPoint y: 24, distance: 83.3
click at [397, 24] on span "№361616760" at bounding box center [362, 25] width 117 height 20
copy span "361616760"
drag, startPoint x: 590, startPoint y: 95, endPoint x: 364, endPoint y: 98, distance: 226.7
click at [364, 98] on div "[PERSON_NAME], безготівковий розрахунок за доставку." at bounding box center [543, 96] width 373 height 20
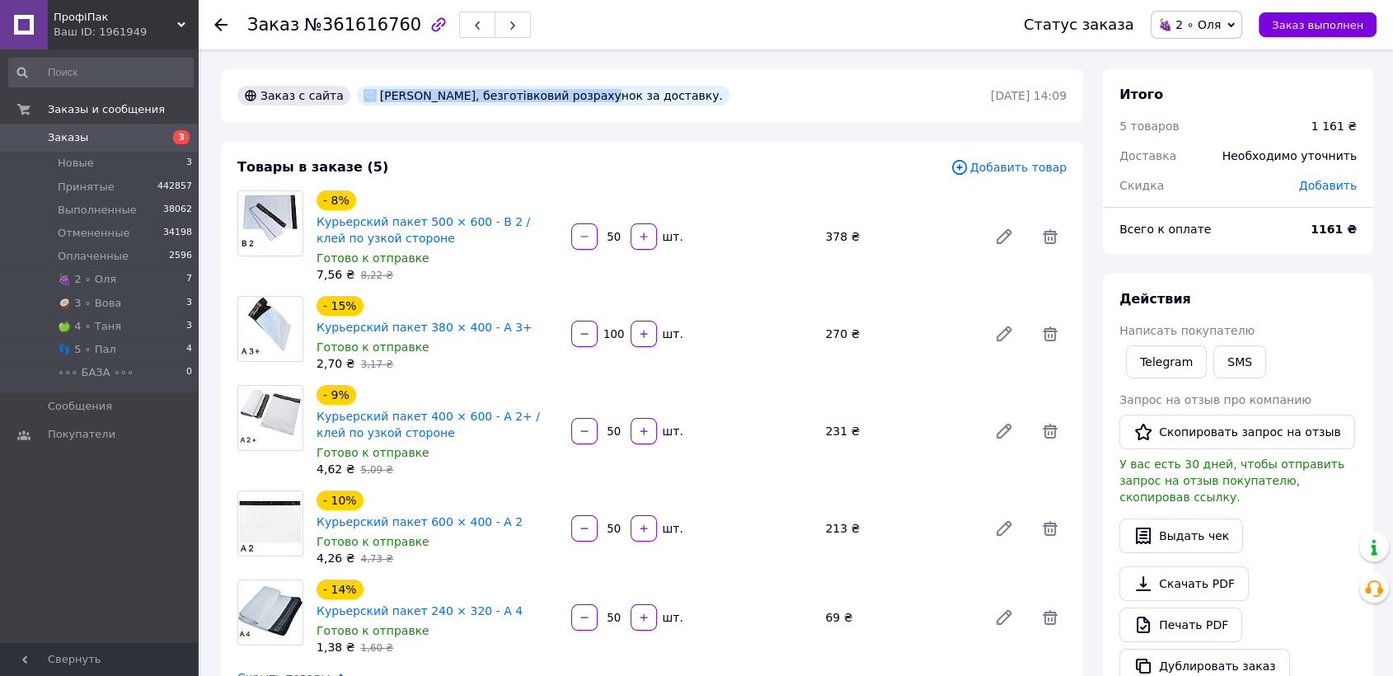
copy div "[PERSON_NAME]"
drag, startPoint x: 595, startPoint y: 92, endPoint x: 744, endPoint y: 107, distance: 150.0
click at [733, 107] on div "[PERSON_NAME], безготівковий розрахунок за доставку." at bounding box center [543, 95] width 379 height 26
copy div "безготівковий розрахунок за доставку."
click at [1209, 33] on span "🍇 2 ∘ Оля" at bounding box center [1197, 25] width 92 height 28
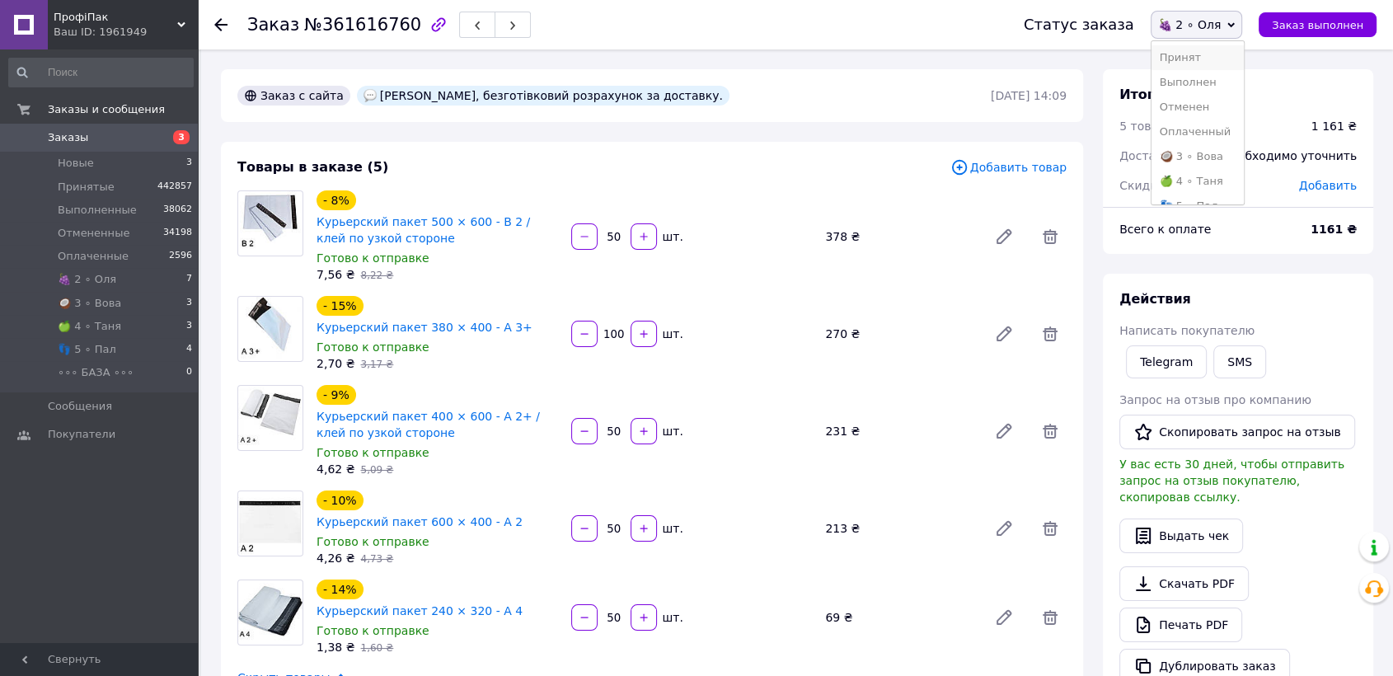
click at [1205, 53] on li "Принят" at bounding box center [1198, 57] width 92 height 25
click at [220, 22] on icon at bounding box center [220, 24] width 13 height 13
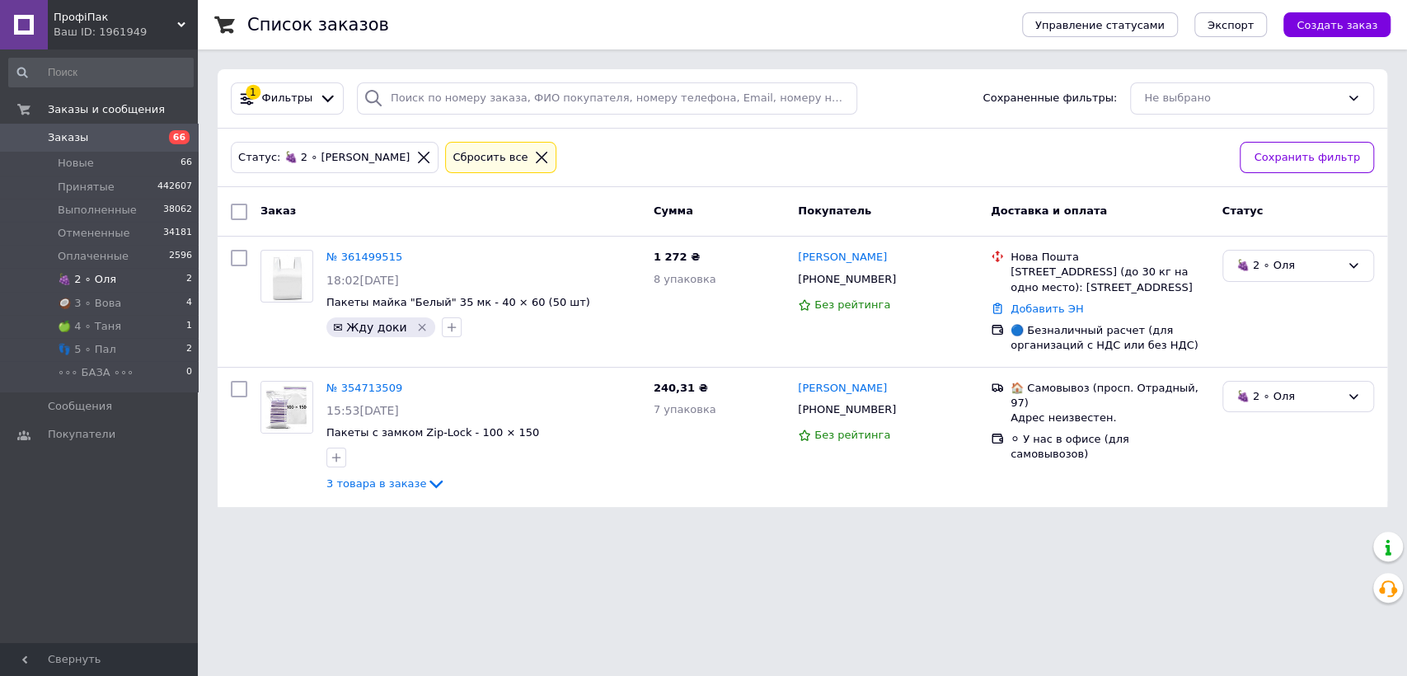
click at [141, 277] on li "🍇 2 ∘ [PERSON_NAME] 2" at bounding box center [101, 279] width 202 height 23
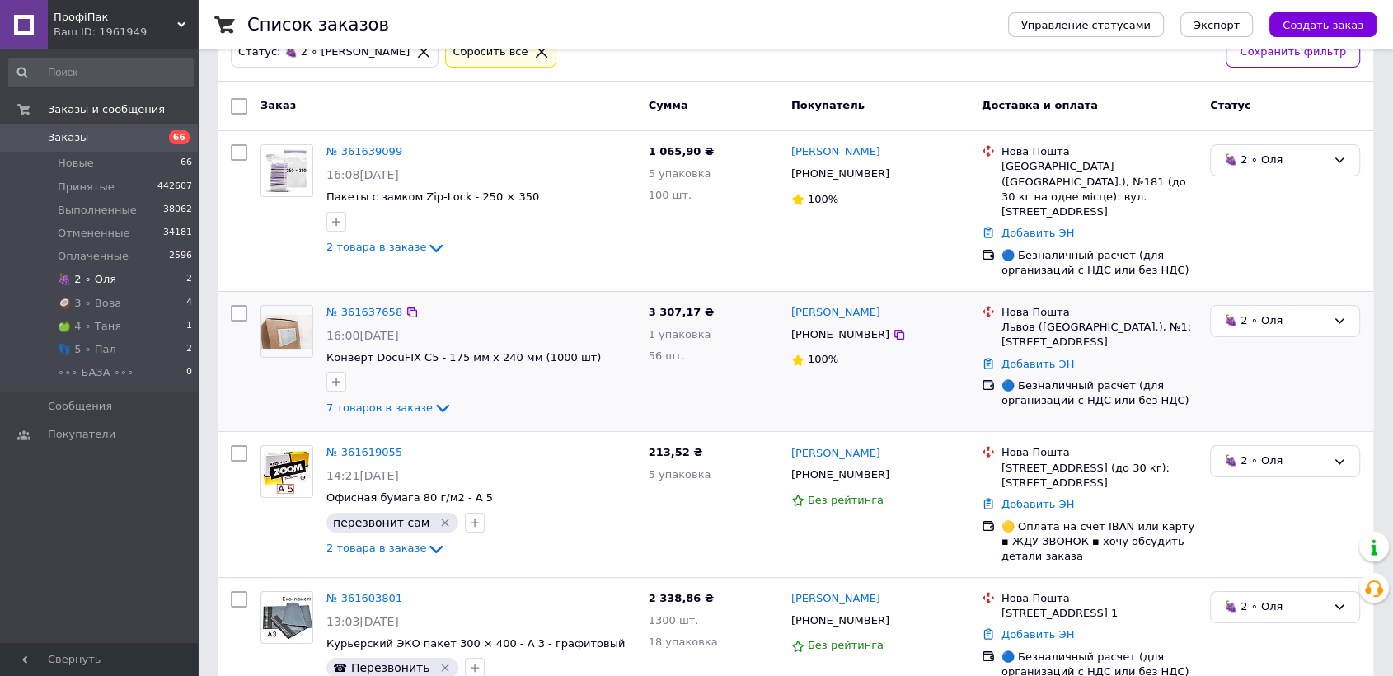
scroll to position [183, 0]
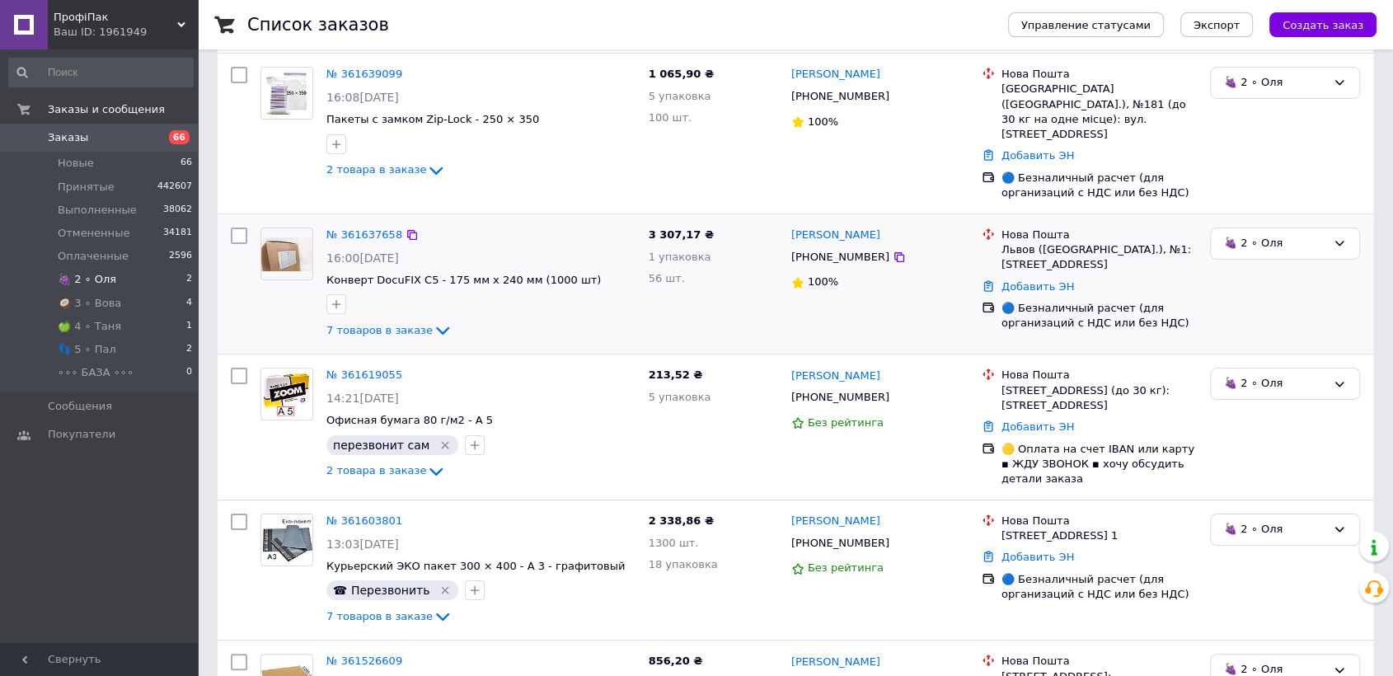
click at [292, 237] on img at bounding box center [286, 254] width 51 height 34
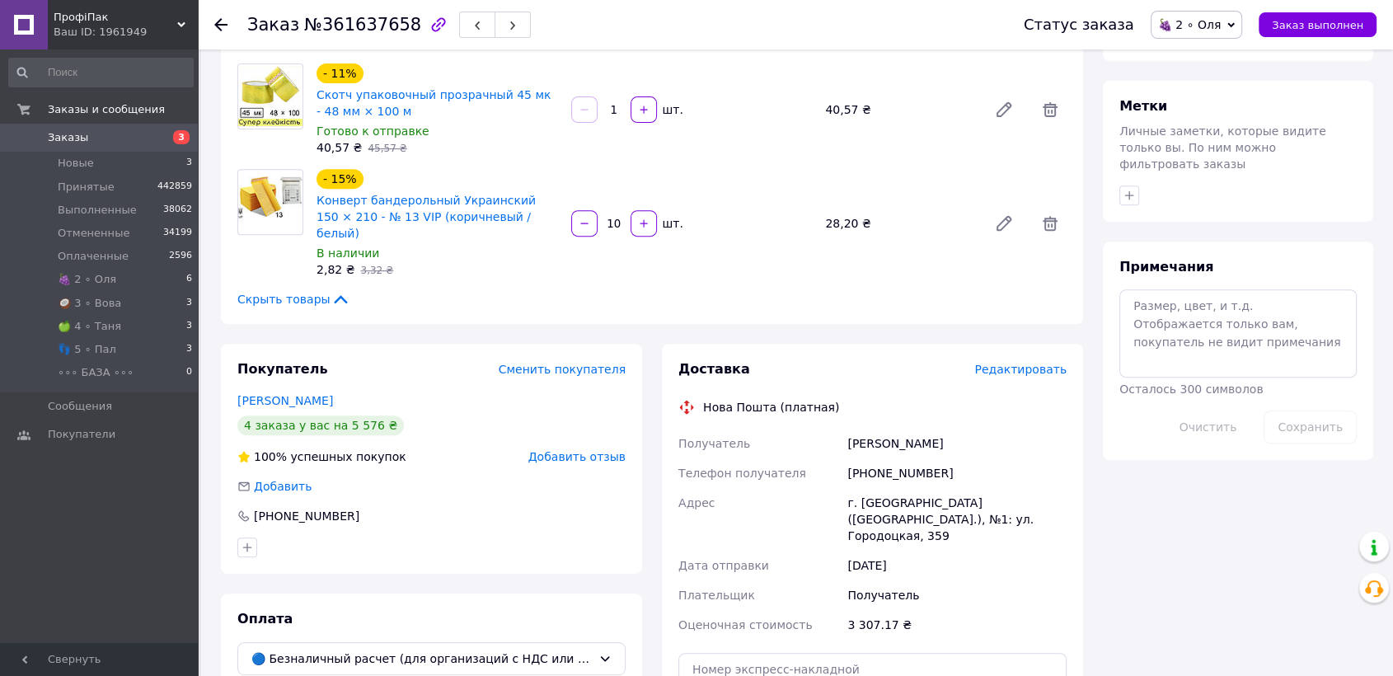
scroll to position [641, 0]
click at [301, 392] on link "Вишневський Юрій" at bounding box center [285, 398] width 96 height 13
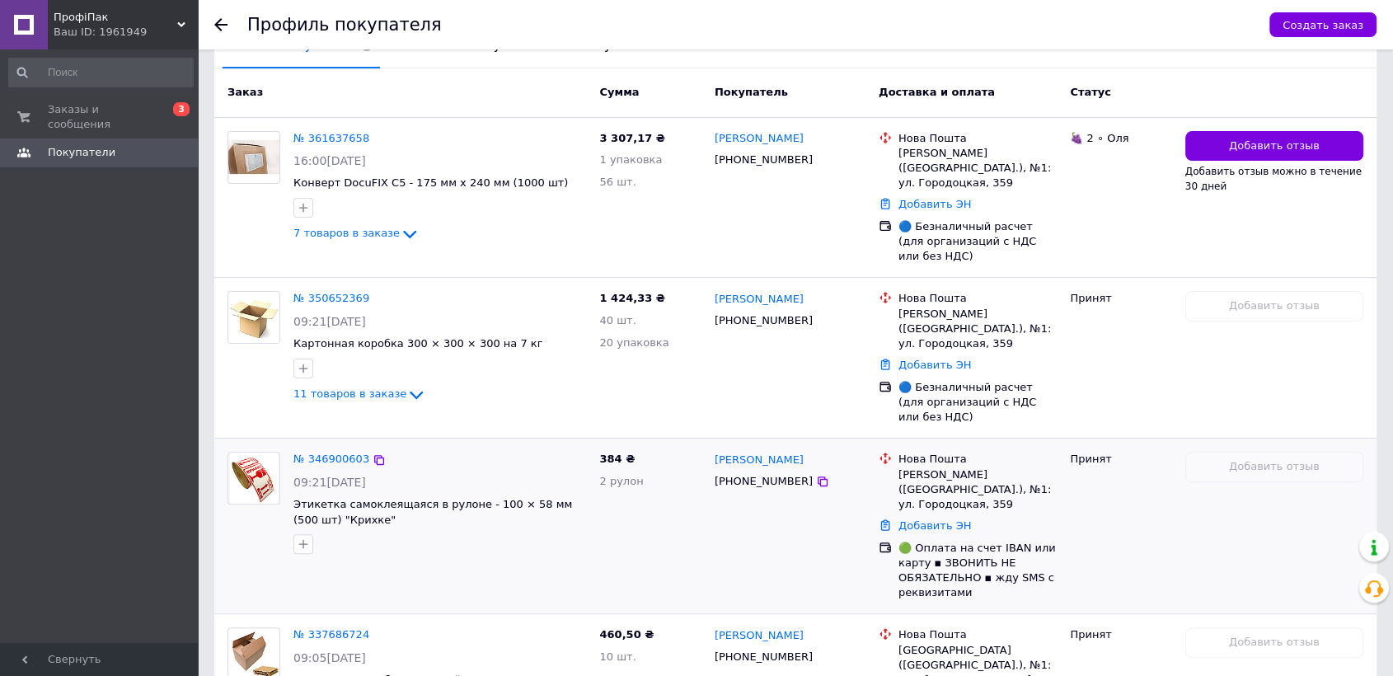
scroll to position [310, 0]
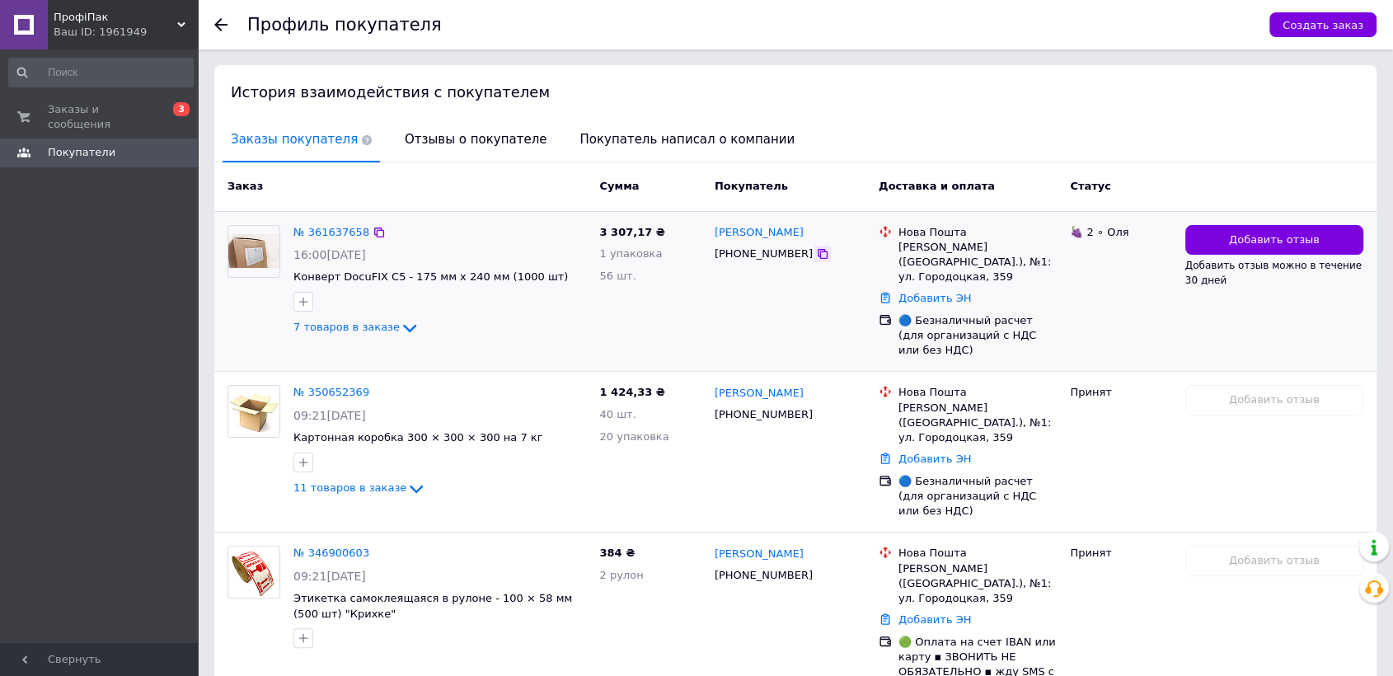
click at [816, 247] on icon at bounding box center [822, 253] width 13 height 13
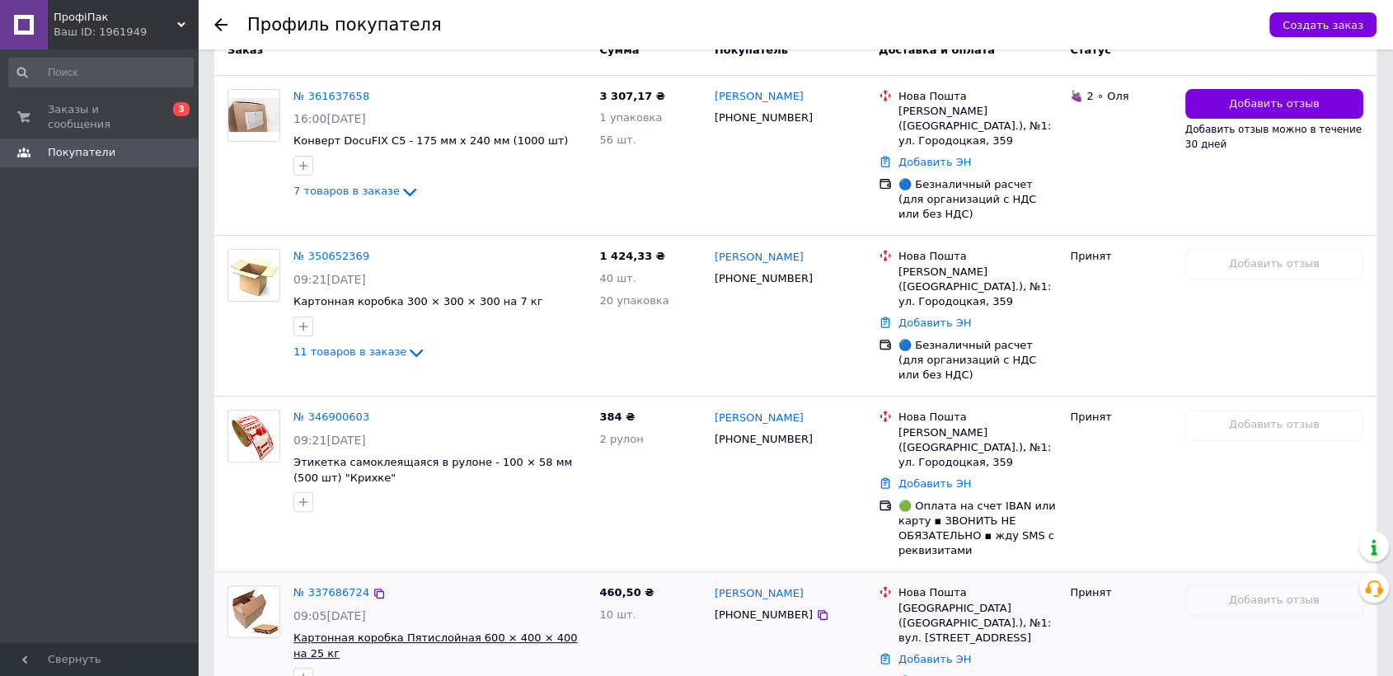
scroll to position [493, 0]
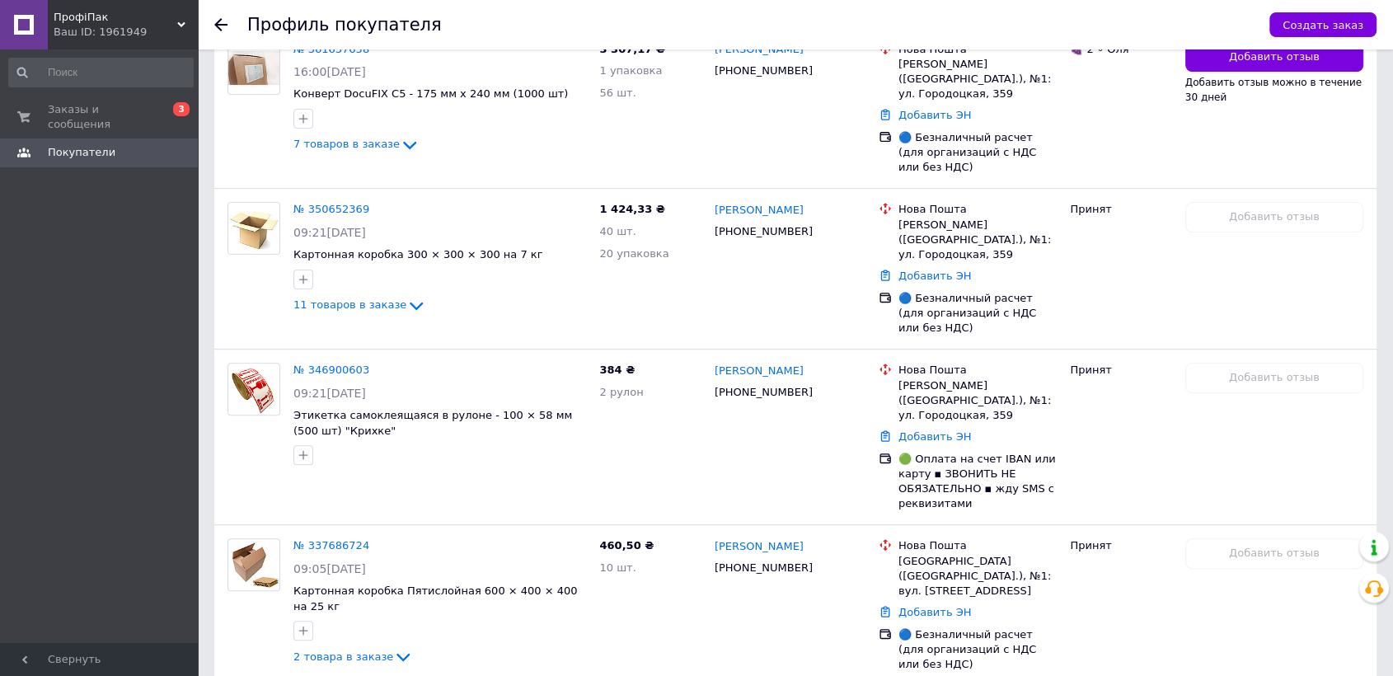
click at [221, 28] on icon at bounding box center [220, 24] width 13 height 13
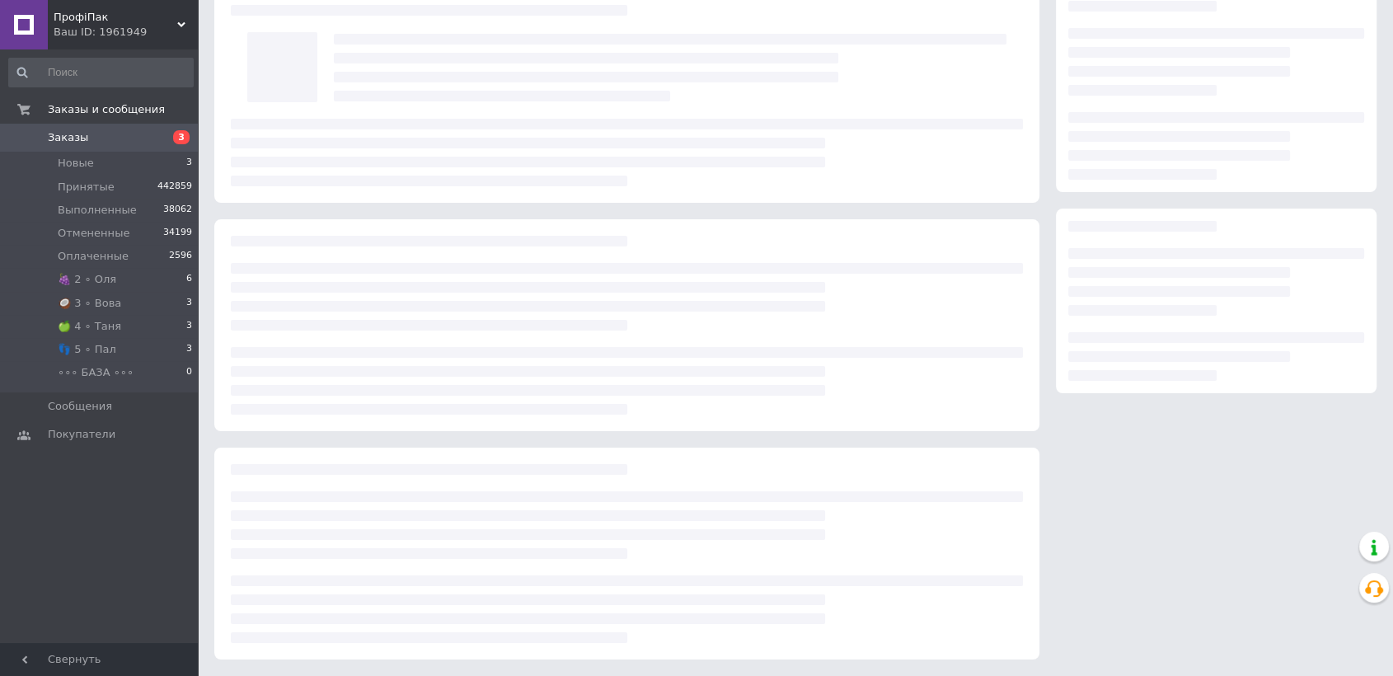
scroll to position [77, 0]
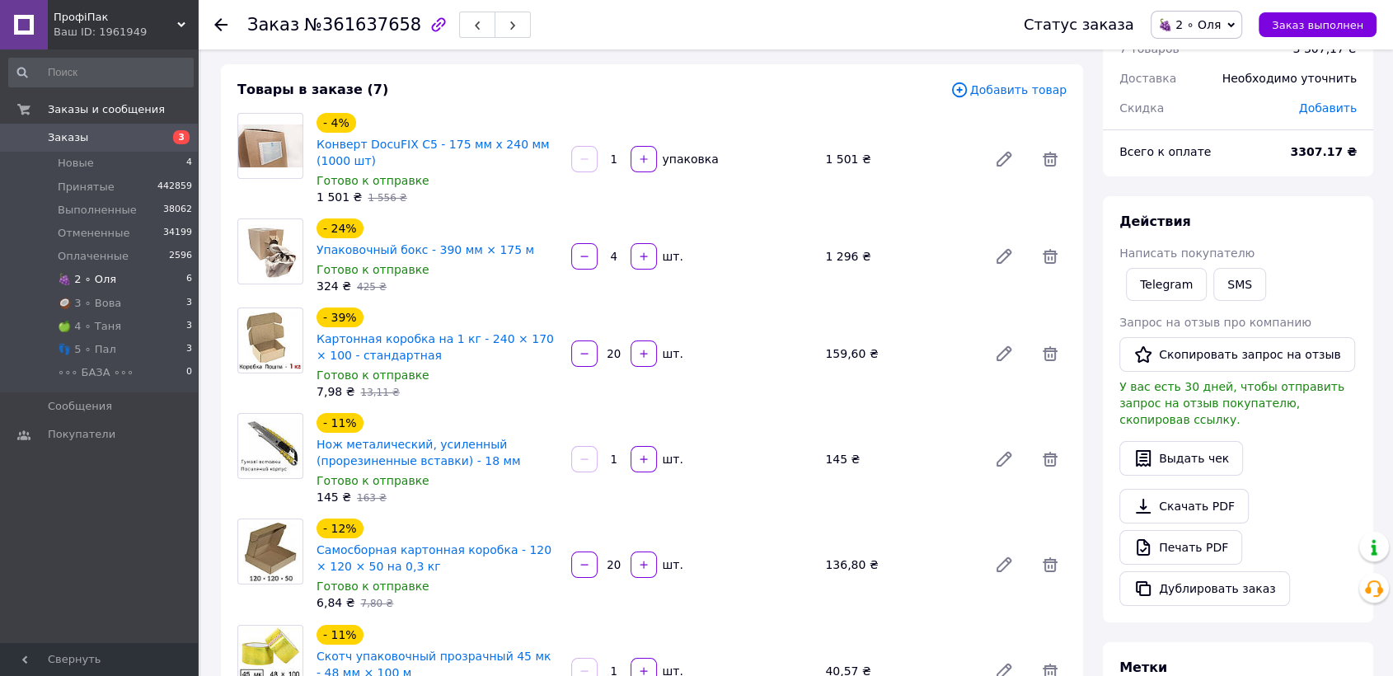
click at [102, 280] on span "🍇 2 ∘ Оля" at bounding box center [87, 279] width 59 height 15
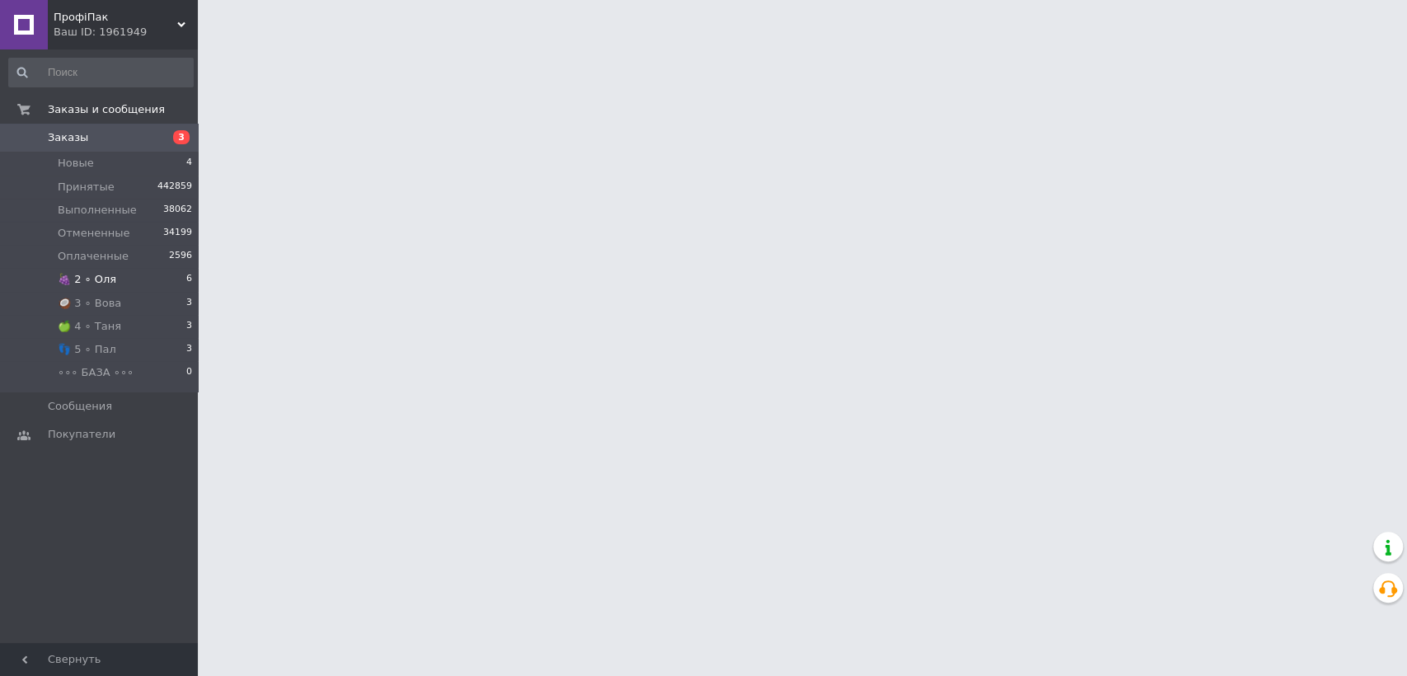
click at [102, 280] on span "🍇 2 ∘ Оля" at bounding box center [87, 279] width 59 height 15
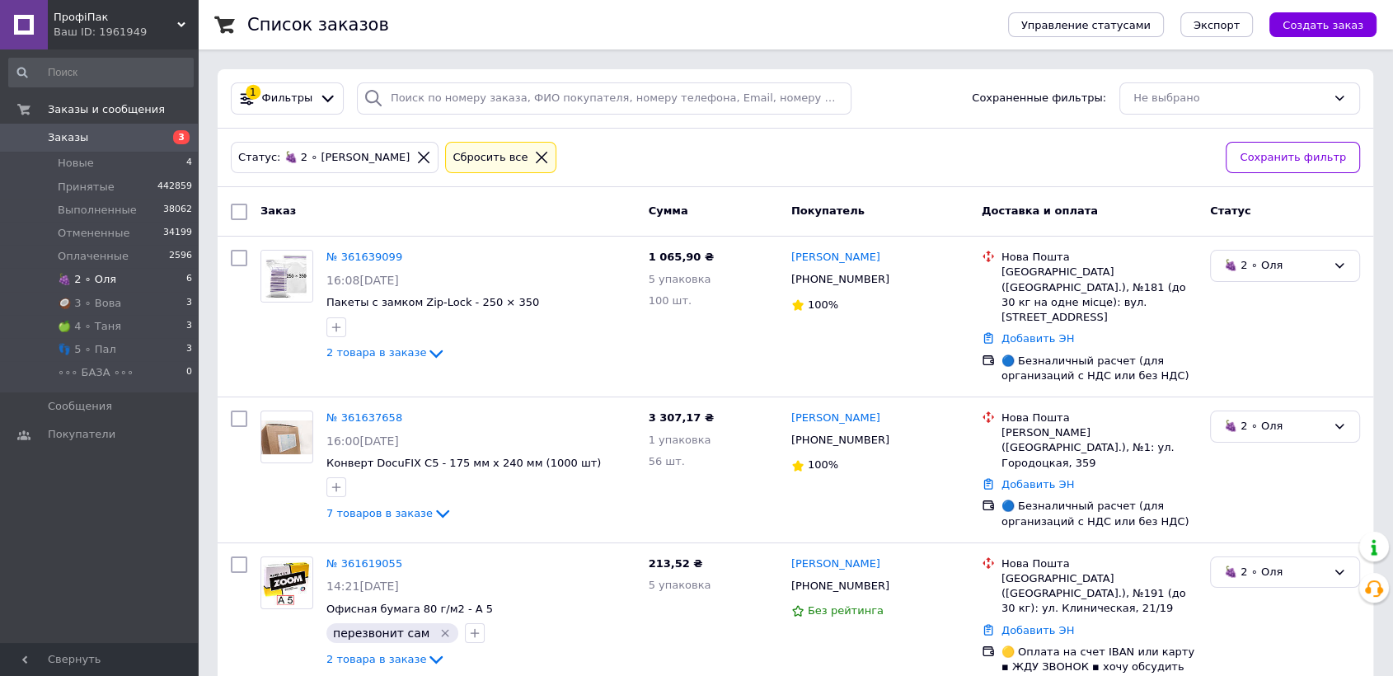
click at [98, 275] on span "🍇 2 ∘ Оля" at bounding box center [87, 279] width 59 height 15
click at [294, 420] on img at bounding box center [286, 437] width 51 height 34
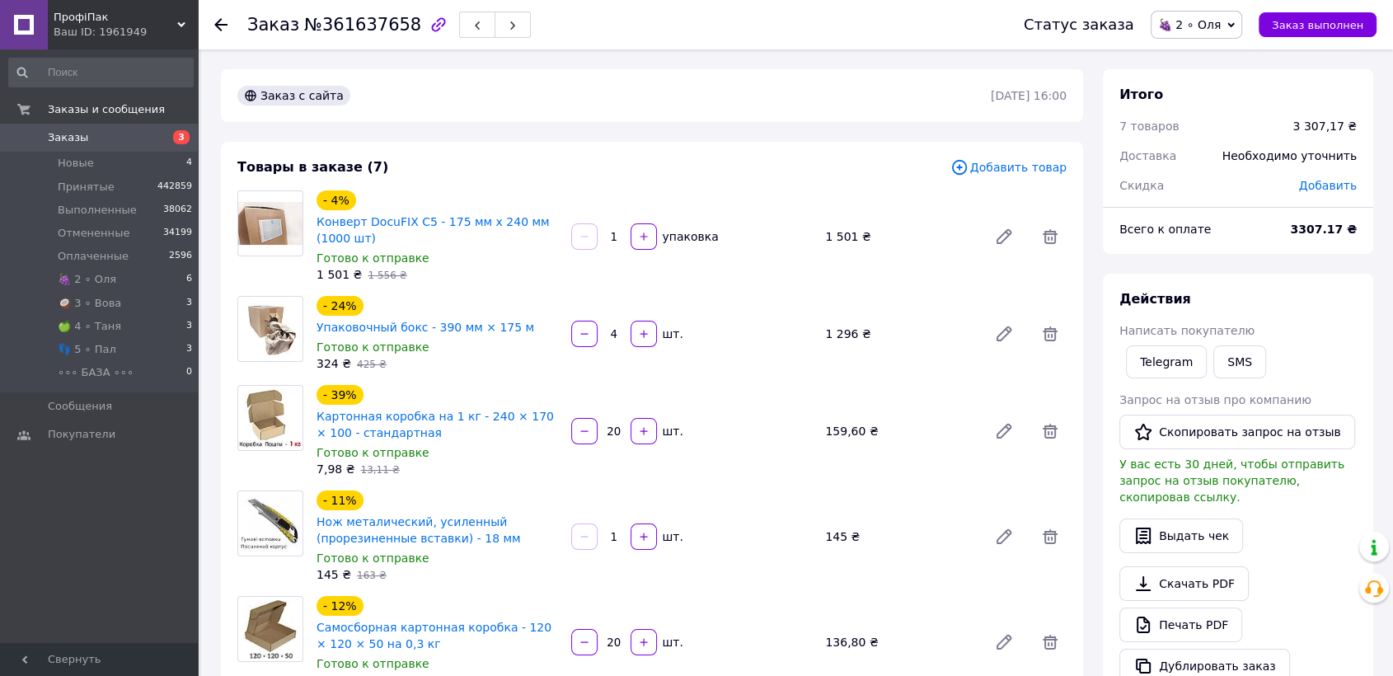
click at [407, 177] on div "Товары в заказе (7) Добавить товар - 4% Конверт DocuFIX C5 - 175 мм х 240 мм (1…" at bounding box center [652, 552] width 862 height 821
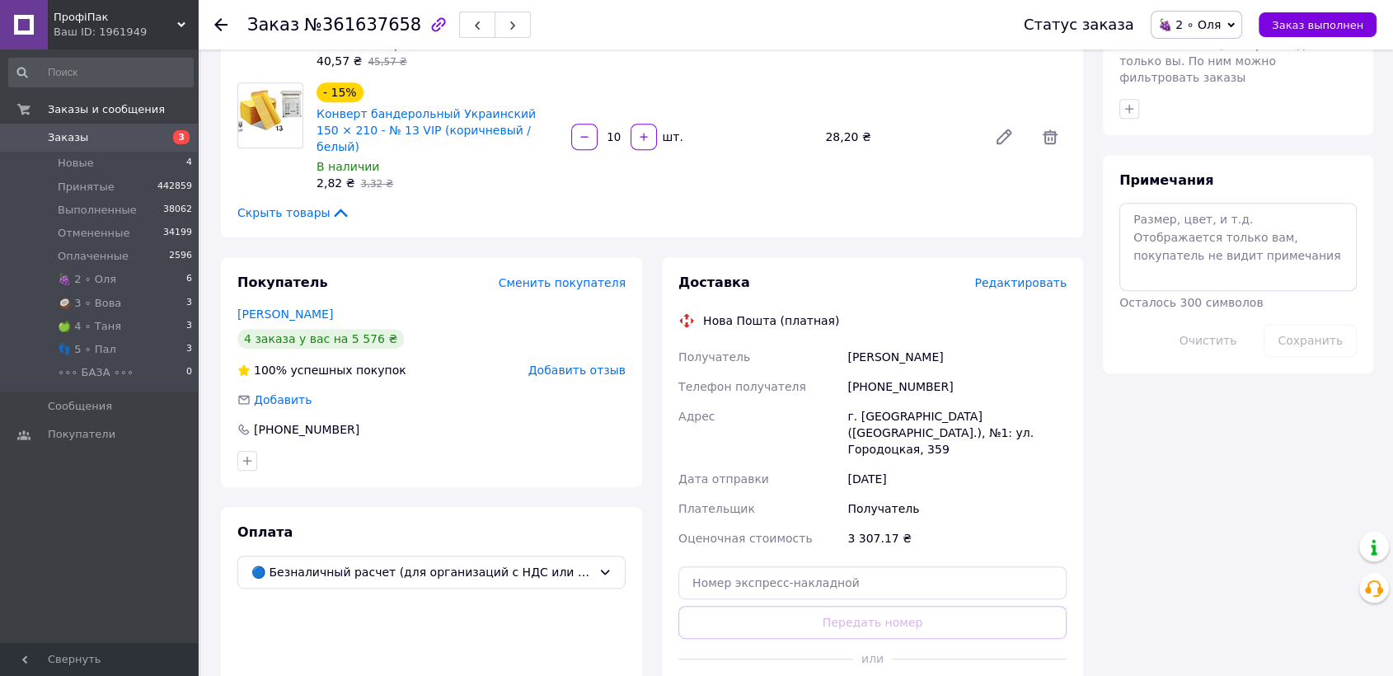
scroll to position [732, 0]
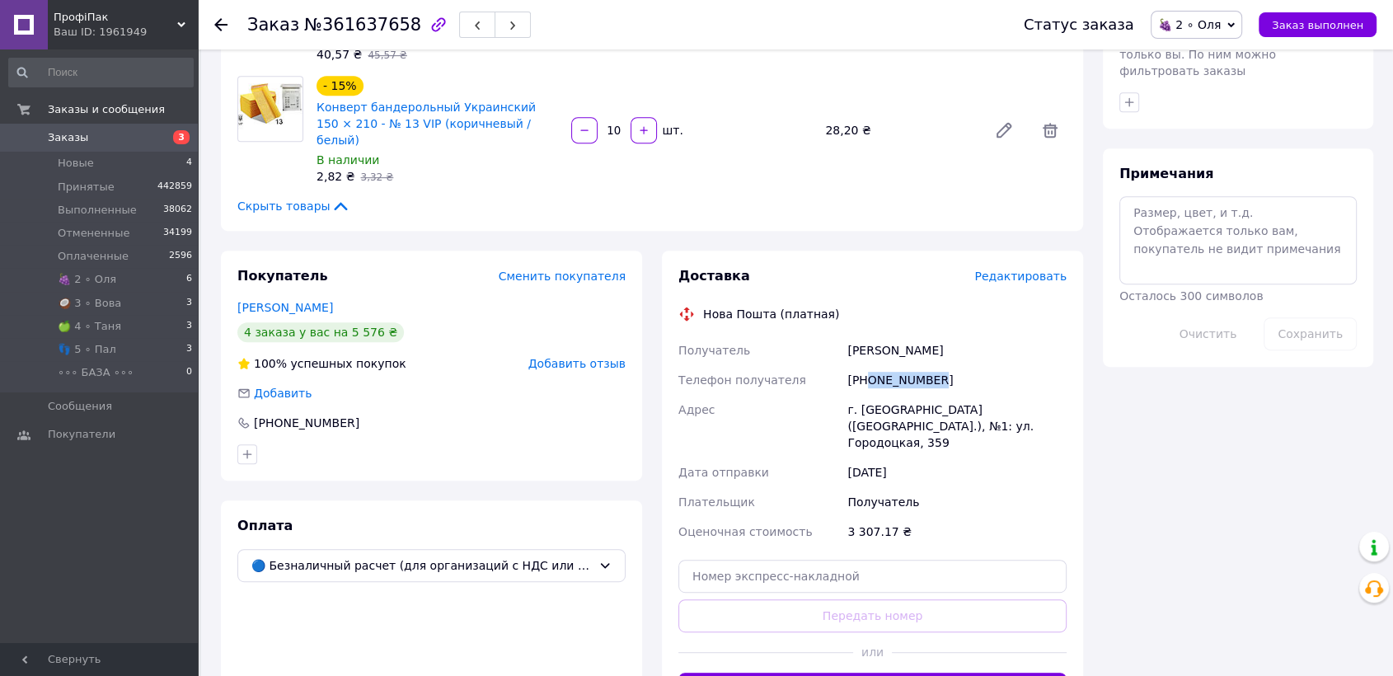
drag, startPoint x: 869, startPoint y: 350, endPoint x: 937, endPoint y: 350, distance: 68.4
click at [959, 365] on div "[PHONE_NUMBER]" at bounding box center [957, 380] width 226 height 30
drag, startPoint x: 313, startPoint y: 24, endPoint x: 396, endPoint y: 24, distance: 82.4
click at [396, 24] on span "№361637658" at bounding box center [362, 25] width 117 height 20
copy span "361637658"
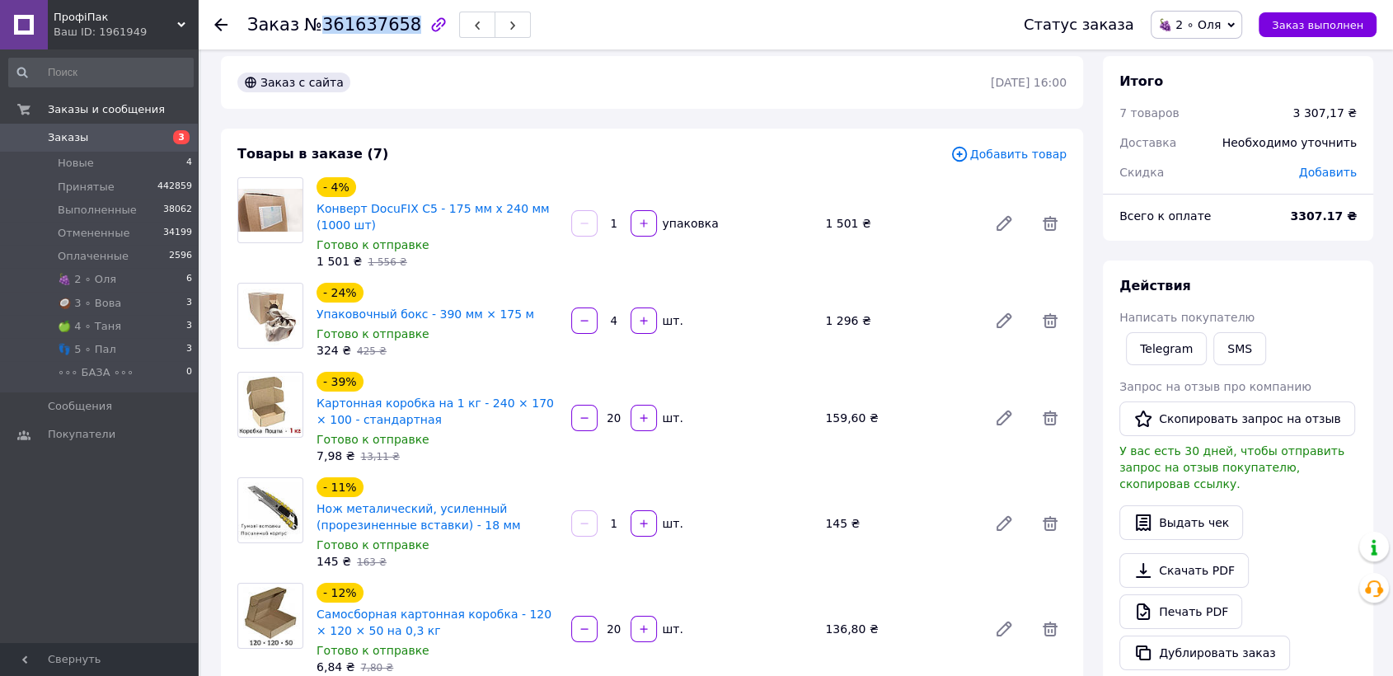
scroll to position [0, 0]
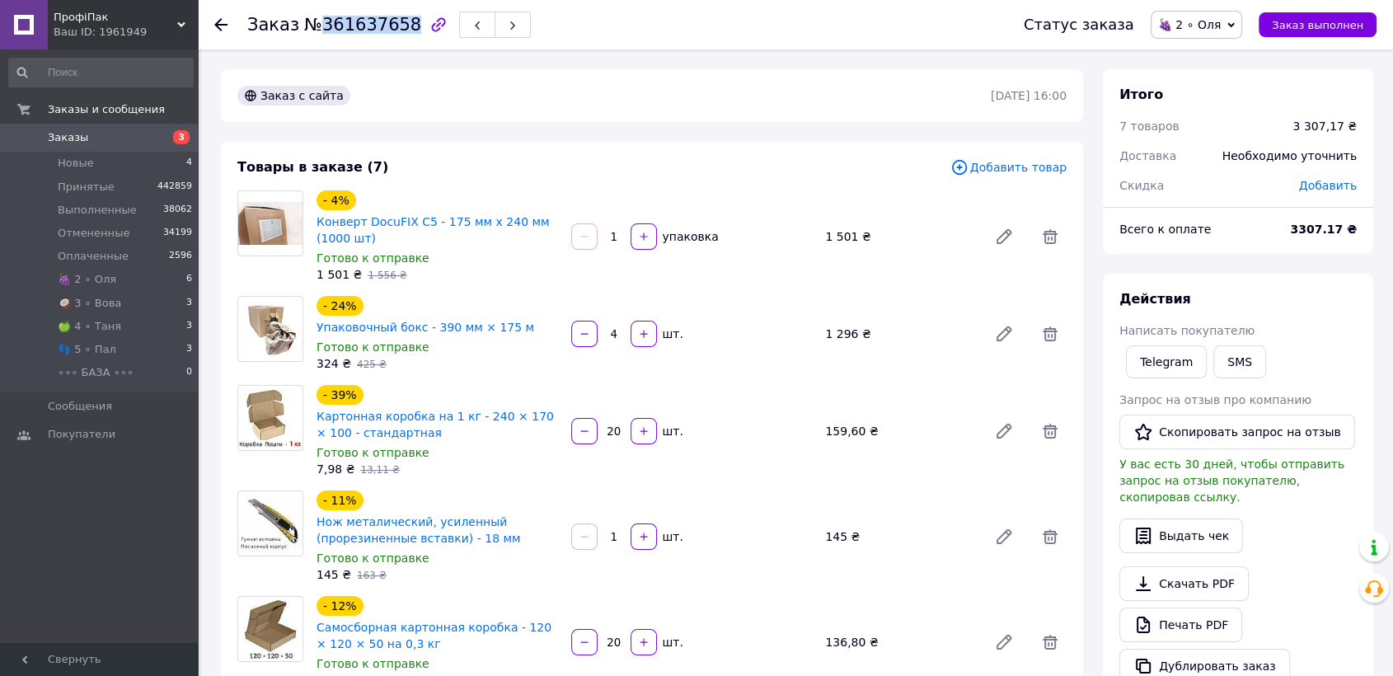
drag, startPoint x: 377, startPoint y: 28, endPoint x: 285, endPoint y: 25, distance: 91.6
click at [377, 27] on span "№361637658" at bounding box center [362, 25] width 117 height 20
click at [251, 29] on span "Заказ" at bounding box center [273, 25] width 52 height 20
drag, startPoint x: 250, startPoint y: 26, endPoint x: 396, endPoint y: 26, distance: 145.9
click at [396, 26] on h1 "Заказ №361637658" at bounding box center [334, 25] width 174 height 20
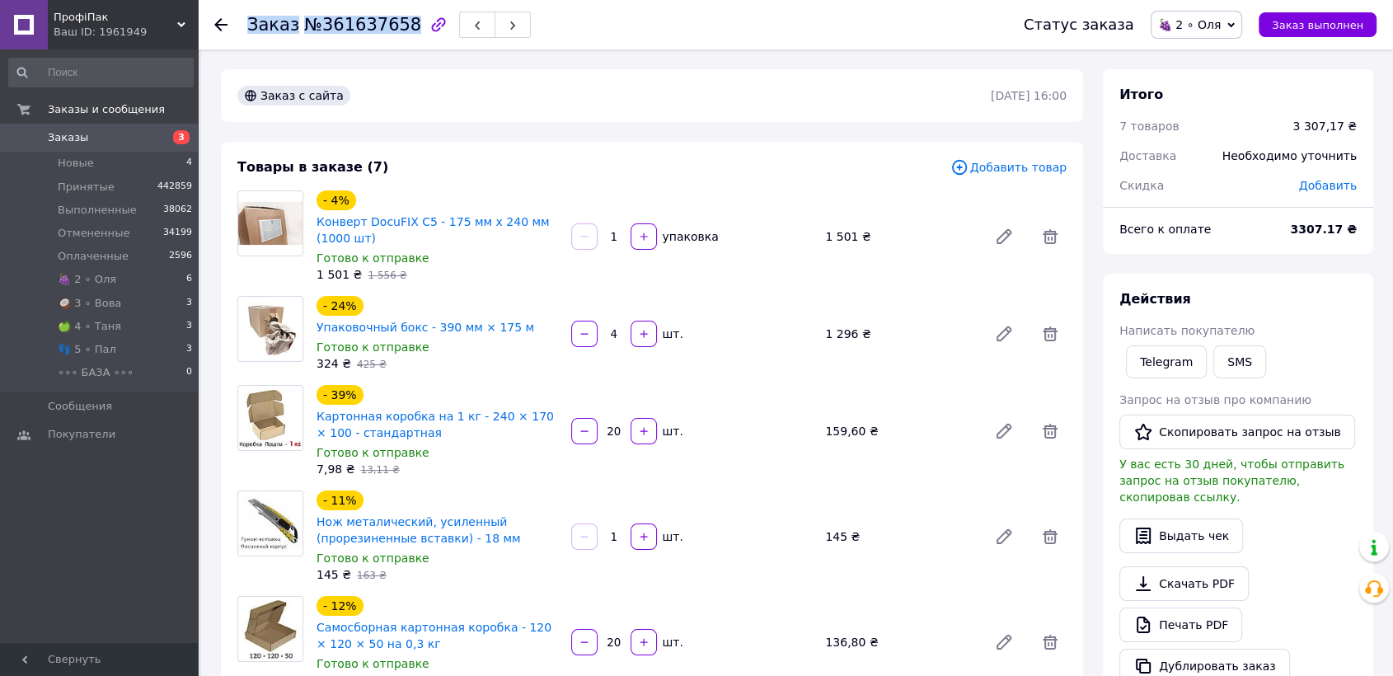
copy h1 "Заказ №361637658"
click at [127, 271] on li "🍇 2 ∘ [PERSON_NAME] 6" at bounding box center [101, 279] width 202 height 23
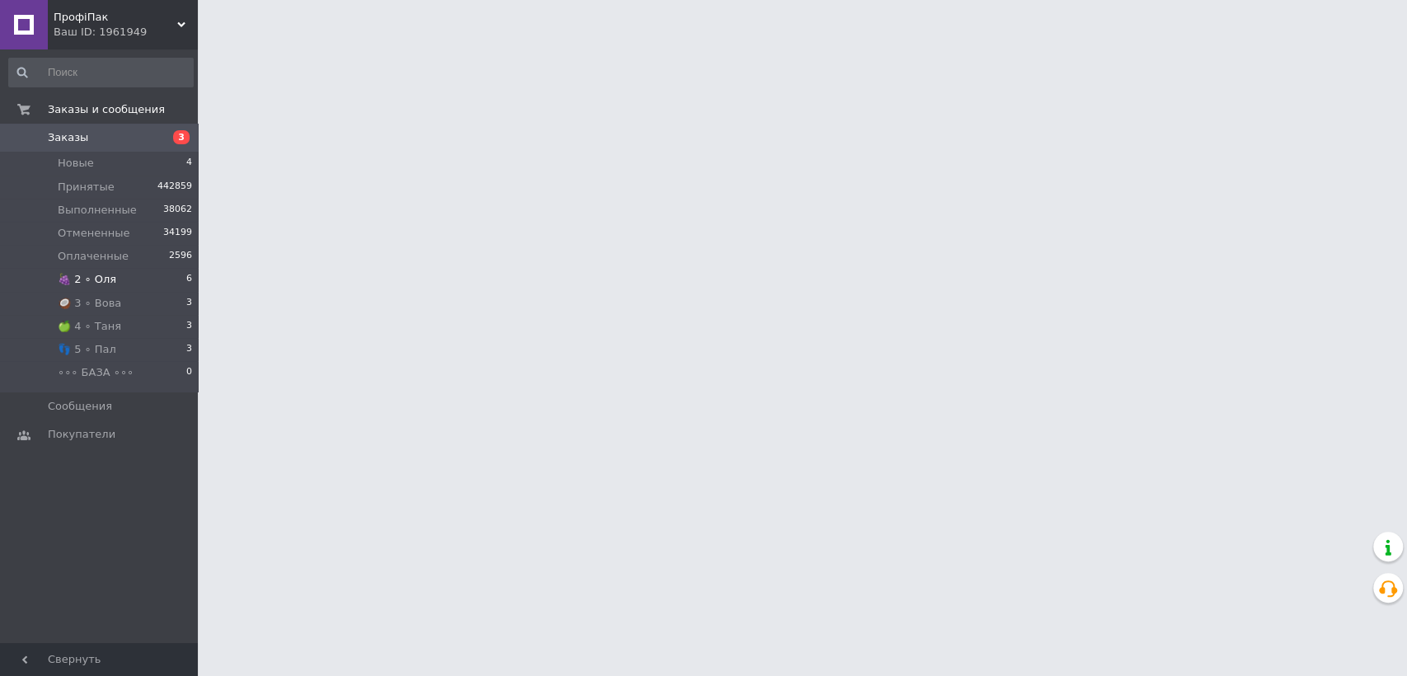
click at [121, 279] on li "🍇 2 ∘ [PERSON_NAME] 6" at bounding box center [101, 279] width 202 height 23
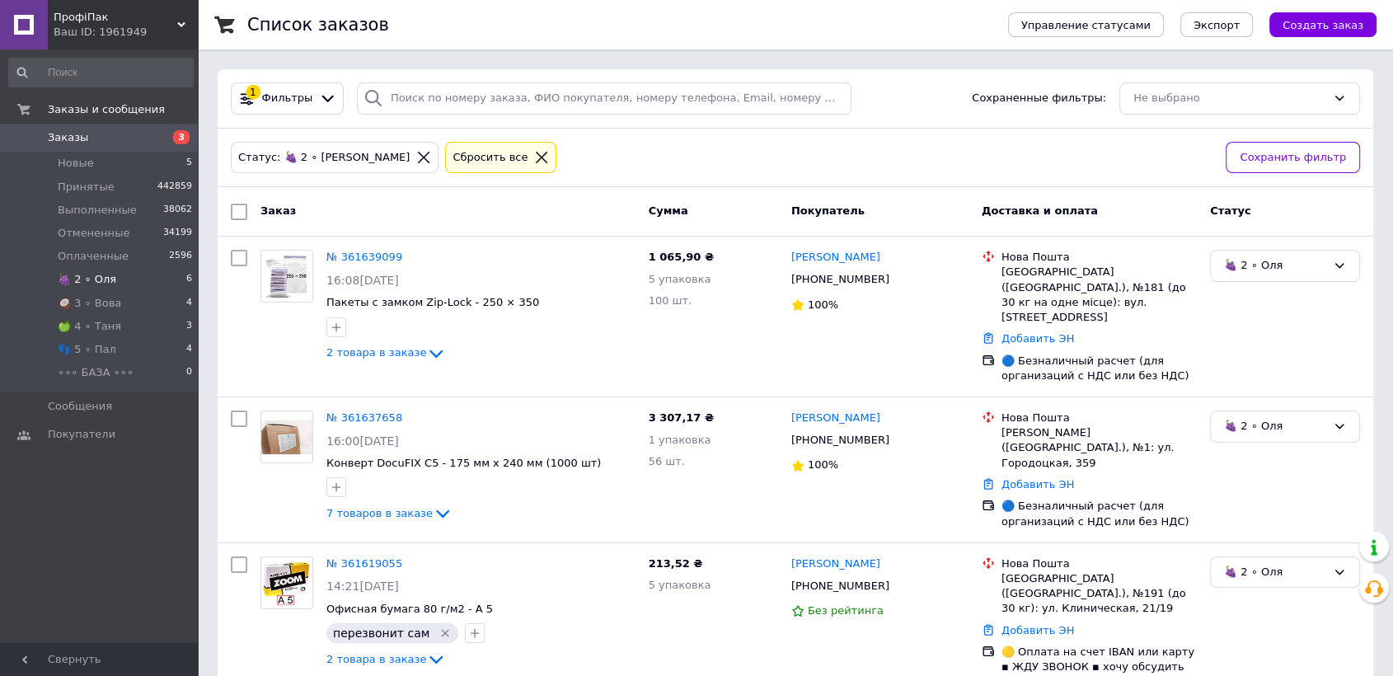
click at [118, 279] on li "🍇 2 ∘ Оля 6" at bounding box center [101, 279] width 202 height 23
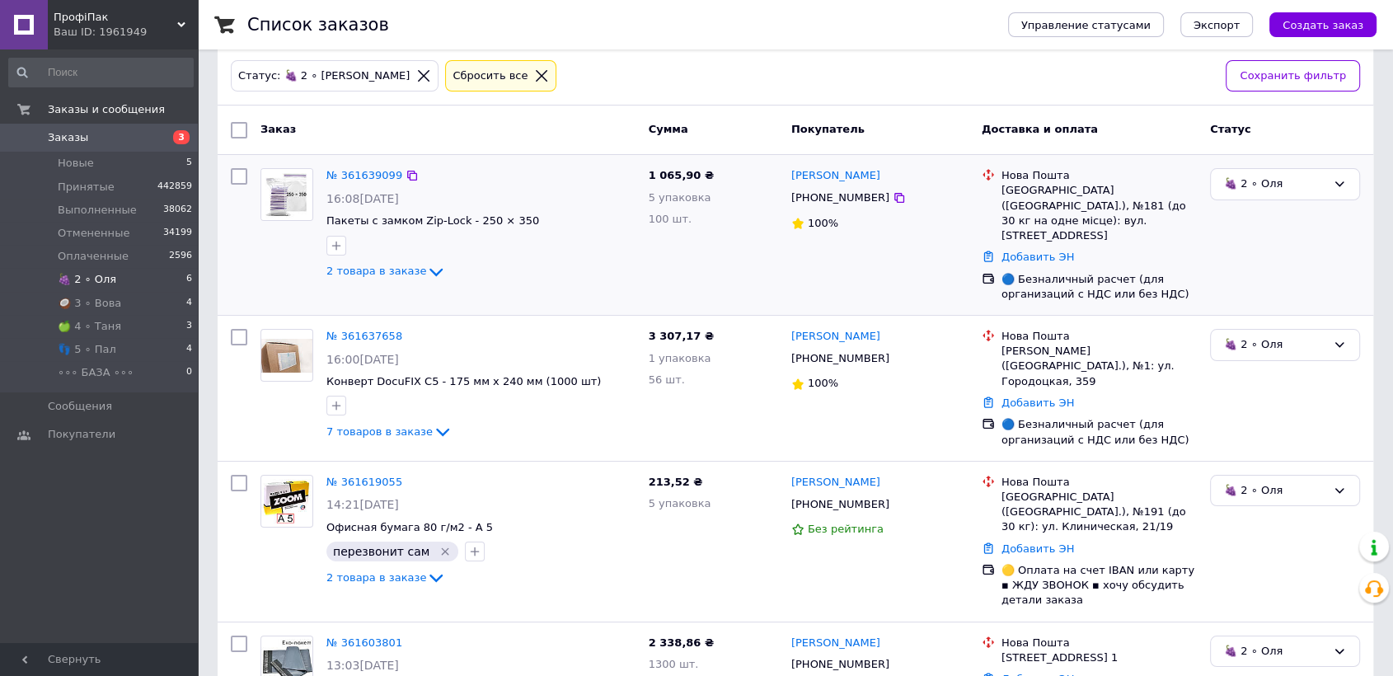
scroll to position [92, 0]
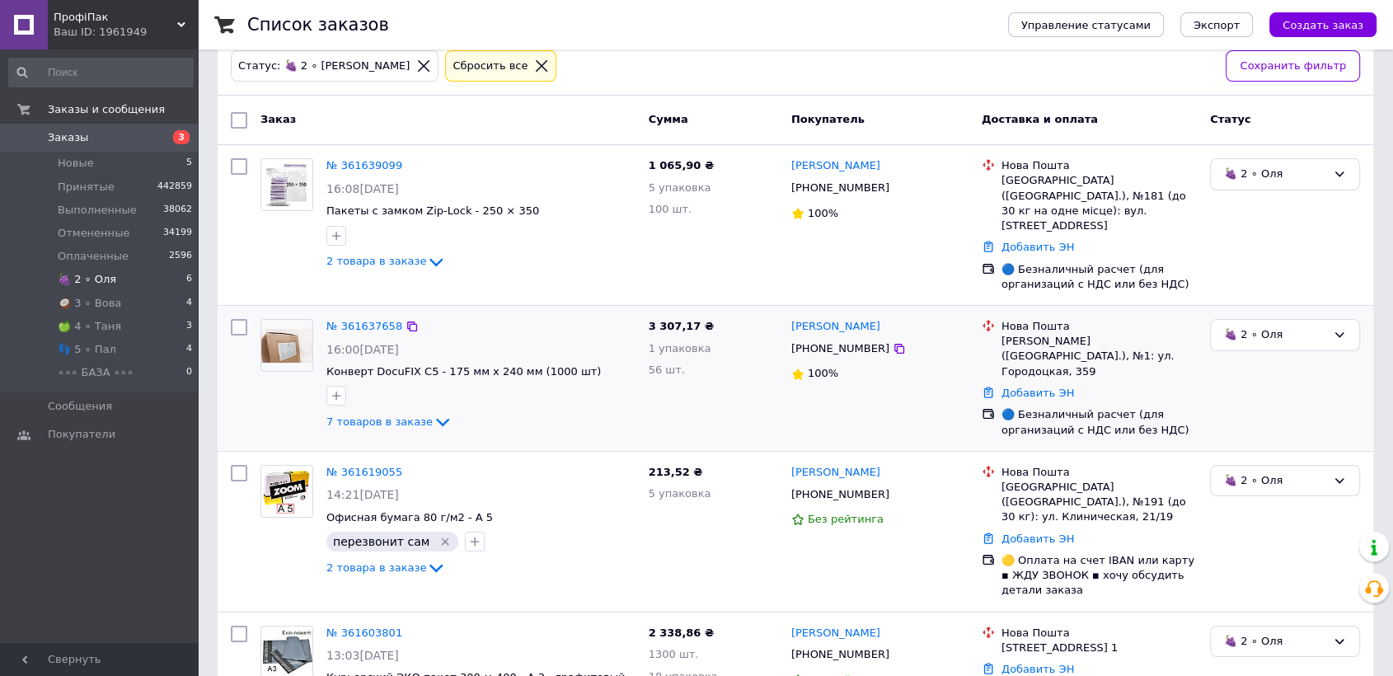
click at [297, 330] on img at bounding box center [286, 346] width 51 height 34
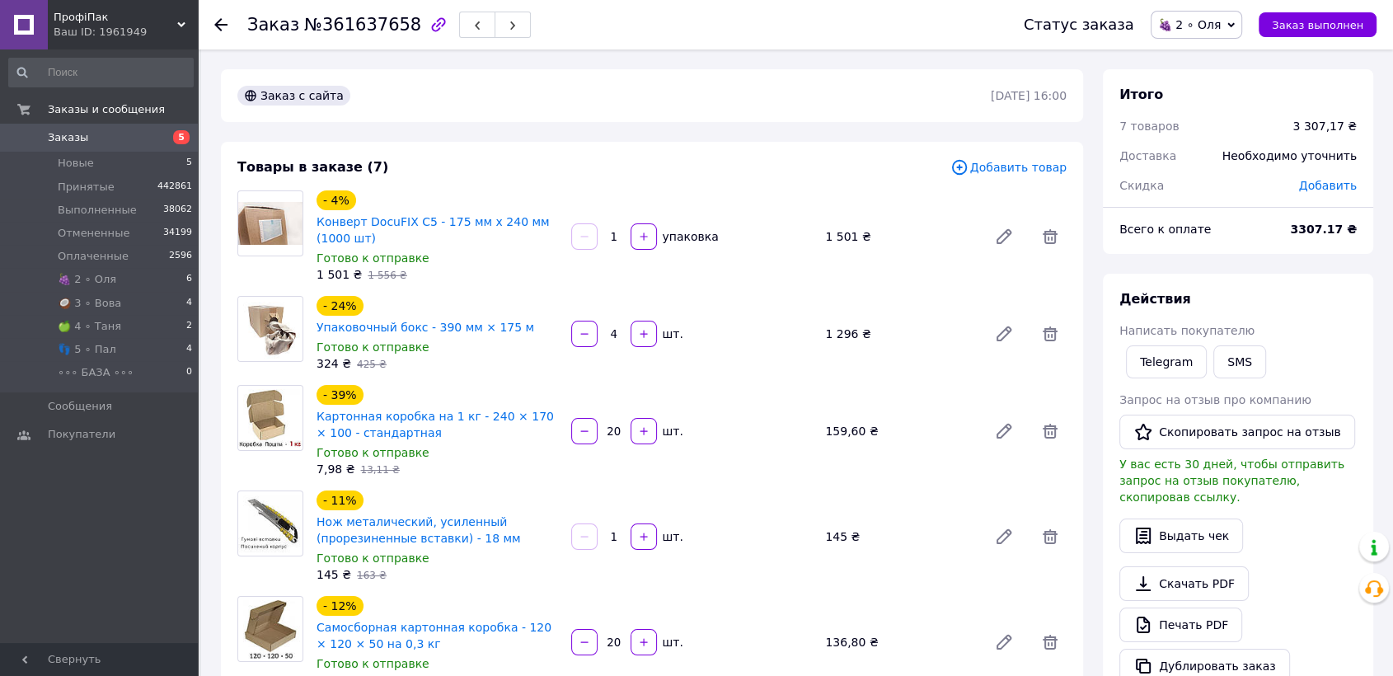
click at [218, 23] on use at bounding box center [220, 24] width 13 height 13
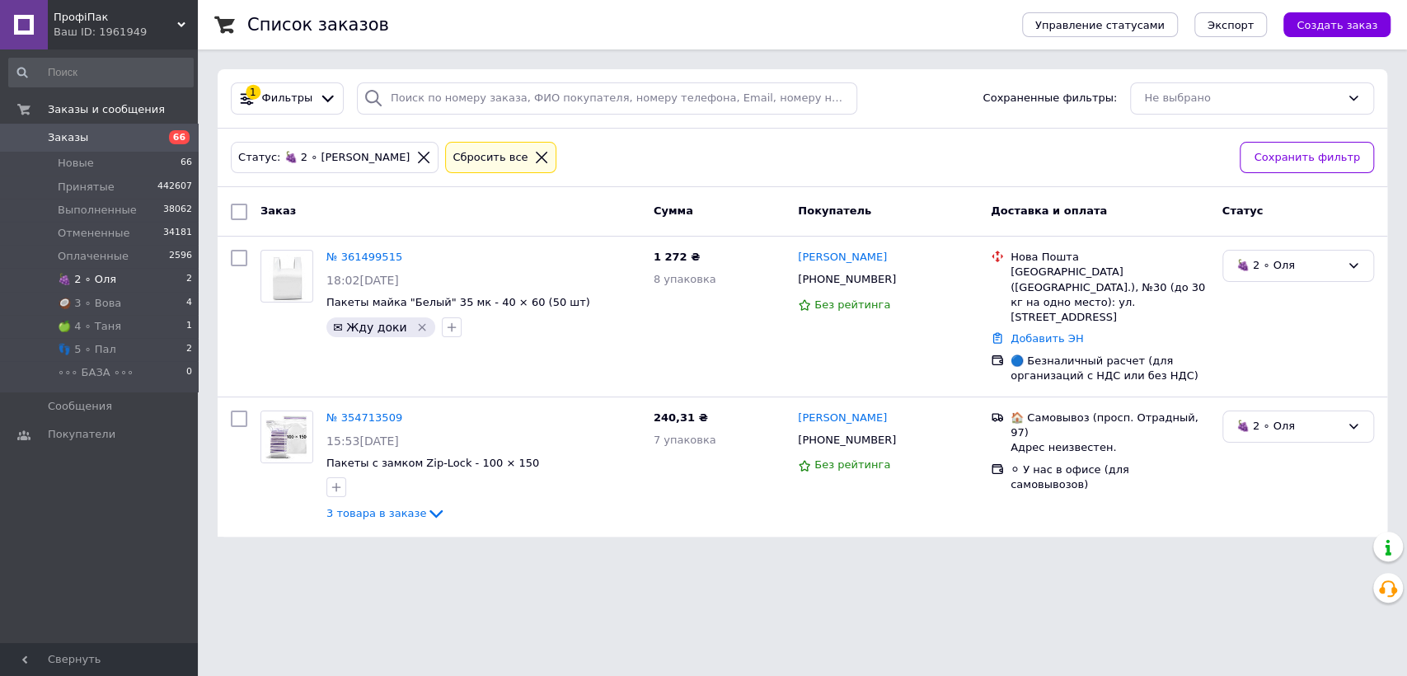
click at [125, 281] on li "🍇 2 ∘ [PERSON_NAME] 2" at bounding box center [101, 279] width 202 height 23
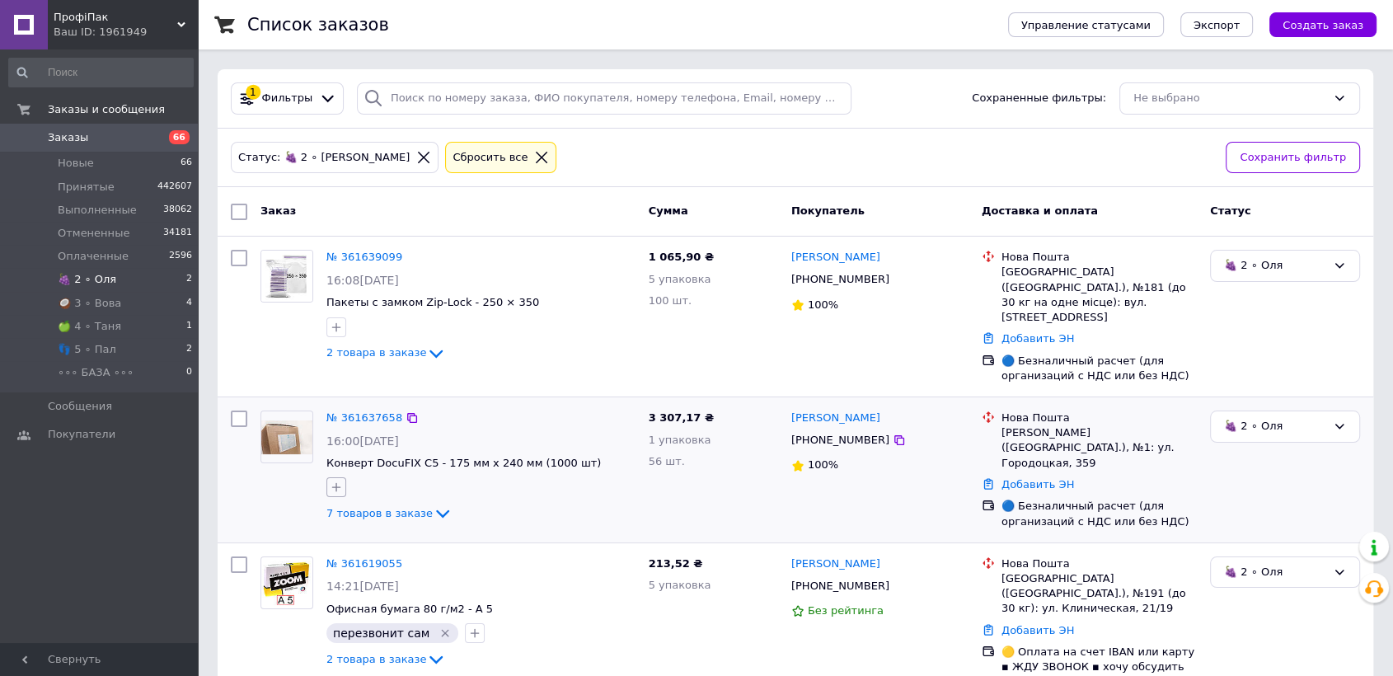
click at [342, 481] on icon "button" at bounding box center [336, 487] width 13 height 13
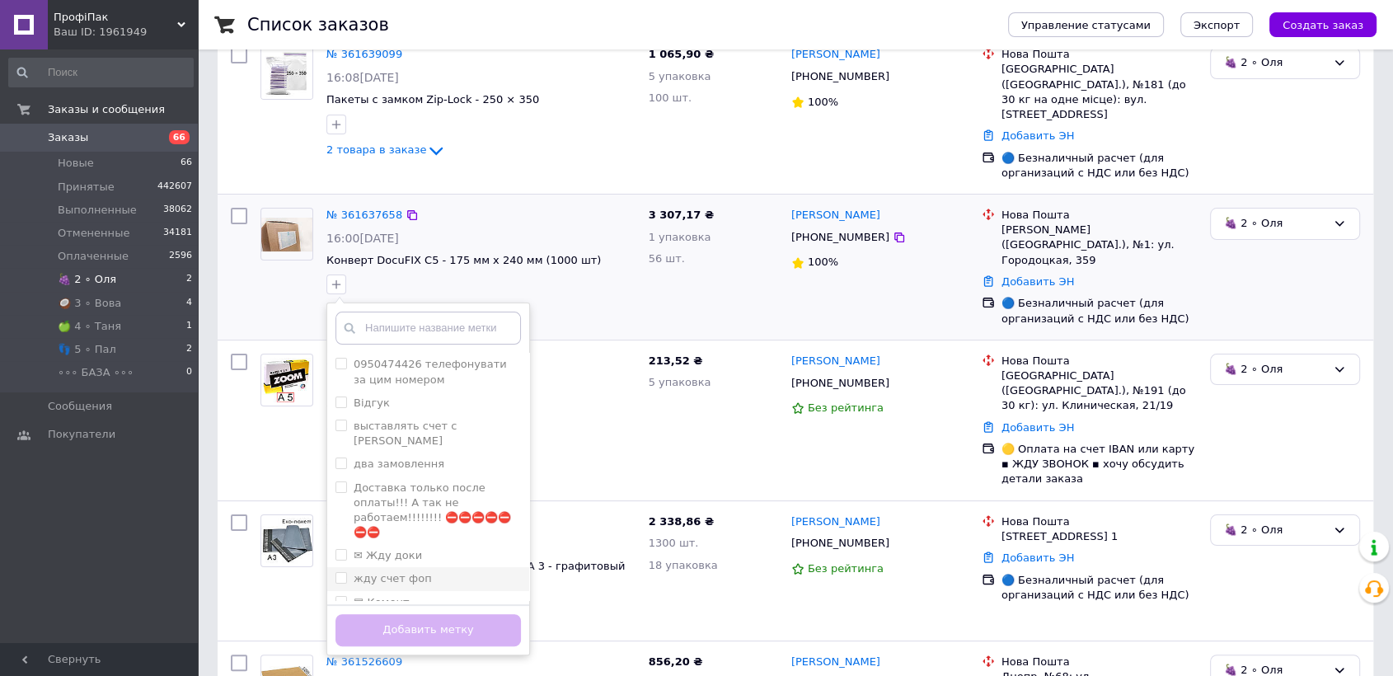
scroll to position [366, 0]
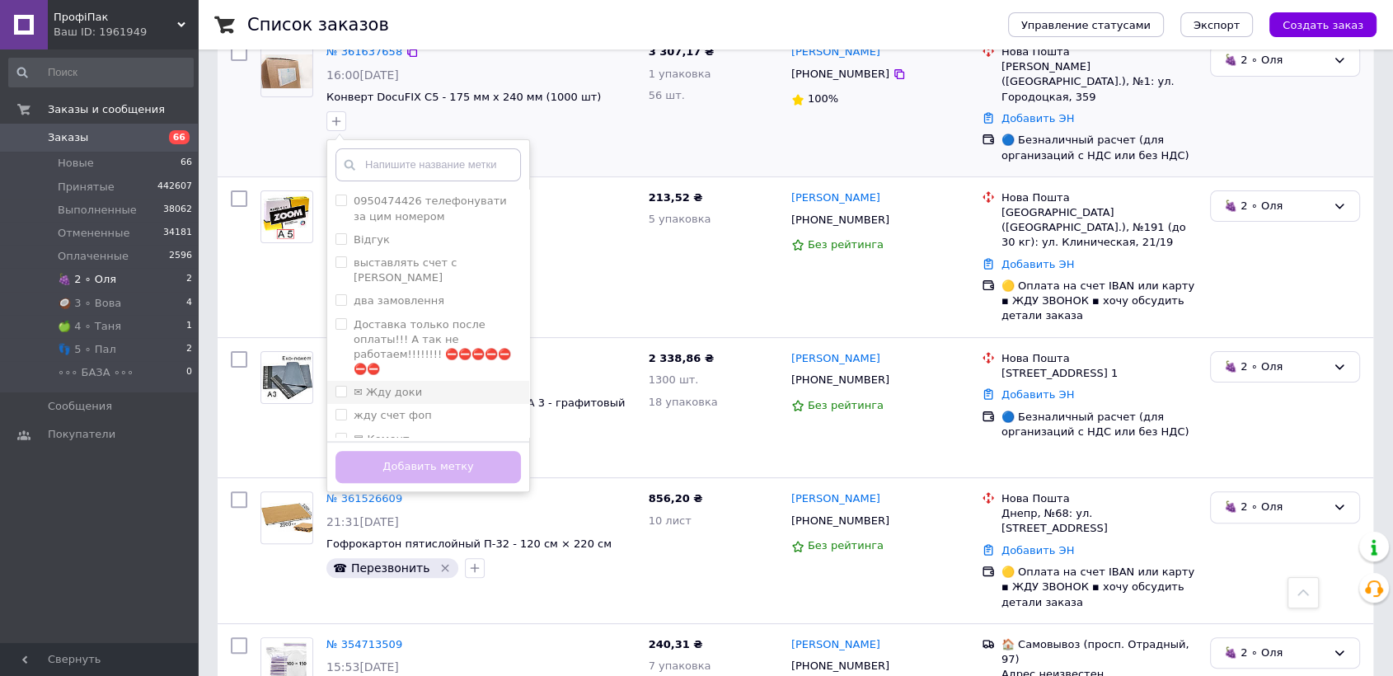
click at [340, 386] on input "✉ Жду доки" at bounding box center [341, 391] width 11 height 11
checkbox input "true"
click at [428, 451] on button "Добавить метку" at bounding box center [428, 467] width 185 height 32
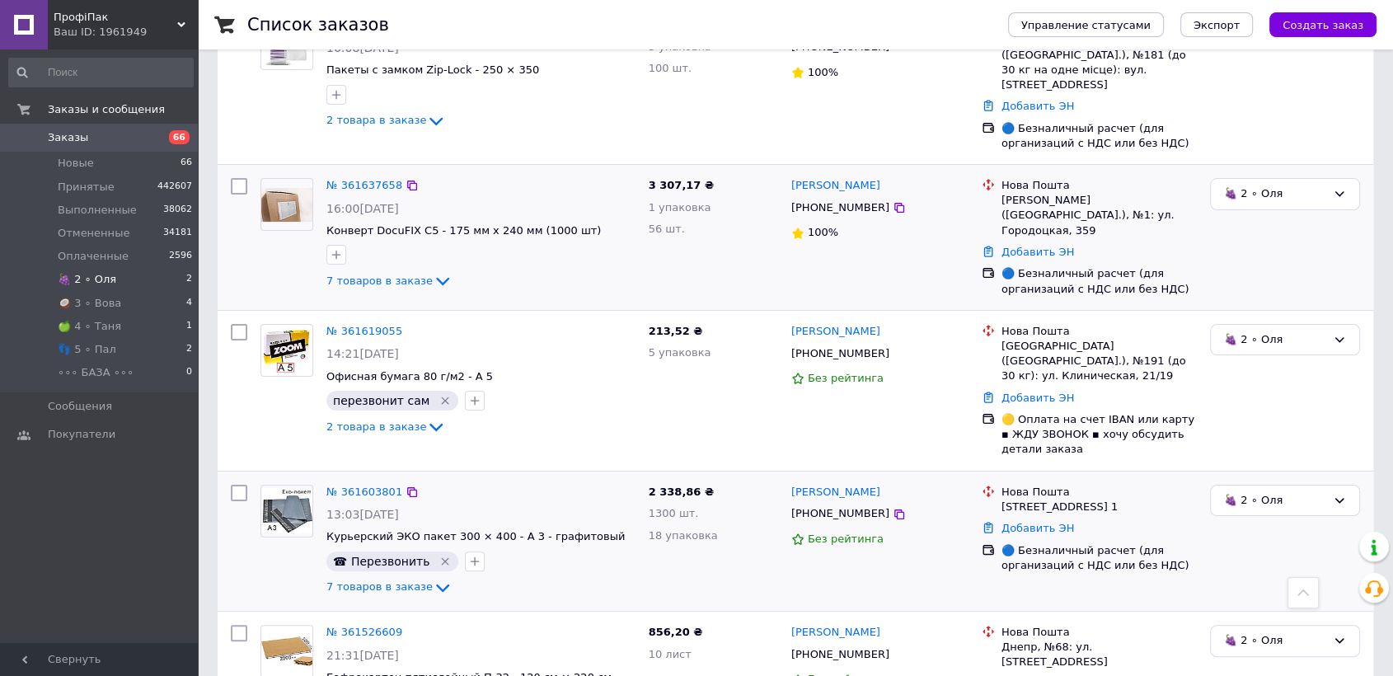
scroll to position [92, 0]
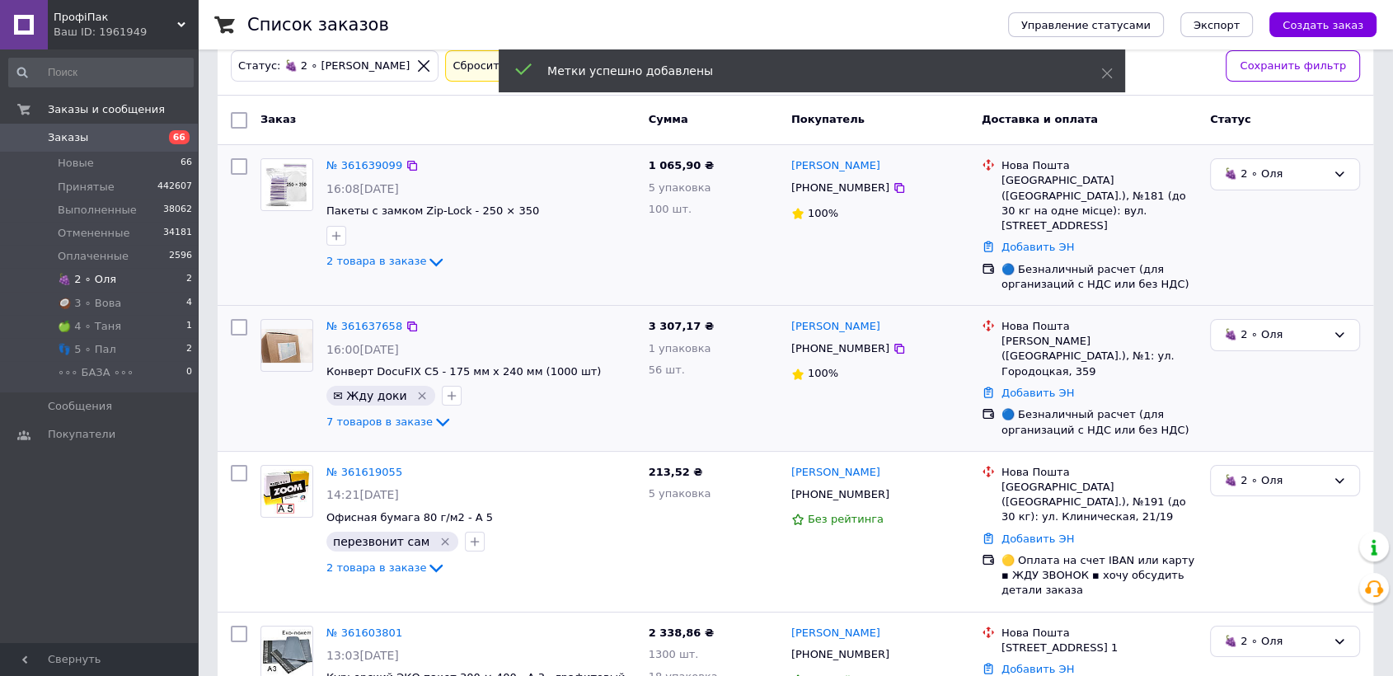
click at [304, 177] on img at bounding box center [286, 184] width 51 height 51
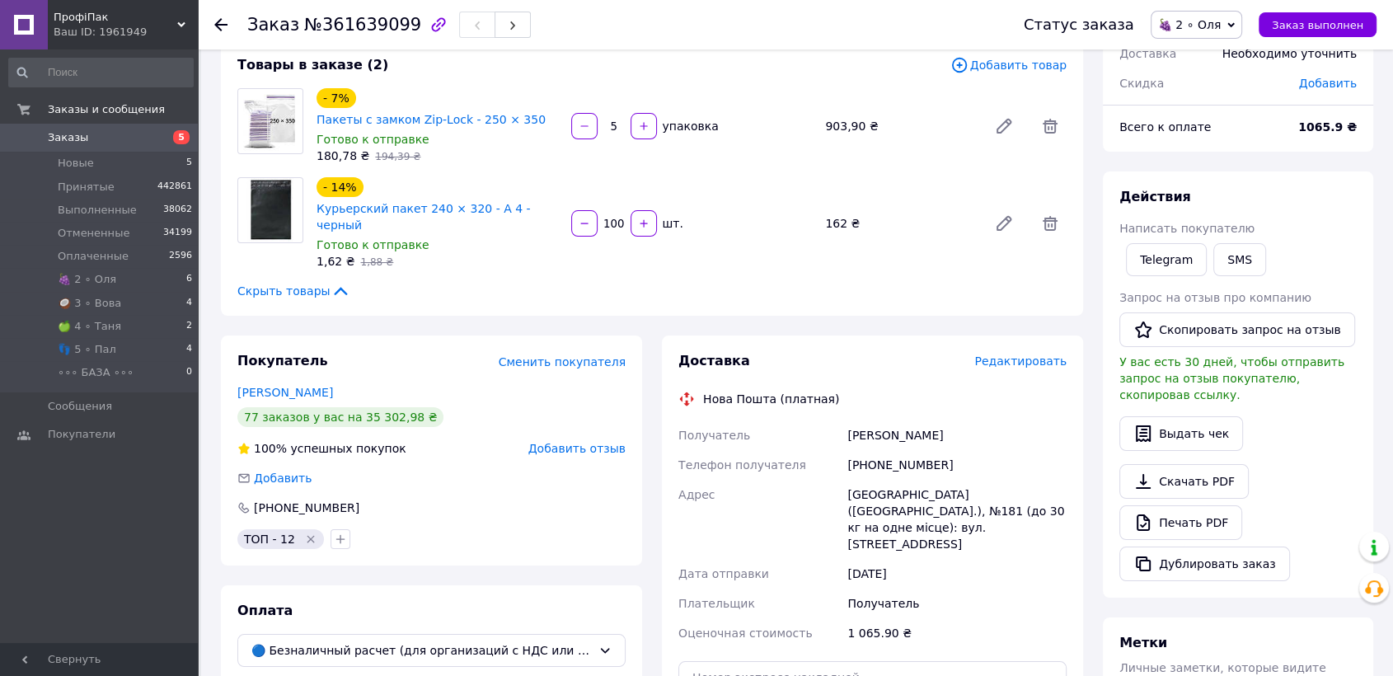
scroll to position [183, 0]
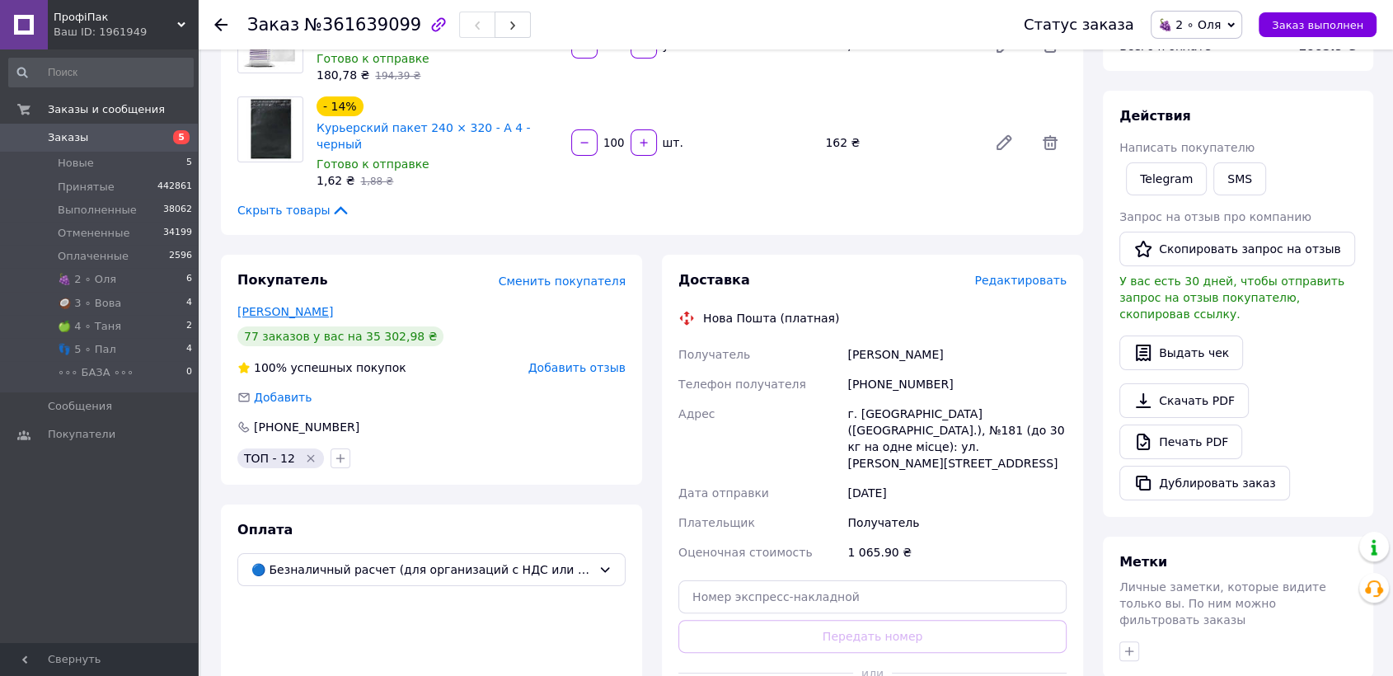
click at [261, 305] on link "[PERSON_NAME]" at bounding box center [285, 311] width 96 height 13
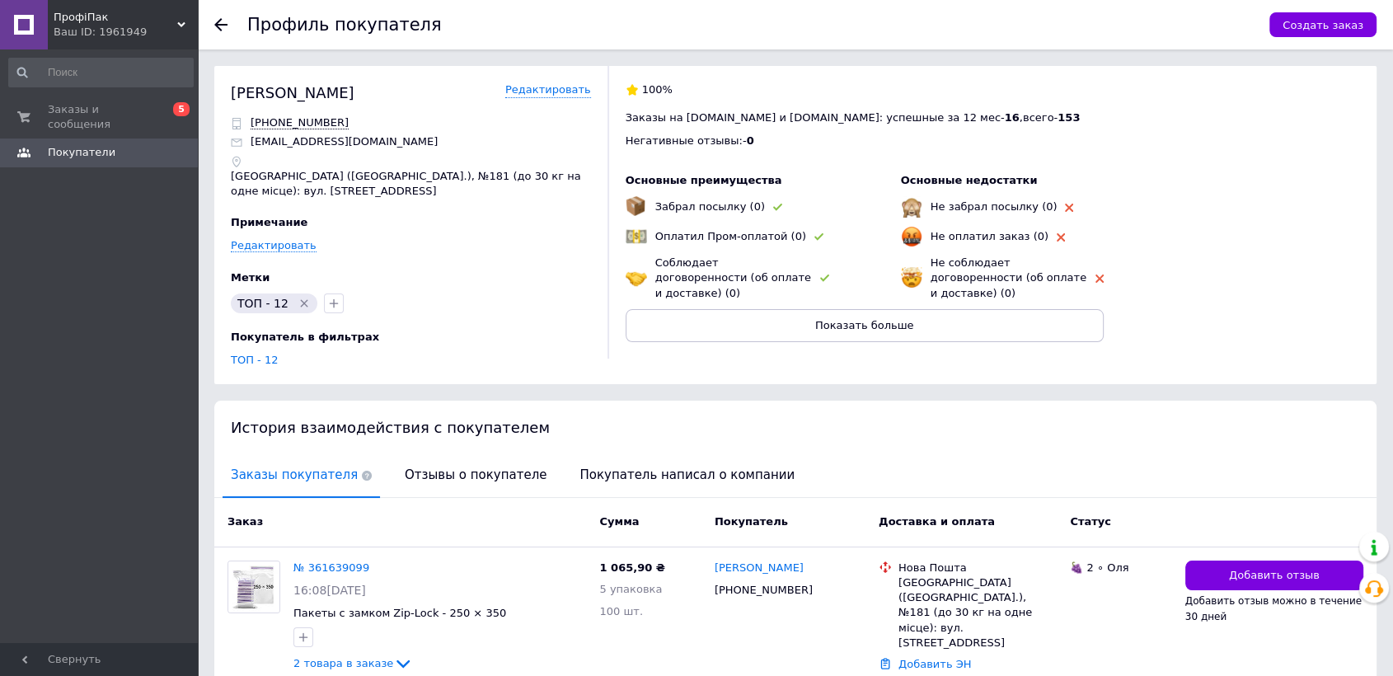
click at [214, 15] on div at bounding box center [230, 24] width 33 height 49
click at [218, 16] on div at bounding box center [230, 24] width 33 height 49
click at [224, 26] on icon at bounding box center [220, 24] width 13 height 13
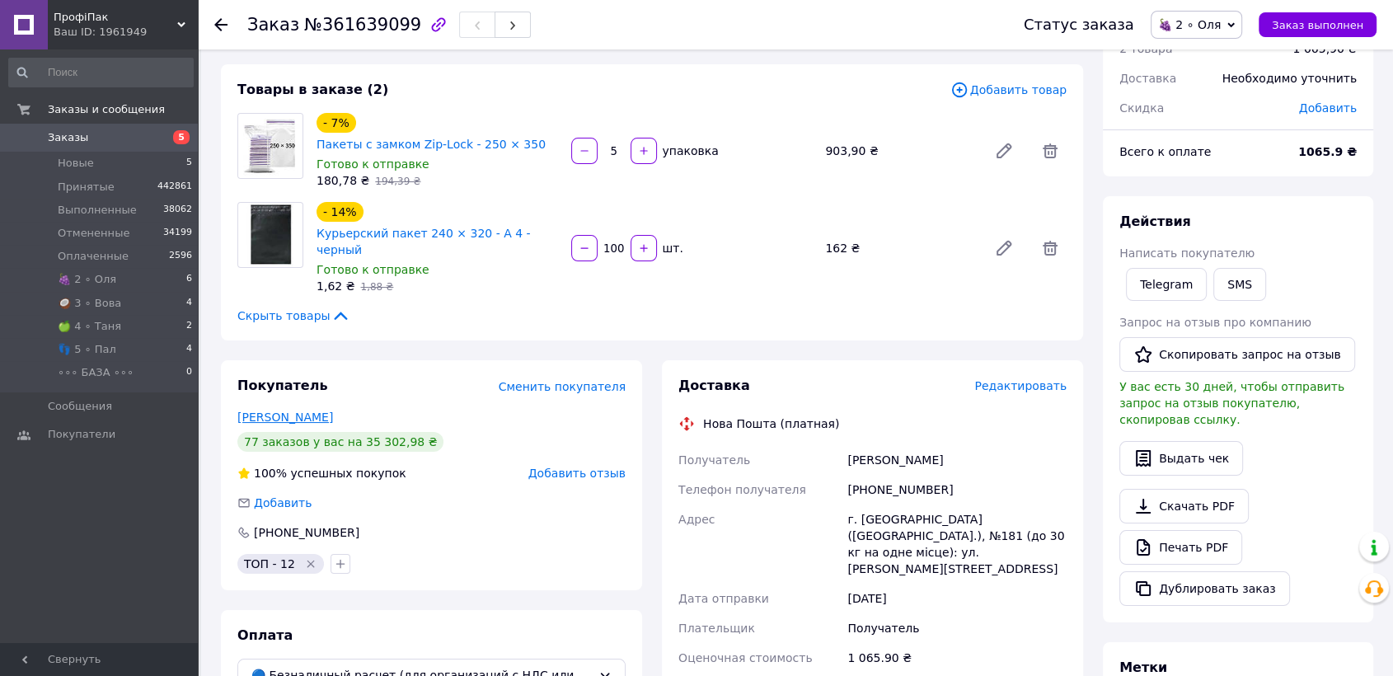
click at [303, 411] on link "Шейка Олена" at bounding box center [285, 417] width 96 height 13
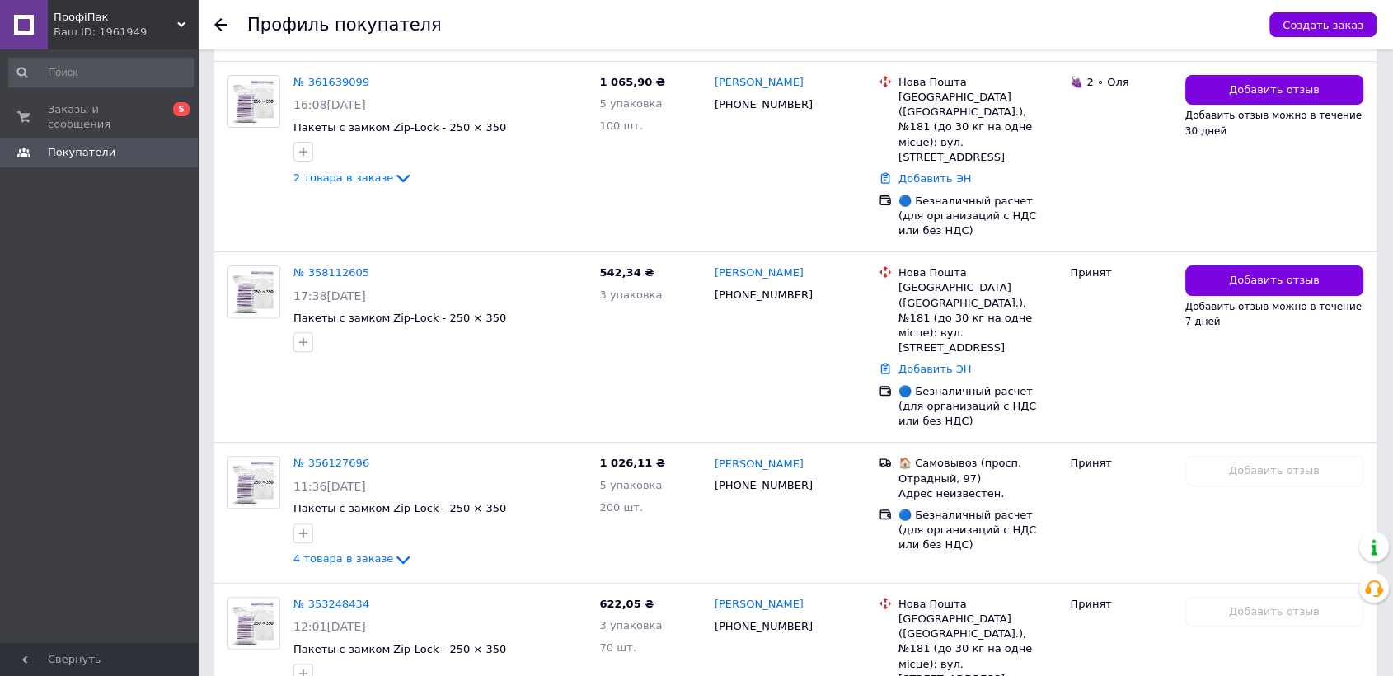
scroll to position [246, 0]
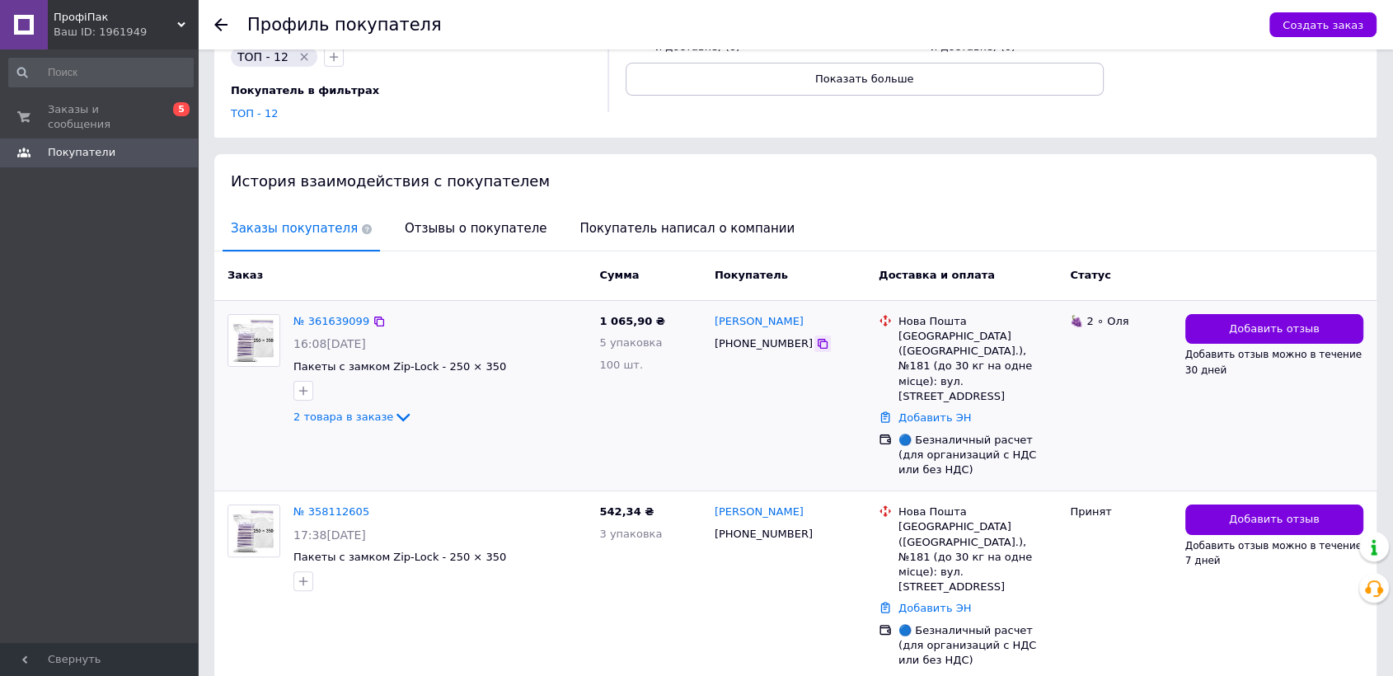
click at [816, 337] on icon at bounding box center [822, 343] width 13 height 13
click at [221, 22] on icon at bounding box center [220, 24] width 13 height 13
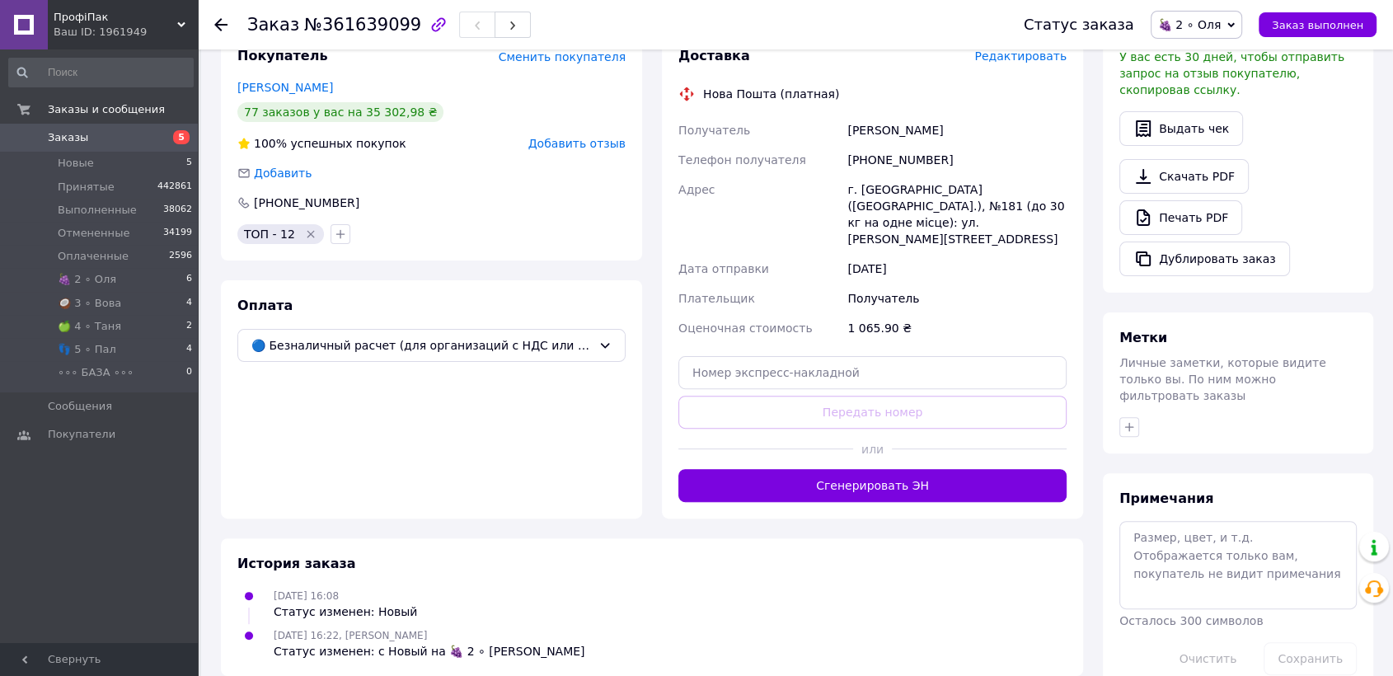
scroll to position [409, 0]
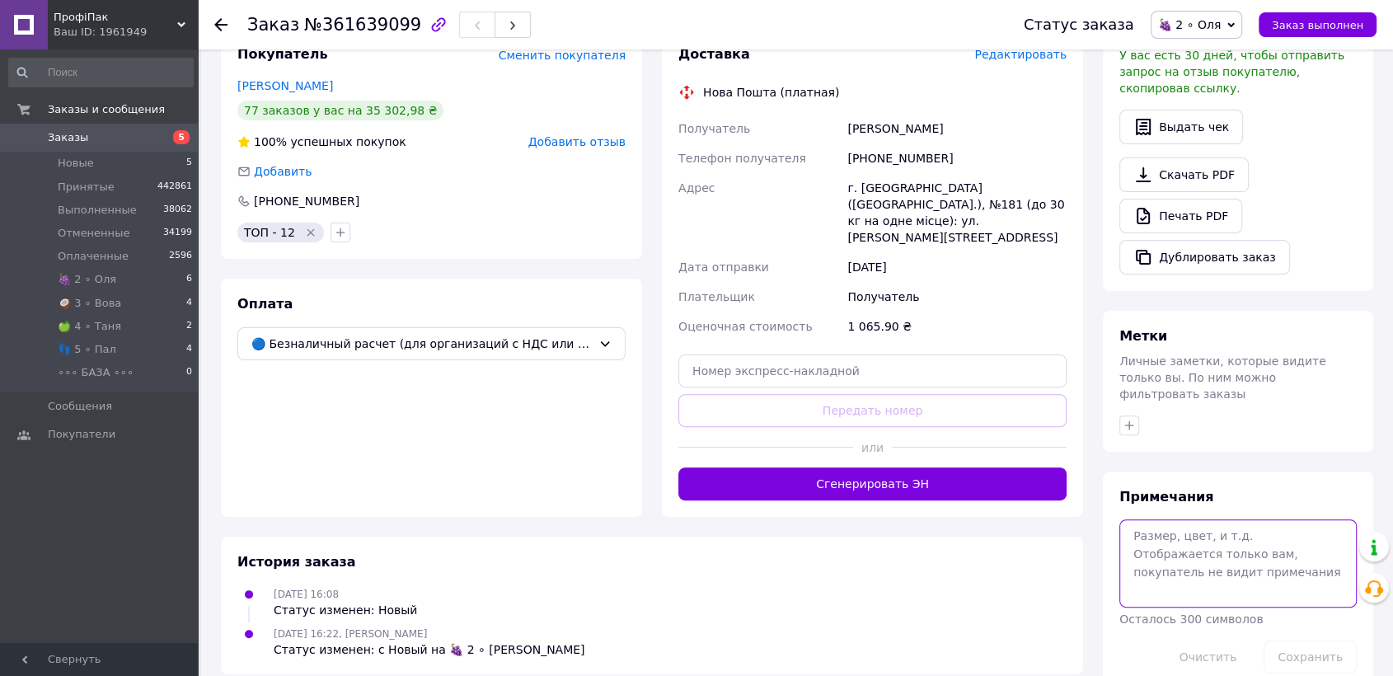
click at [1187, 519] on textarea at bounding box center [1238, 562] width 237 height 87
paste textarea "Епс Сервіс"
type textarea "Епс Сервіс"
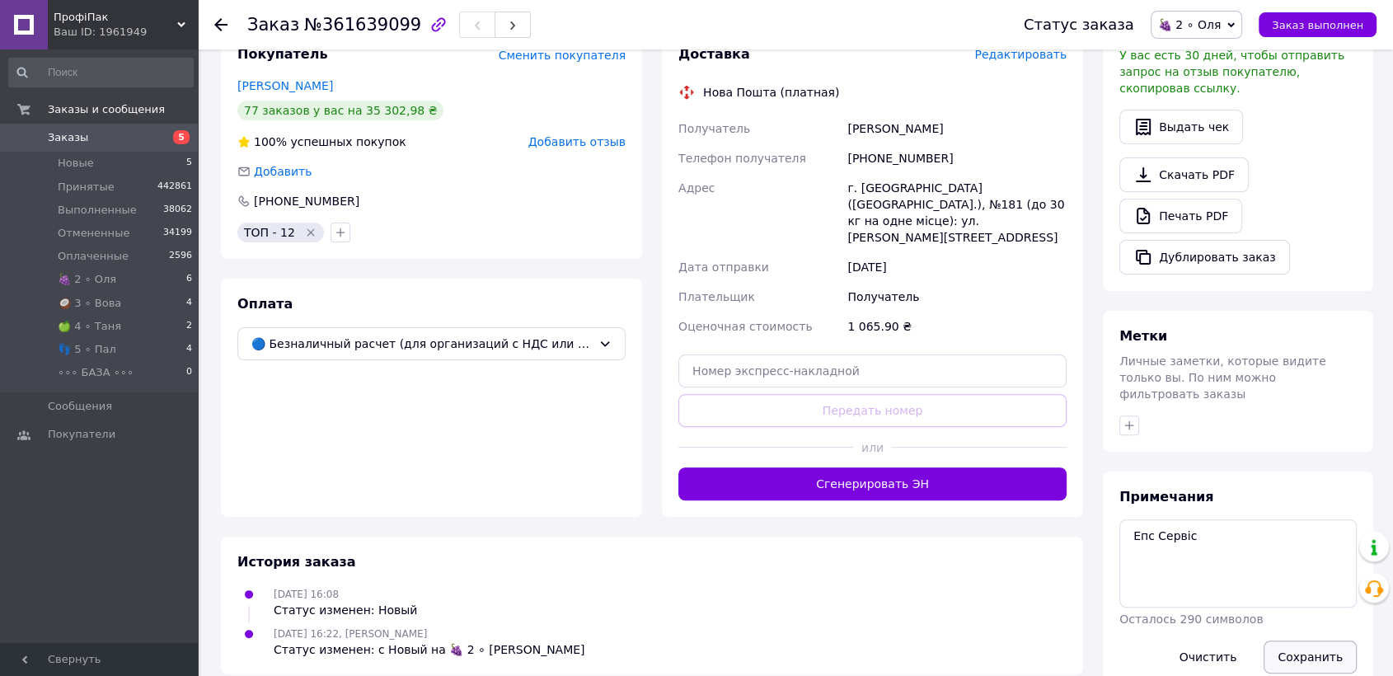
click at [1317, 641] on button "Сохранить" at bounding box center [1310, 657] width 93 height 33
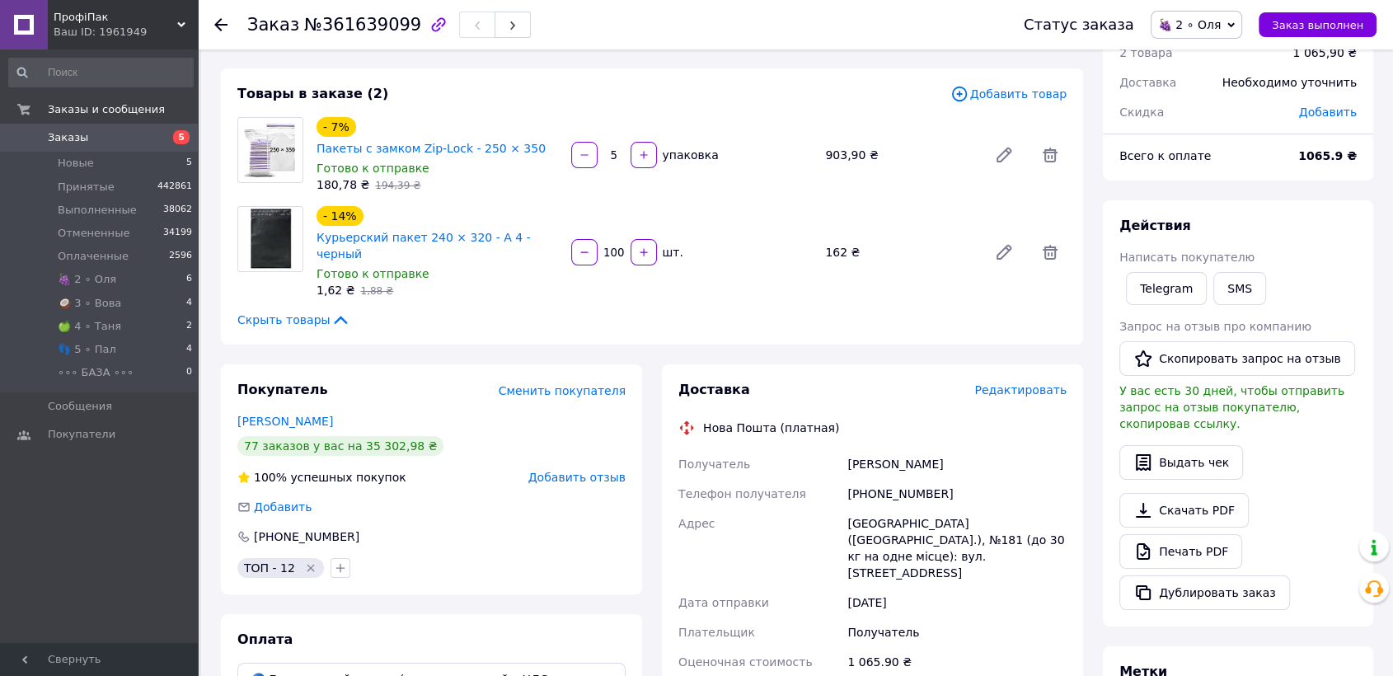
scroll to position [0, 0]
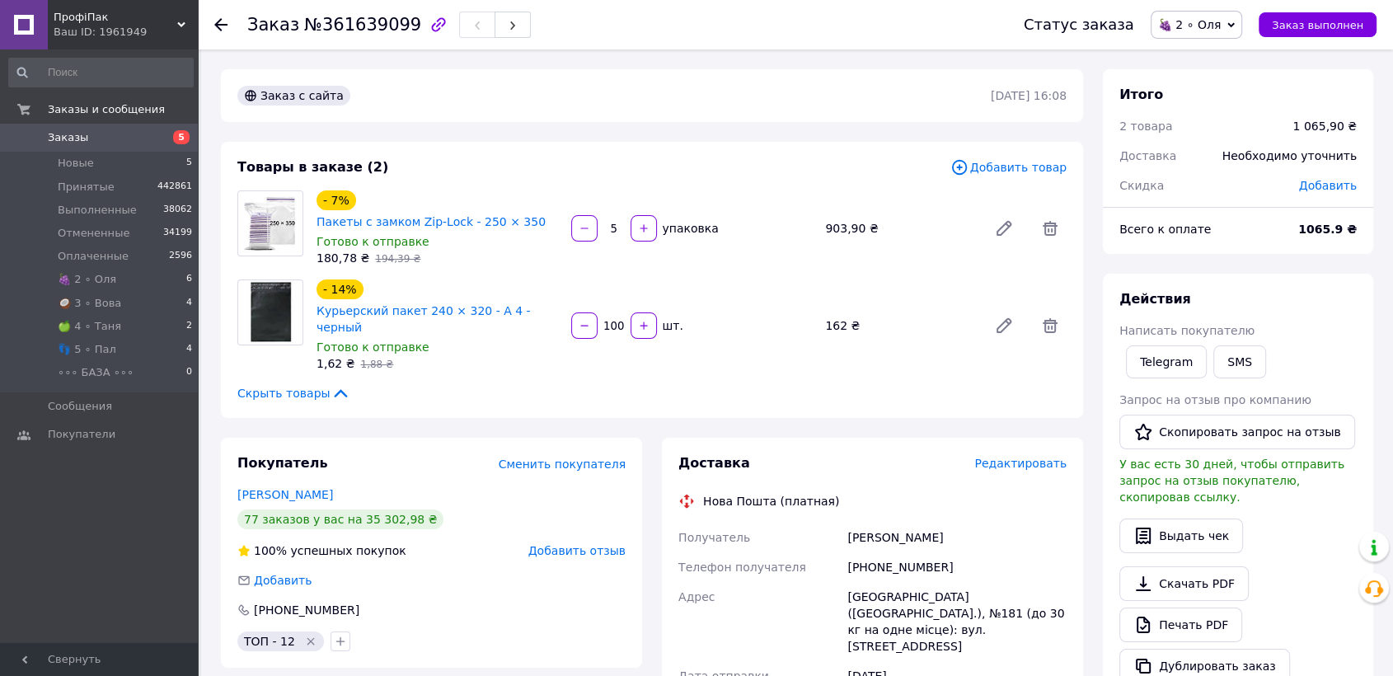
drag, startPoint x: 1214, startPoint y: 21, endPoint x: 1200, endPoint y: 44, distance: 26.3
click at [1214, 21] on span "🍇 2 ∘ Оля" at bounding box center [1189, 24] width 63 height 13
click at [1200, 45] on li "Принят" at bounding box center [1198, 57] width 92 height 25
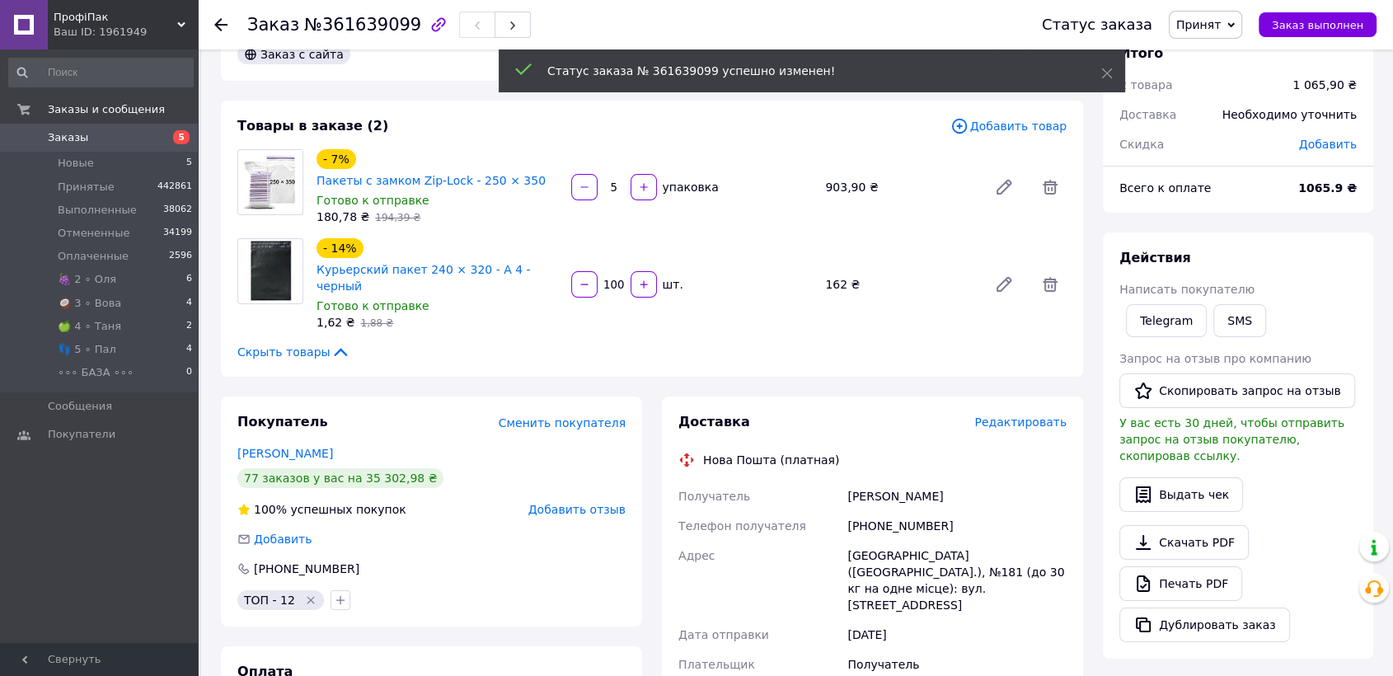
scroll to position [92, 0]
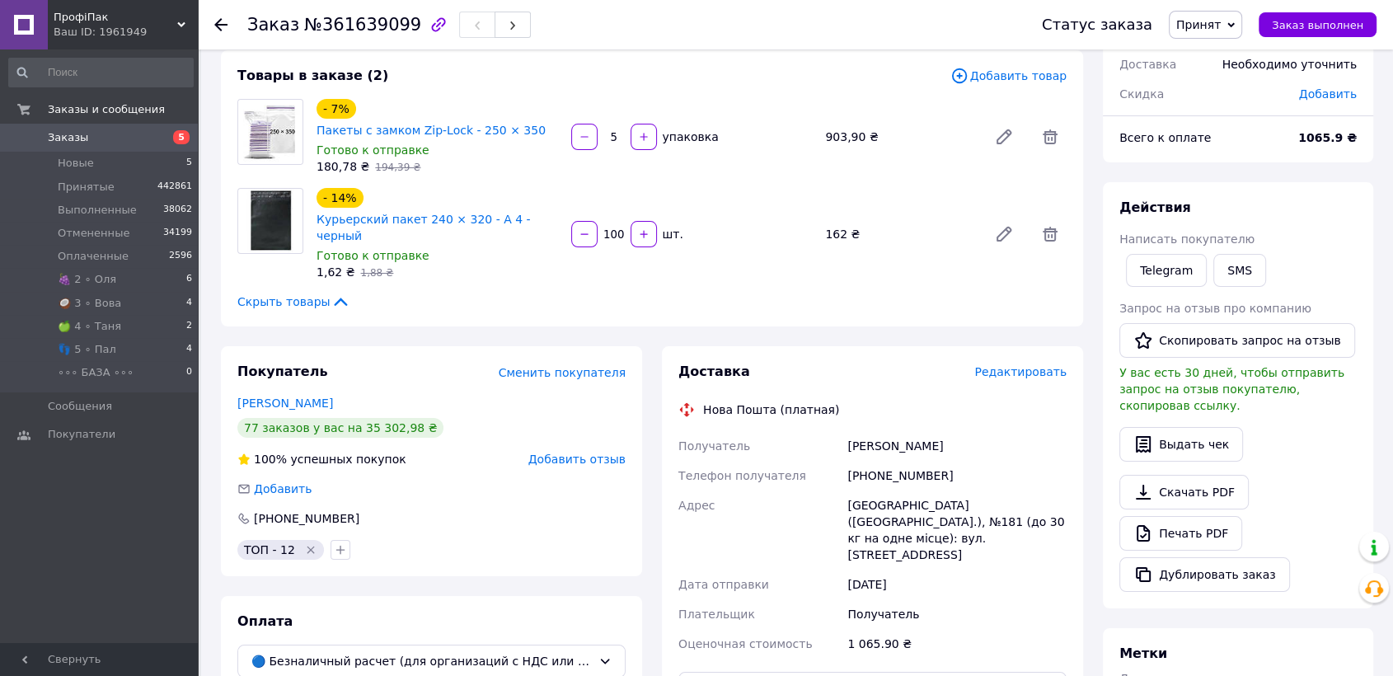
click at [897, 461] on div "+380503529010" at bounding box center [957, 476] width 226 height 30
drag, startPoint x: 862, startPoint y: 443, endPoint x: 1038, endPoint y: 519, distance: 192.4
click at [1038, 519] on div "Получатель Шейка Олена Телефон получателя +380503529010 Адрес Київ (Київська об…" at bounding box center [872, 545] width 395 height 228
copy div "80503529010 Адрес Київ (Київська обл.), №181 (до 30 кг на одне місце): вул. Кир…"
click at [120, 282] on li "🍇 2 ∘ Оля 6" at bounding box center [101, 279] width 202 height 23
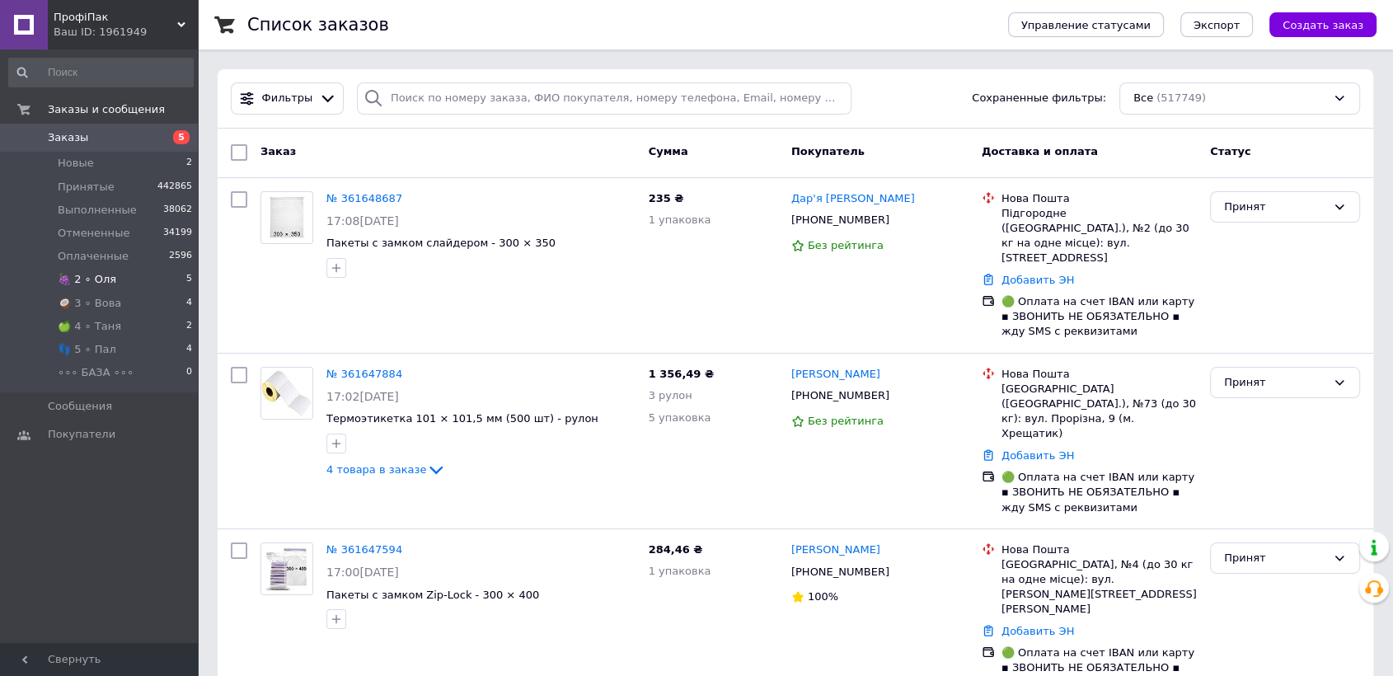
click at [119, 277] on li "🍇 2 ∘ Оля 5" at bounding box center [101, 279] width 202 height 23
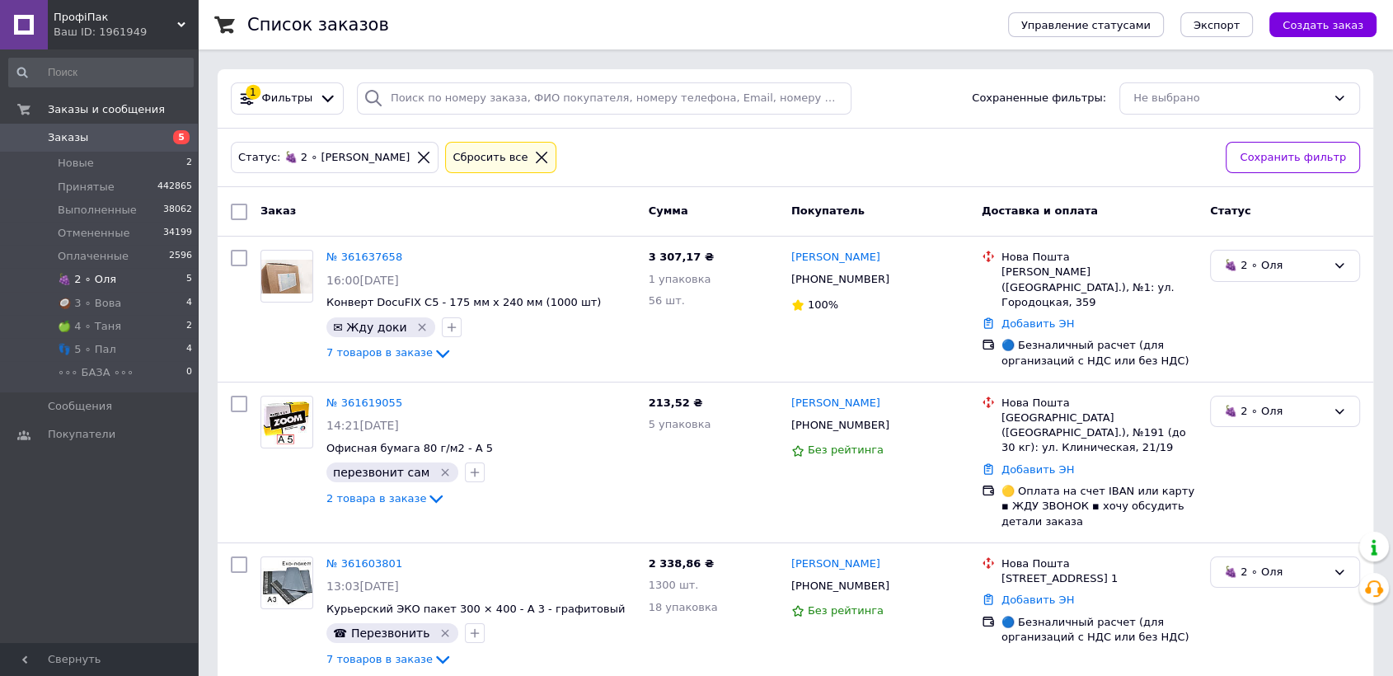
click at [117, 276] on li "🍇 2 ∘ Оля 5" at bounding box center [101, 279] width 202 height 23
click at [269, 270] on img at bounding box center [286, 277] width 51 height 34
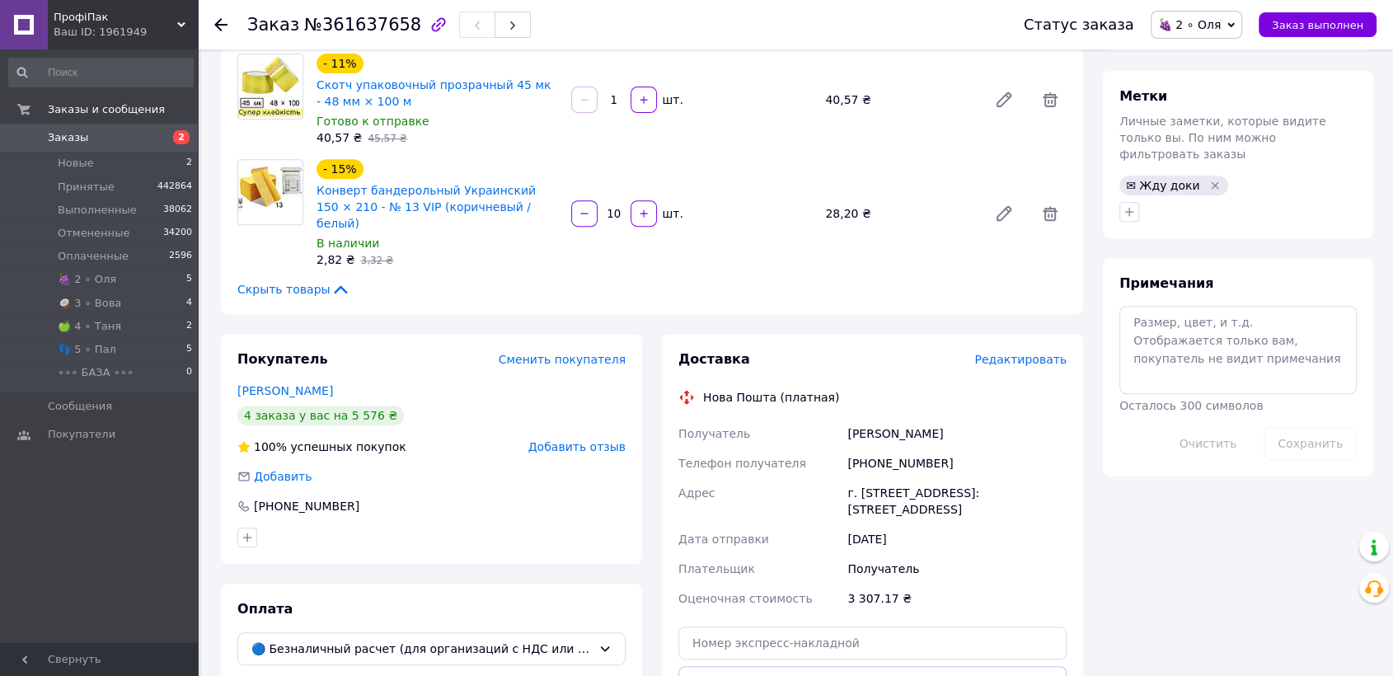
scroll to position [732, 0]
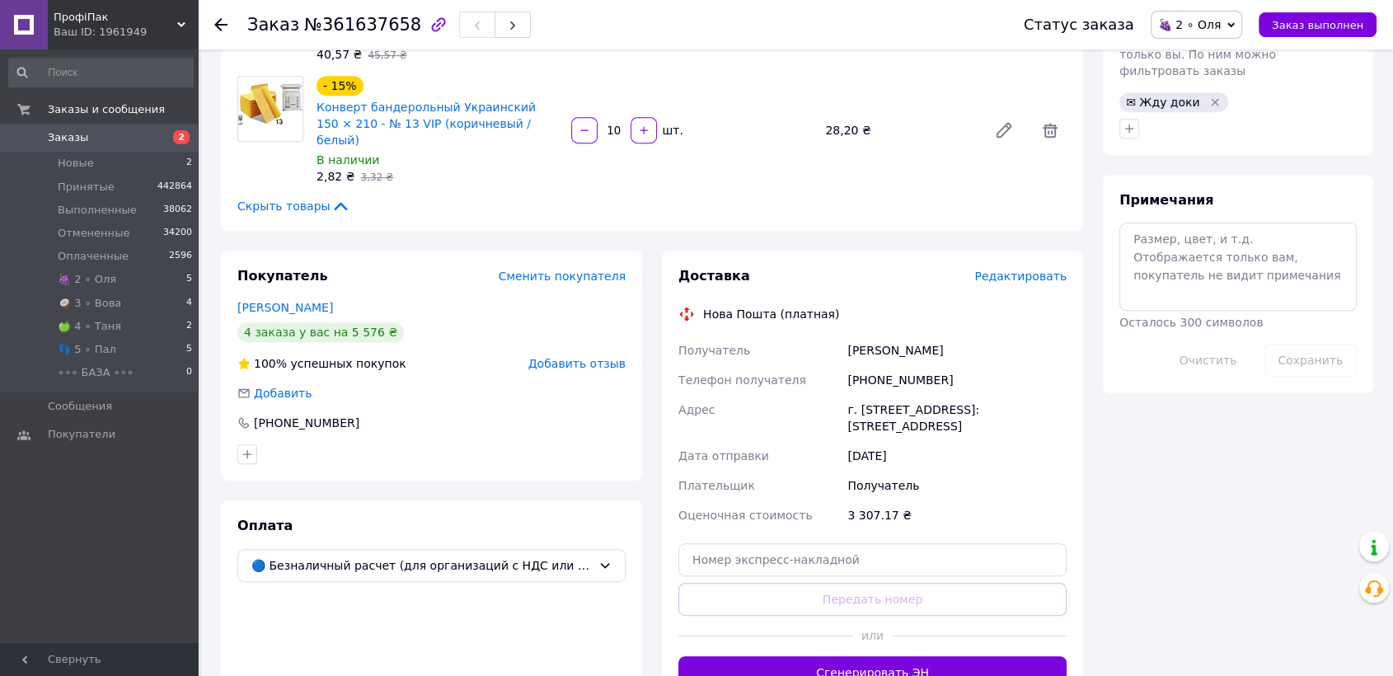
drag, startPoint x: 849, startPoint y: 321, endPoint x: 997, endPoint y: 403, distance: 169.0
click at [997, 403] on div "Получатель [PERSON_NAME] Телефон получателя [PHONE_NUMBER] Адрес г. [GEOGRAPHIC…" at bounding box center [872, 433] width 395 height 195
copy div "[PERSON_NAME] Телефон получателя [PHONE_NUMBER] Адрес г. [STREET_ADDRESS]: [STR…"
click at [1173, 223] on textarea at bounding box center [1238, 266] width 237 height 87
paste textarea "Айронгласс"
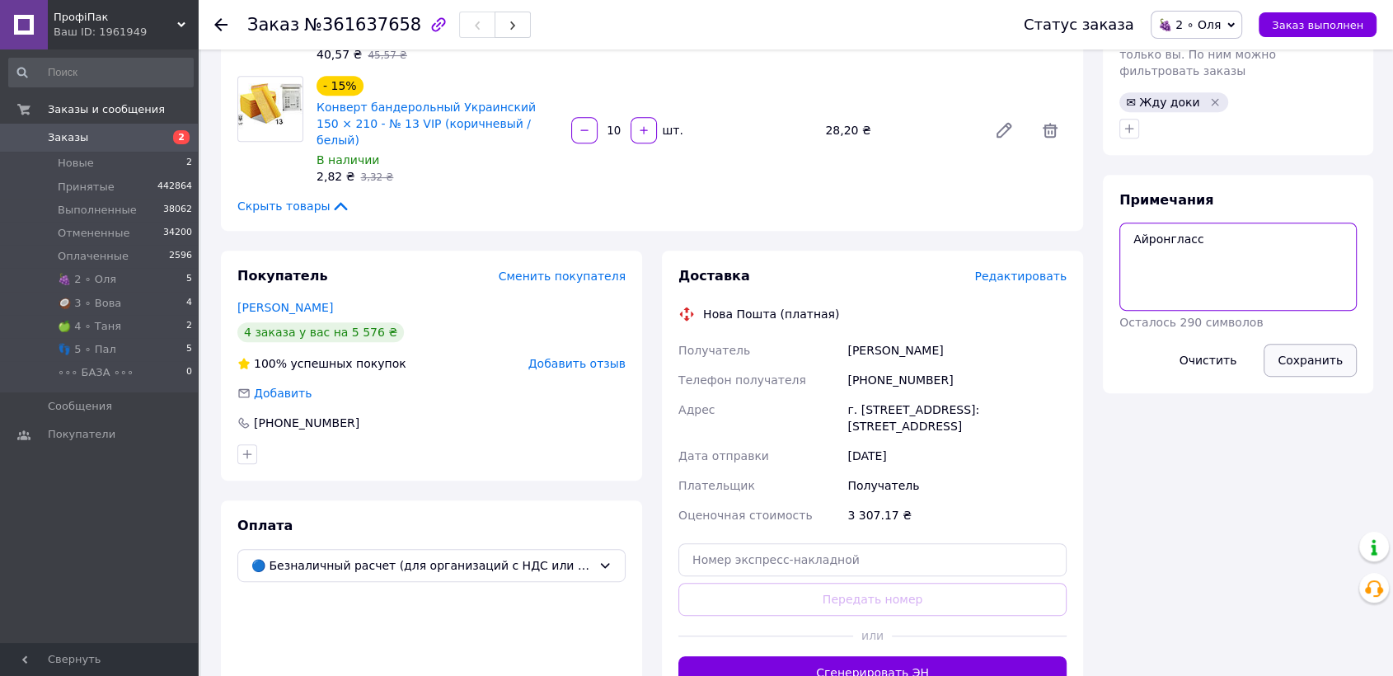
type textarea "Айронгласс"
click at [1322, 344] on button "Сохранить" at bounding box center [1310, 360] width 93 height 33
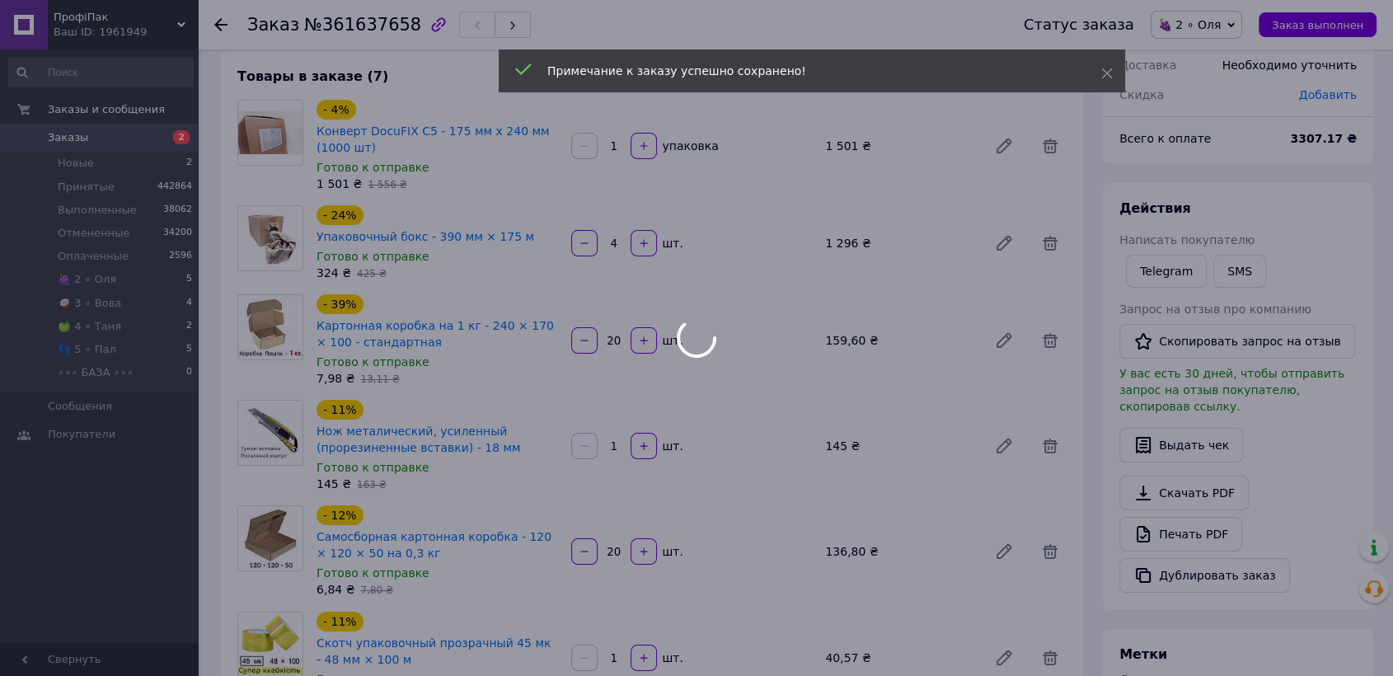
scroll to position [0, 0]
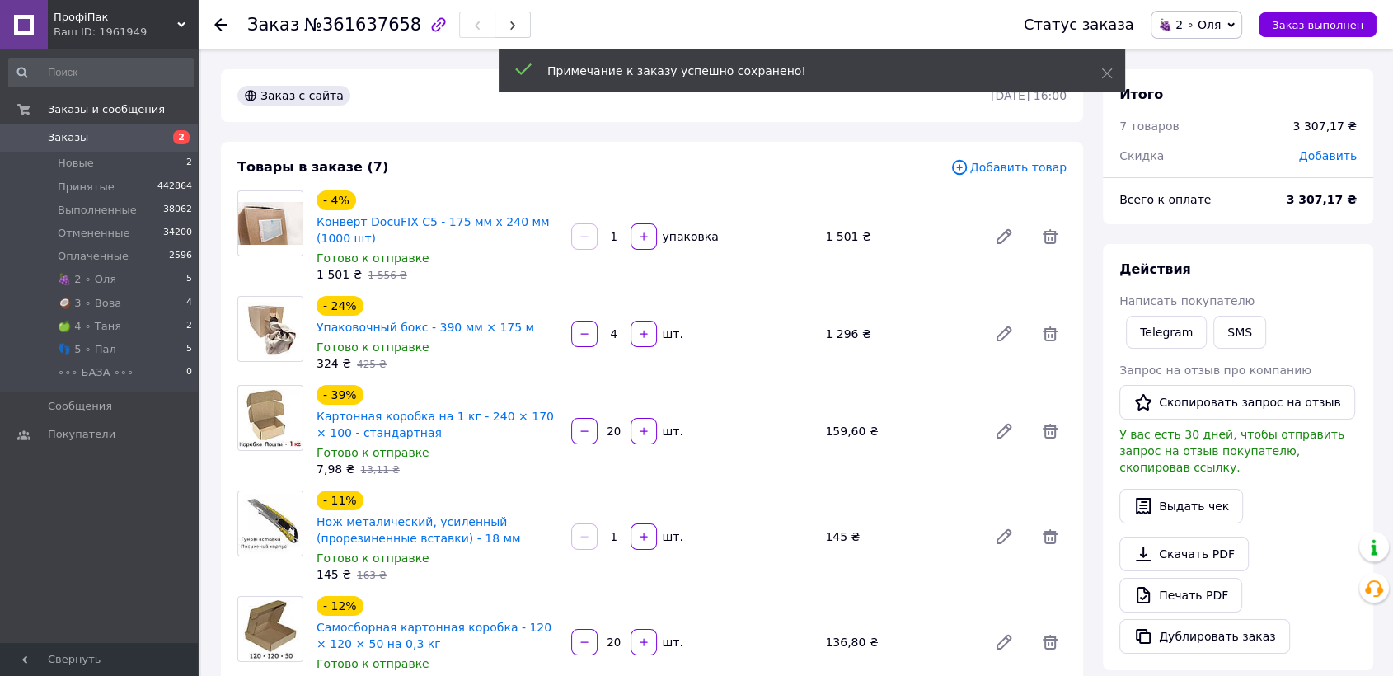
click at [1239, 26] on span "🍇 2 ∘ Оля" at bounding box center [1197, 25] width 92 height 28
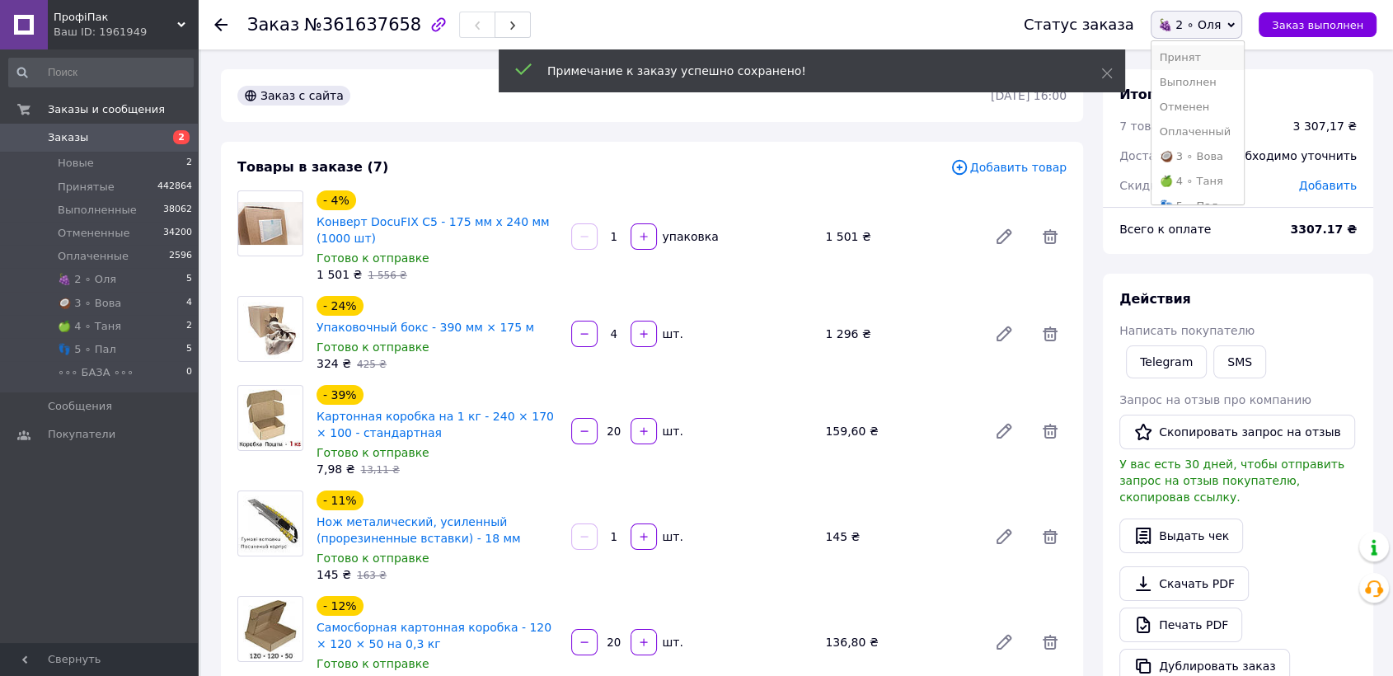
click at [1208, 58] on li "Принят" at bounding box center [1198, 57] width 92 height 25
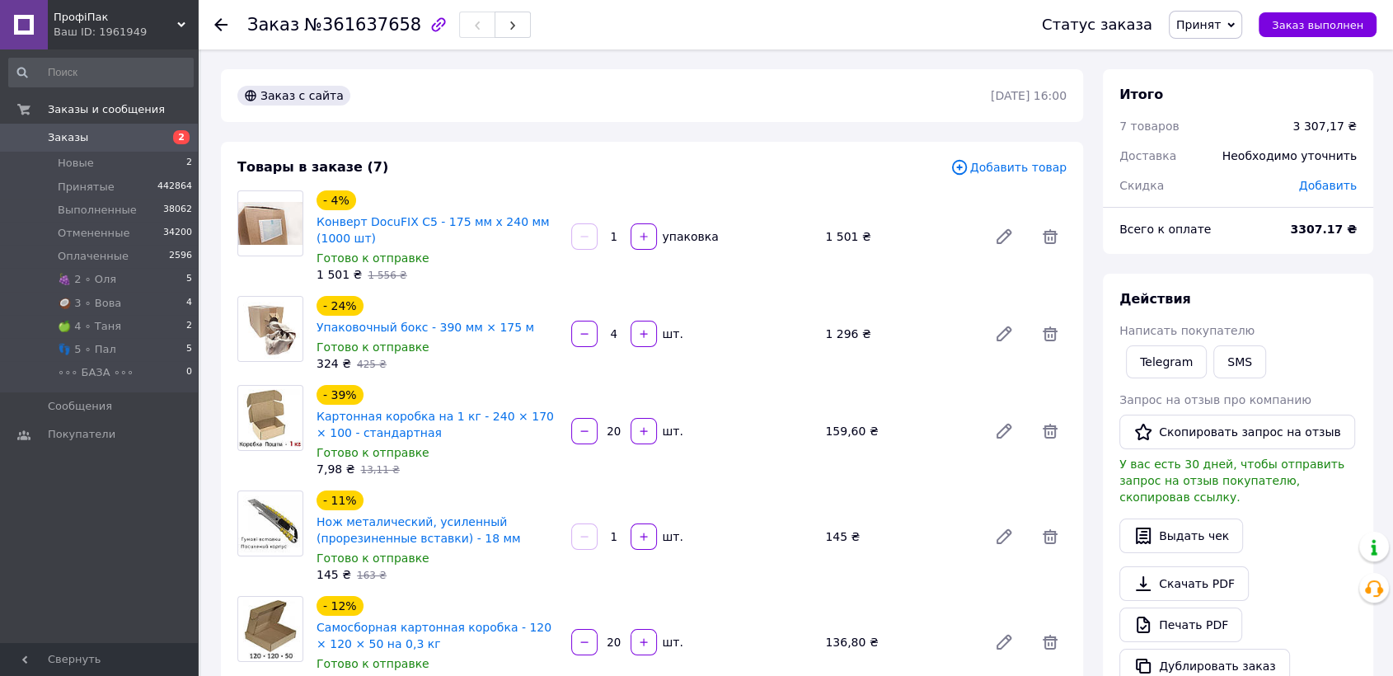
click at [218, 18] on icon at bounding box center [220, 24] width 13 height 13
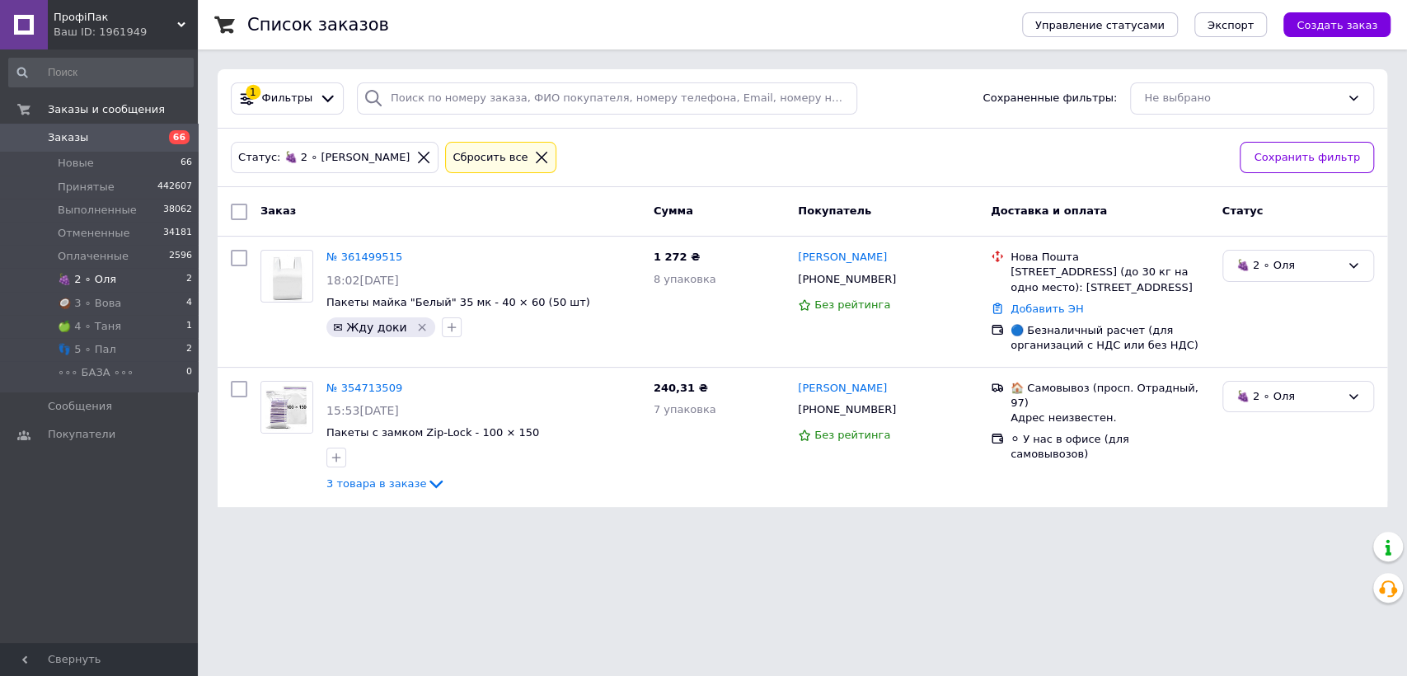
click at [99, 275] on span "🍇 2 ∘ Оля" at bounding box center [87, 279] width 59 height 15
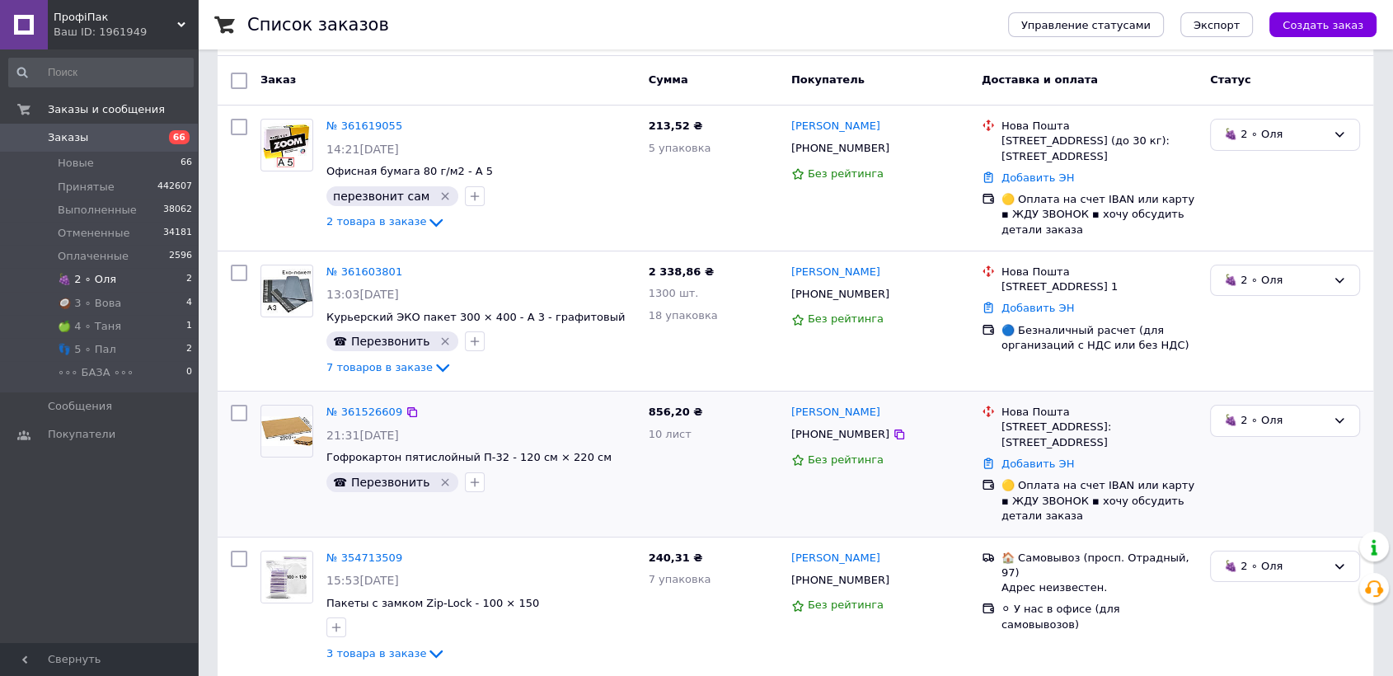
scroll to position [136, 0]
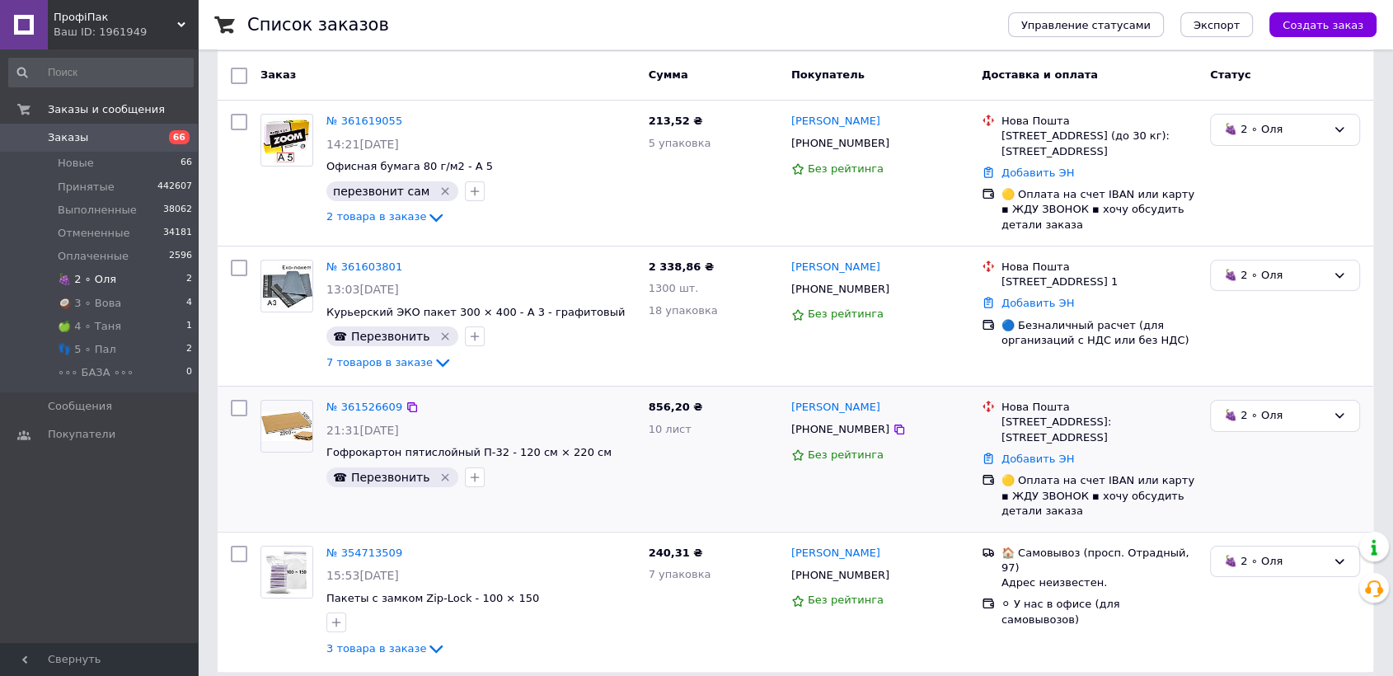
click at [268, 408] on picture at bounding box center [287, 426] width 53 height 53
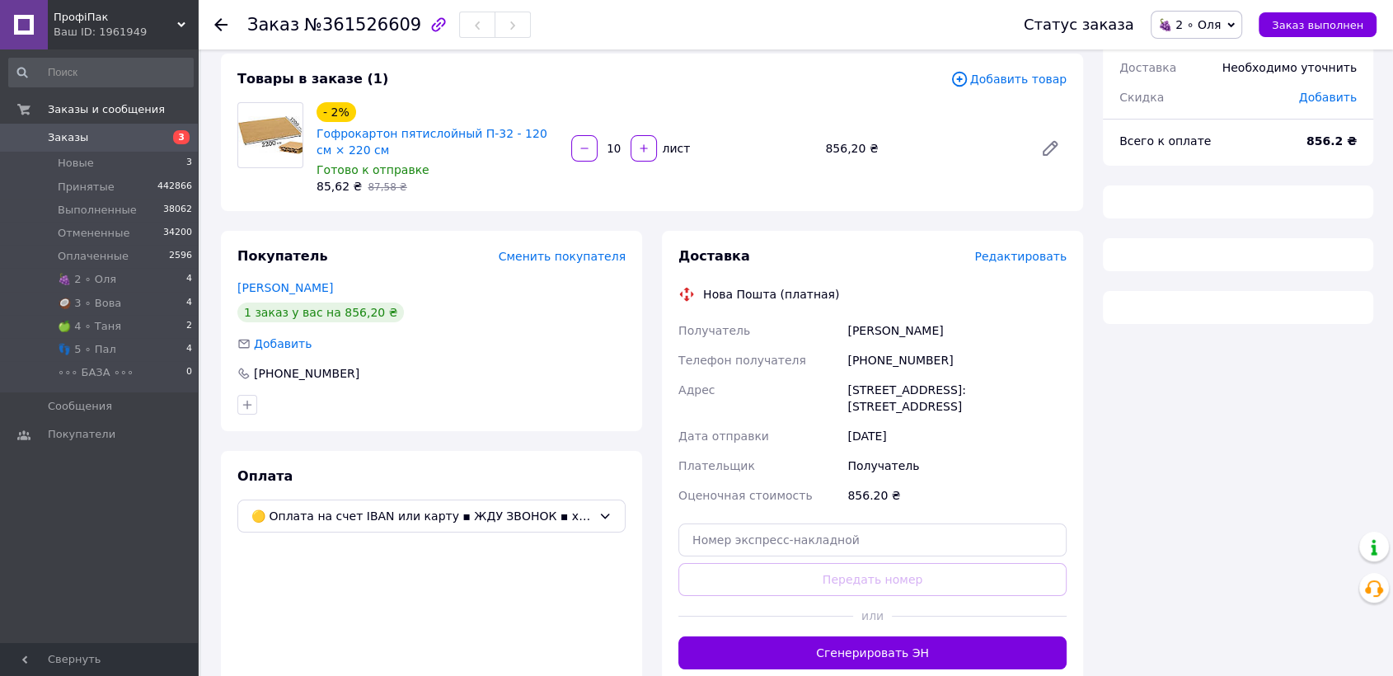
scroll to position [92, 0]
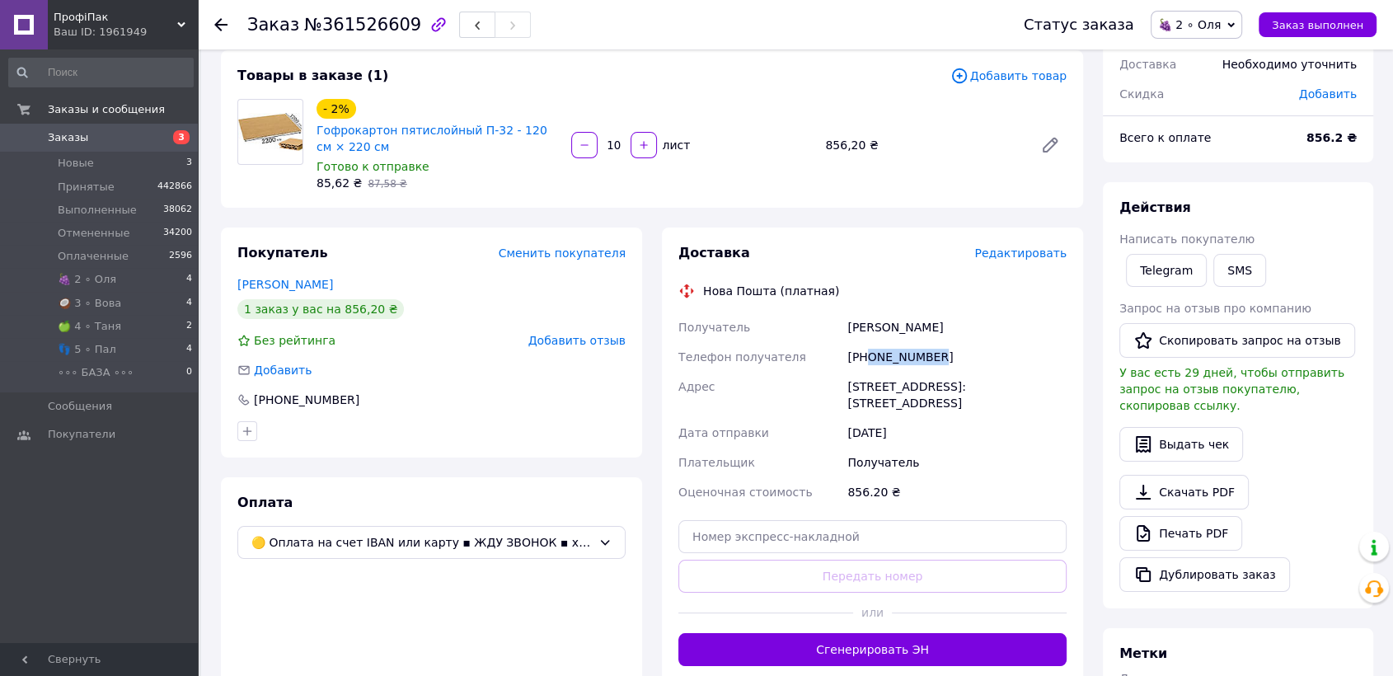
drag, startPoint x: 869, startPoint y: 355, endPoint x: 943, endPoint y: 359, distance: 74.3
click at [943, 359] on div "[PHONE_NUMBER]" at bounding box center [957, 357] width 226 height 30
click at [542, 424] on div at bounding box center [431, 431] width 395 height 26
drag, startPoint x: 315, startPoint y: 26, endPoint x: 396, endPoint y: 25, distance: 80.8
click at [396, 25] on span "№361526609" at bounding box center [362, 25] width 117 height 20
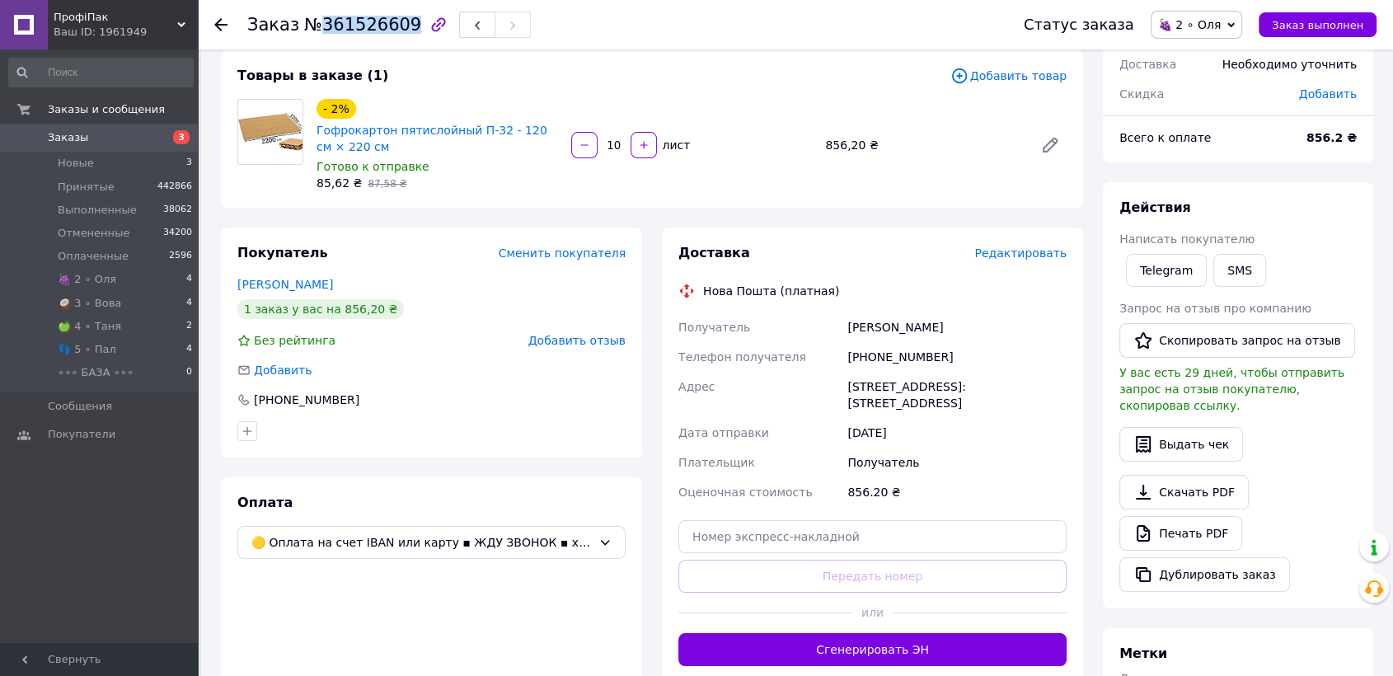
copy span "361526609"
click at [1221, 27] on span "🍇 2 ∘ Оля" at bounding box center [1189, 24] width 63 height 13
click at [1209, 57] on li "Принят" at bounding box center [1198, 57] width 92 height 25
click at [218, 18] on icon at bounding box center [220, 24] width 13 height 13
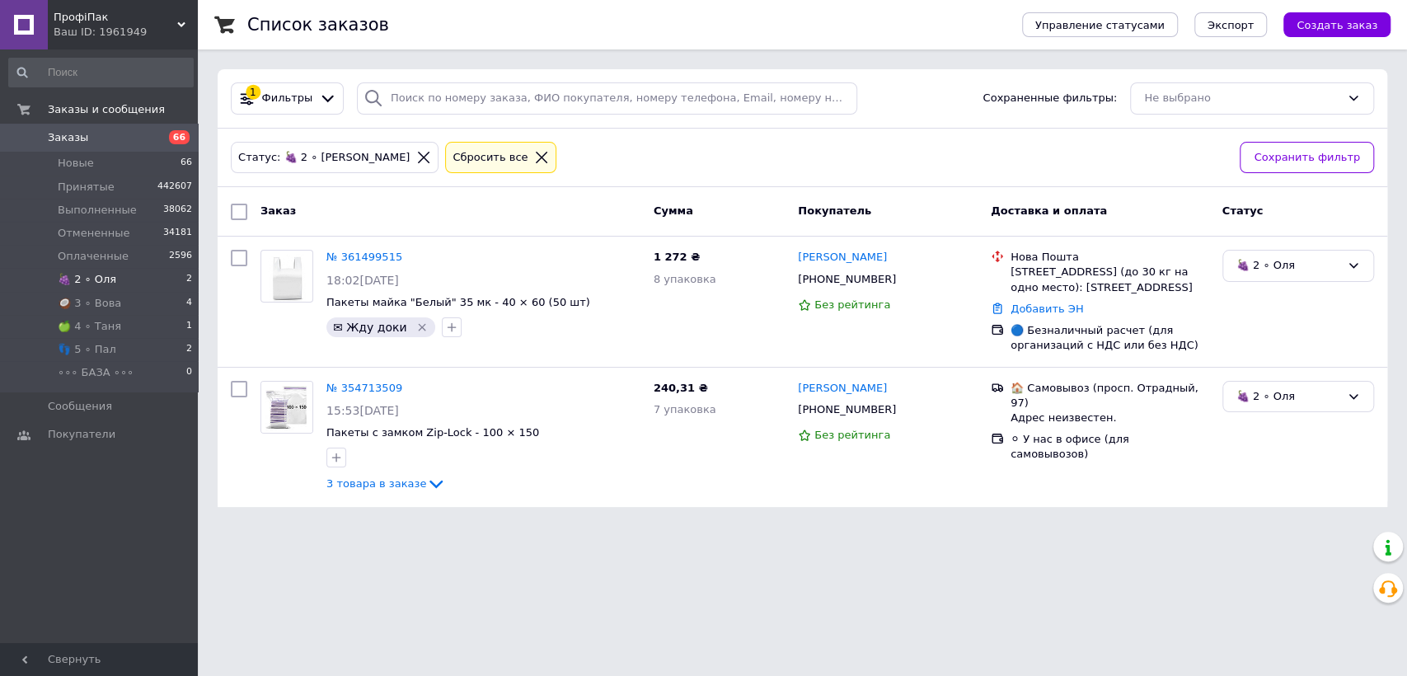
click at [82, 279] on span "🍇 2 ∘ Оля" at bounding box center [87, 279] width 59 height 15
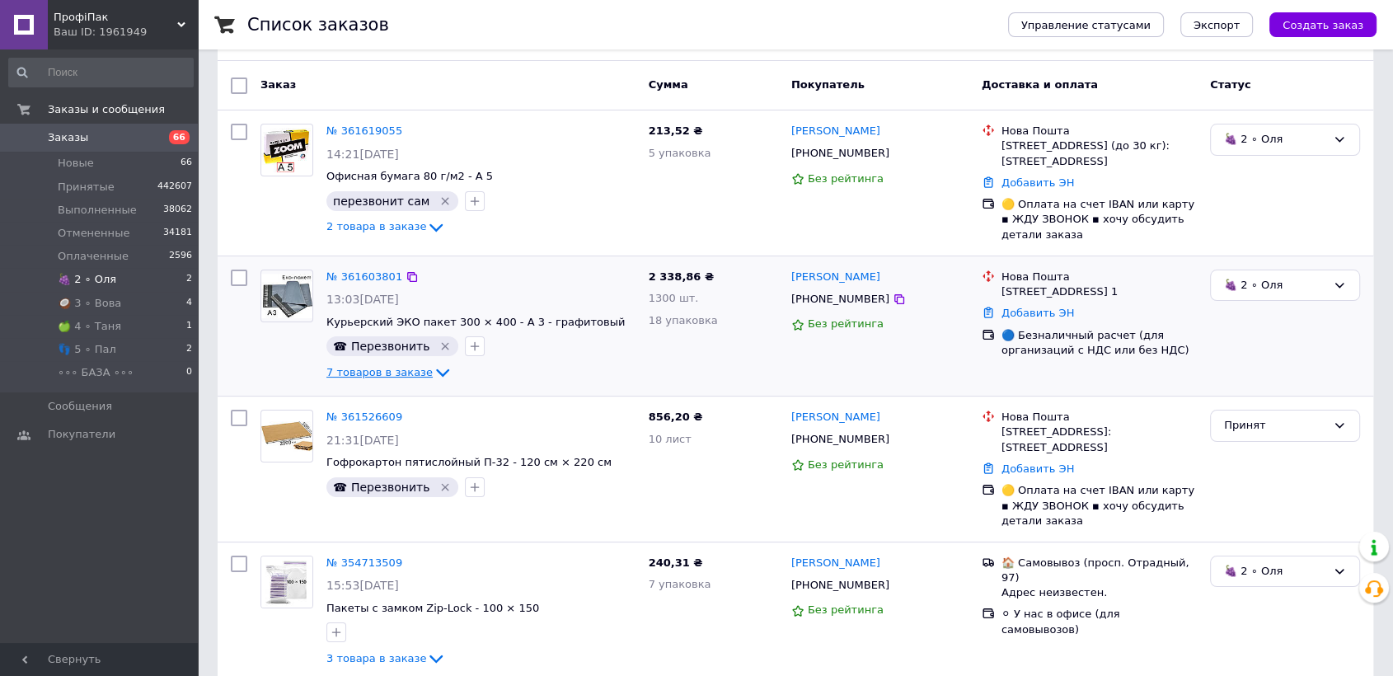
scroll to position [136, 0]
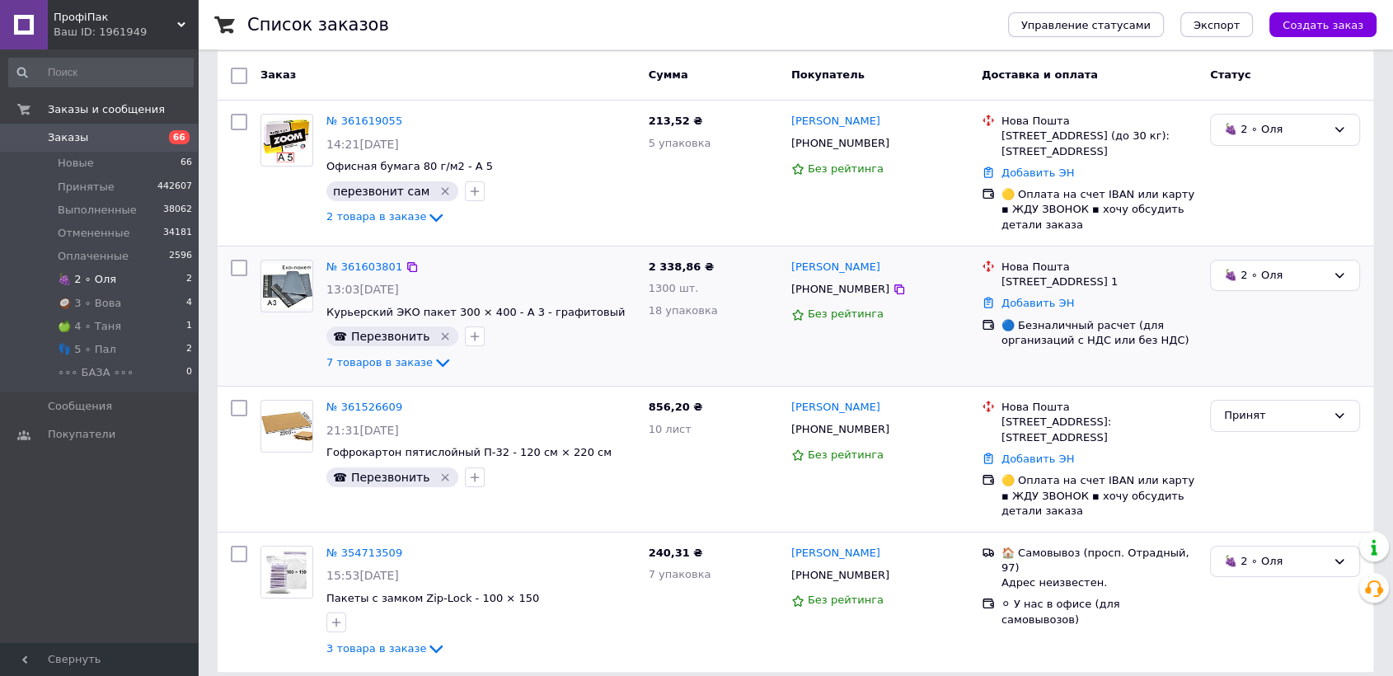
click at [284, 278] on img at bounding box center [286, 286] width 51 height 45
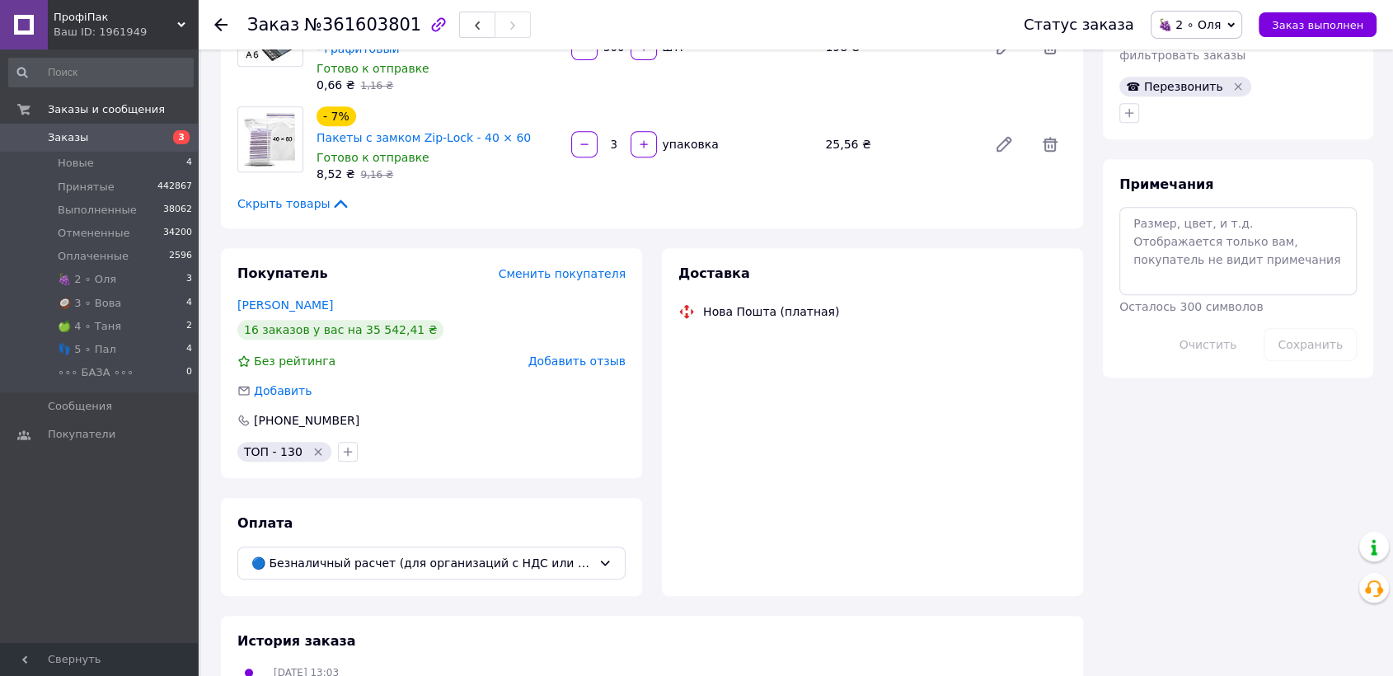
scroll to position [844, 0]
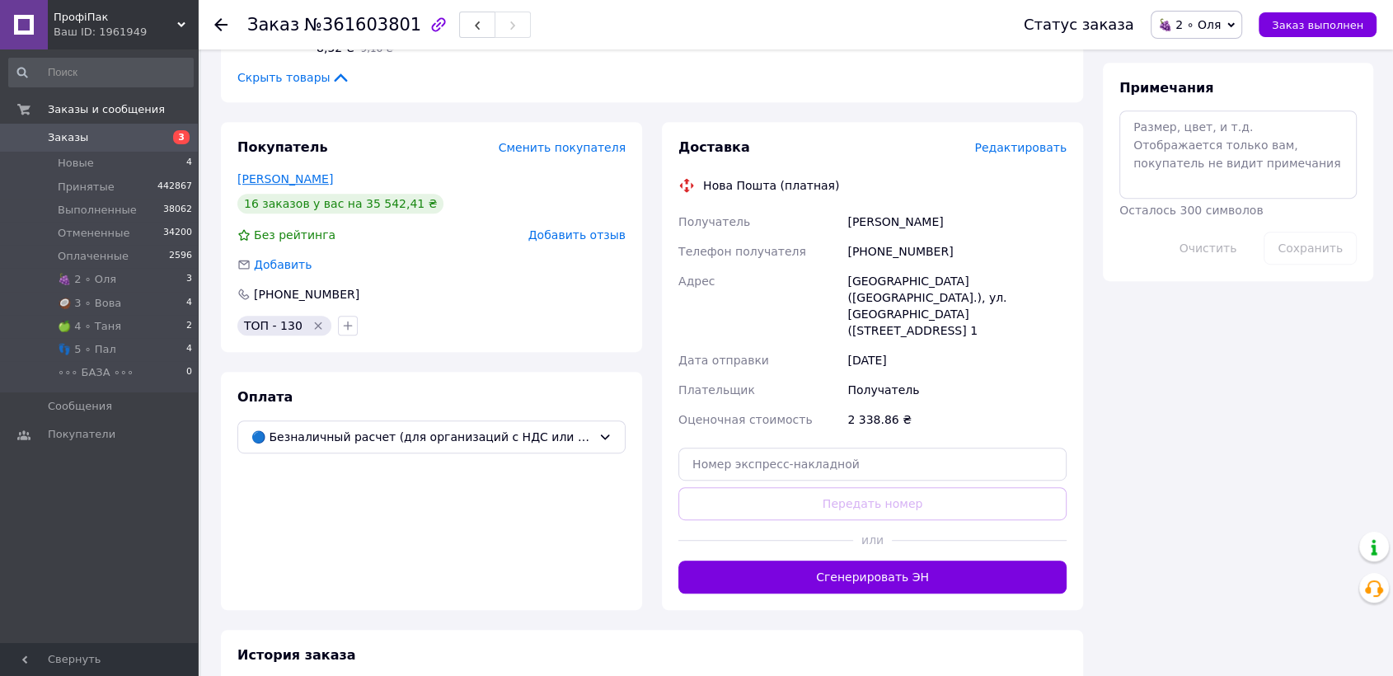
click at [293, 172] on link "Зозуля Марія" at bounding box center [285, 178] width 96 height 13
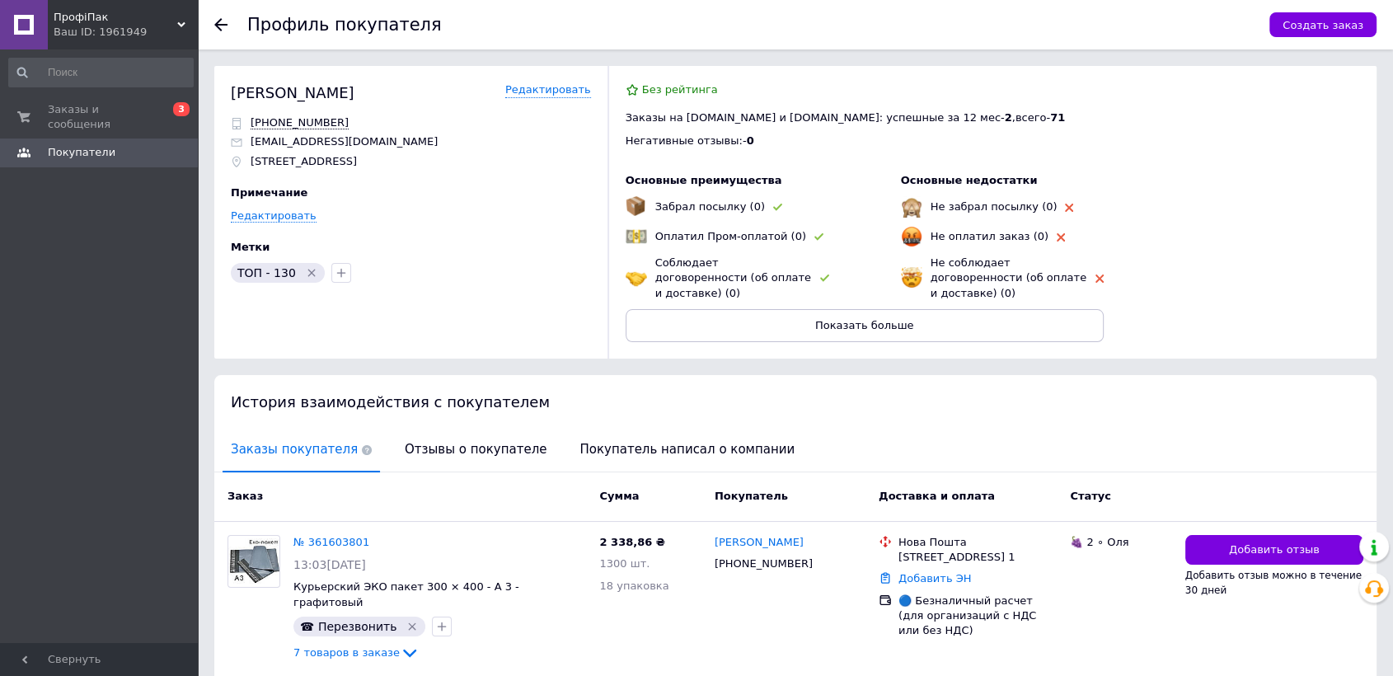
click at [228, 21] on div at bounding box center [230, 24] width 33 height 49
click at [223, 21] on icon at bounding box center [220, 24] width 13 height 13
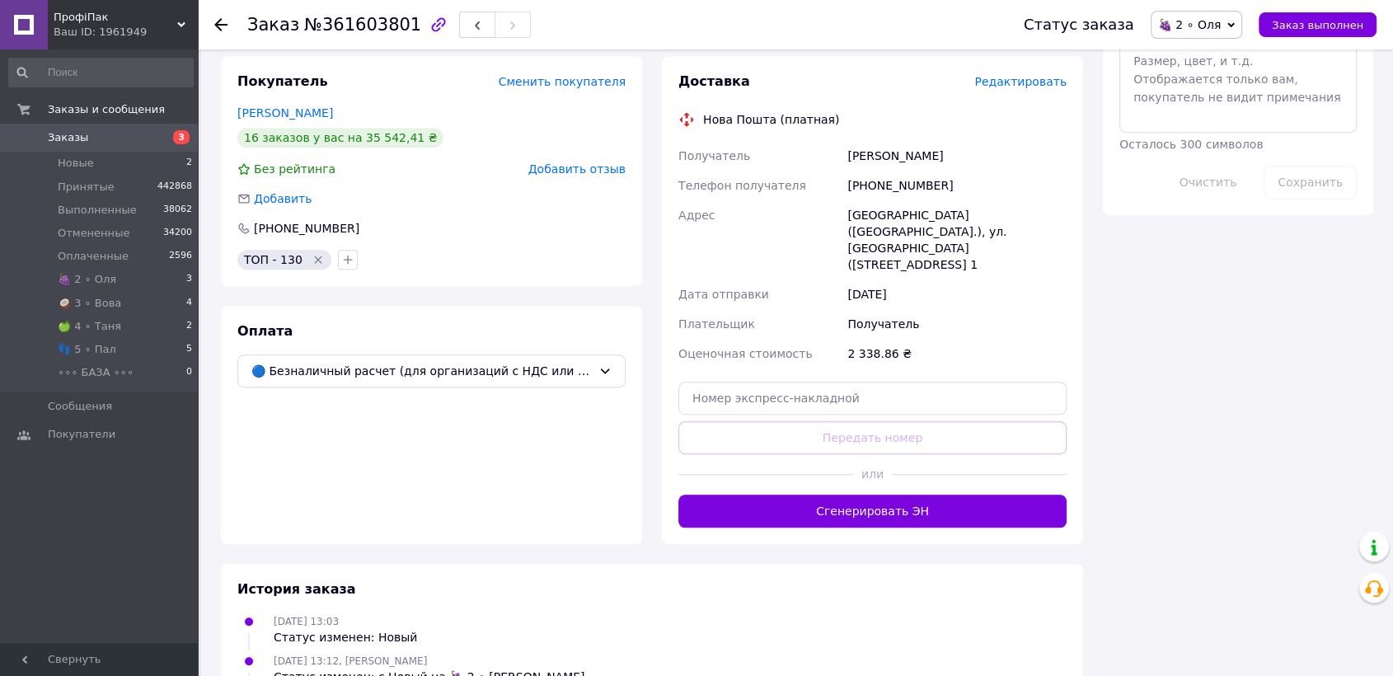
scroll to position [967, 0]
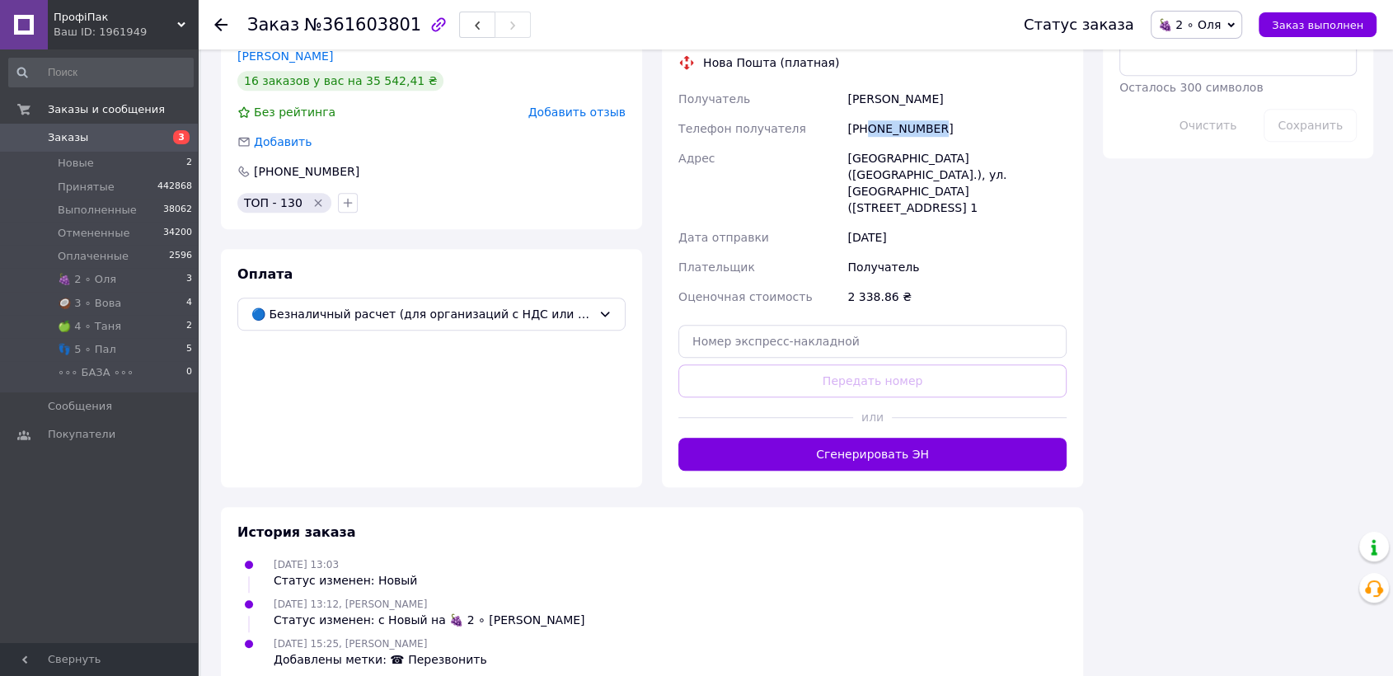
drag, startPoint x: 869, startPoint y: 115, endPoint x: 944, endPoint y: 116, distance: 75.0
click at [944, 116] on div "[PHONE_NUMBER]" at bounding box center [957, 129] width 226 height 30
copy div "0664886460"
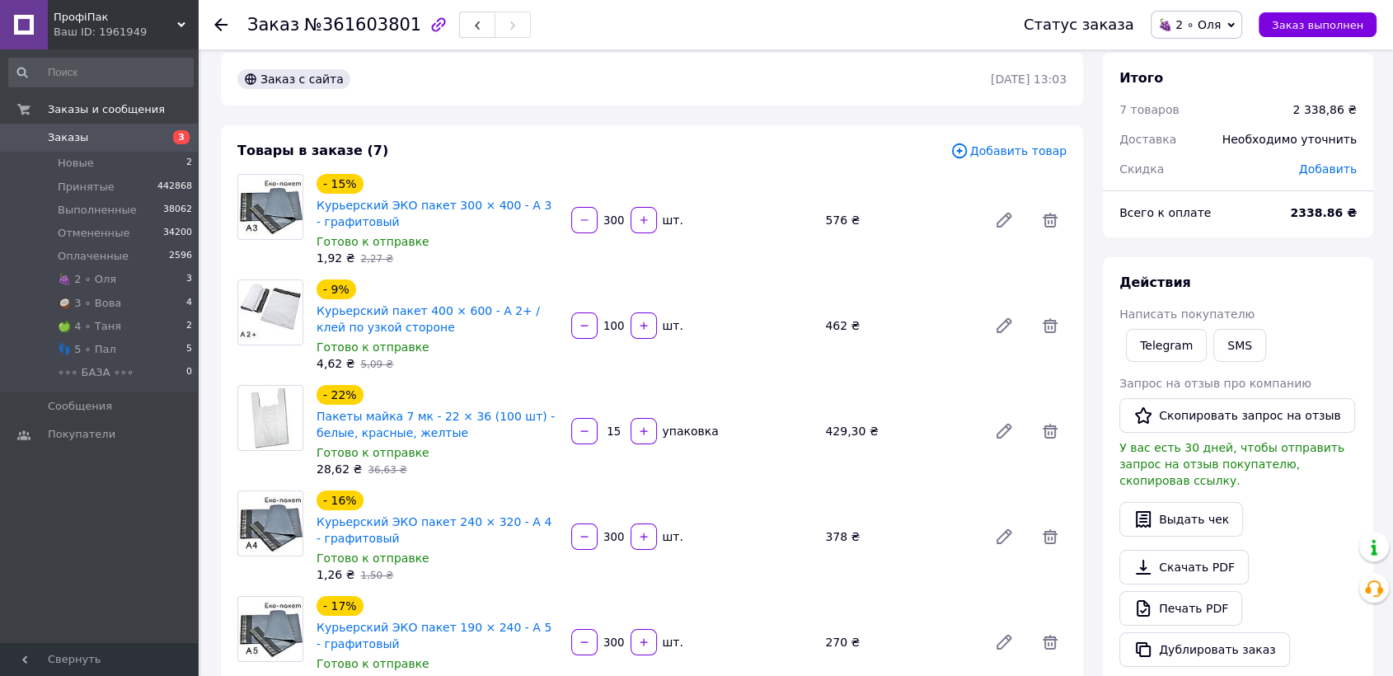
scroll to position [0, 0]
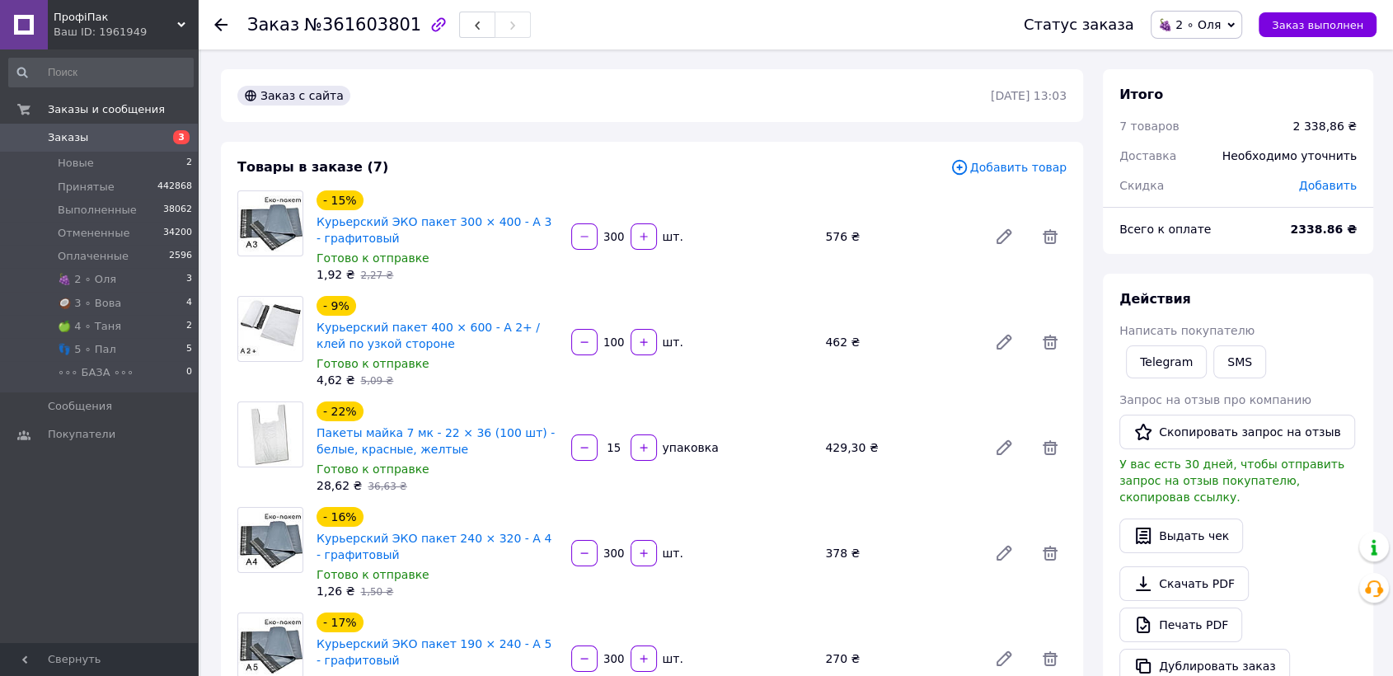
click at [218, 21] on icon at bounding box center [220, 24] width 13 height 13
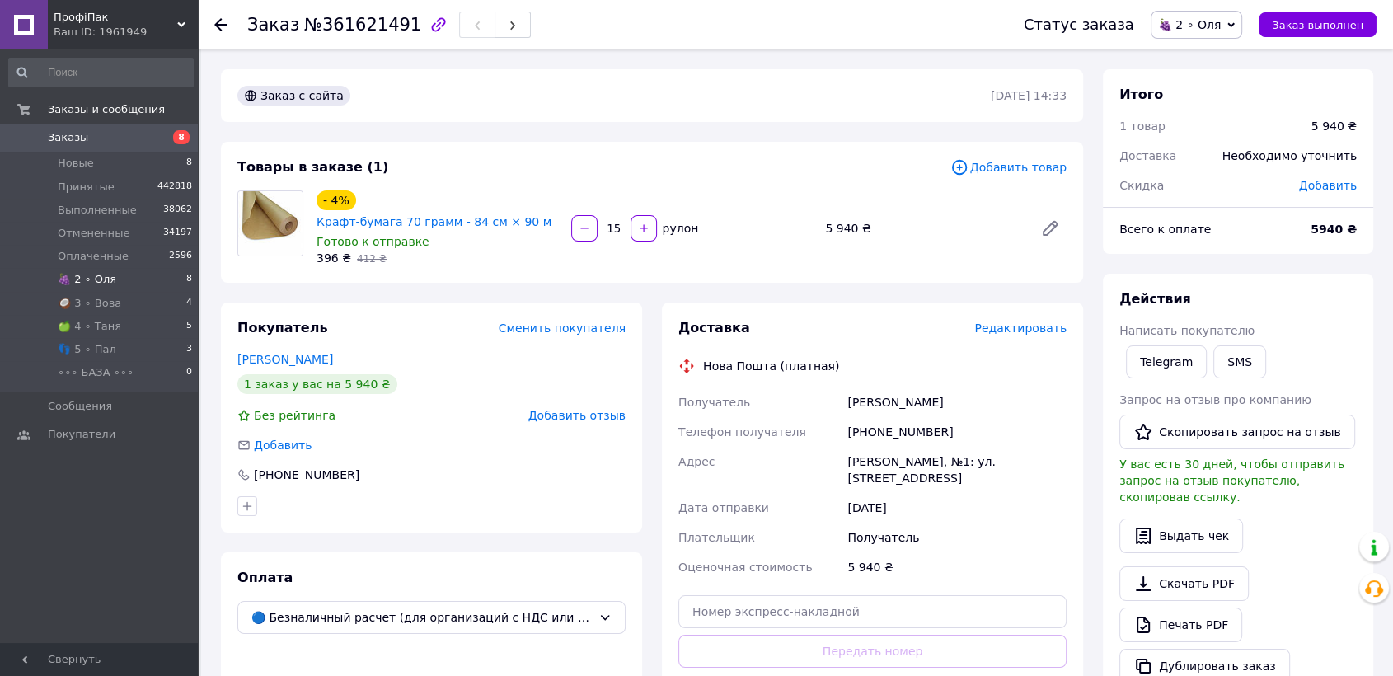
click at [98, 277] on span "🍇 2 ∘ Оля" at bounding box center [87, 279] width 59 height 15
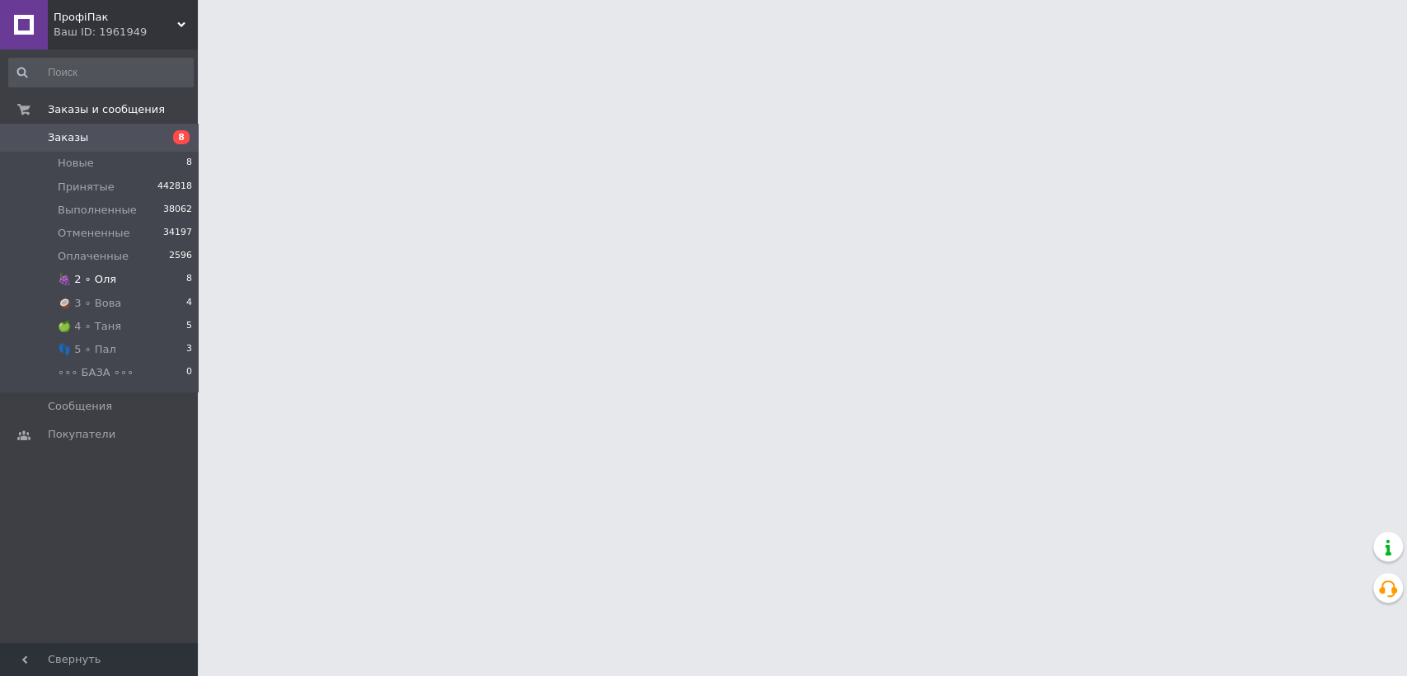
click at [118, 273] on li "🍇 2 ∘ [PERSON_NAME] 8" at bounding box center [101, 279] width 202 height 23
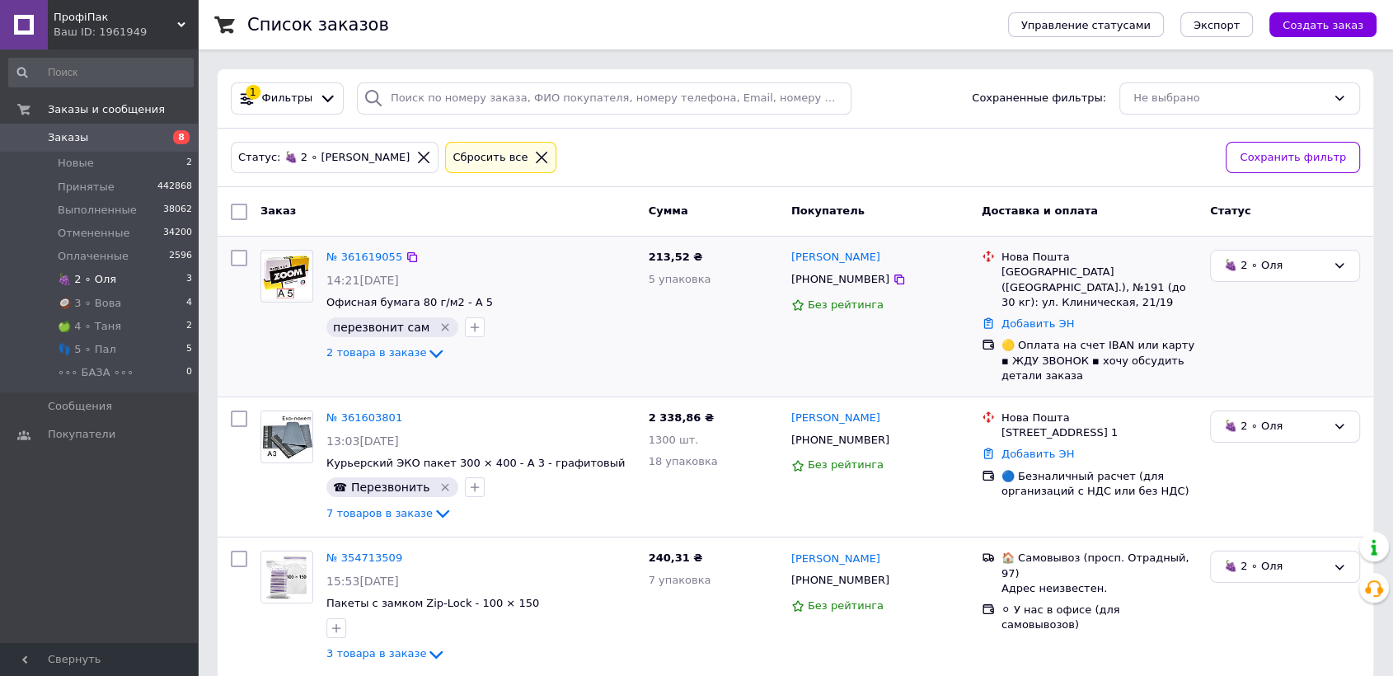
scroll to position [6, 0]
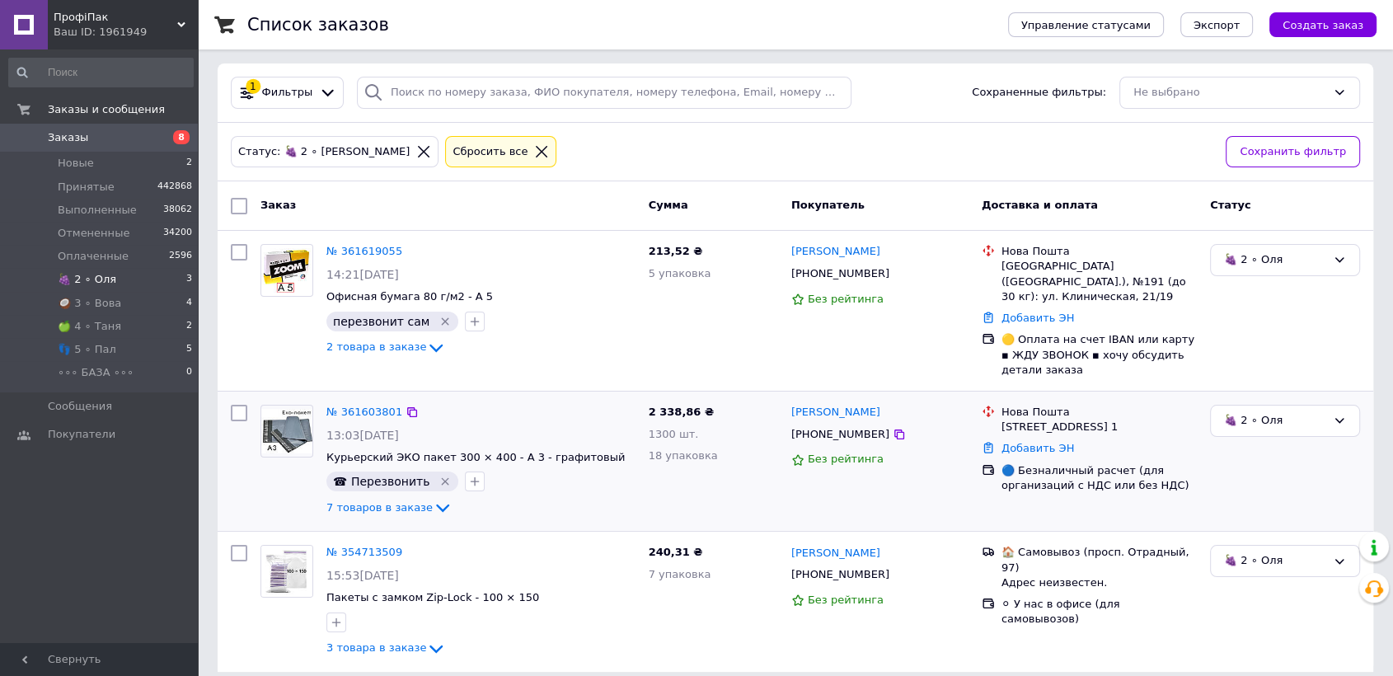
click at [293, 409] on img at bounding box center [286, 431] width 51 height 45
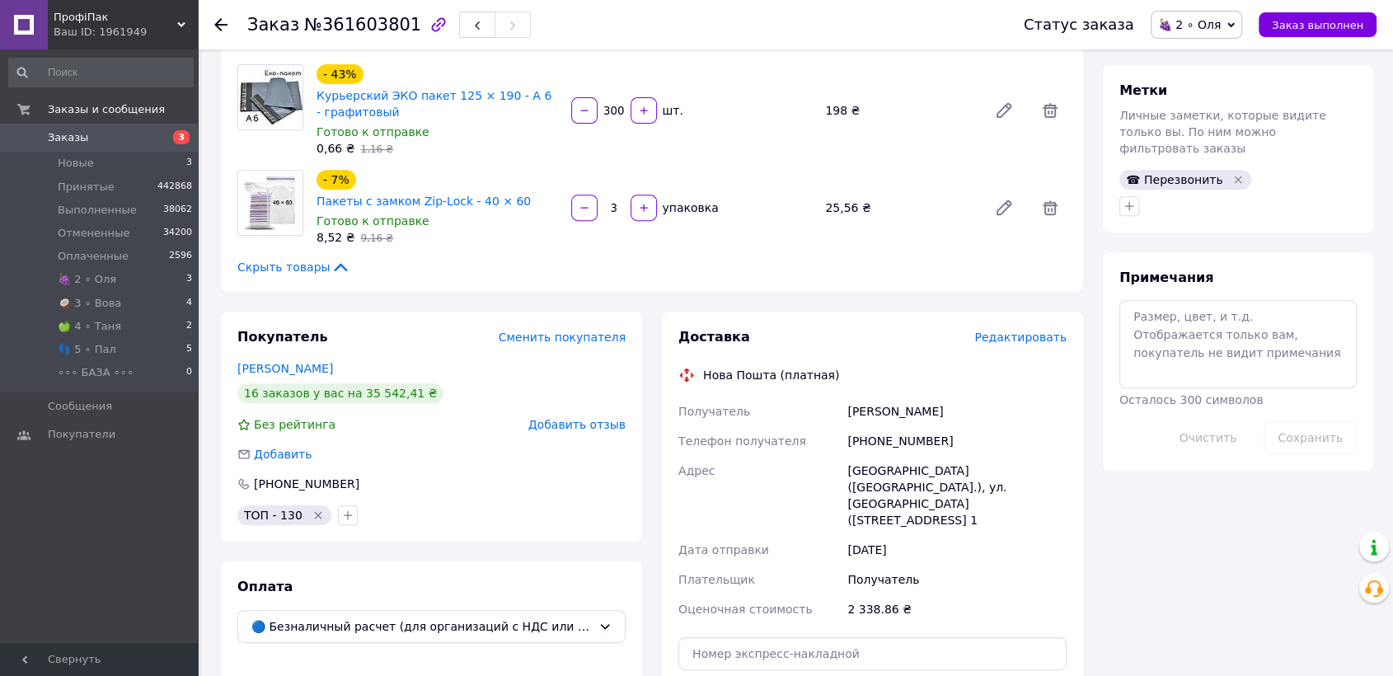
scroll to position [732, 0]
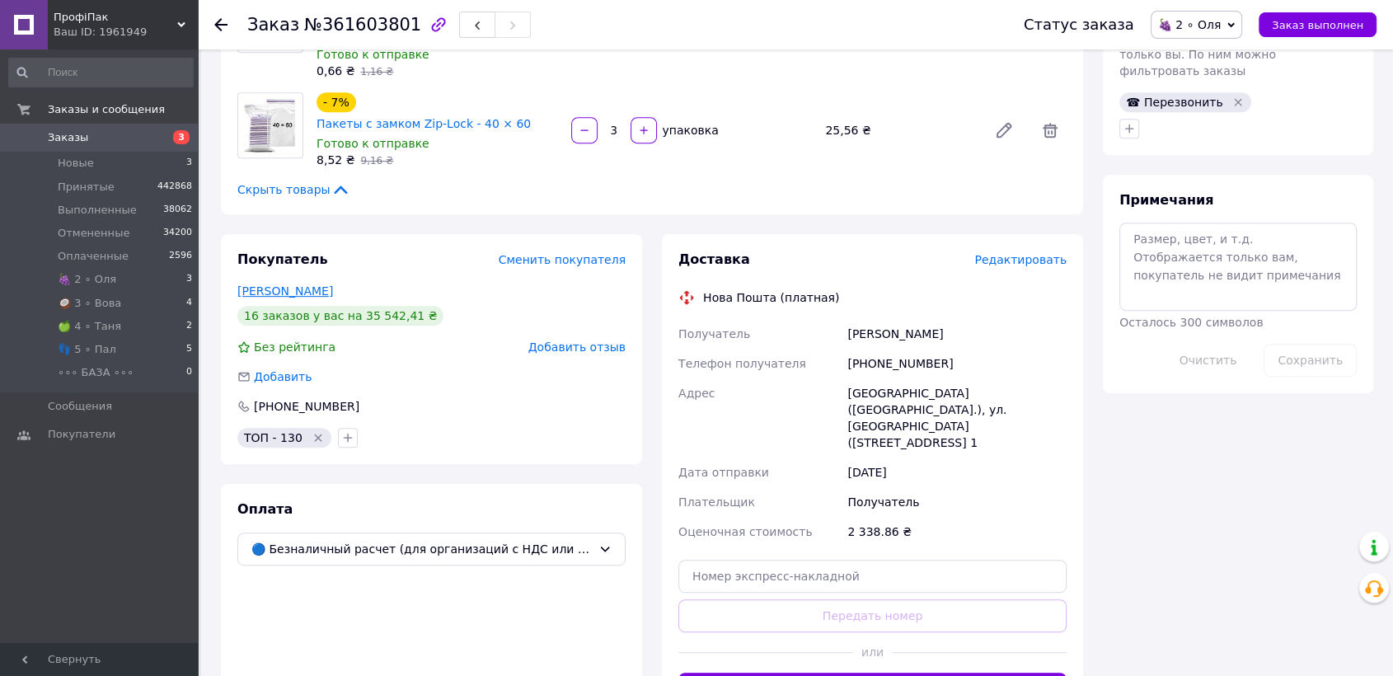
click at [276, 284] on link "Зозуля Марія" at bounding box center [285, 290] width 96 height 13
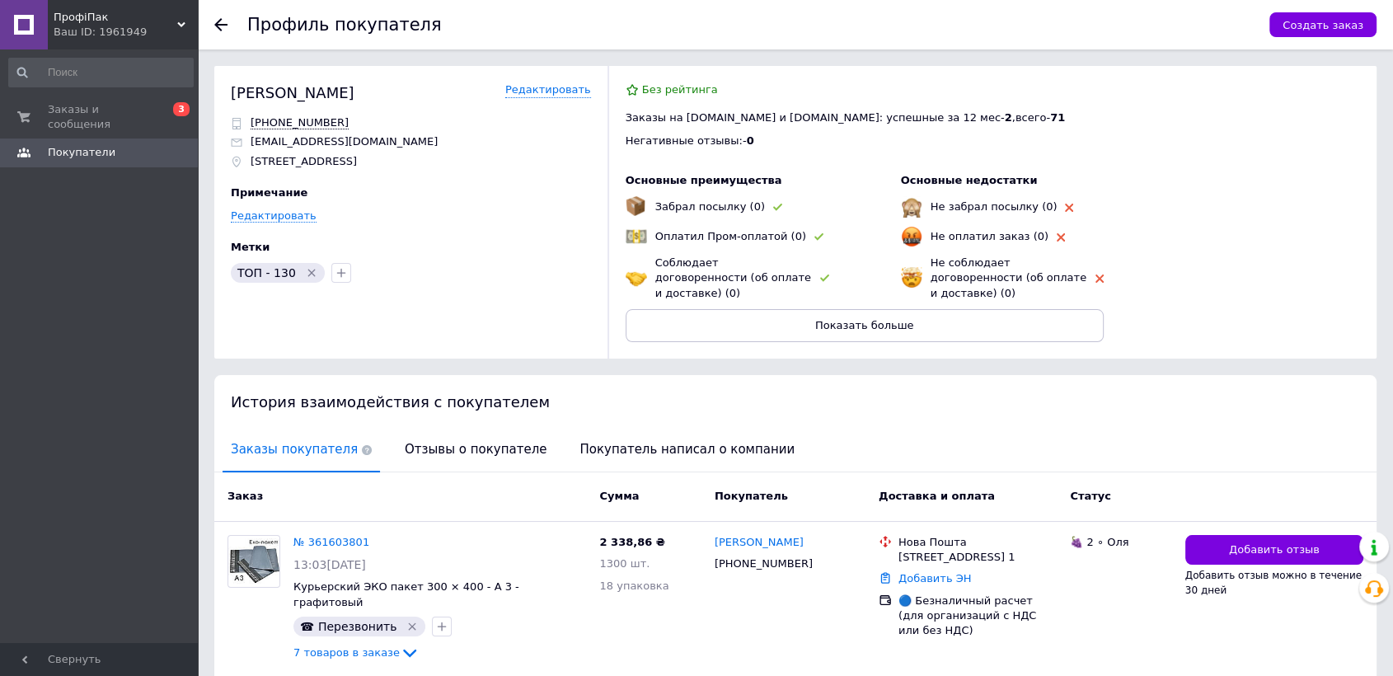
click at [226, 25] on use at bounding box center [220, 24] width 13 height 13
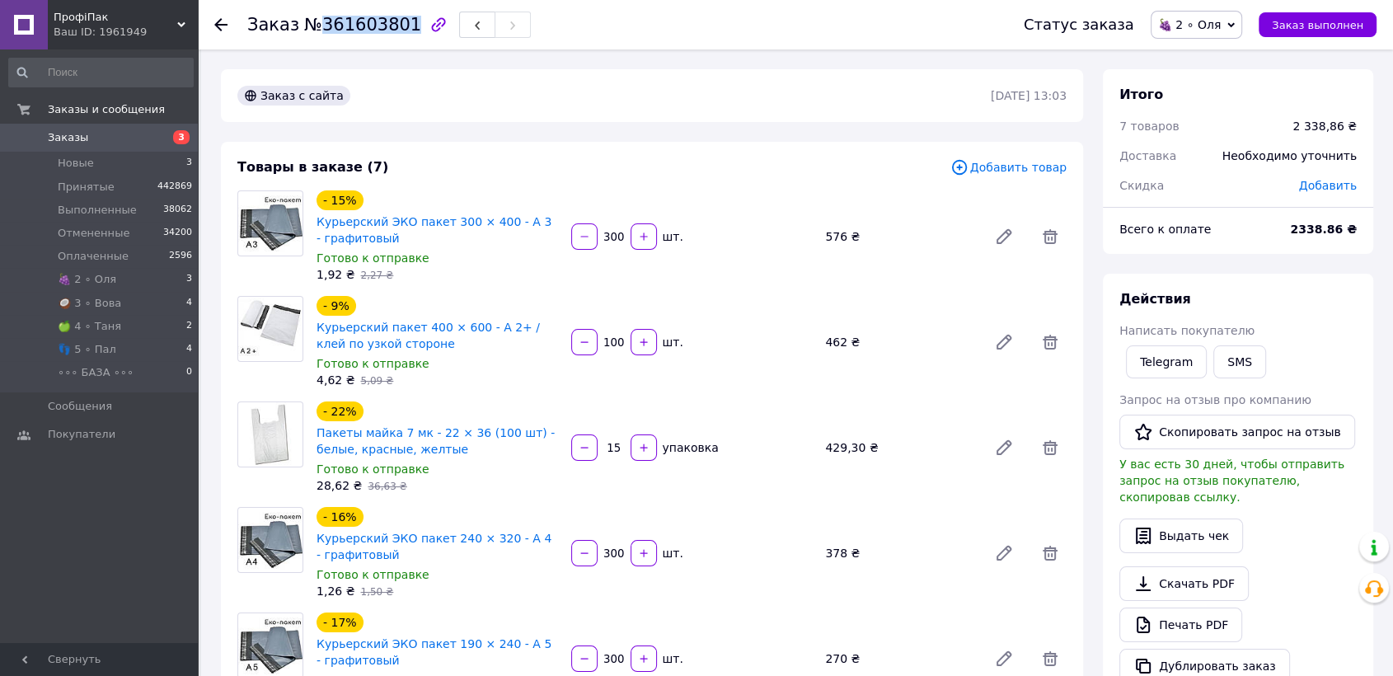
drag, startPoint x: 315, startPoint y: 24, endPoint x: 397, endPoint y: 24, distance: 81.6
click at [397, 24] on span "№361603801" at bounding box center [362, 25] width 117 height 20
copy span "361603801"
click at [1201, 26] on span "🍇 2 ∘ Оля" at bounding box center [1189, 24] width 63 height 13
click at [1200, 50] on li "Принят" at bounding box center [1198, 57] width 92 height 25
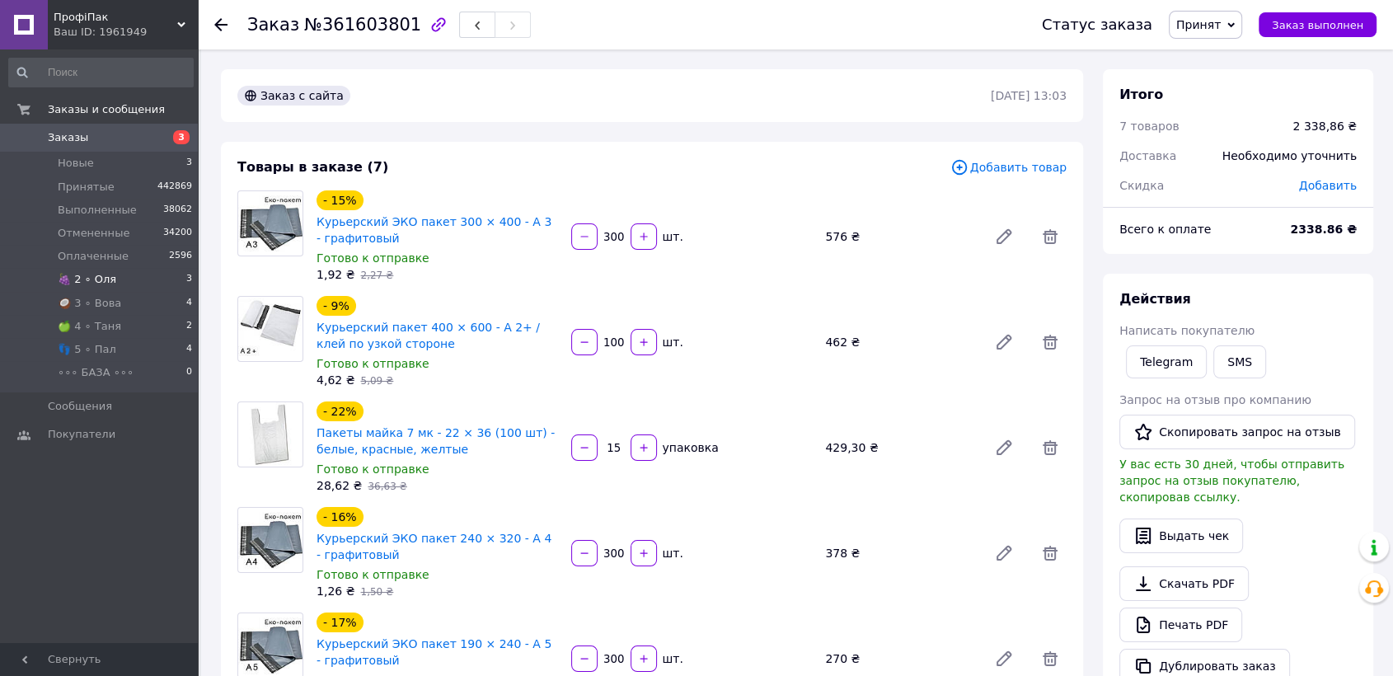
click at [158, 281] on li "🍇 2 ∘ Оля 3" at bounding box center [101, 279] width 202 height 23
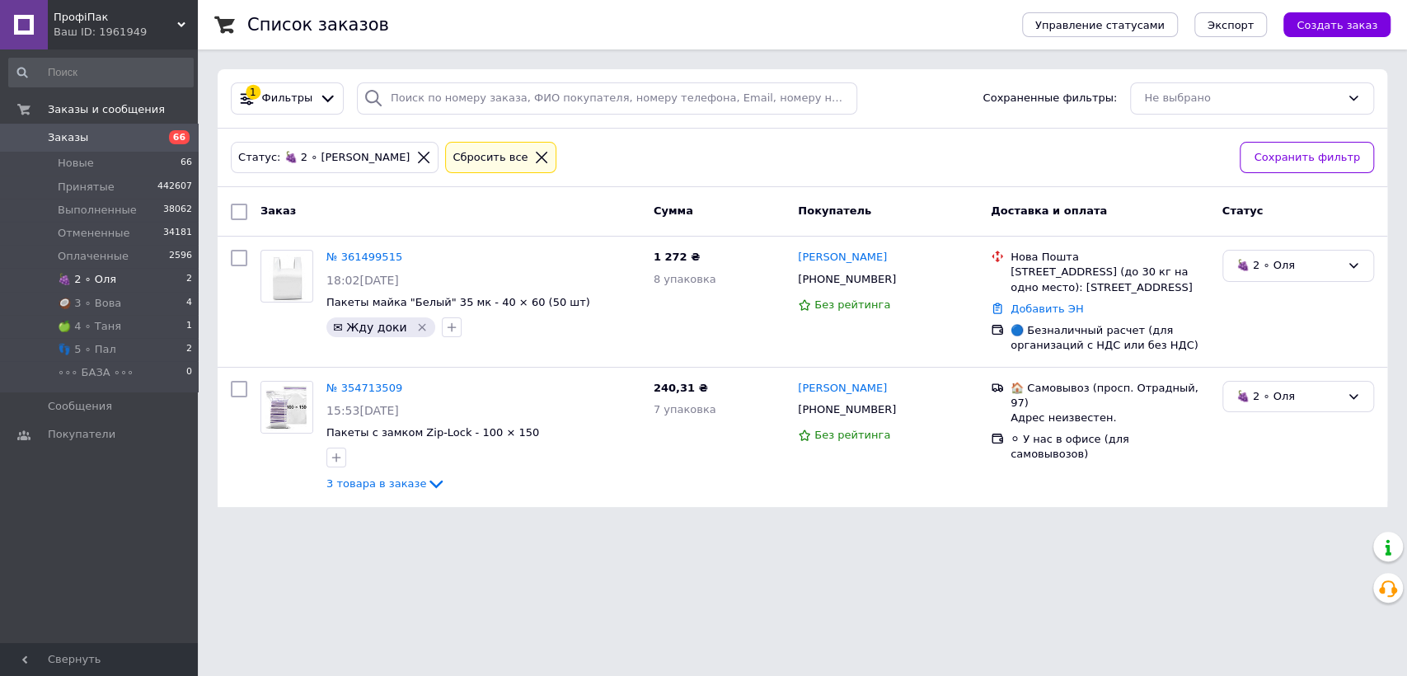
click at [112, 279] on li "🍇 2 ∘ [PERSON_NAME] 2" at bounding box center [101, 279] width 202 height 23
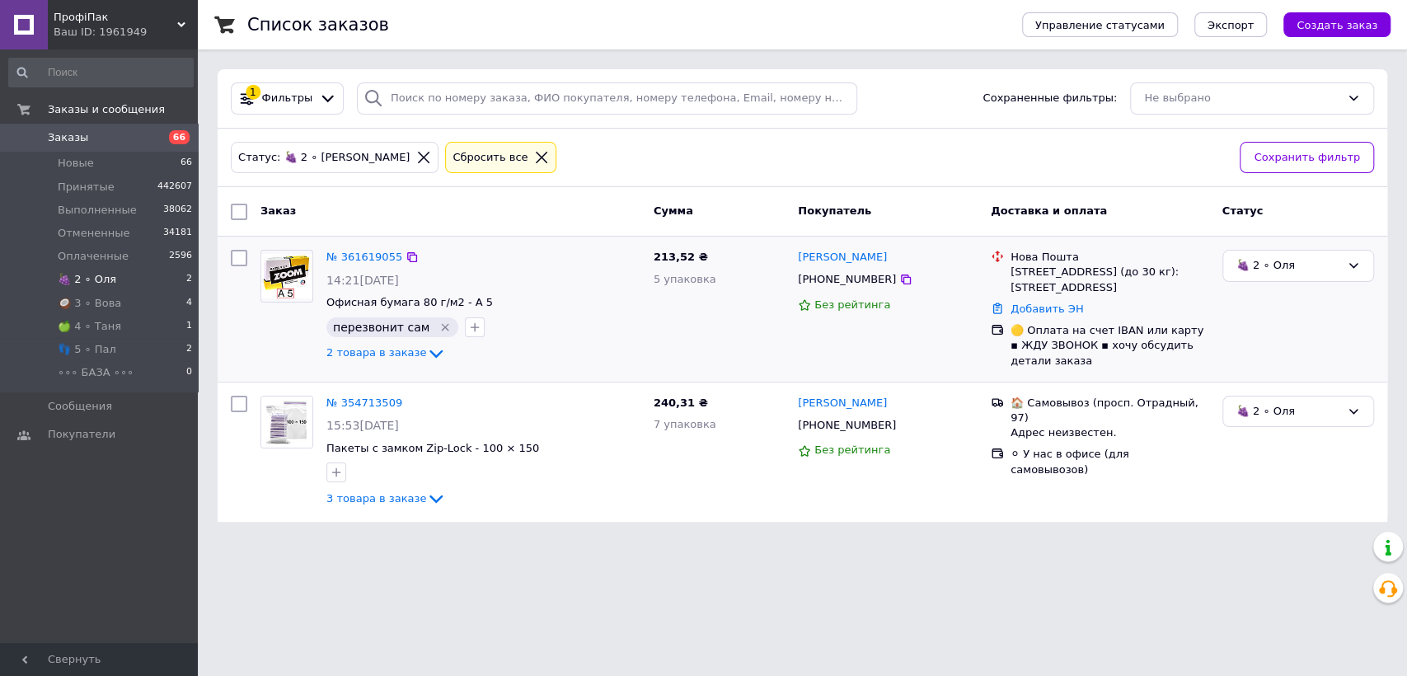
click at [271, 280] on img at bounding box center [286, 276] width 51 height 45
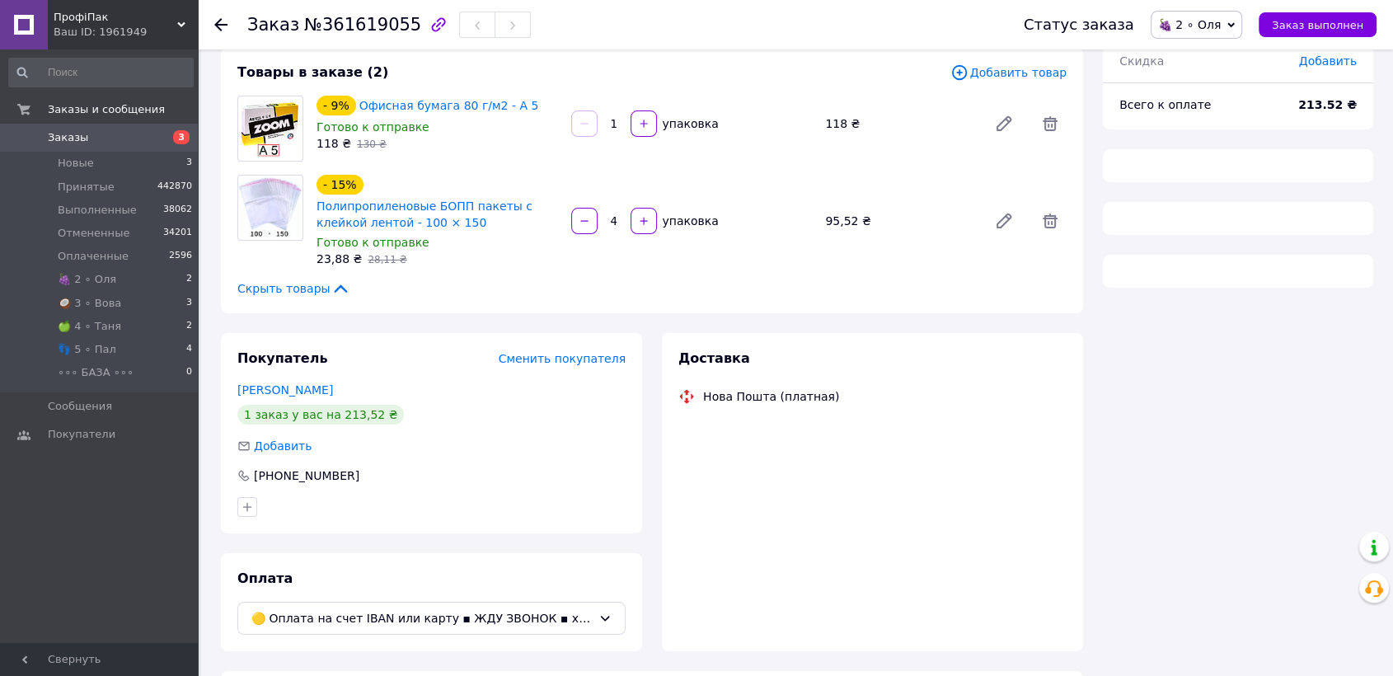
scroll to position [142, 0]
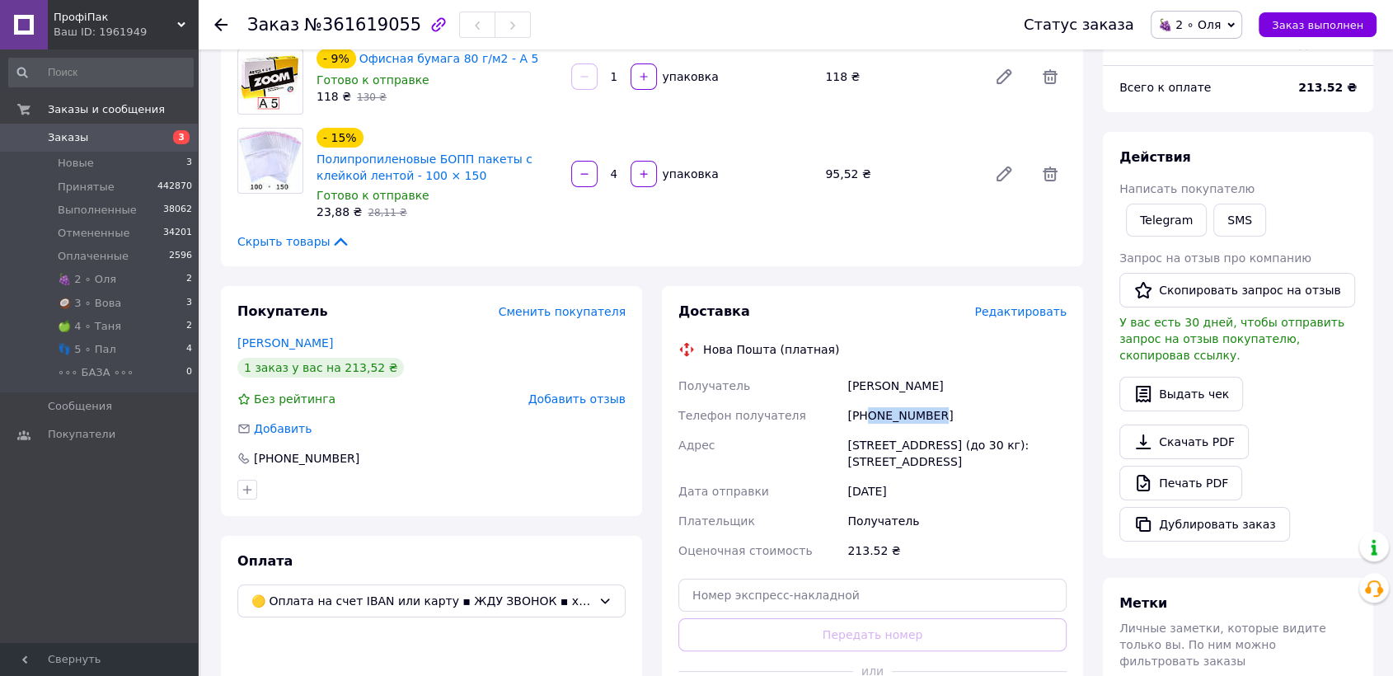
drag, startPoint x: 866, startPoint y: 407, endPoint x: 937, endPoint y: 414, distance: 71.2
click at [943, 414] on div "[PHONE_NUMBER]" at bounding box center [957, 416] width 226 height 30
click at [218, 21] on icon at bounding box center [220, 24] width 13 height 13
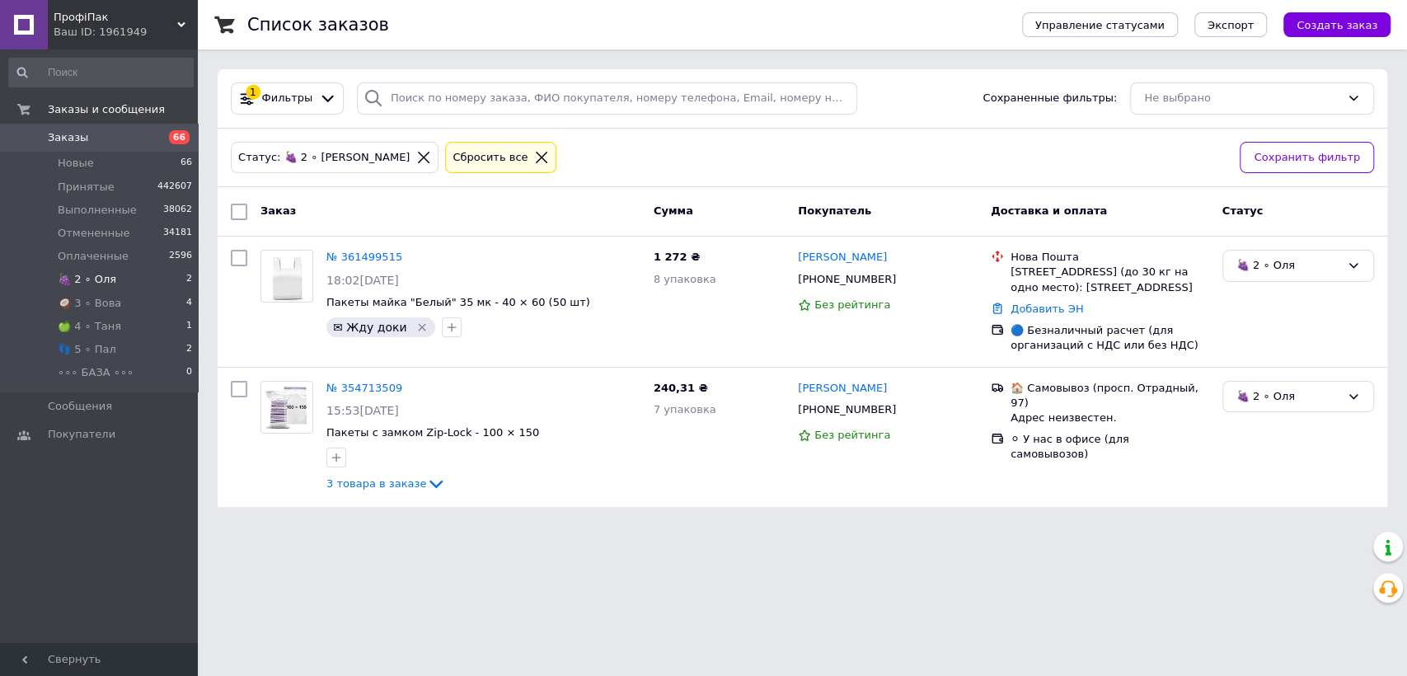
click at [124, 280] on li "🍇 2 ∘ [PERSON_NAME] 2" at bounding box center [101, 279] width 202 height 23
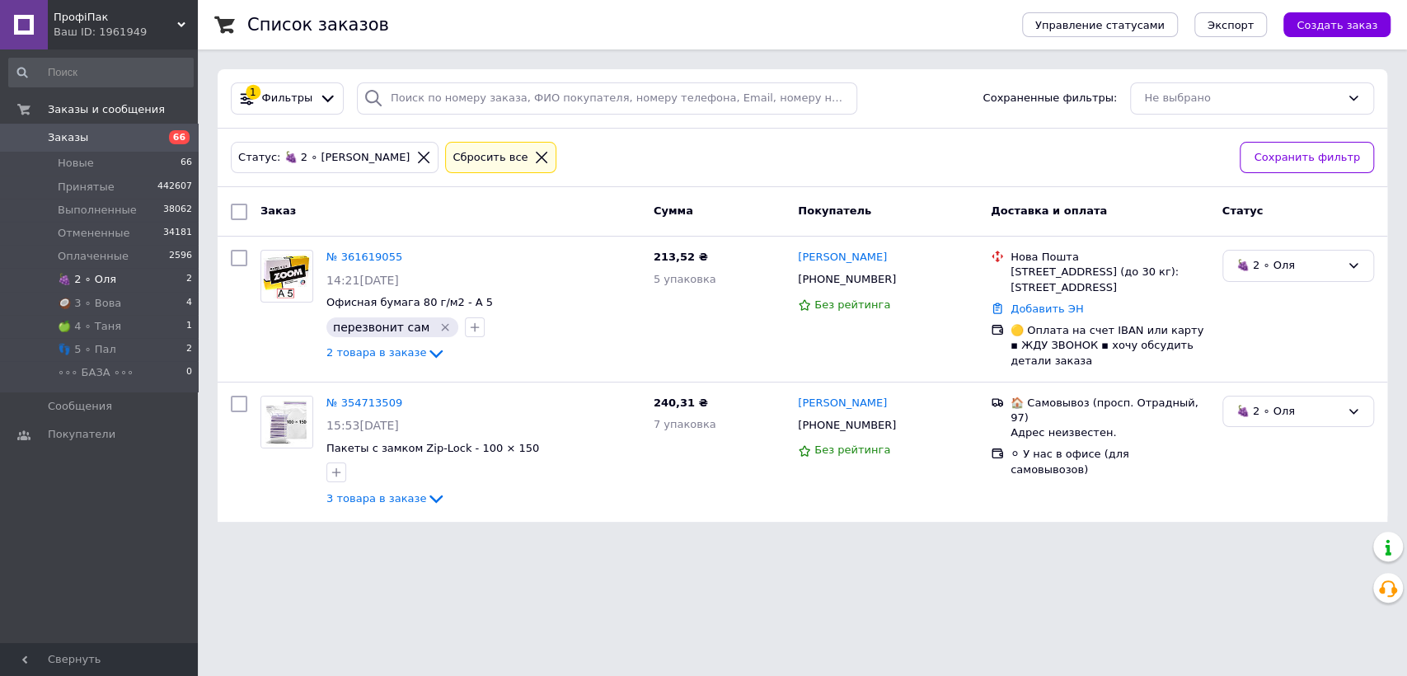
click at [96, 279] on span "🍇 2 ∘ Оля" at bounding box center [87, 279] width 59 height 15
click at [73, 159] on span "Новые" at bounding box center [76, 163] width 36 height 15
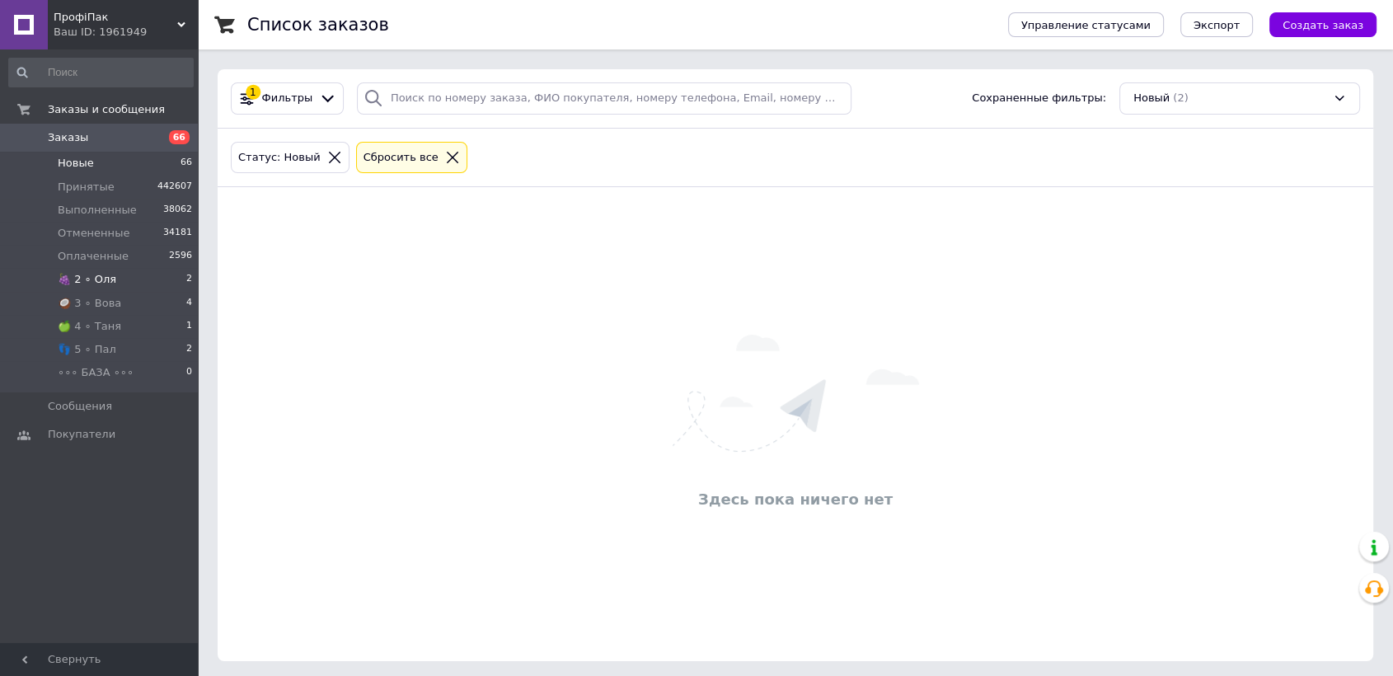
click at [139, 282] on li "🍇 2 ∘ [PERSON_NAME] 2" at bounding box center [101, 279] width 202 height 23
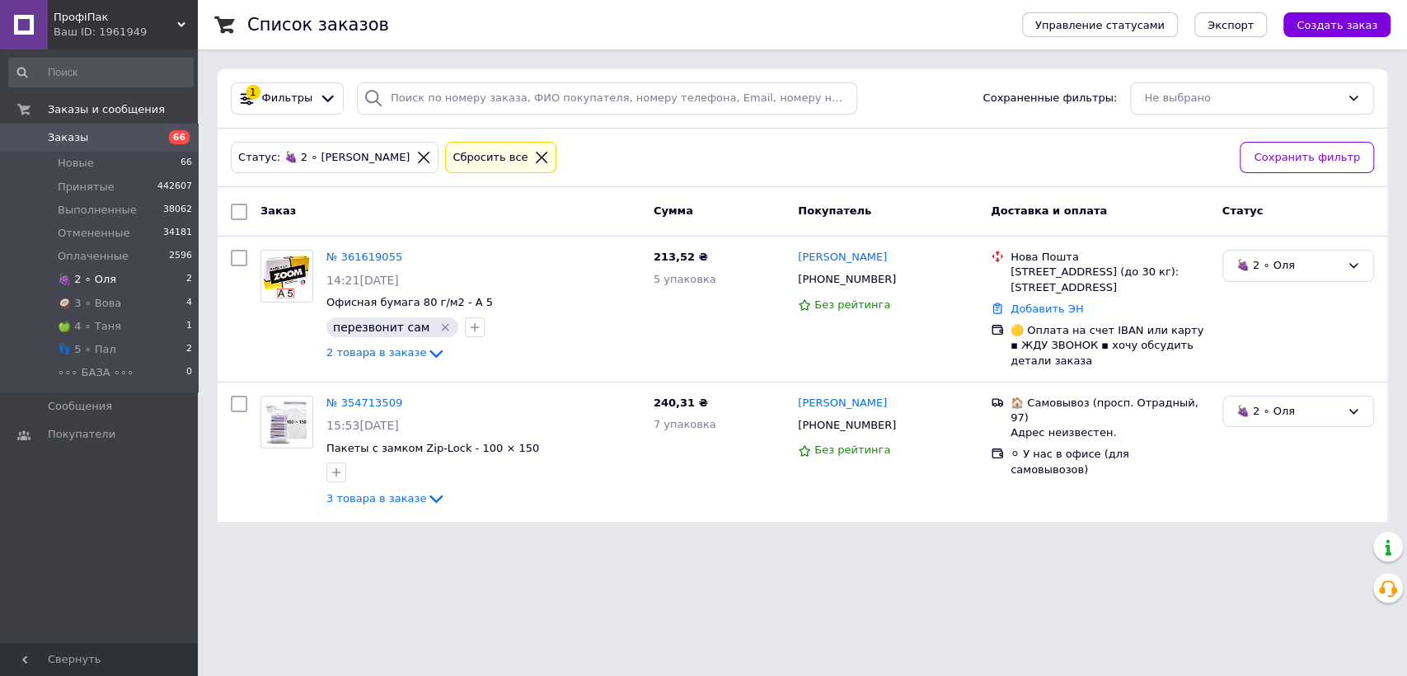
click at [152, 278] on li "🍇 2 ∘ [PERSON_NAME] 2" at bounding box center [101, 279] width 202 height 23
